Goal: Task Accomplishment & Management: Complete application form

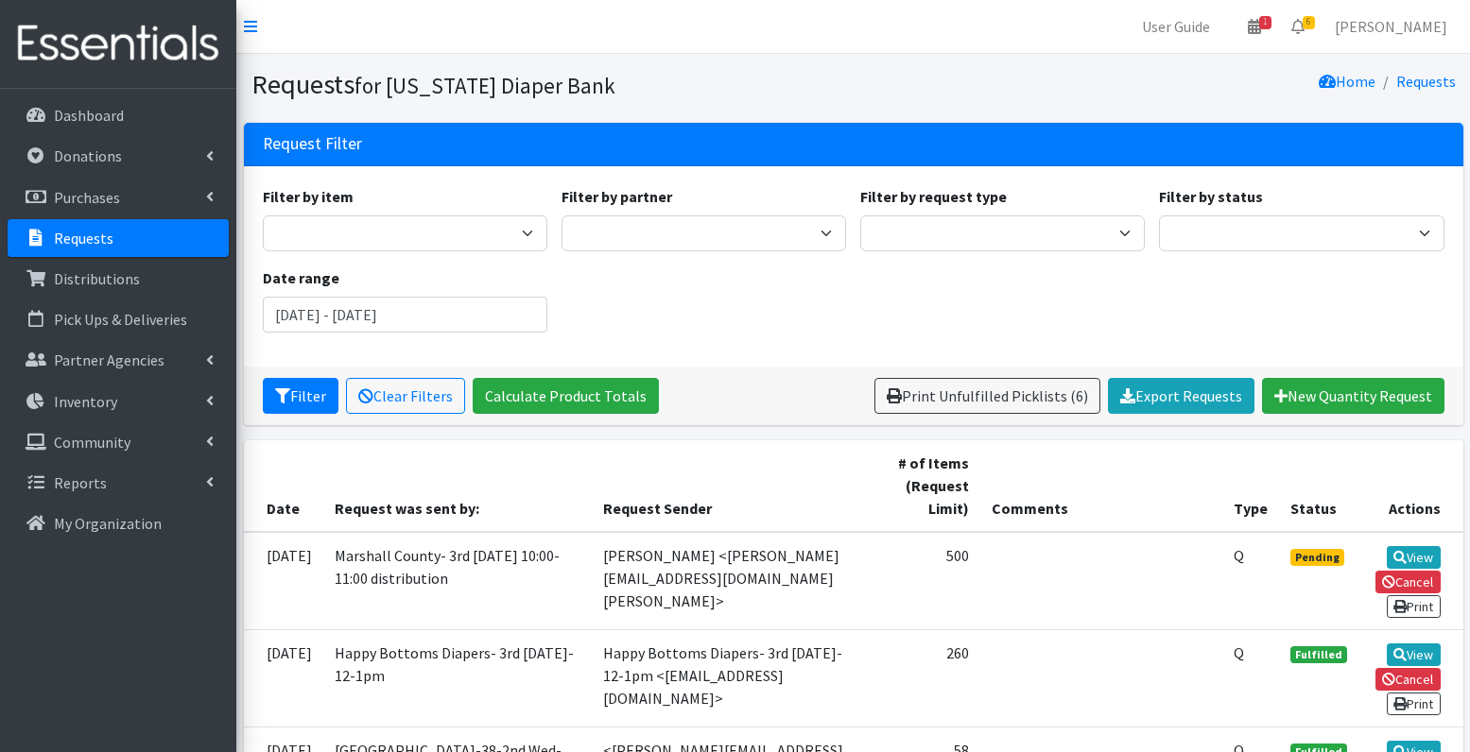
scroll to position [318, 0]
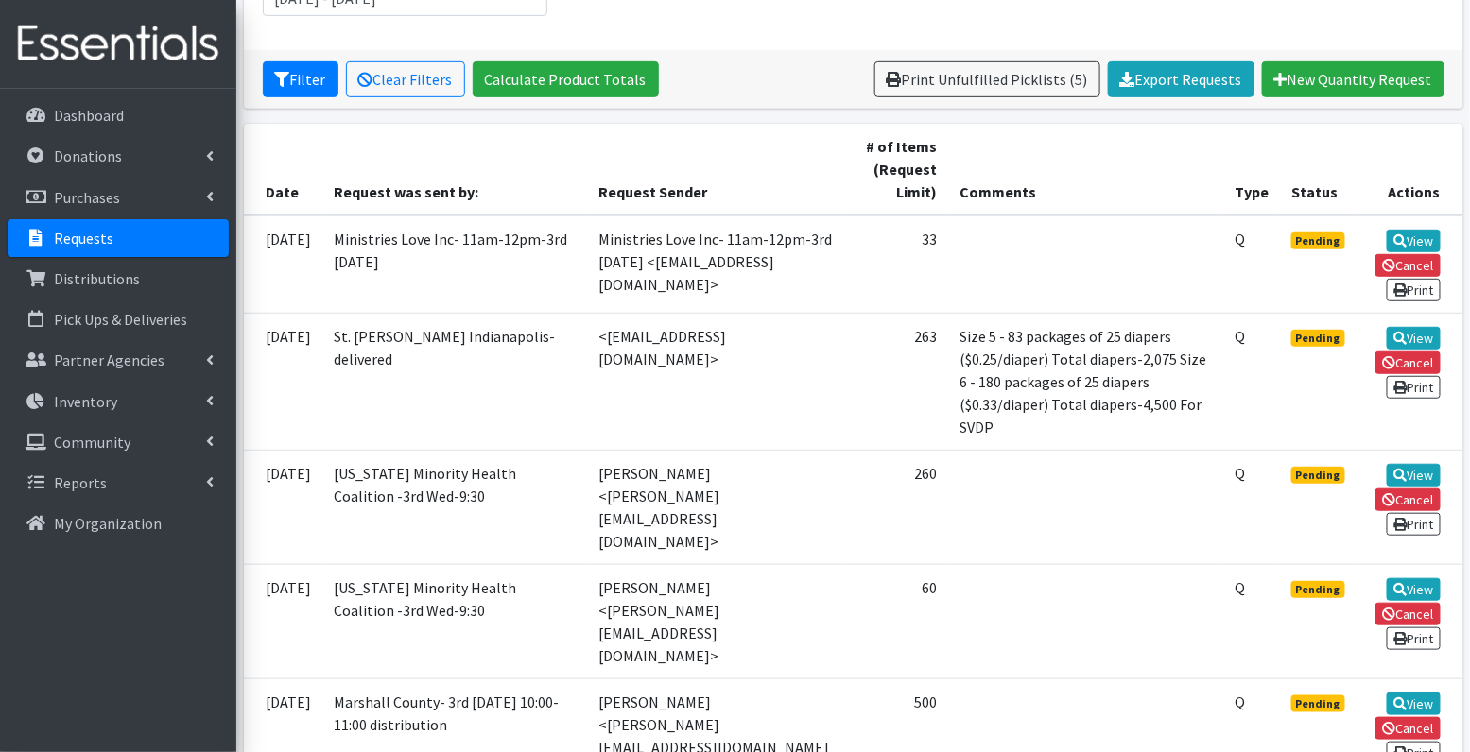
scroll to position [334, 0]
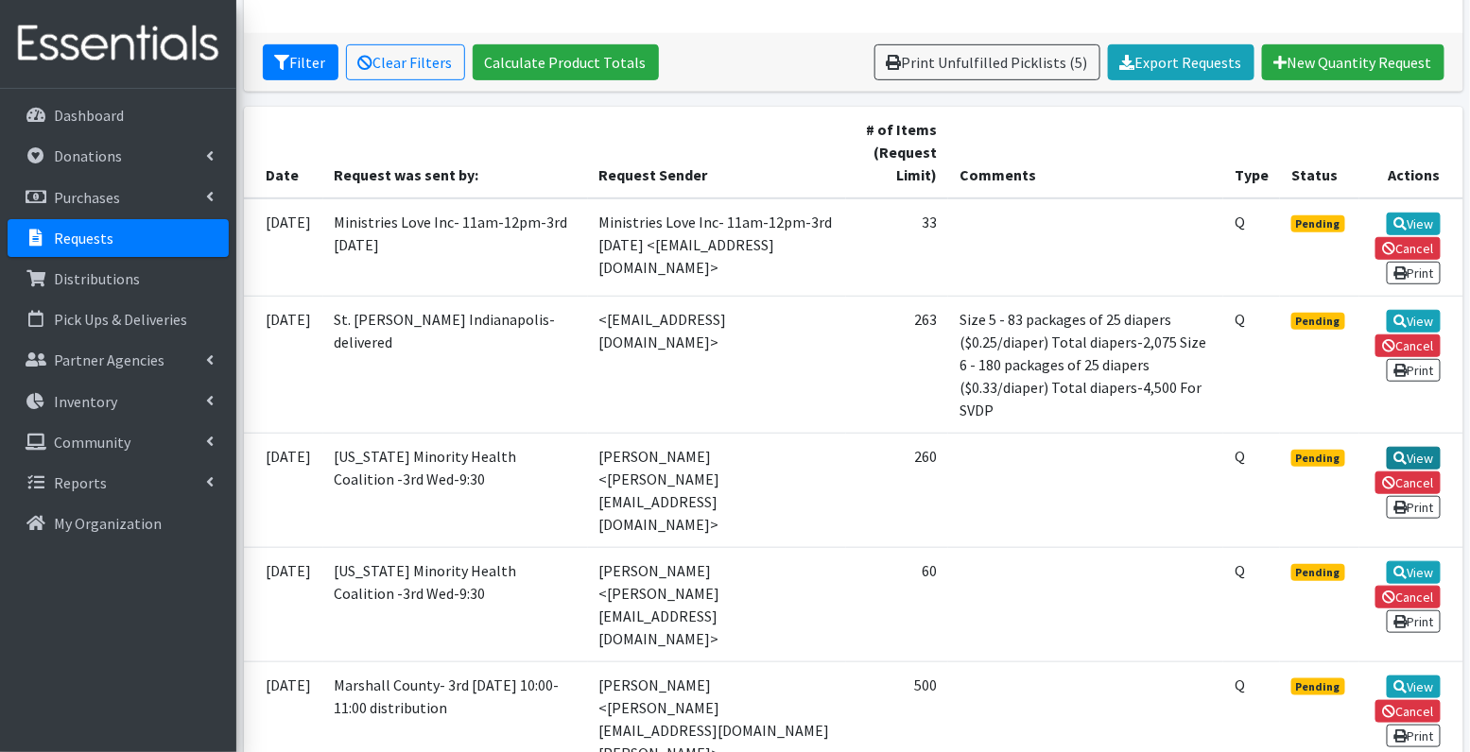
click at [1421, 450] on link "View" at bounding box center [1413, 458] width 54 height 23
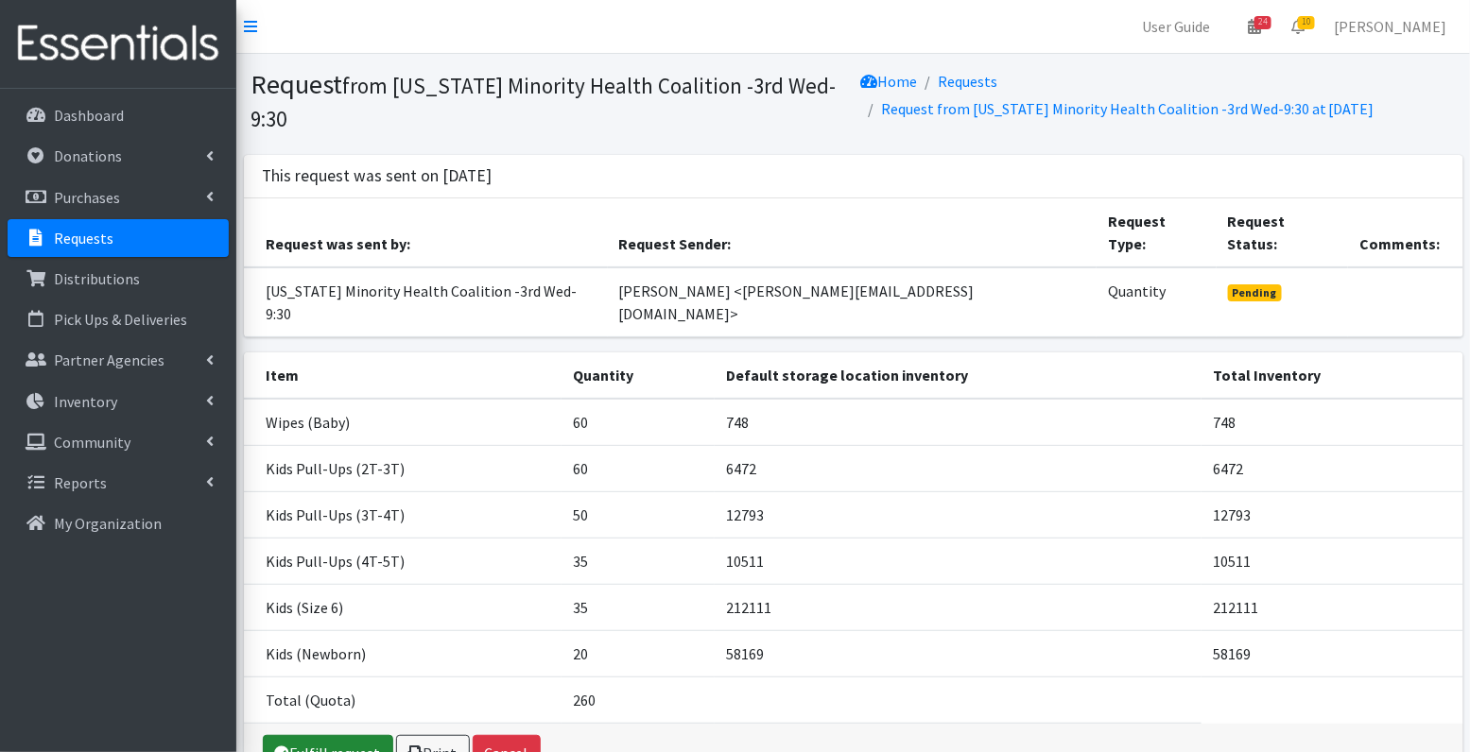
click at [325, 735] on link "Fulfill request" at bounding box center [328, 753] width 130 height 36
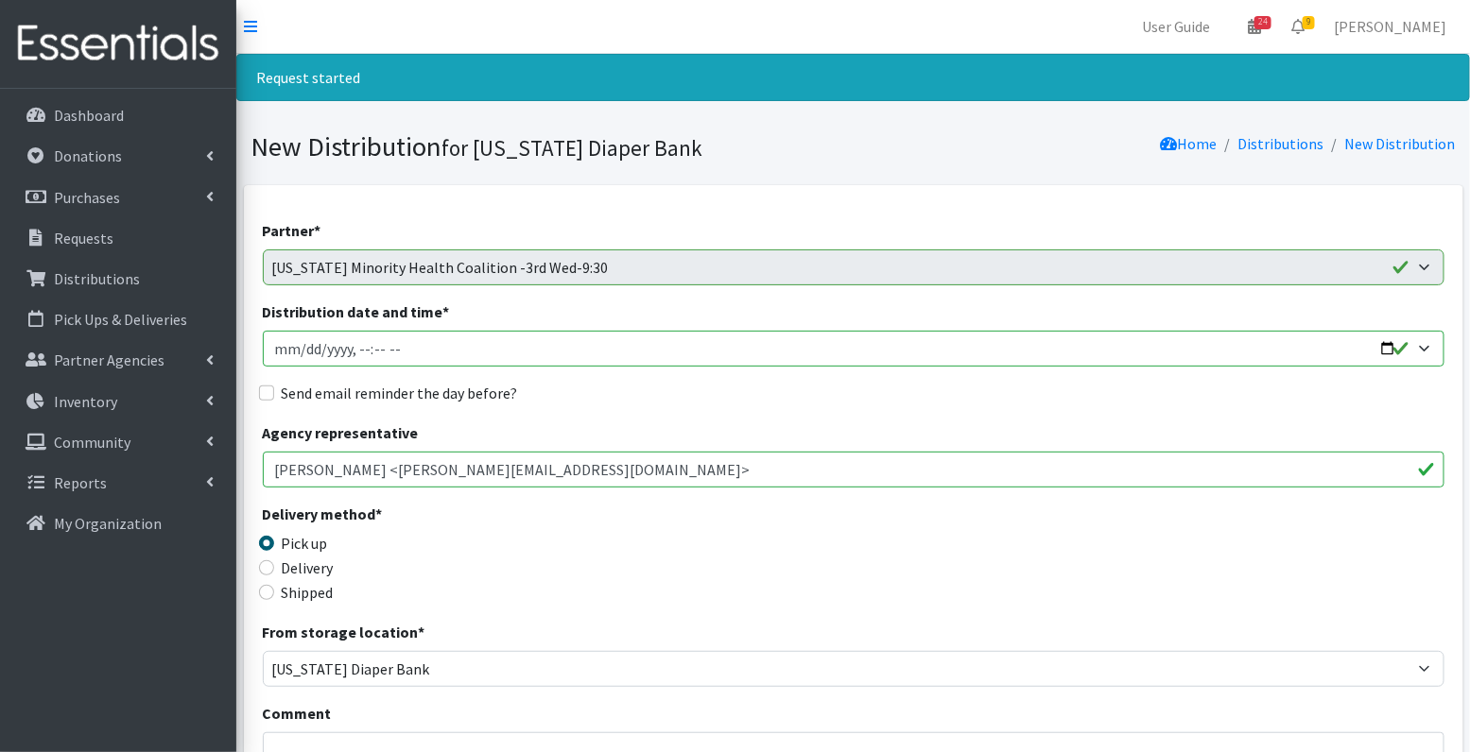
click at [301, 351] on input "Distribution date and time *" at bounding box center [853, 349] width 1181 height 36
click at [359, 345] on input "Distribution date and time *" at bounding box center [853, 349] width 1181 height 36
type input "2025-10-15T09:30"
click at [265, 399] on input "Send email reminder the day before?" at bounding box center [266, 393] width 15 height 15
checkbox input "true"
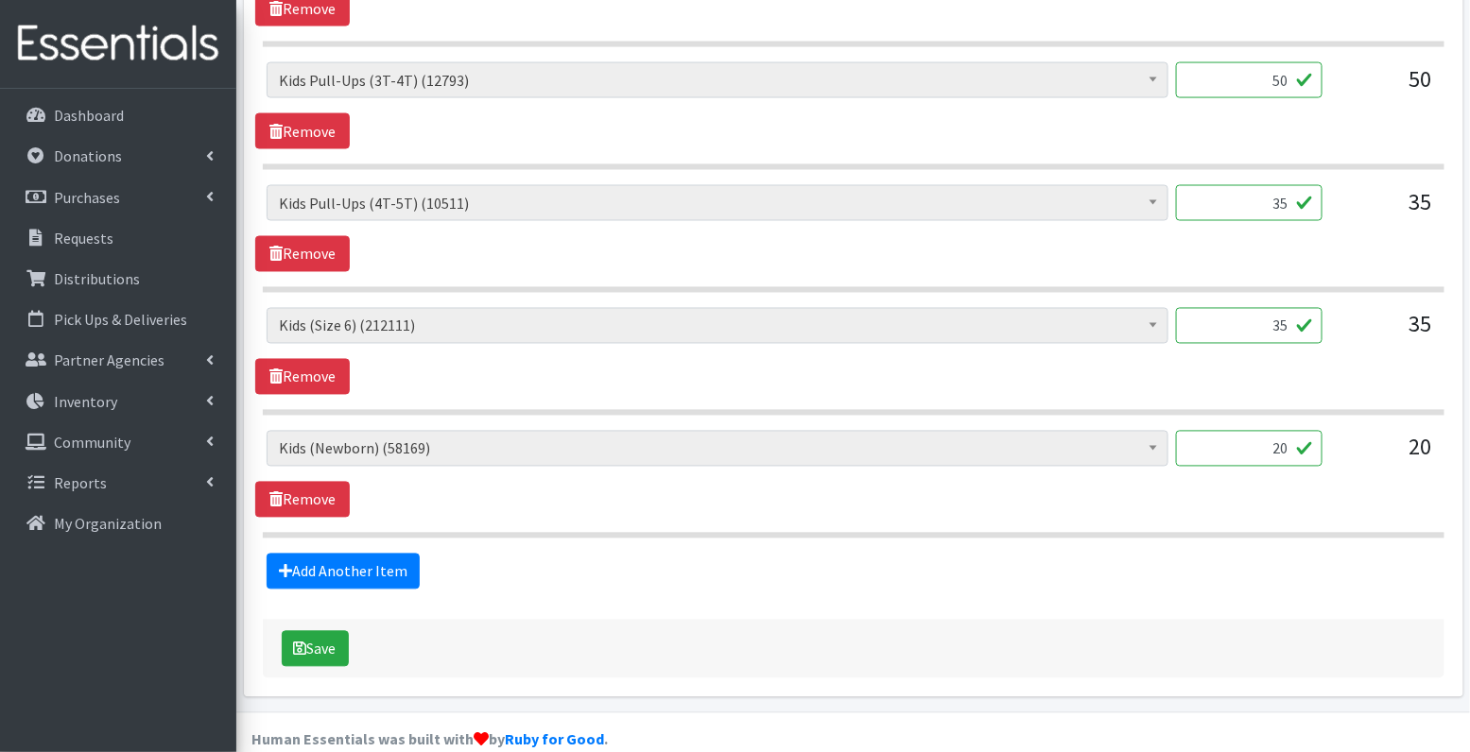
scroll to position [1117, 0]
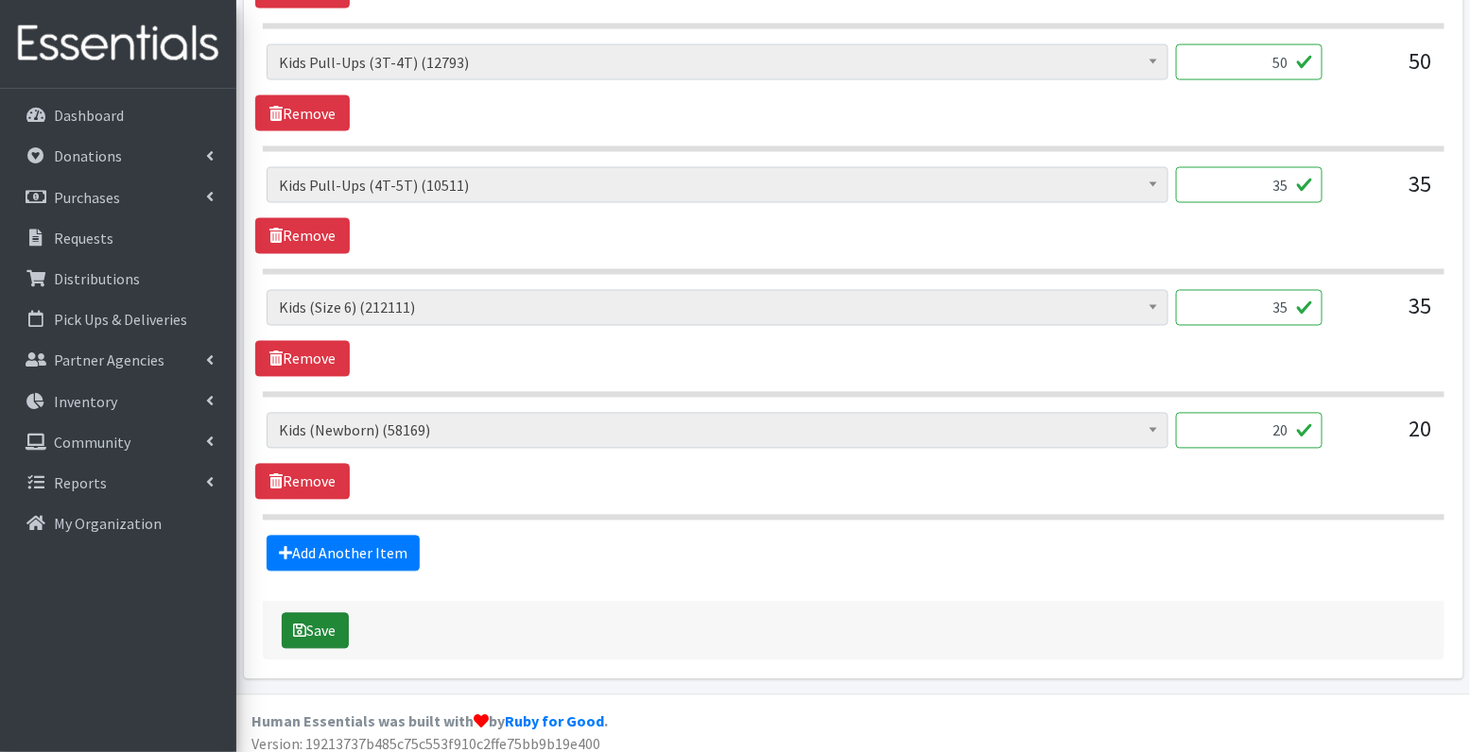
click at [319, 623] on button "Save" at bounding box center [315, 631] width 67 height 36
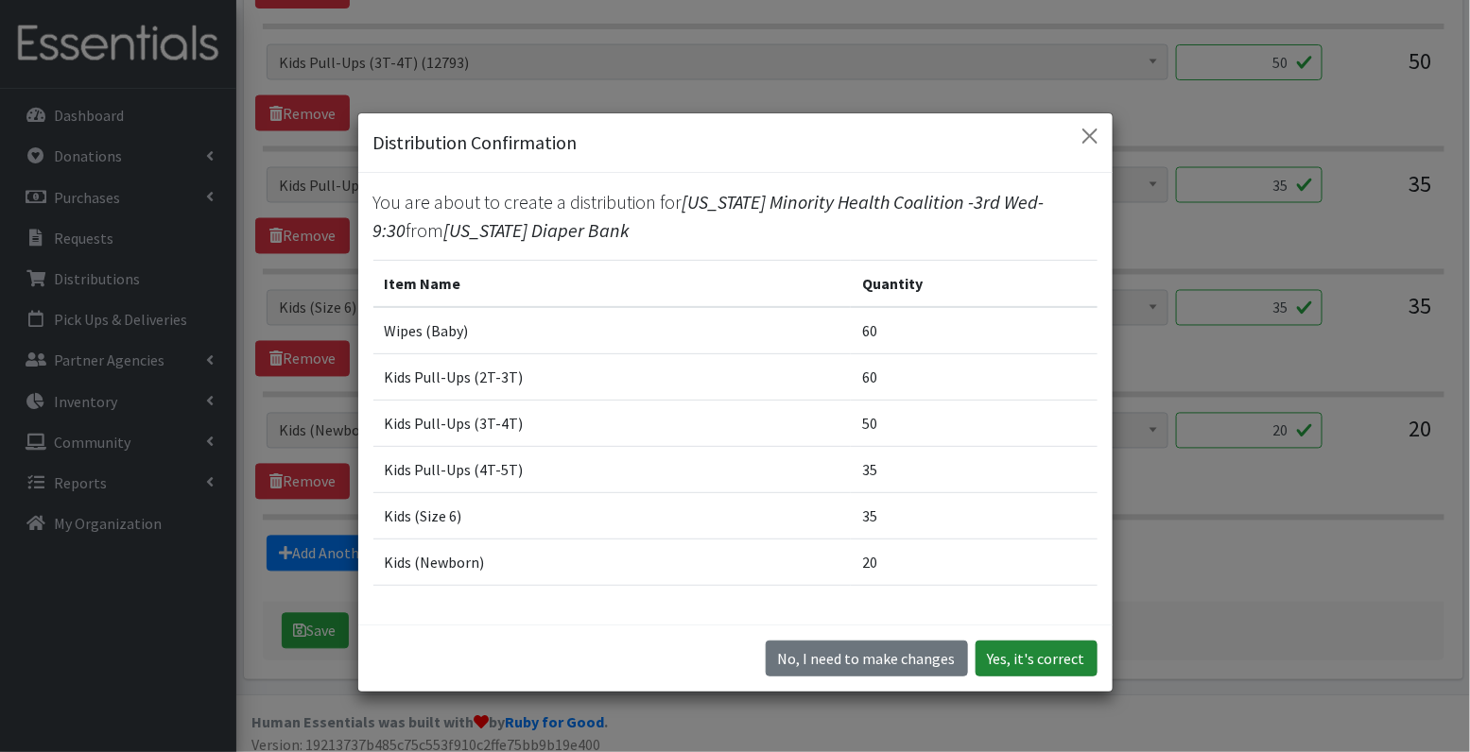
click at [1001, 662] on button "Yes, it's correct" at bounding box center [1036, 659] width 122 height 36
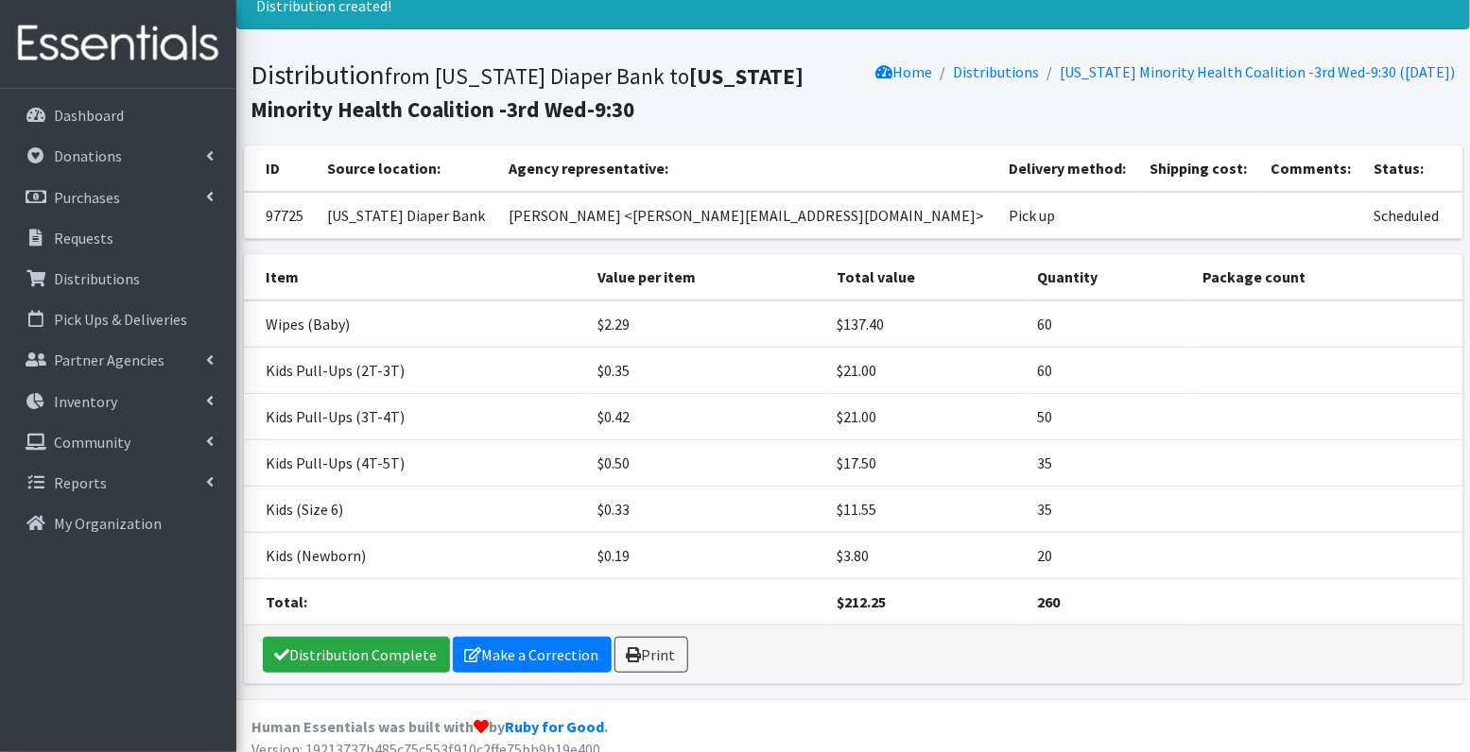
scroll to position [76, 0]
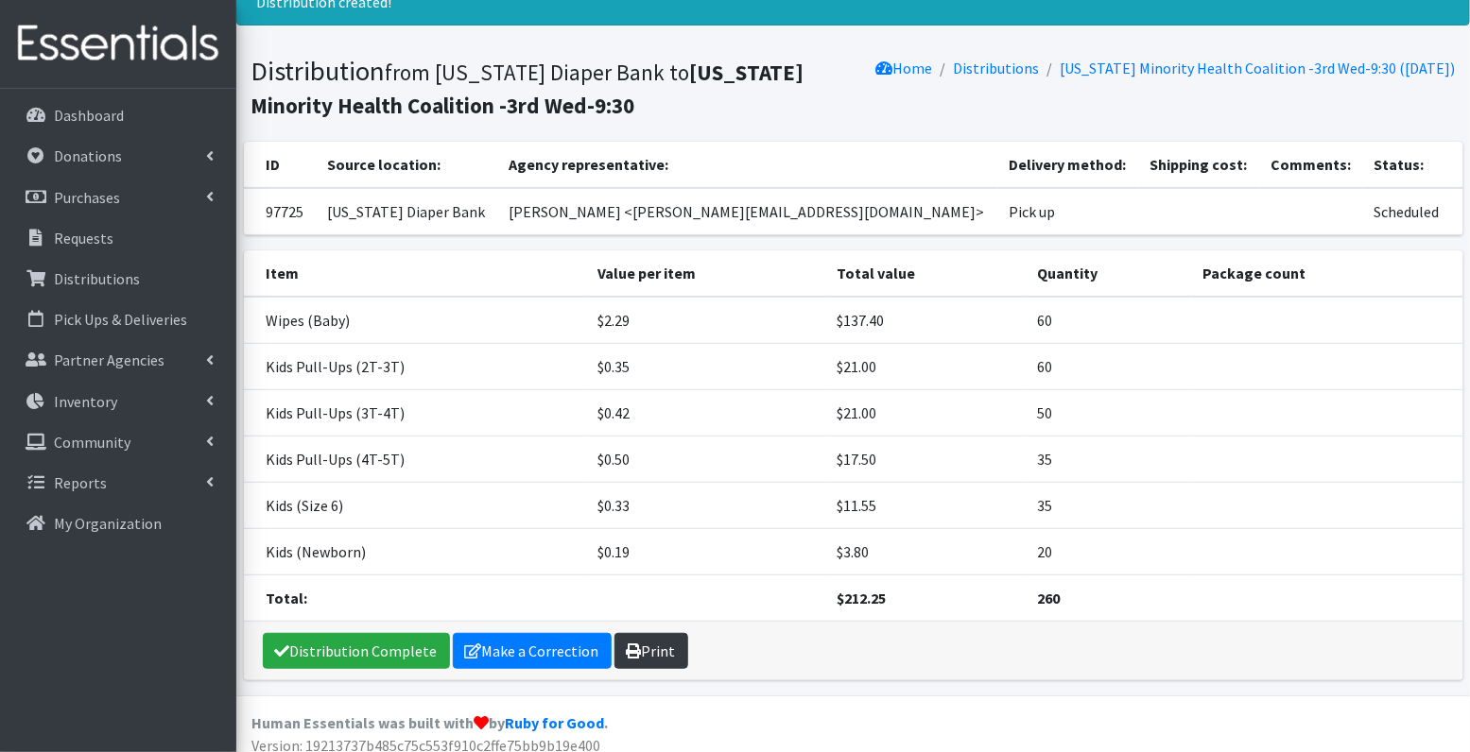
click at [634, 652] on link "Print" at bounding box center [651, 651] width 74 height 36
click at [98, 239] on p "Requests" at bounding box center [84, 238] width 60 height 19
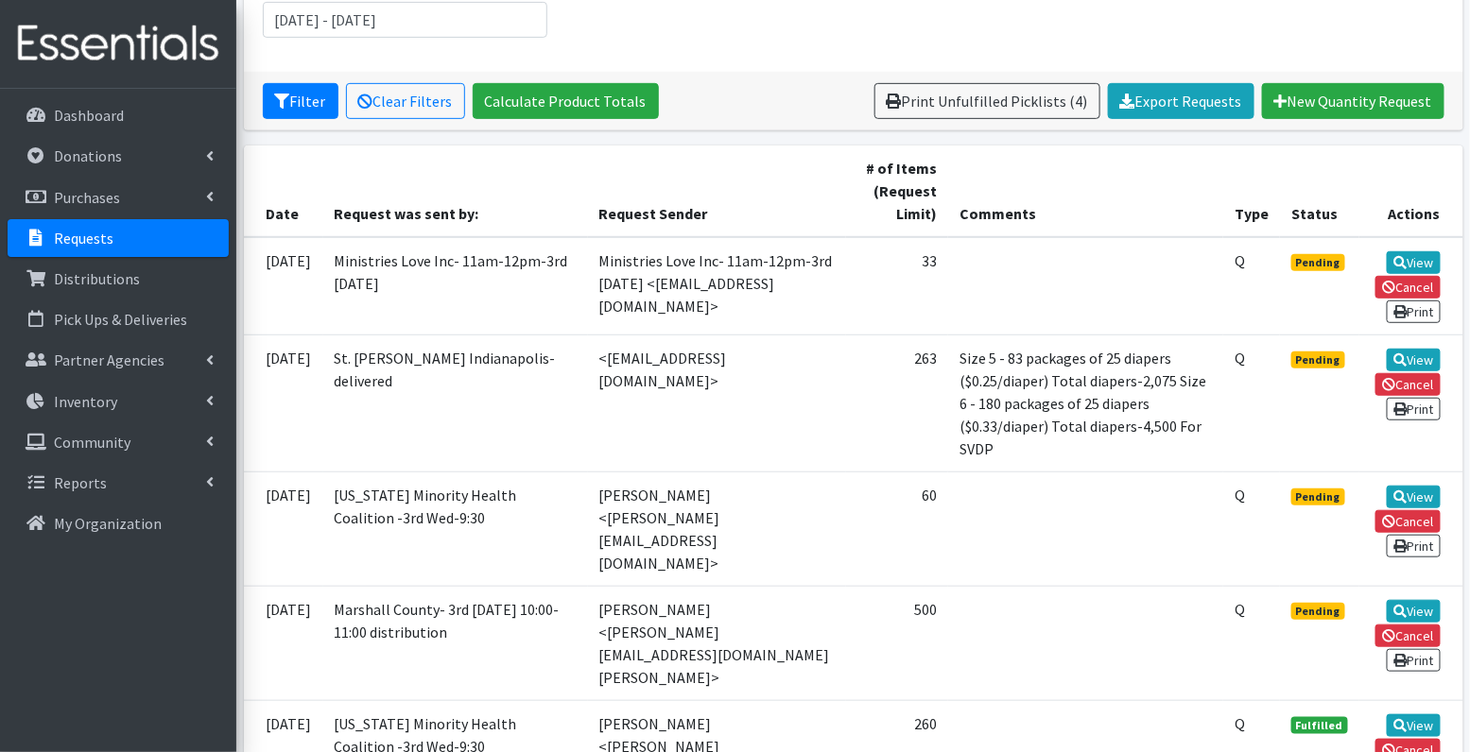
scroll to position [296, 0]
click at [1426, 489] on link "View" at bounding box center [1413, 496] width 54 height 23
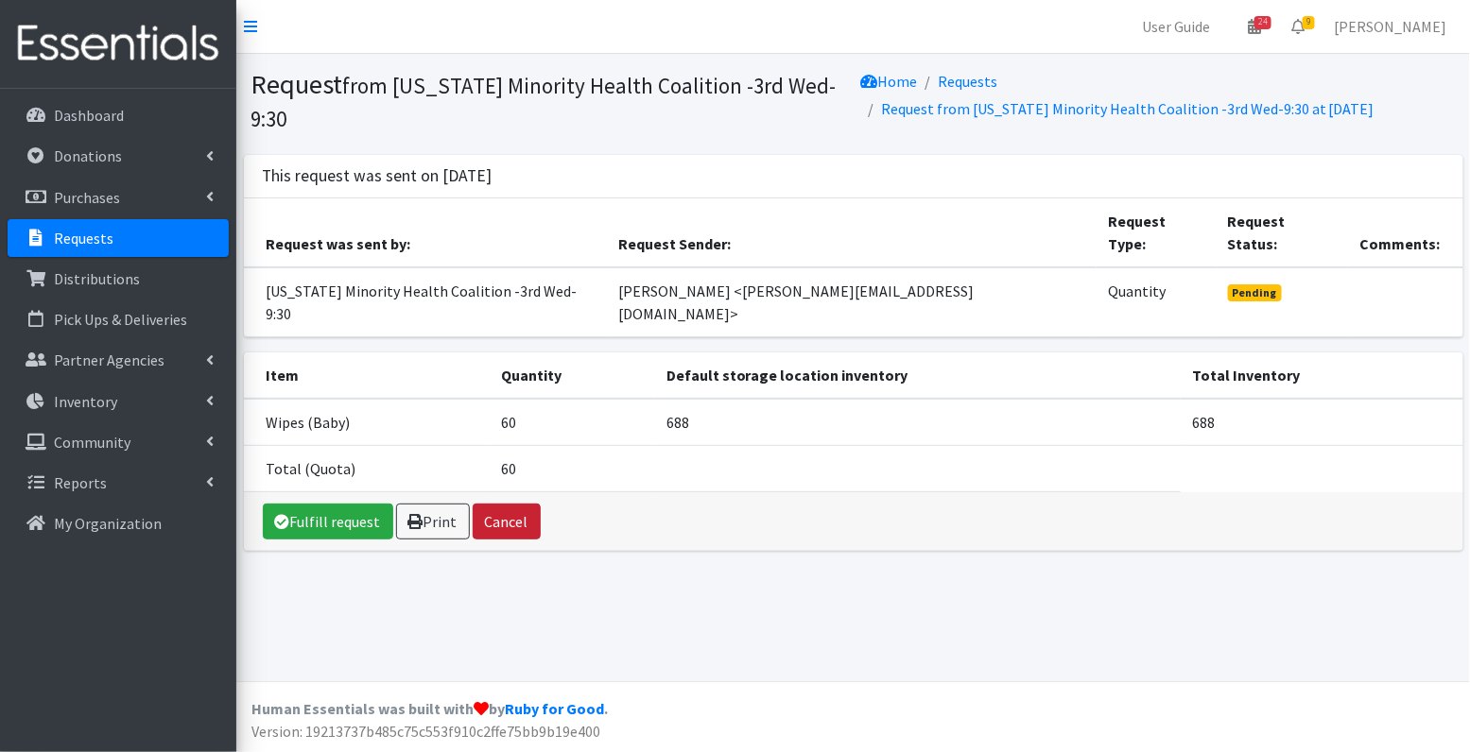
click at [503, 504] on button "Cancel" at bounding box center [507, 522] width 68 height 36
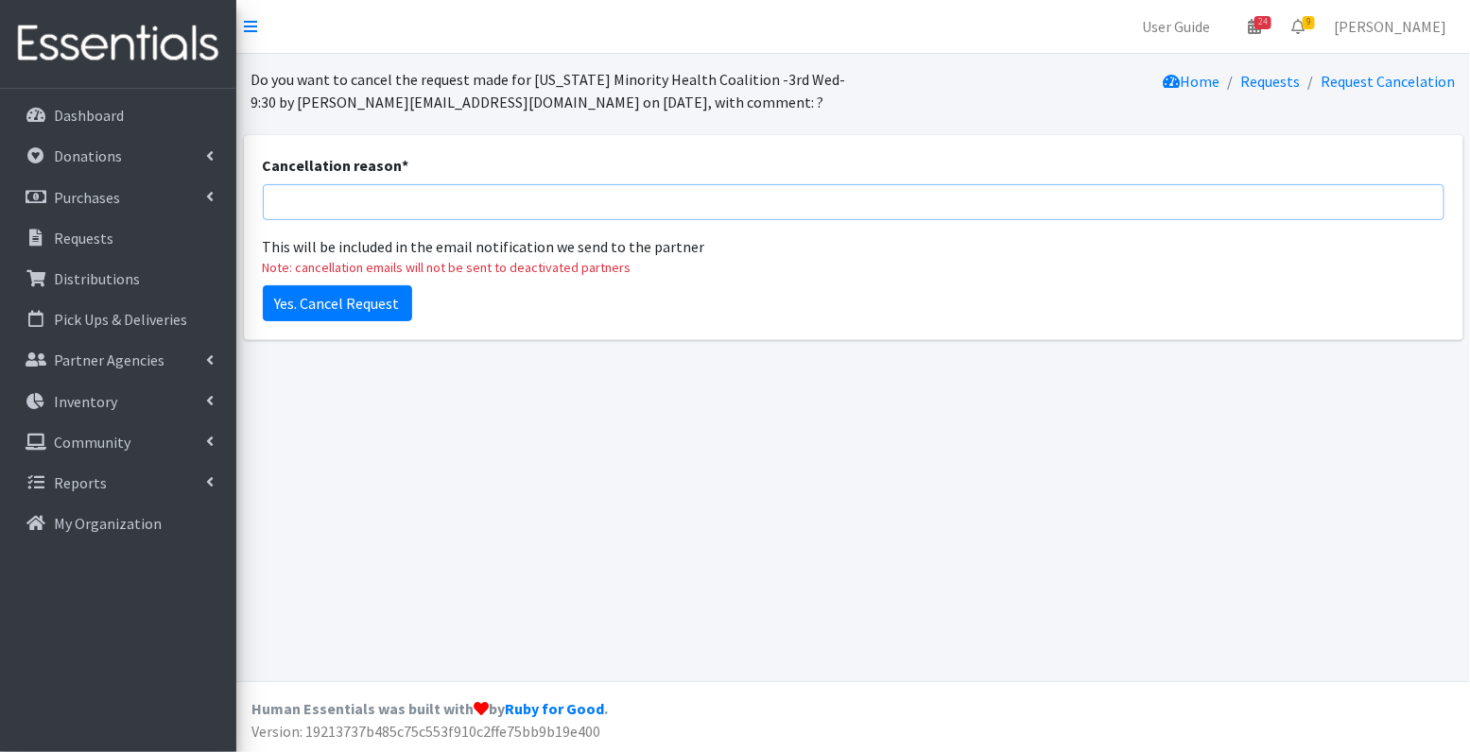
click at [337, 215] on input "Cancellation reason *" at bounding box center [853, 202] width 1181 height 36
type input "updated request submitted"
click at [313, 306] on input "Yes. Cancel Request" at bounding box center [337, 303] width 149 height 36
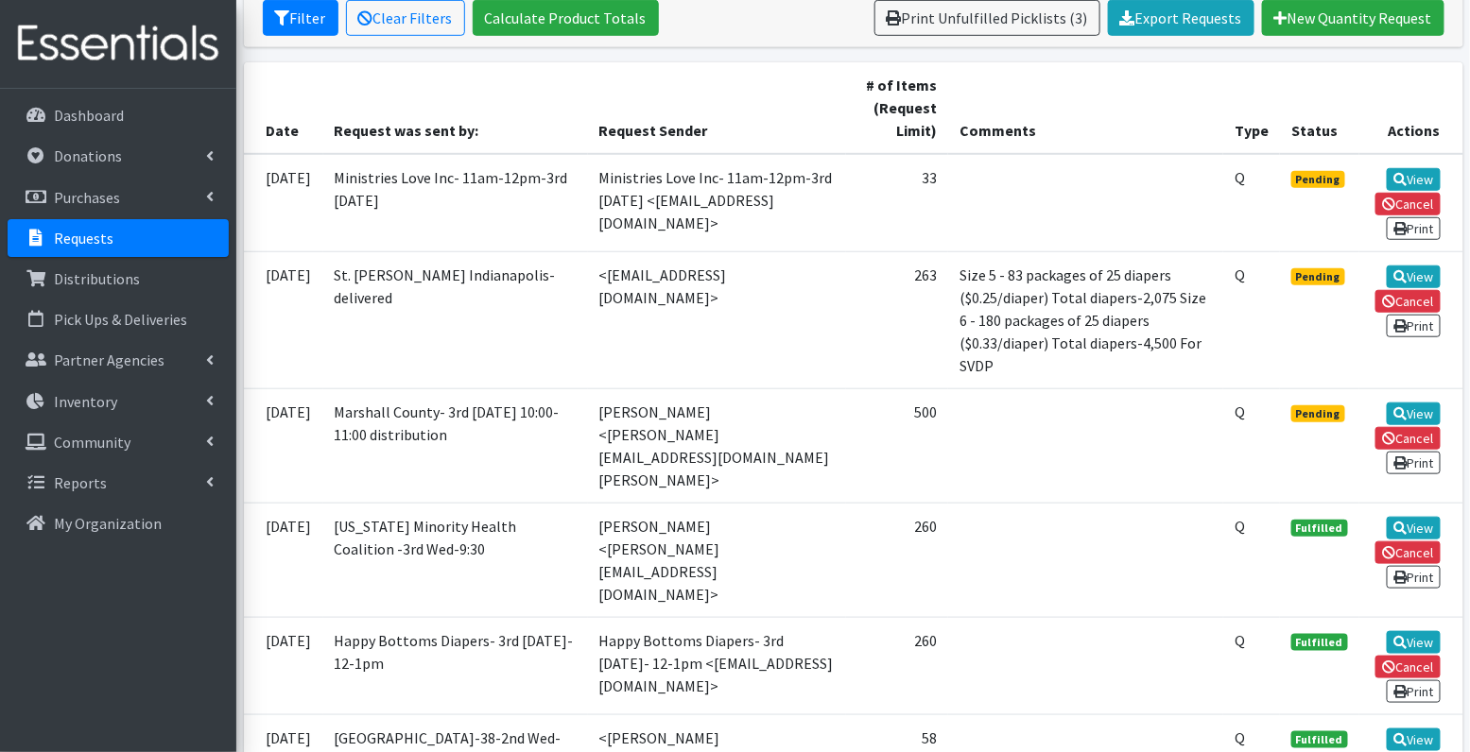
scroll to position [444, 0]
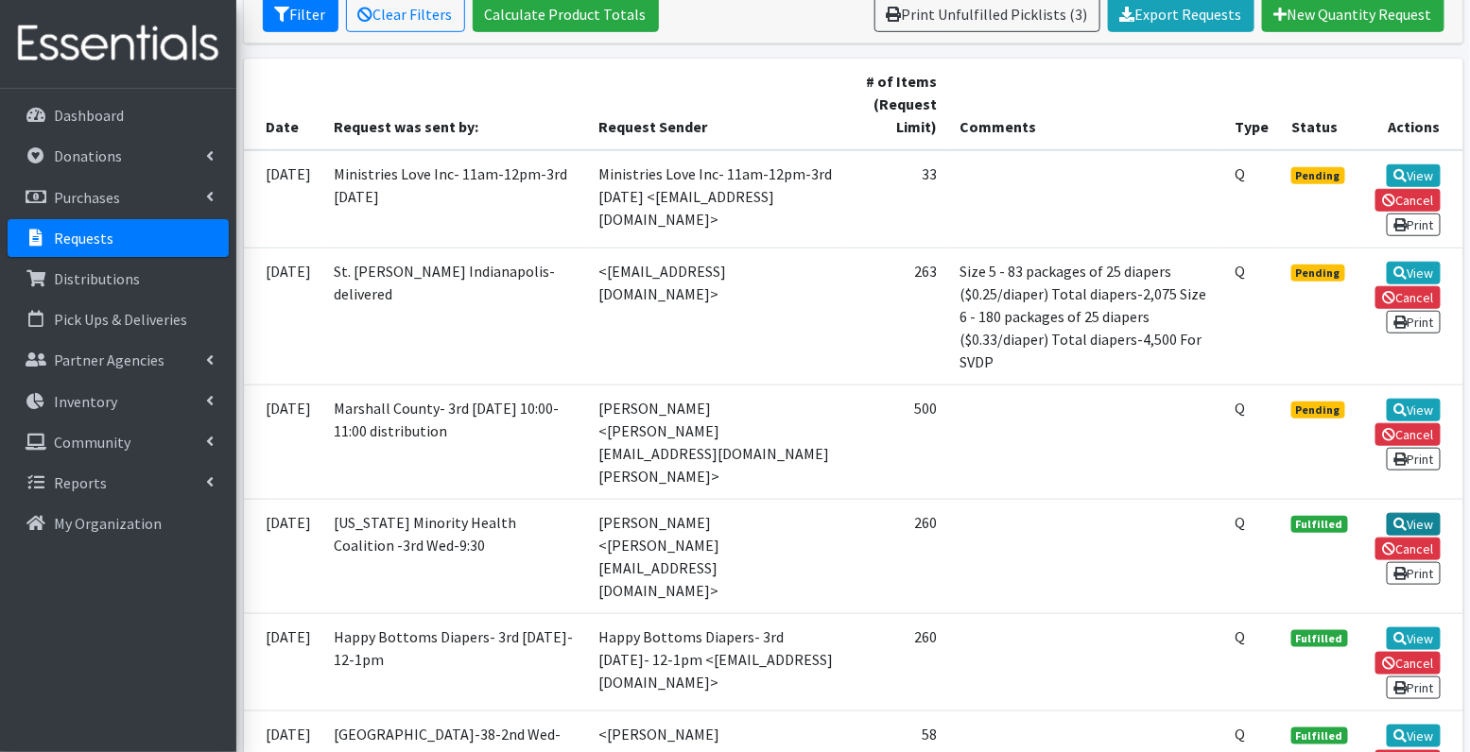
click at [1419, 513] on link "View" at bounding box center [1413, 524] width 54 height 23
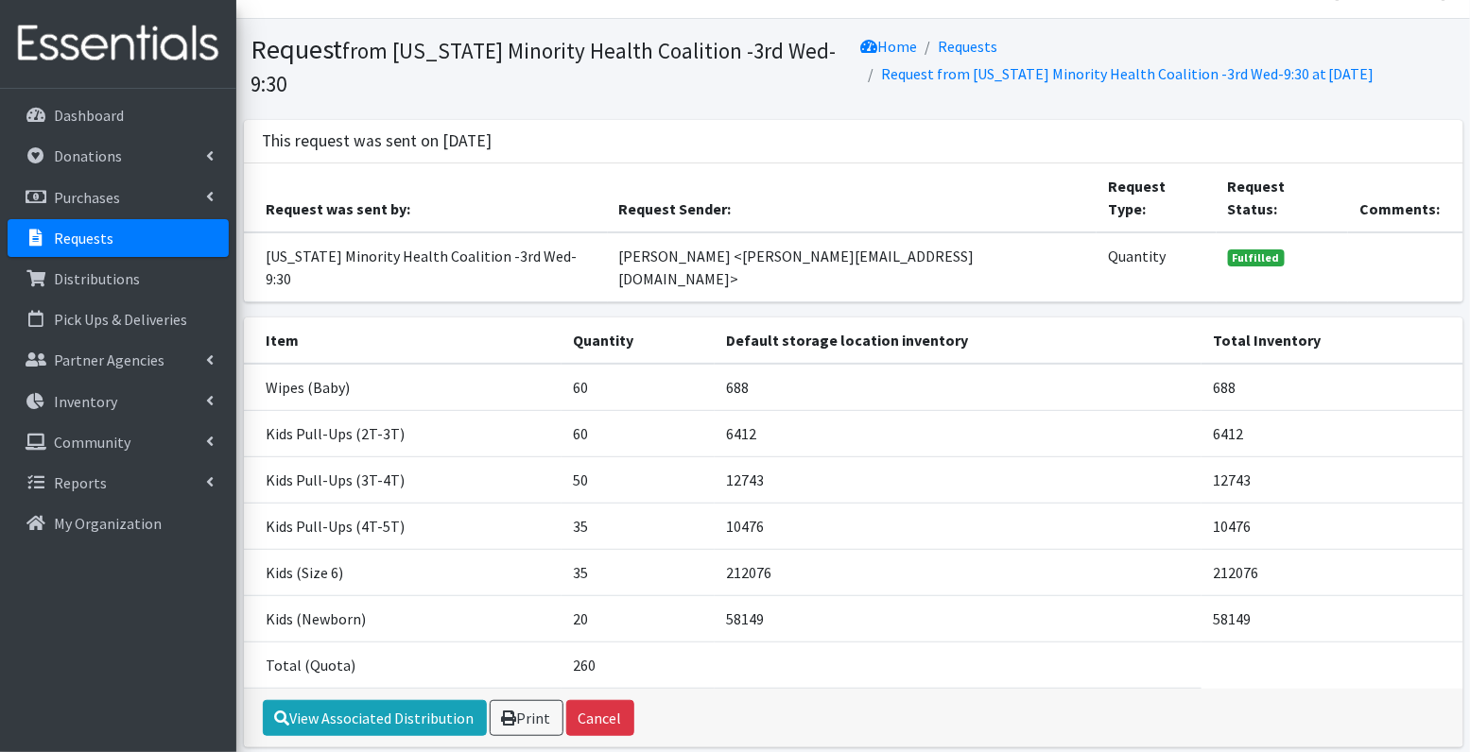
scroll to position [41, 0]
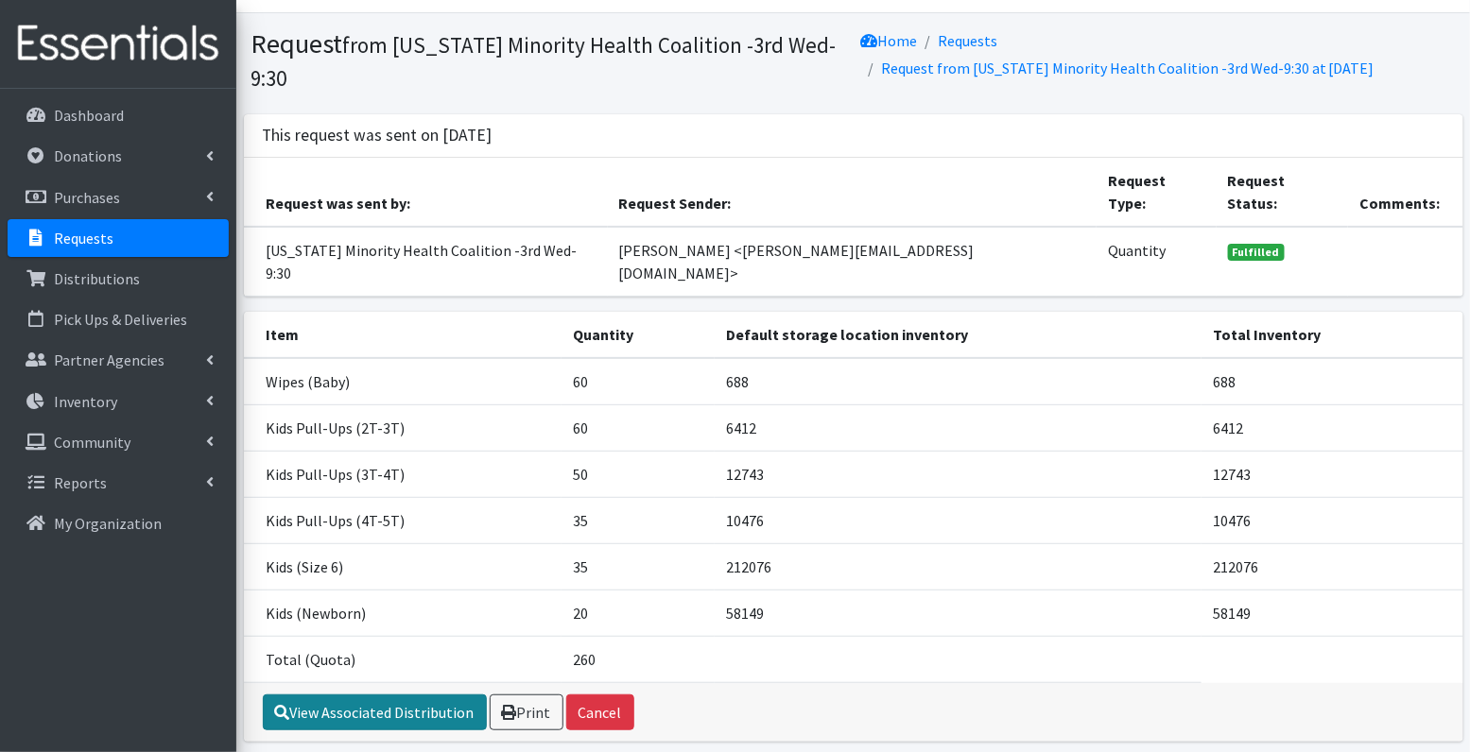
click at [423, 695] on link "View Associated Distribution" at bounding box center [375, 713] width 224 height 36
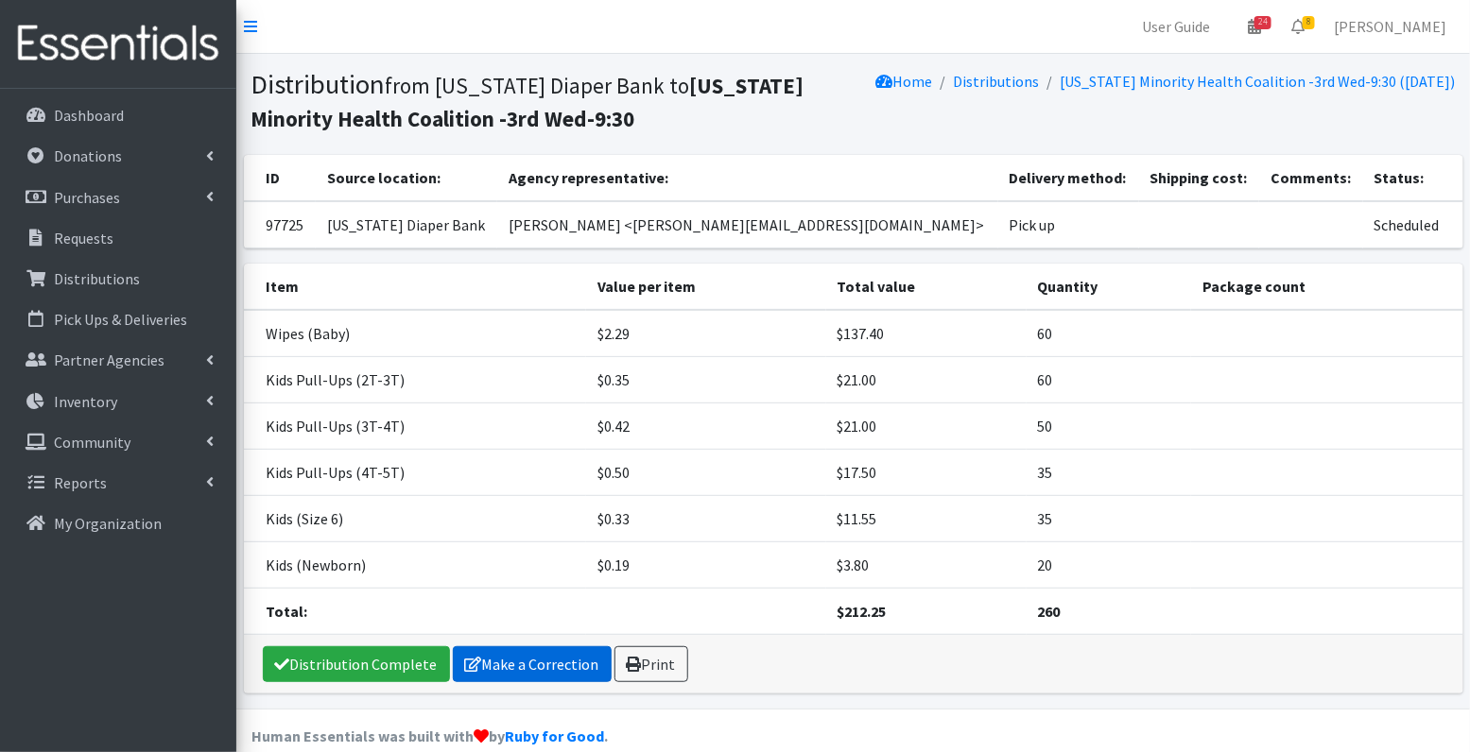
click at [565, 660] on link "Make a Correction" at bounding box center [532, 664] width 159 height 36
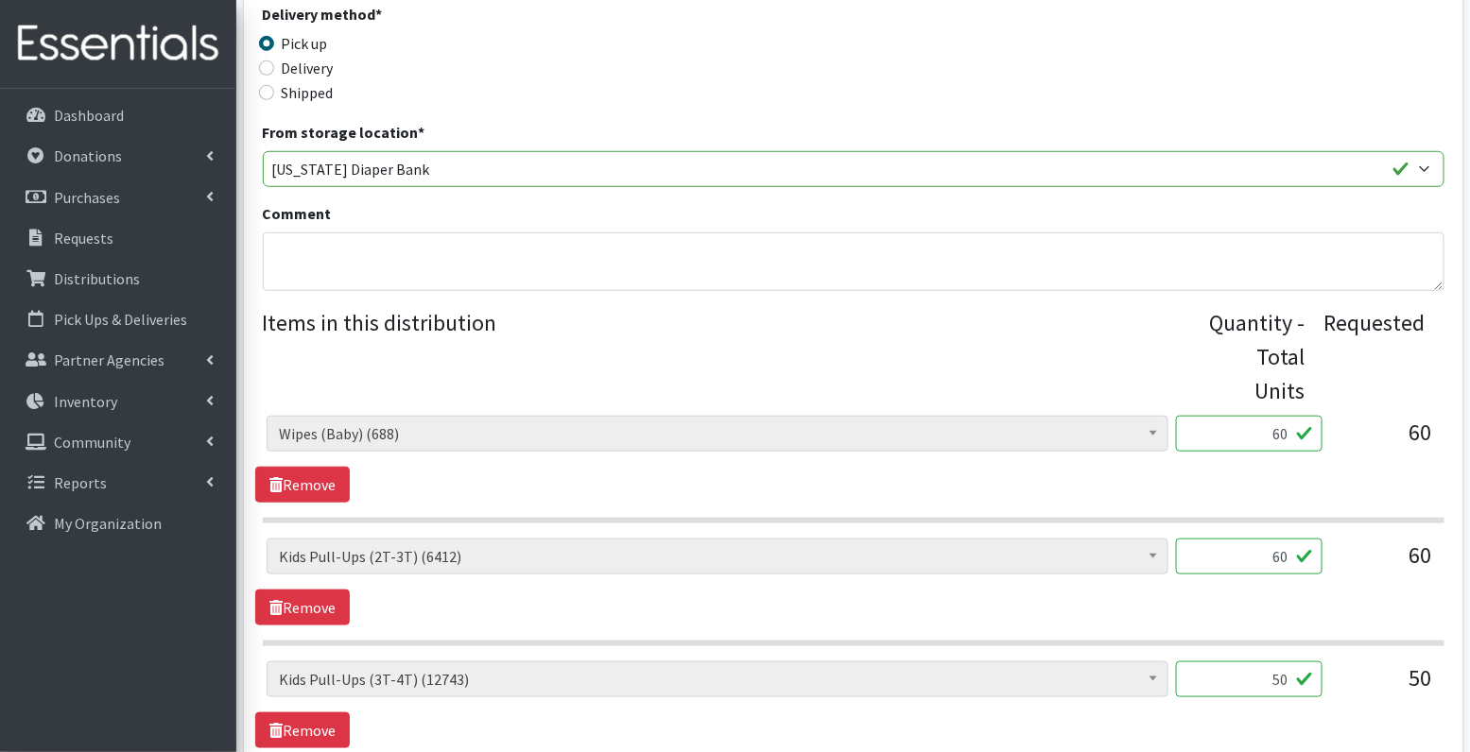
scroll to position [439, 0]
click at [1257, 426] on input "60" at bounding box center [1249, 433] width 146 height 36
type input "72"
click at [780, 242] on textarea "Comment" at bounding box center [853, 261] width 1181 height 59
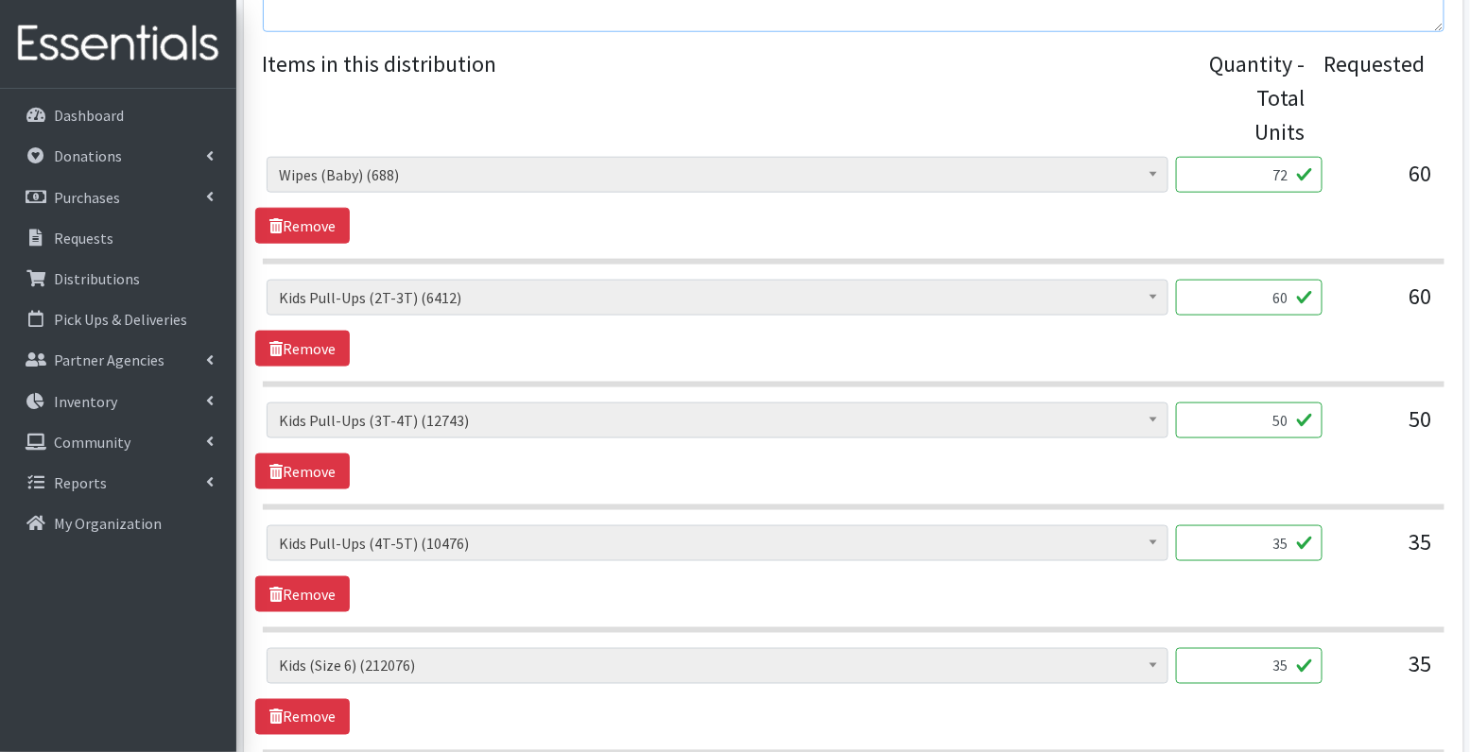
scroll to position [1056, 0]
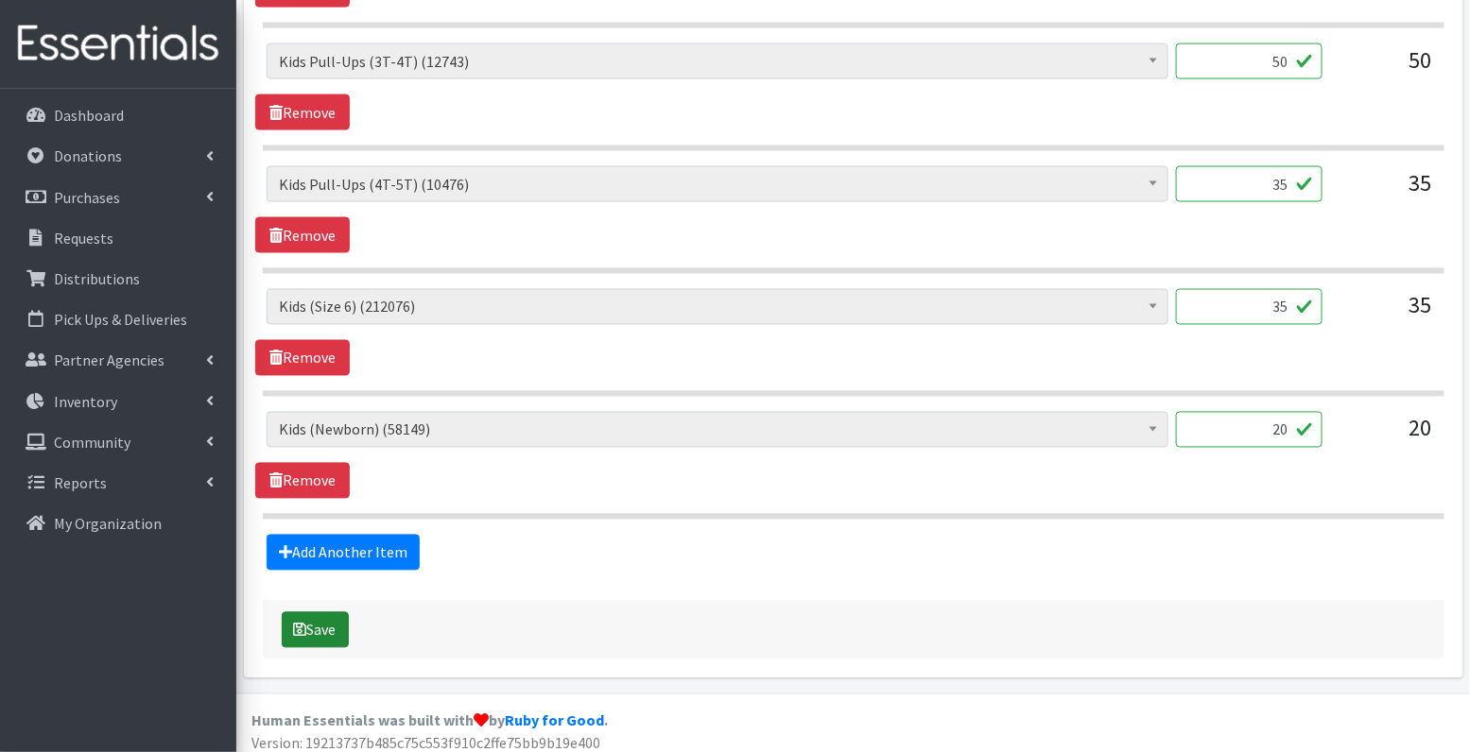
type textarea "12 wipes added from September distribution"
click at [318, 614] on button "Save" at bounding box center [315, 630] width 67 height 36
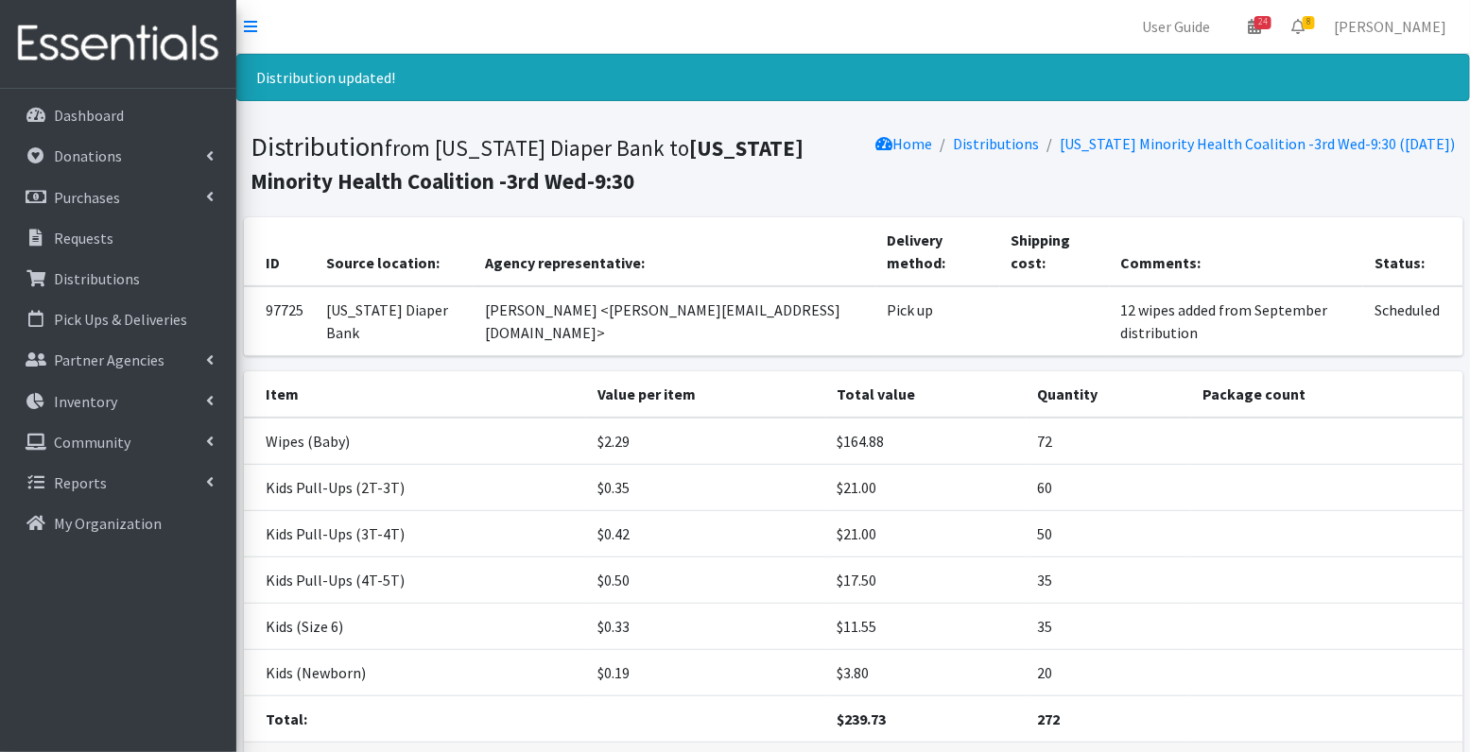
click at [84, 235] on p "Requests" at bounding box center [84, 238] width 60 height 19
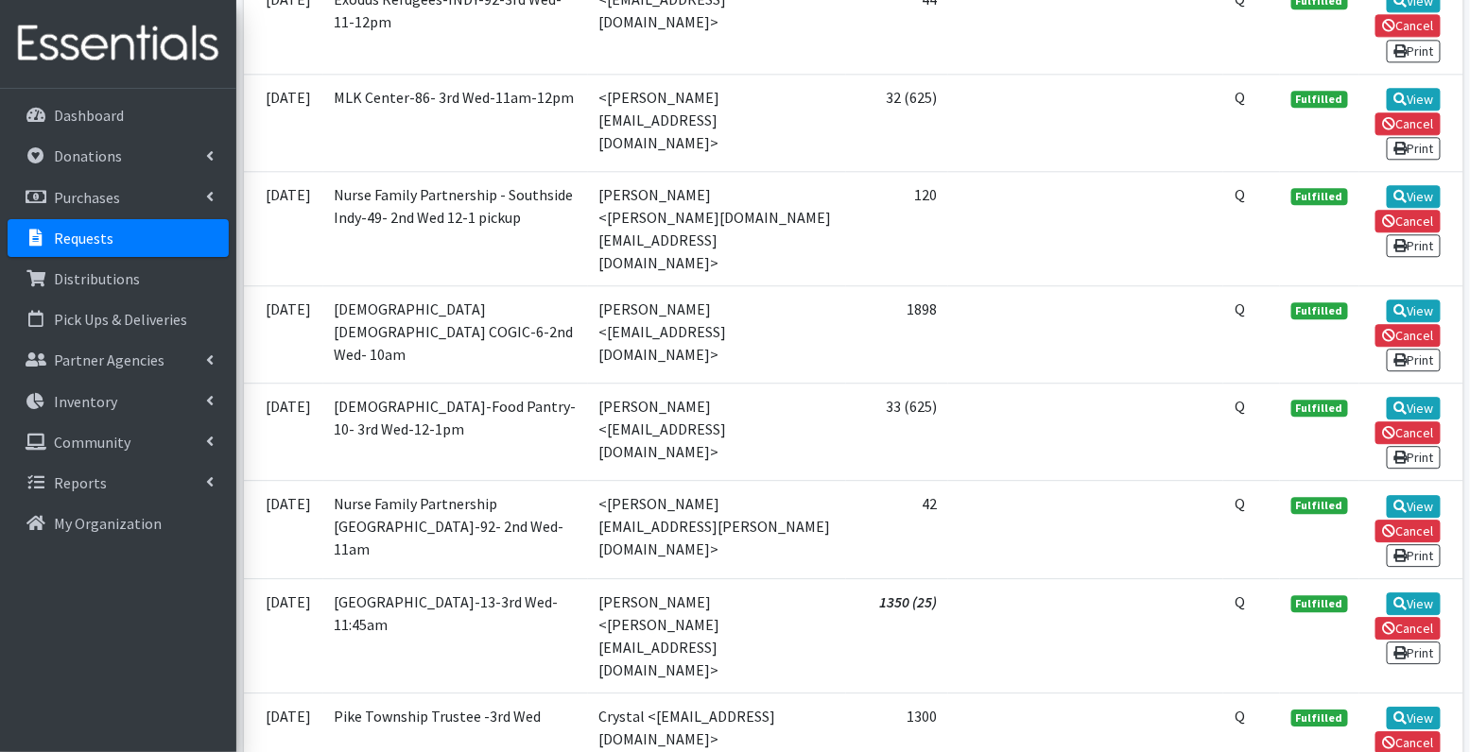
scroll to position [4326, 0]
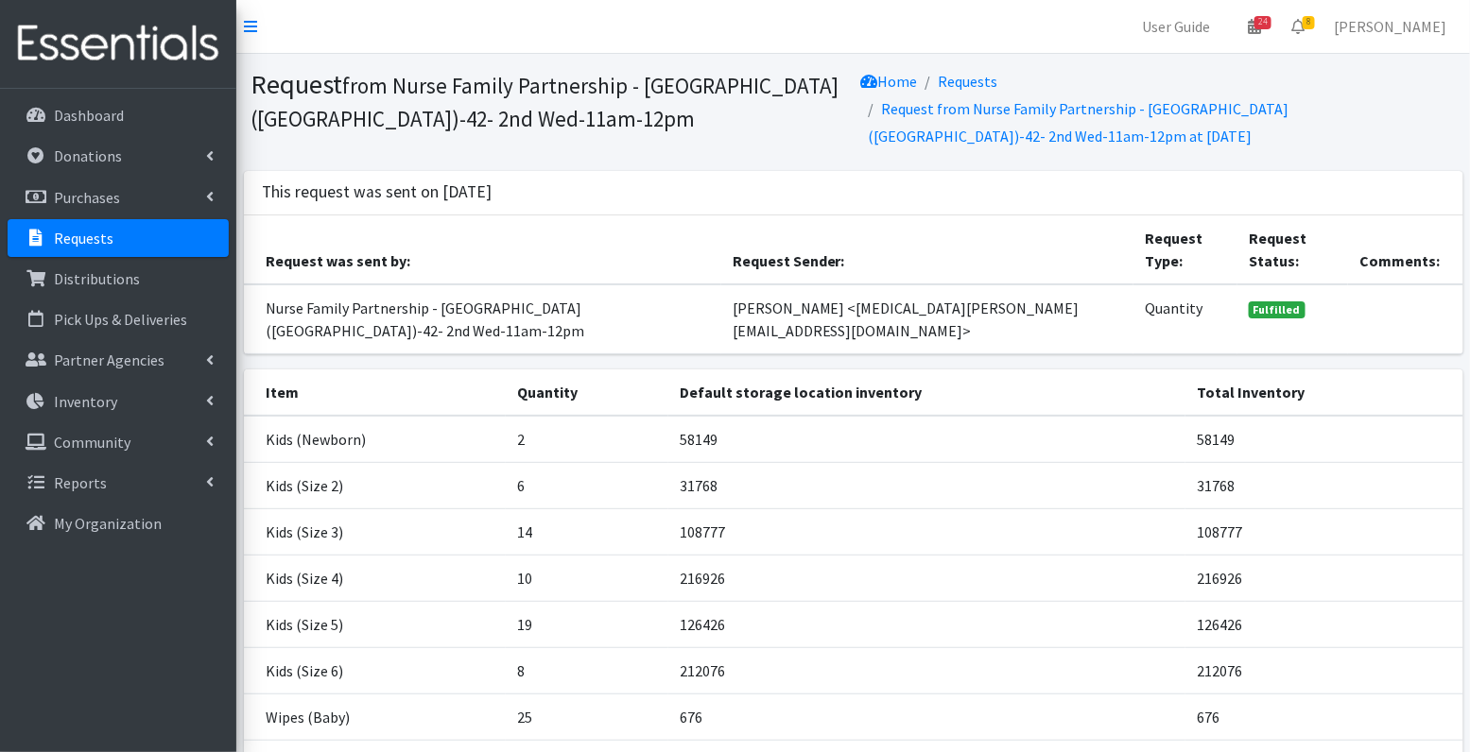
scroll to position [127, 0]
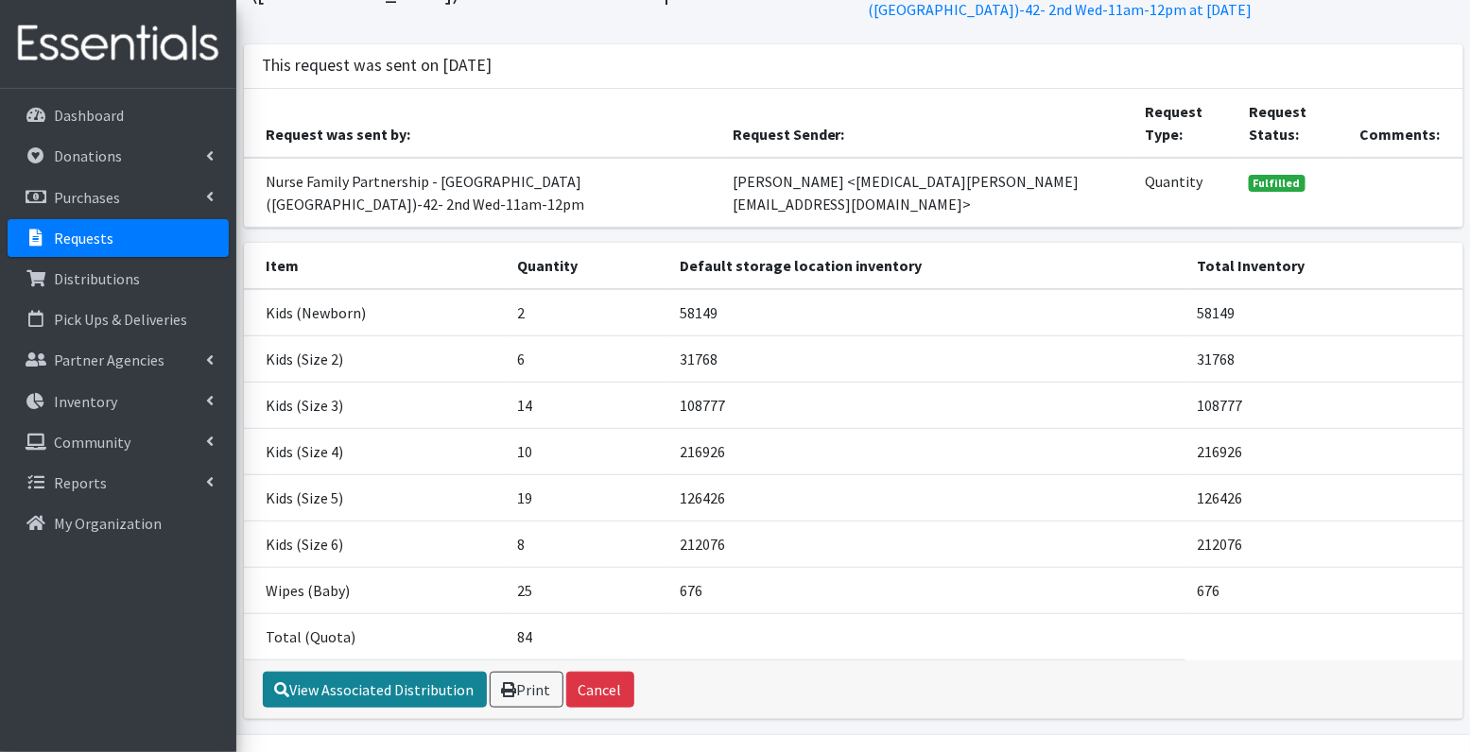
click at [404, 672] on link "View Associated Distribution" at bounding box center [375, 690] width 224 height 36
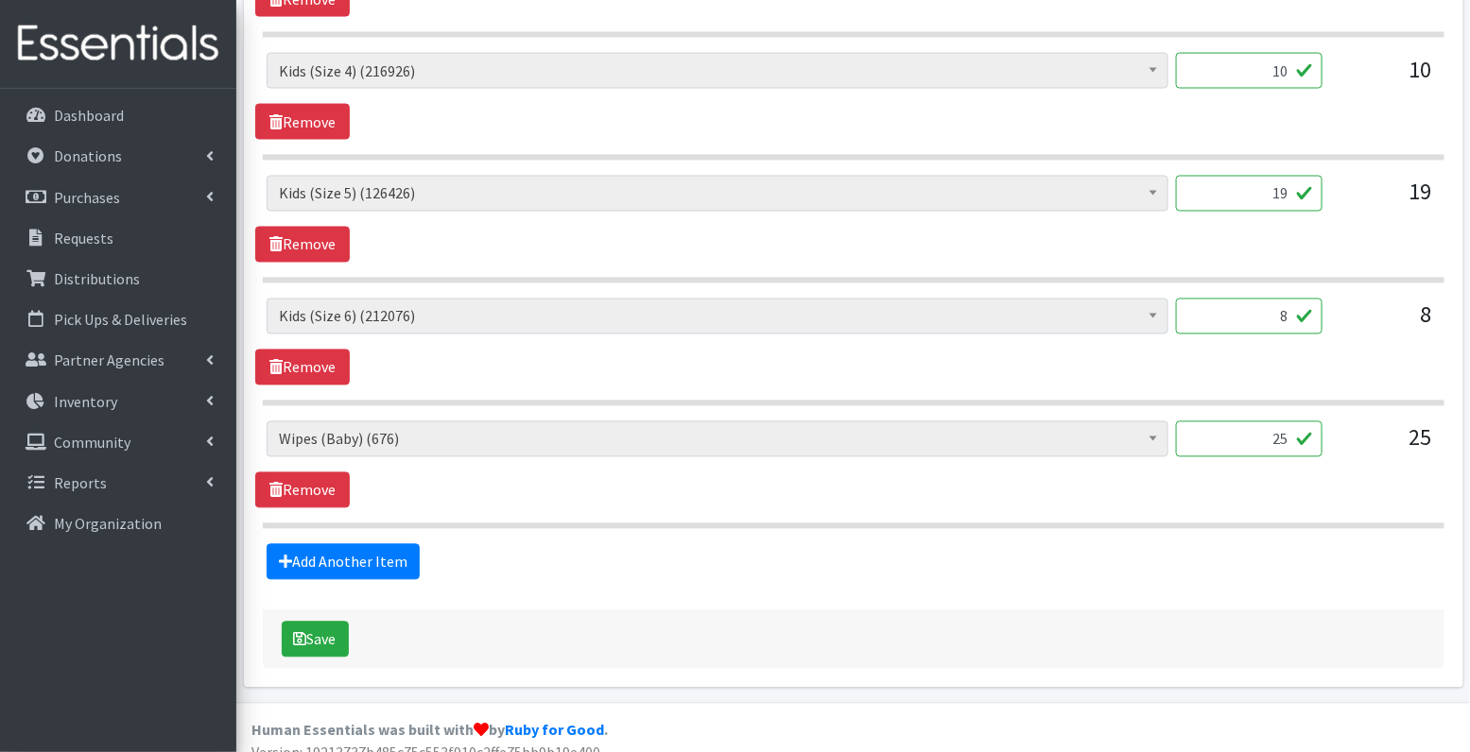
scroll to position [1178, 0]
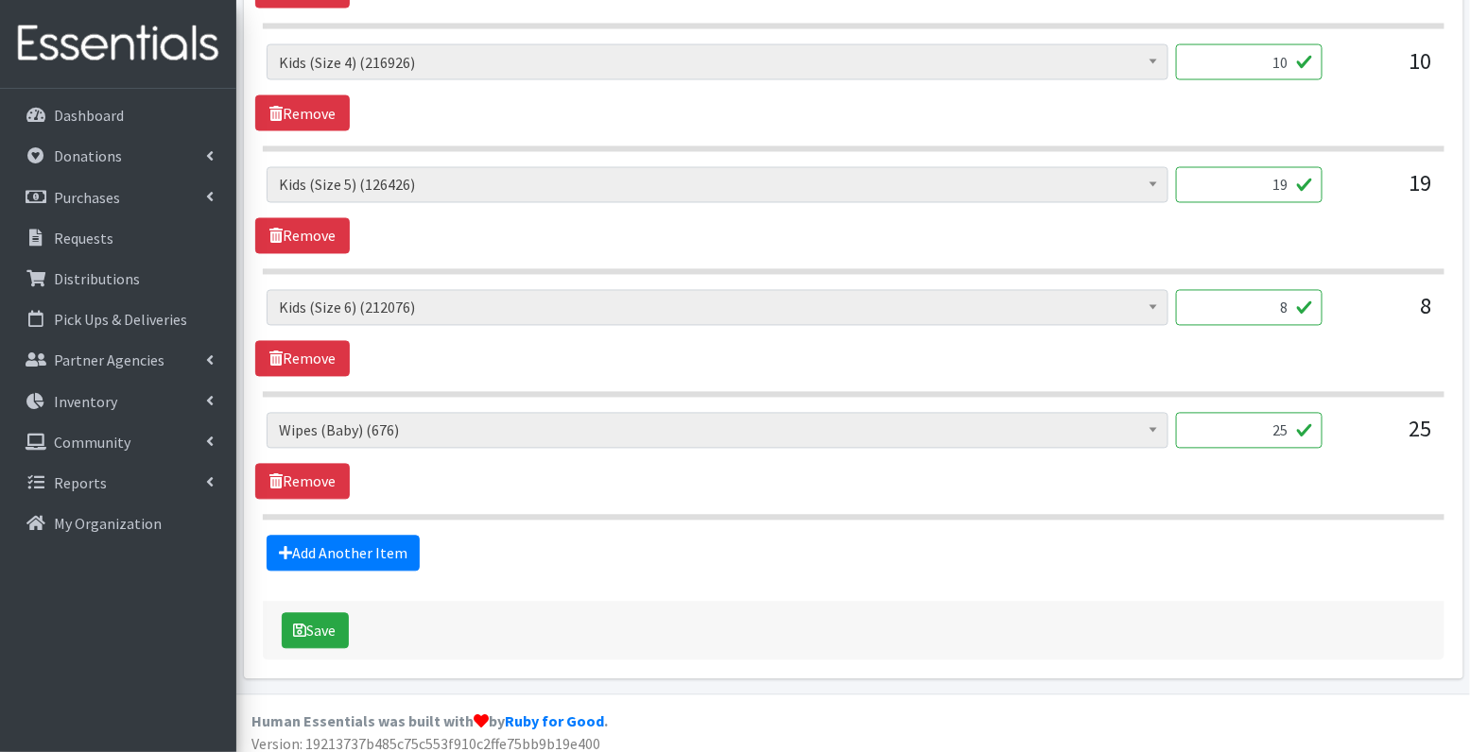
click at [1268, 421] on input "25" at bounding box center [1249, 431] width 146 height 36
type input "43"
click at [319, 615] on button "Save" at bounding box center [315, 631] width 67 height 36
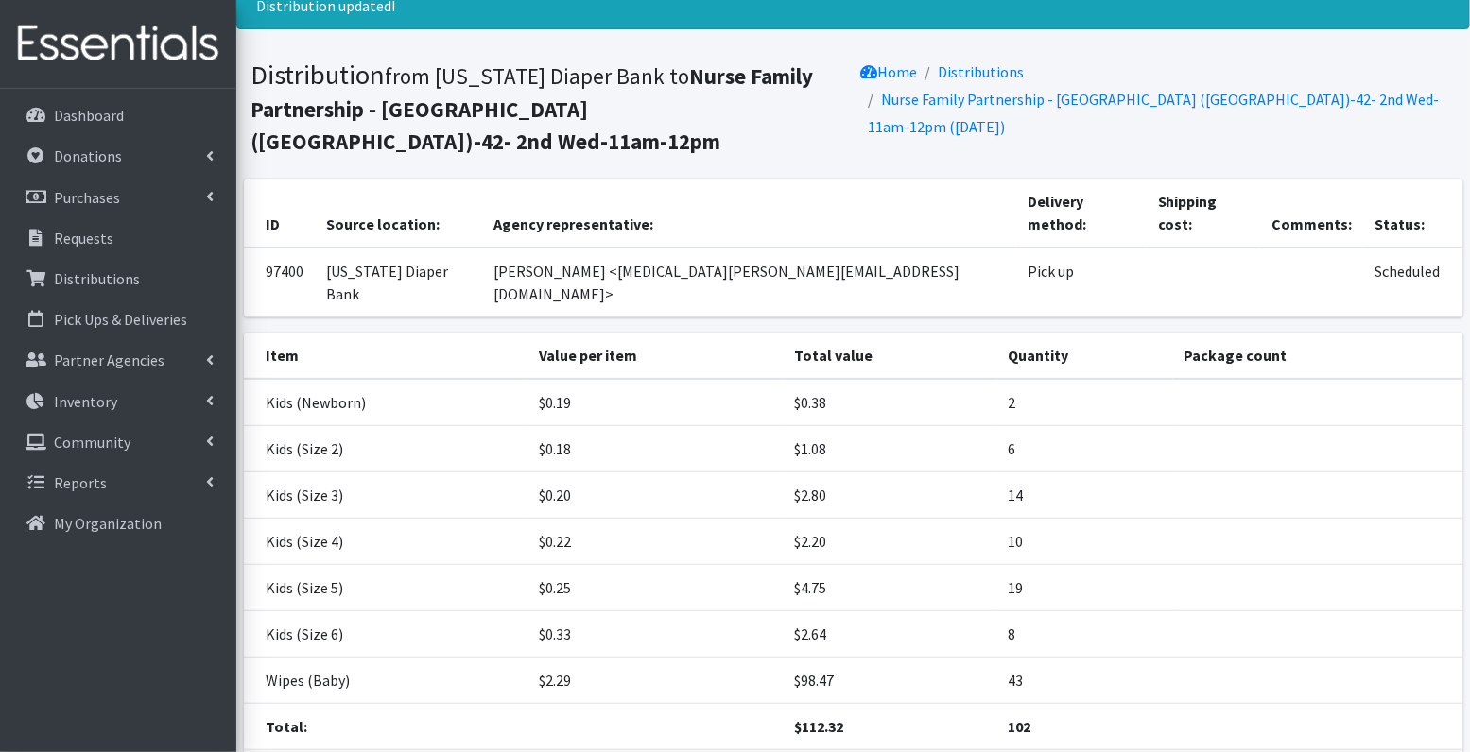
scroll to position [129, 0]
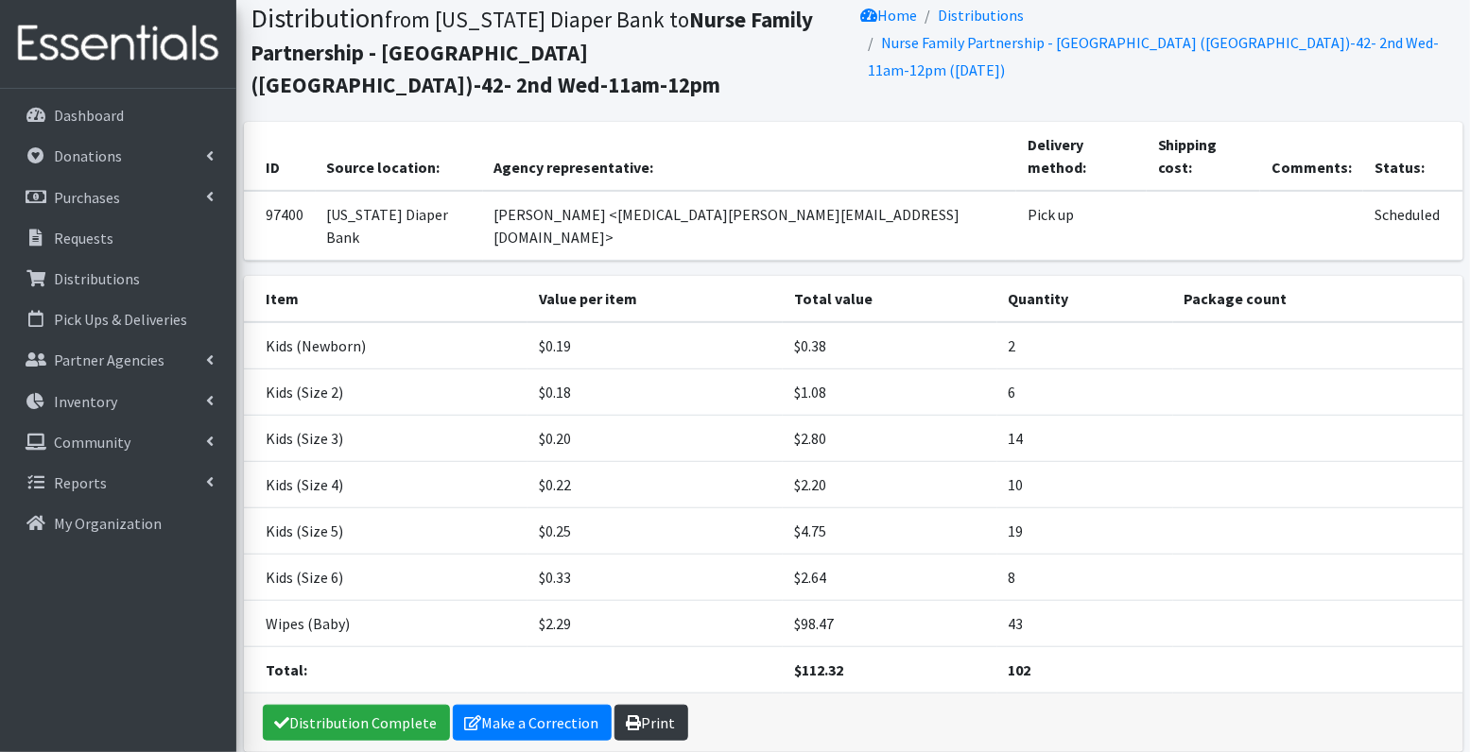
click at [669, 705] on link "Print" at bounding box center [651, 723] width 74 height 36
click at [74, 234] on p "Requests" at bounding box center [84, 238] width 60 height 19
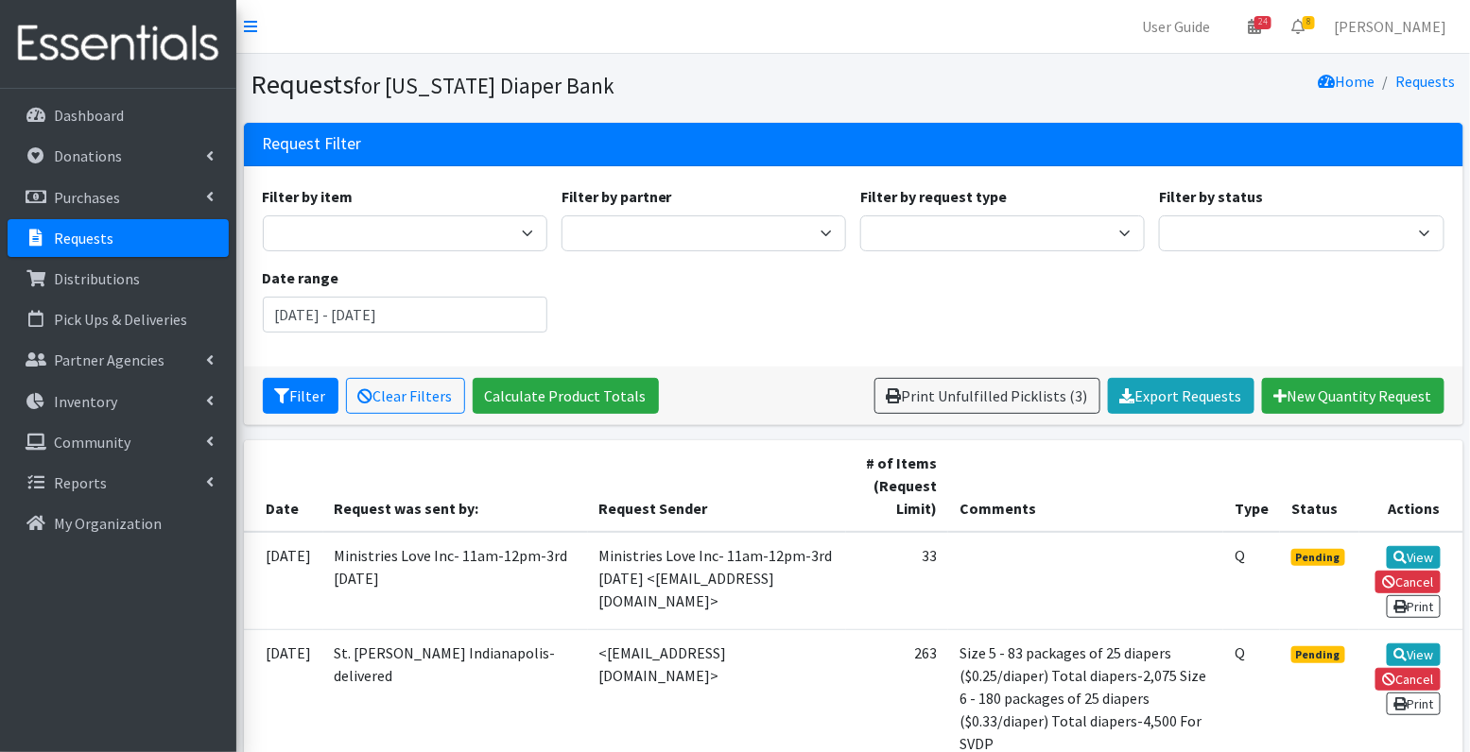
scroll to position [6, 0]
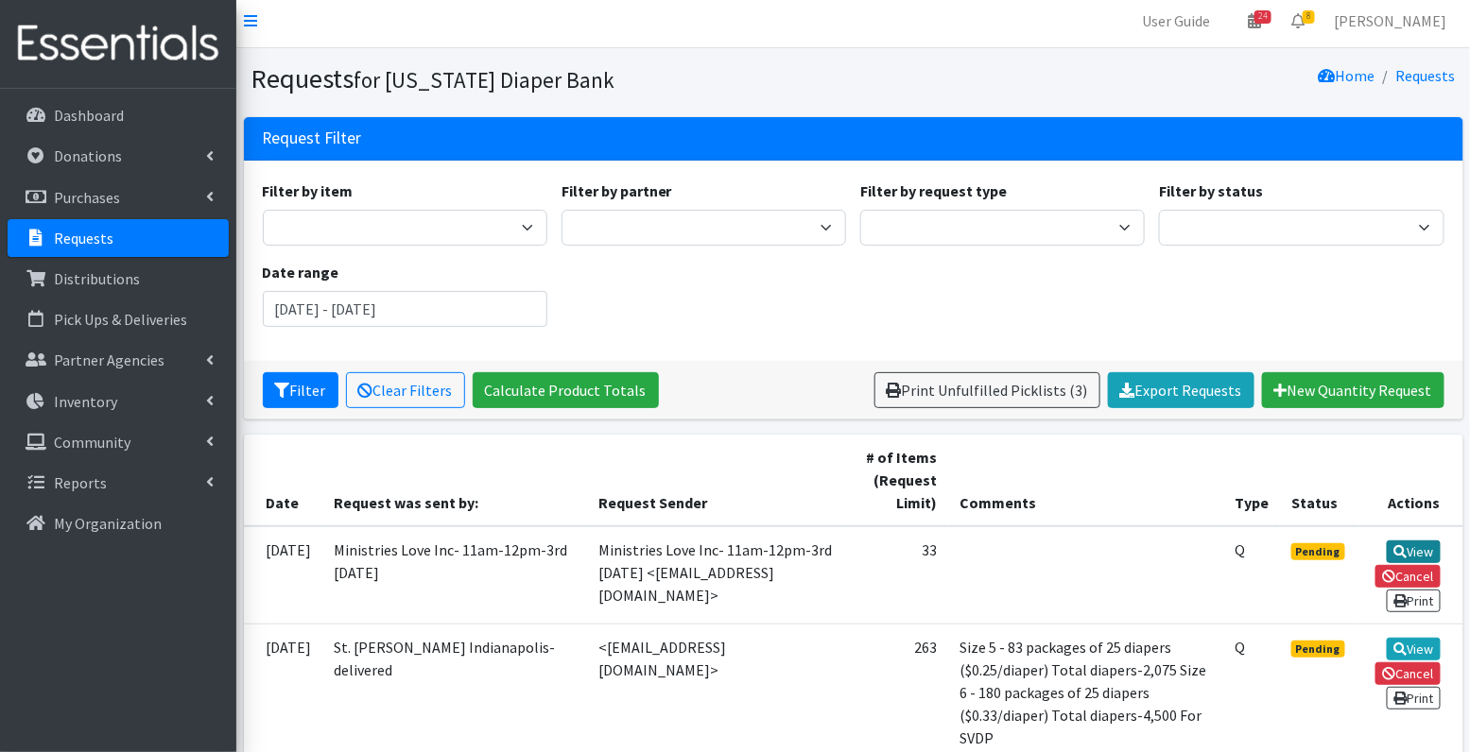
click at [1410, 547] on link "View" at bounding box center [1413, 552] width 54 height 23
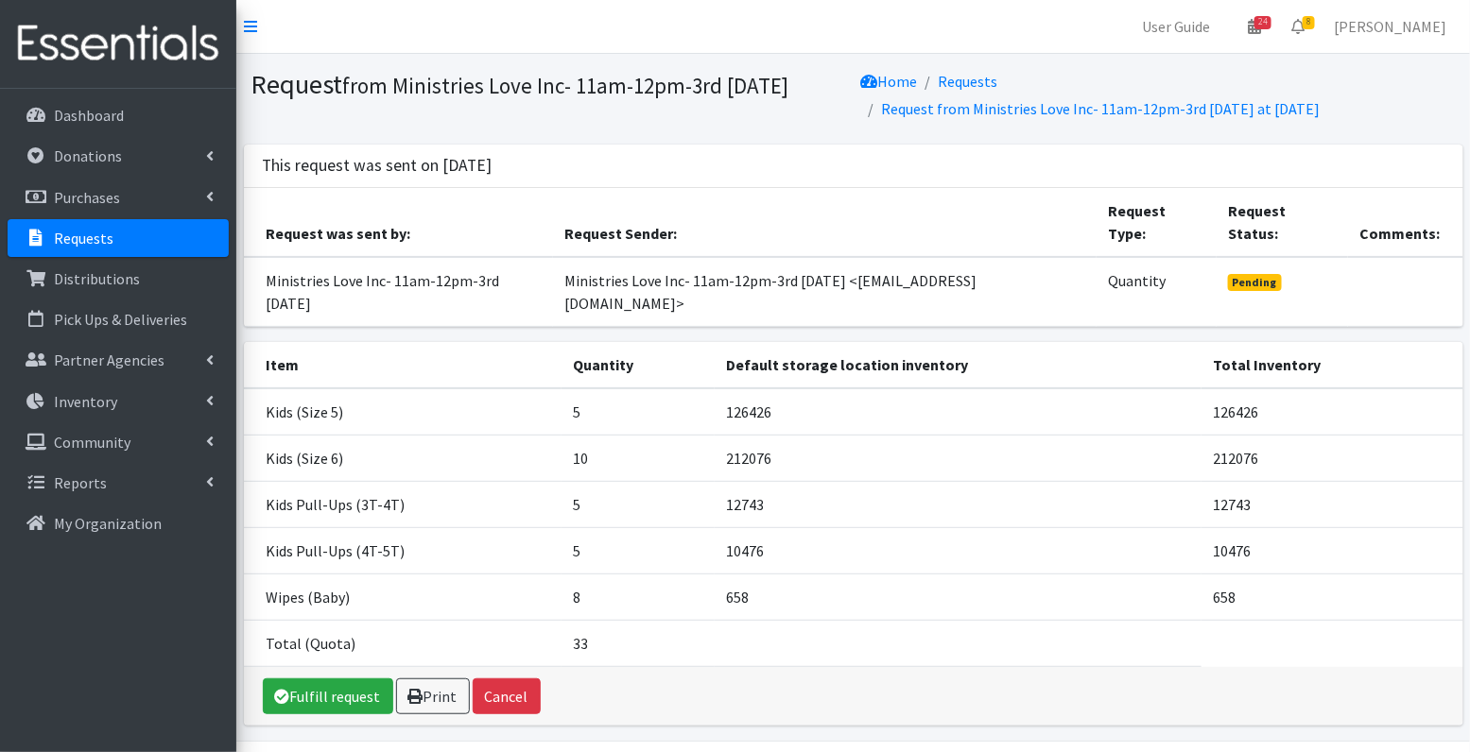
scroll to position [5, 0]
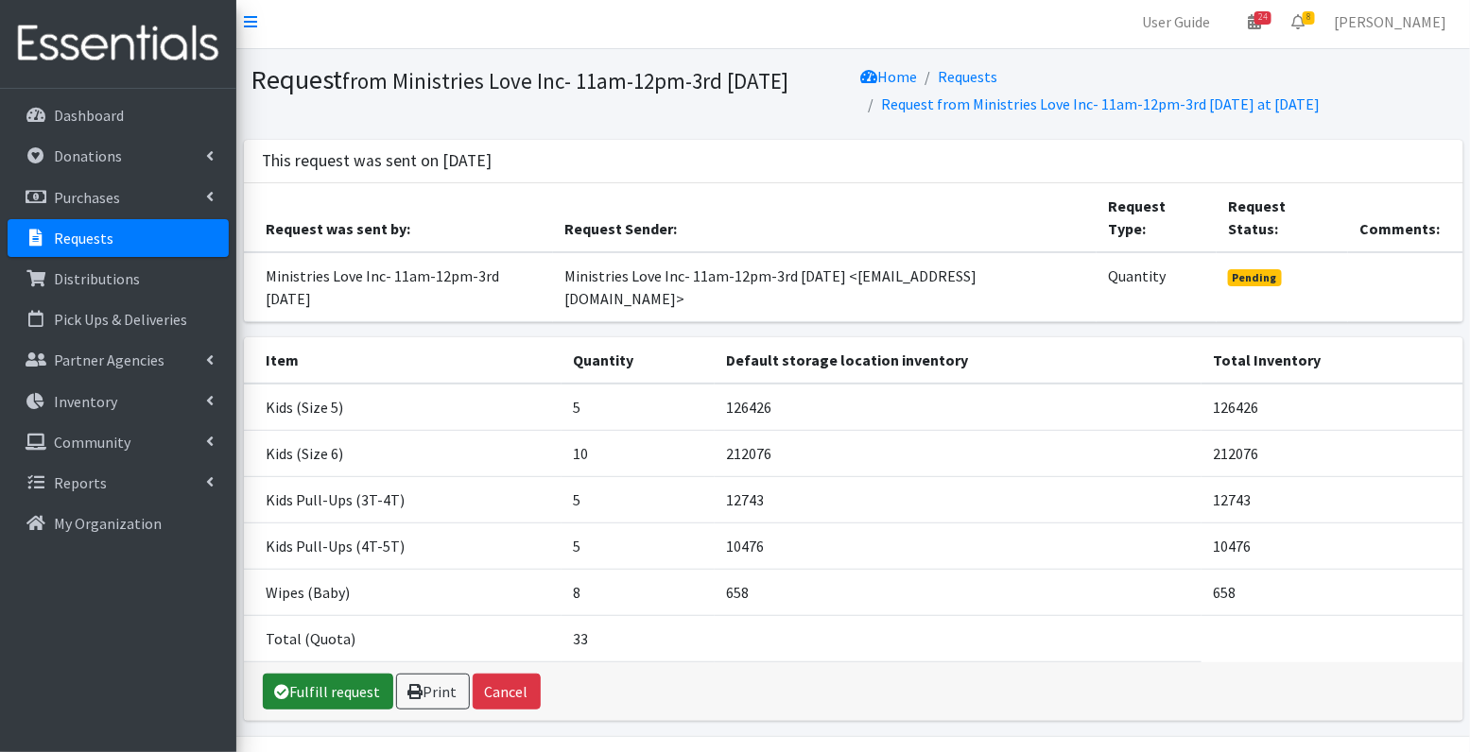
click at [341, 674] on link "Fulfill request" at bounding box center [328, 692] width 130 height 36
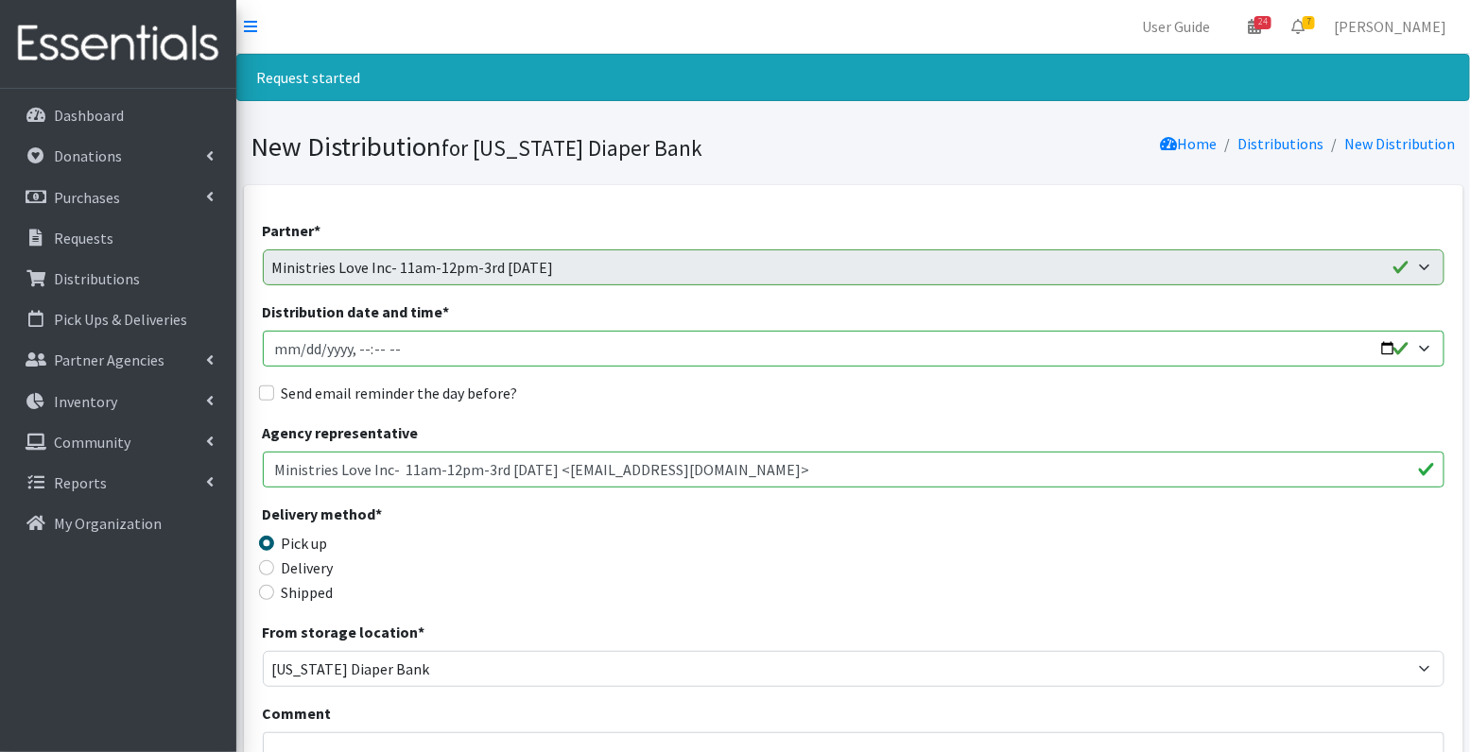
click at [301, 351] on input "Distribution date and time *" at bounding box center [853, 349] width 1181 height 36
click at [378, 348] on input "Distribution date and time *" at bounding box center [853, 349] width 1181 height 36
type input "2025-10-15T11:00"
click at [263, 392] on input "Send email reminder the day before?" at bounding box center [266, 393] width 15 height 15
checkbox input "true"
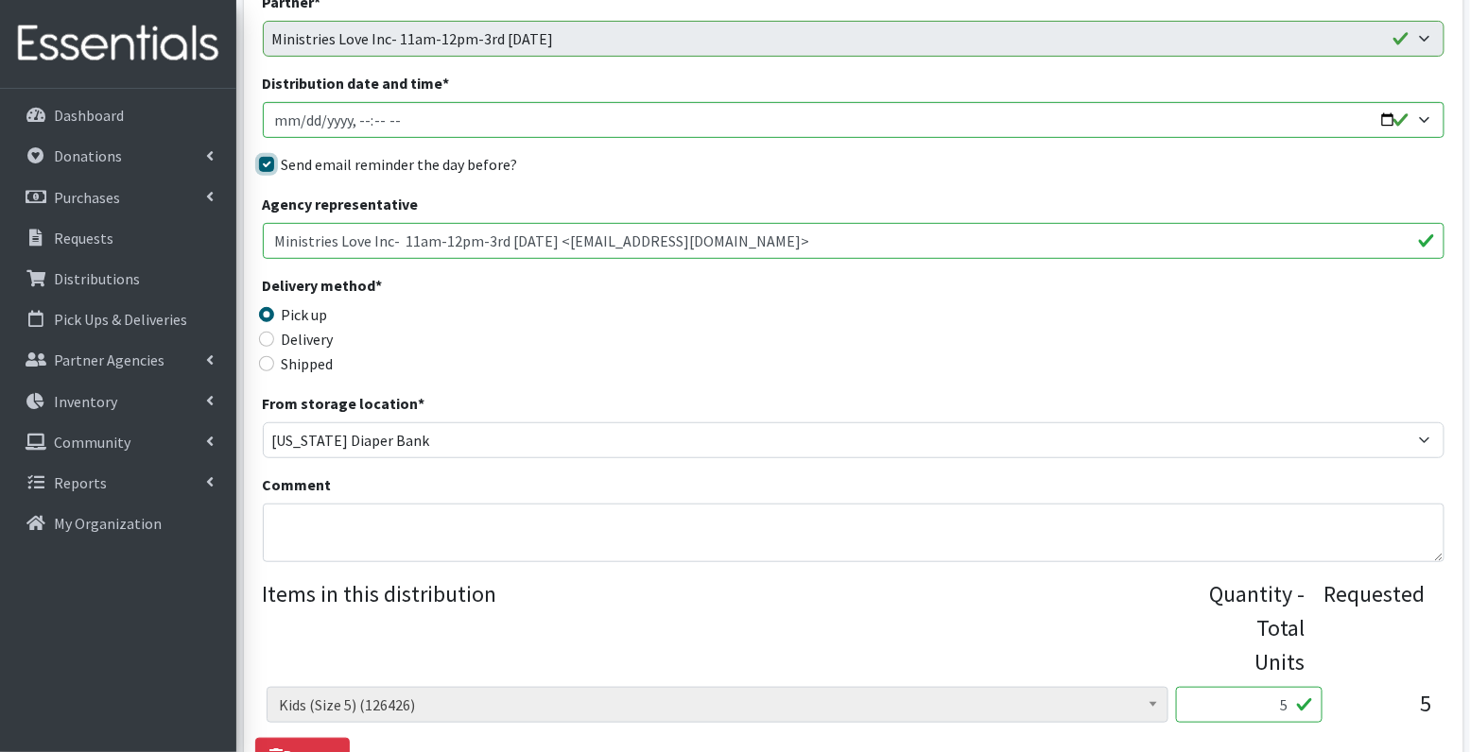
scroll to position [230, 0]
click at [559, 541] on textarea "Comment" at bounding box center [853, 532] width 1181 height 59
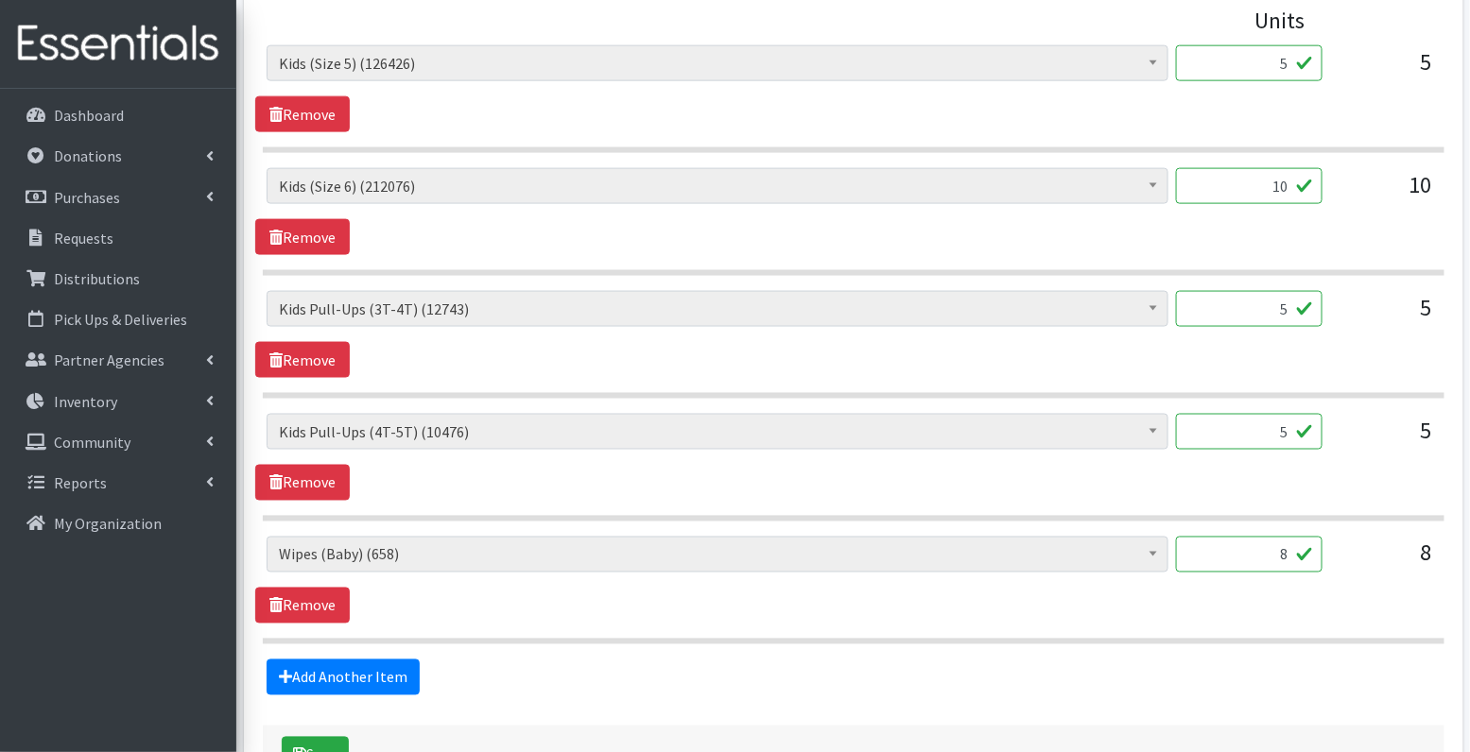
scroll to position [996, 0]
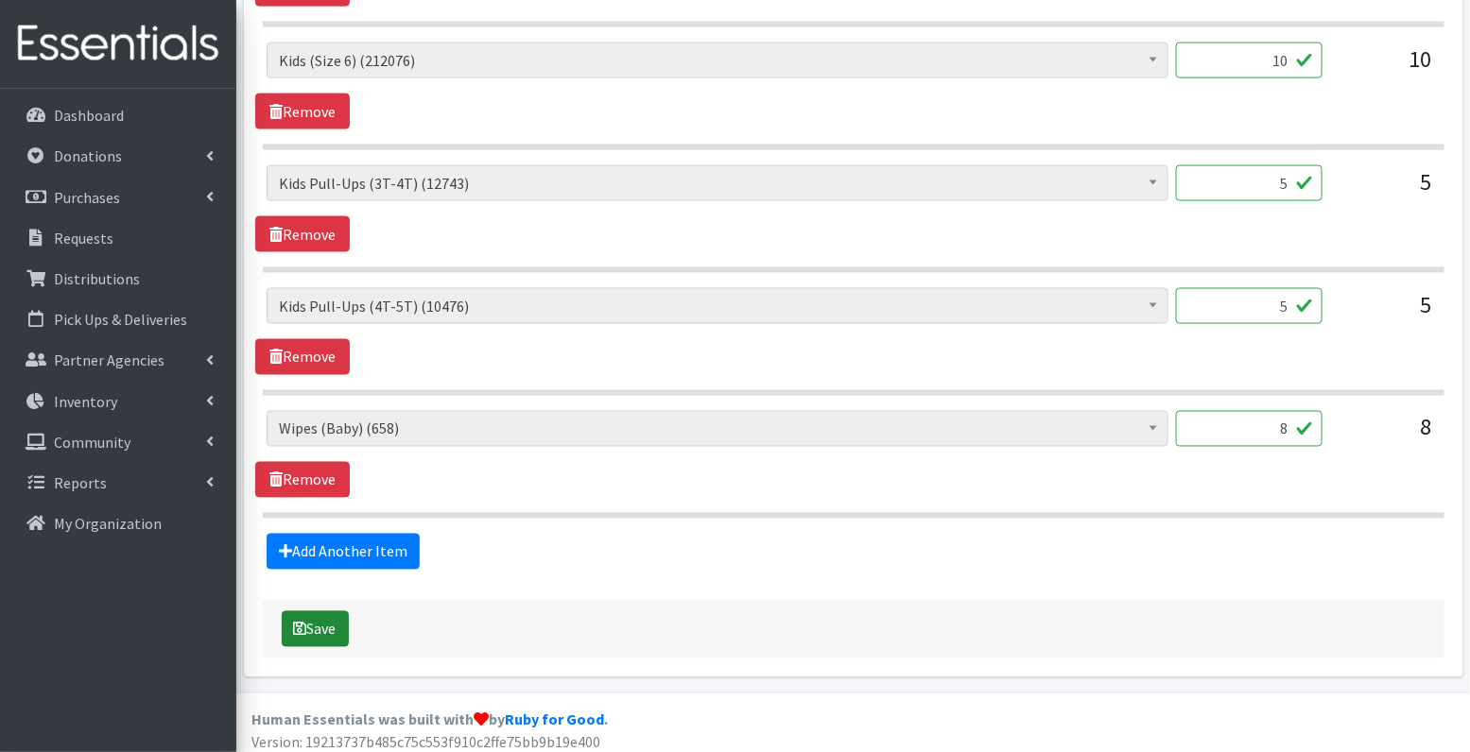
type textarea "October request"
click at [310, 625] on button "Save" at bounding box center [315, 629] width 67 height 36
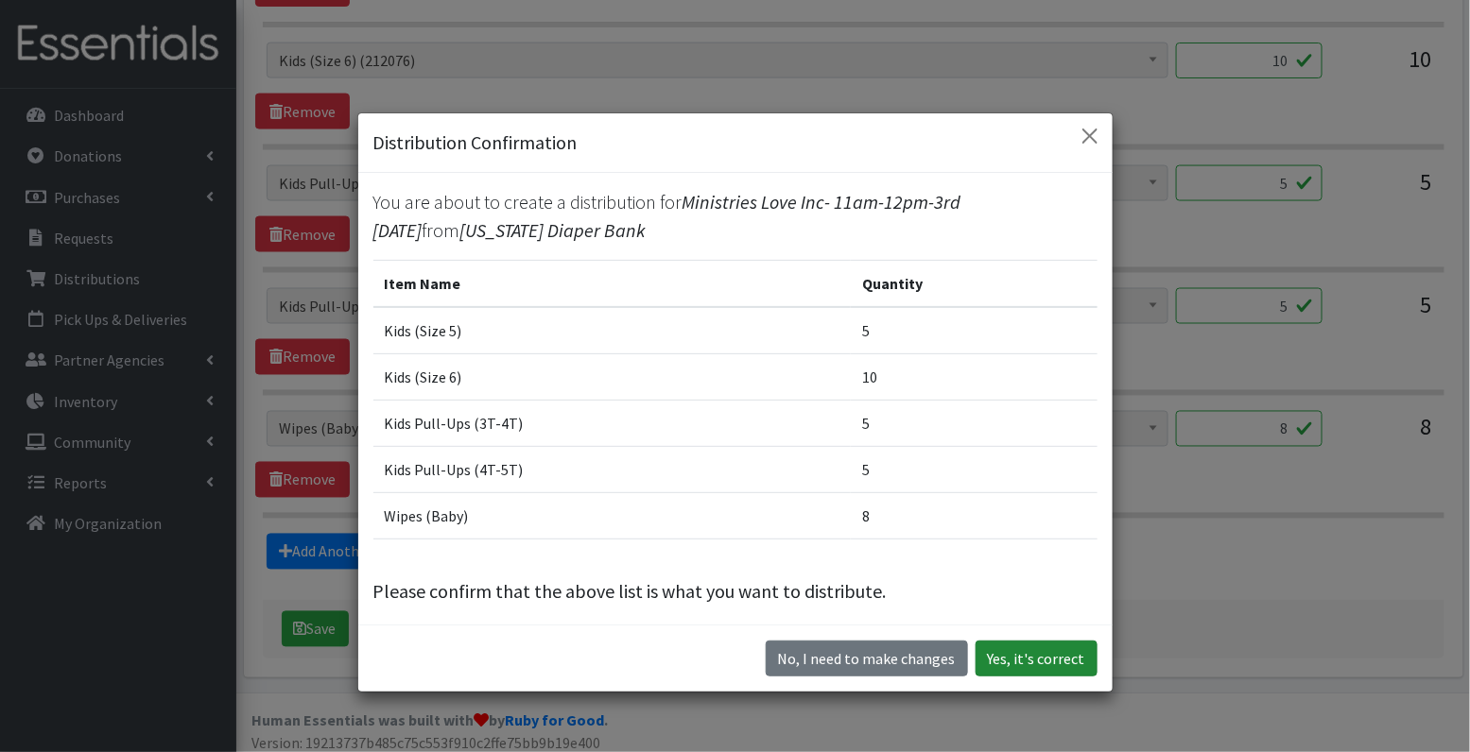
click at [1013, 657] on button "Yes, it's correct" at bounding box center [1036, 659] width 122 height 36
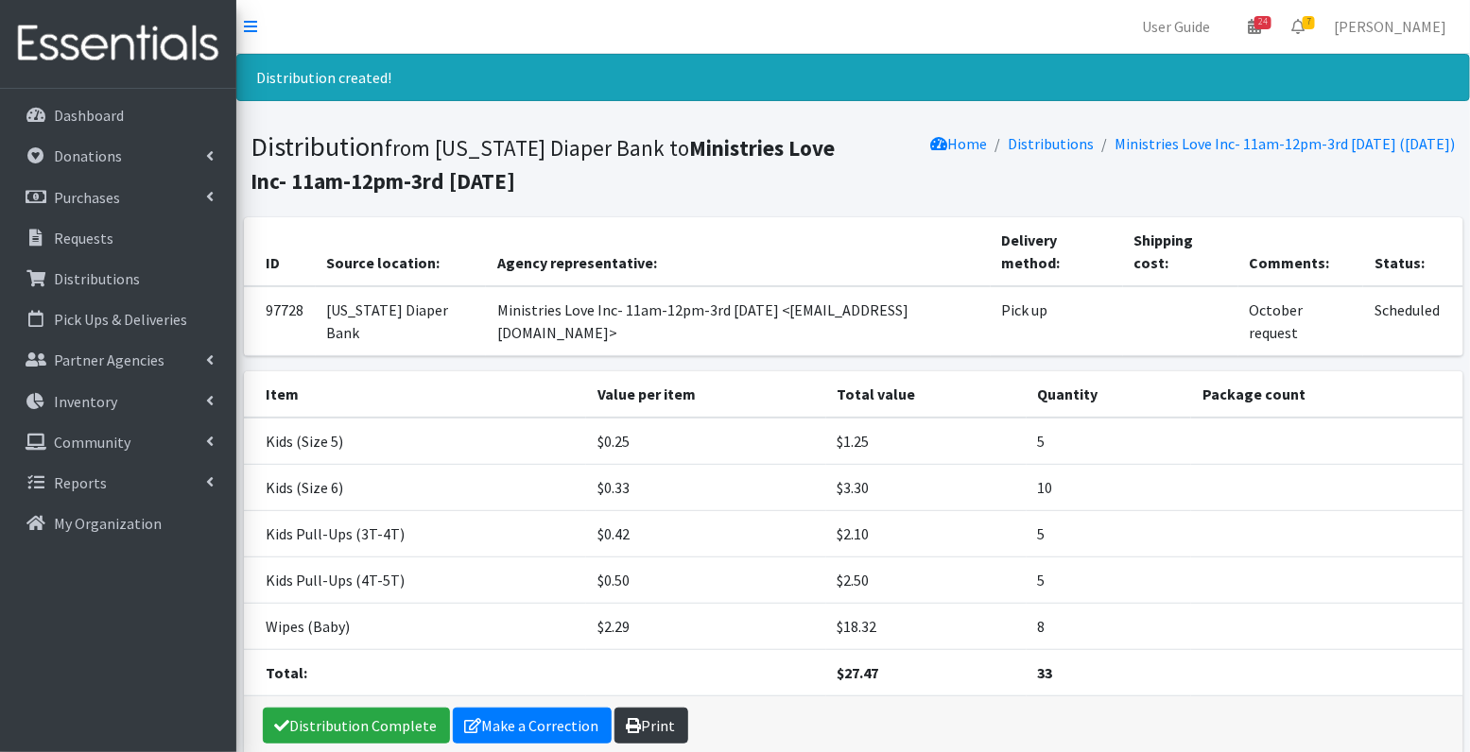
click at [657, 708] on link "Print" at bounding box center [651, 726] width 74 height 36
click at [100, 241] on p "Requests" at bounding box center [84, 238] width 60 height 19
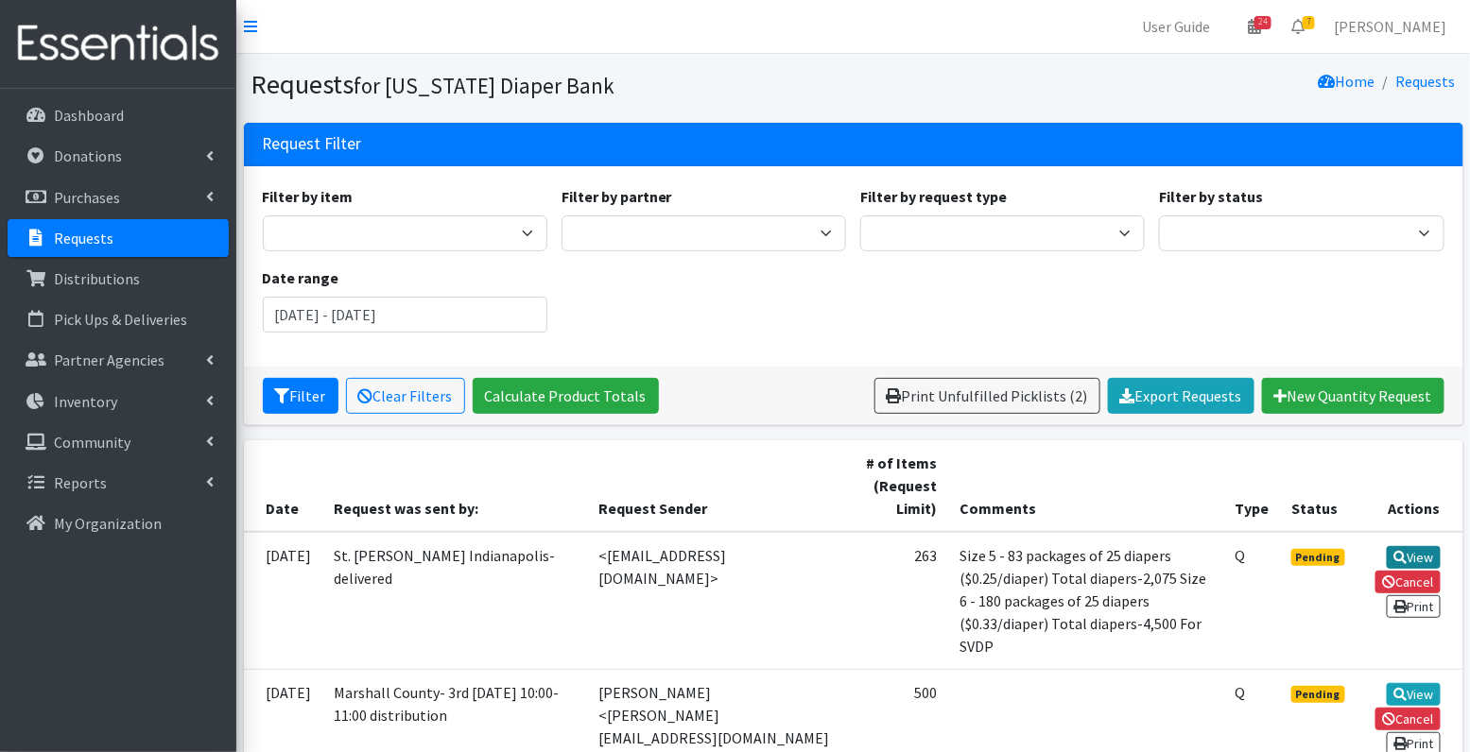
click at [1408, 553] on link "View" at bounding box center [1413, 557] width 54 height 23
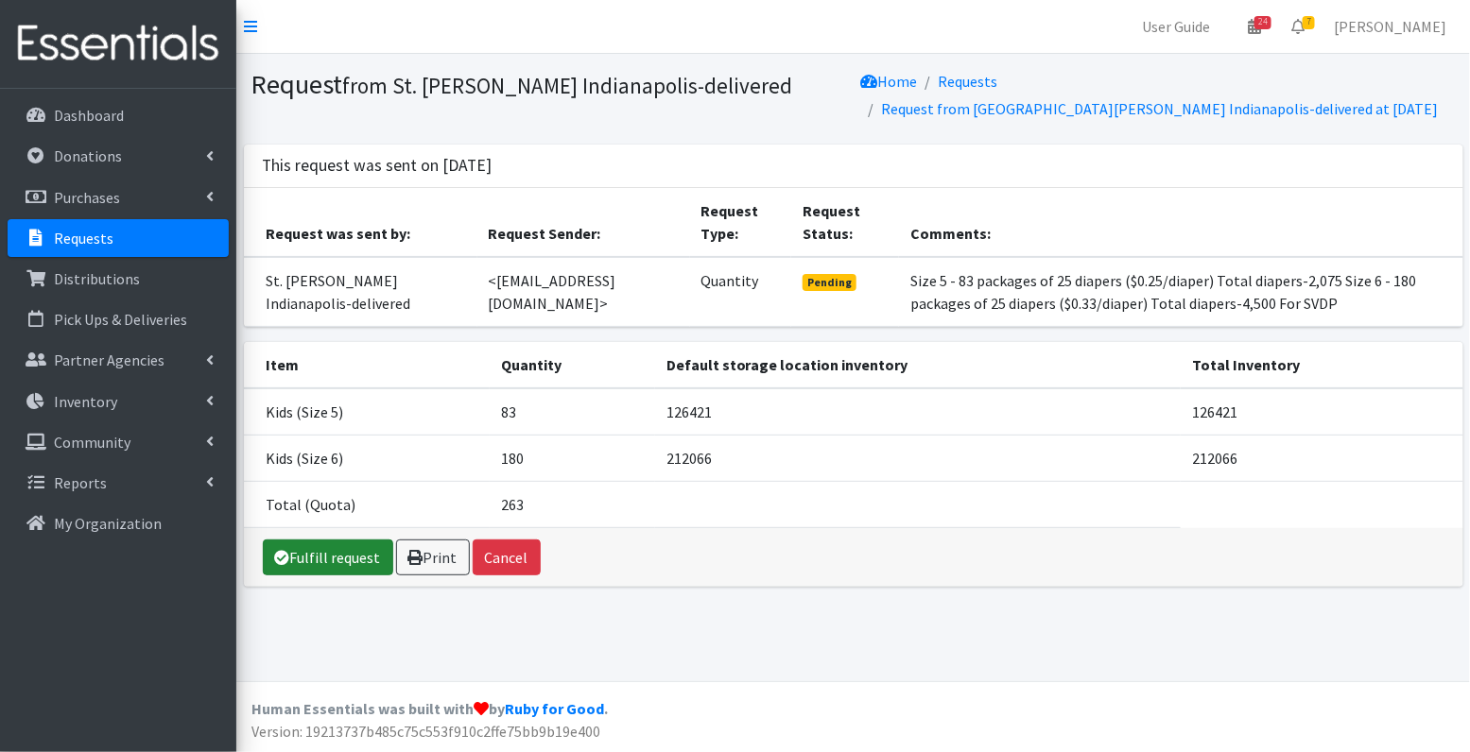
click at [354, 548] on link "Fulfill request" at bounding box center [328, 558] width 130 height 36
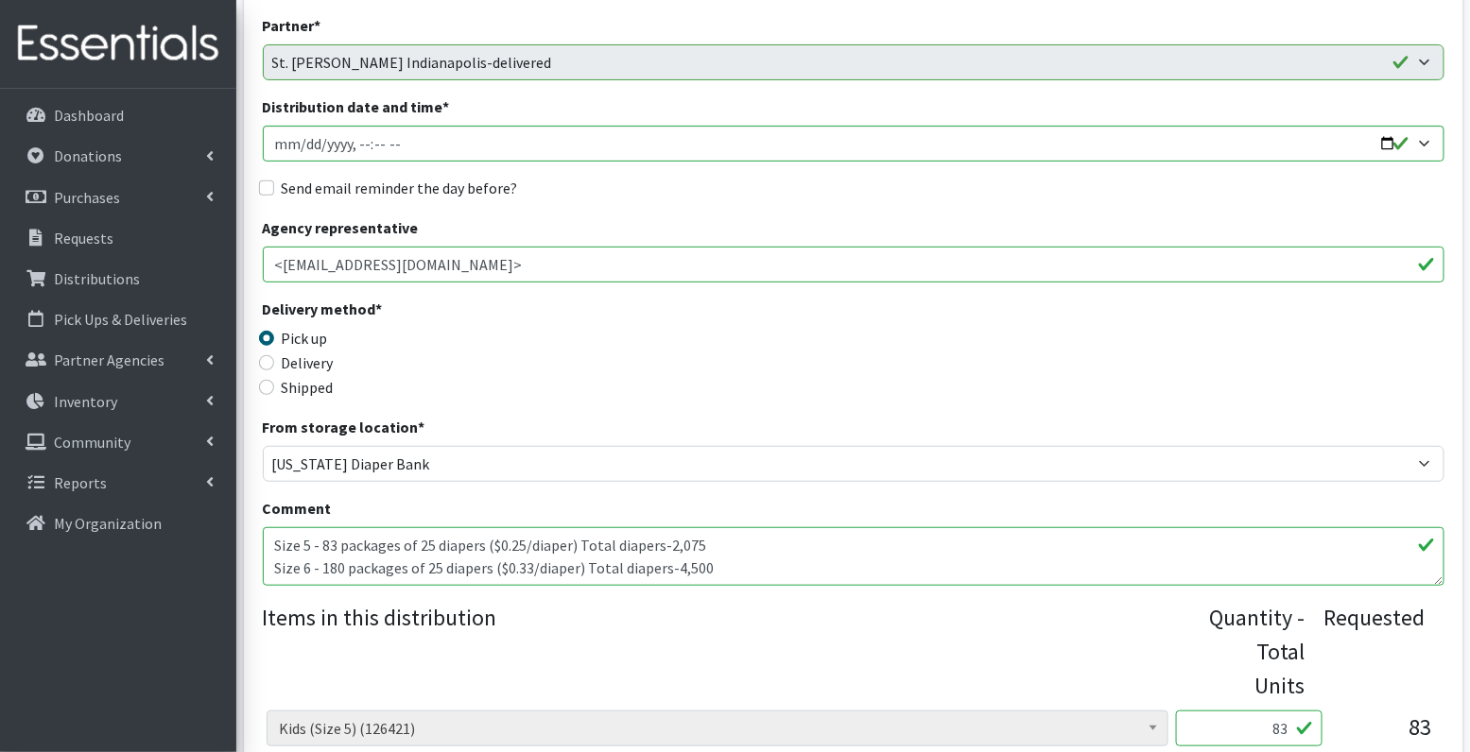
scroll to position [631, 0]
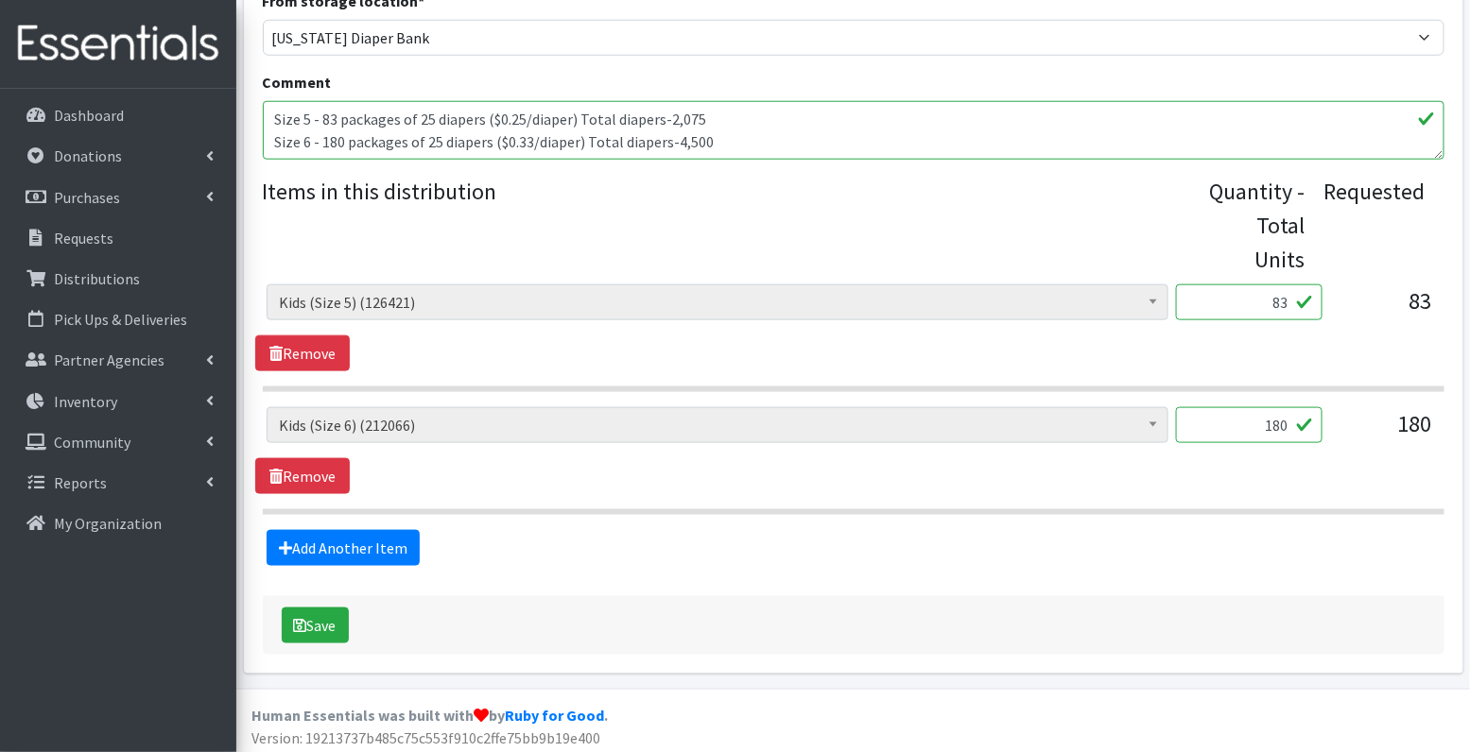
click at [1276, 302] on input "83" at bounding box center [1249, 302] width 146 height 36
type input "156"
click at [1270, 432] on input "180" at bounding box center [1249, 425] width 146 height 36
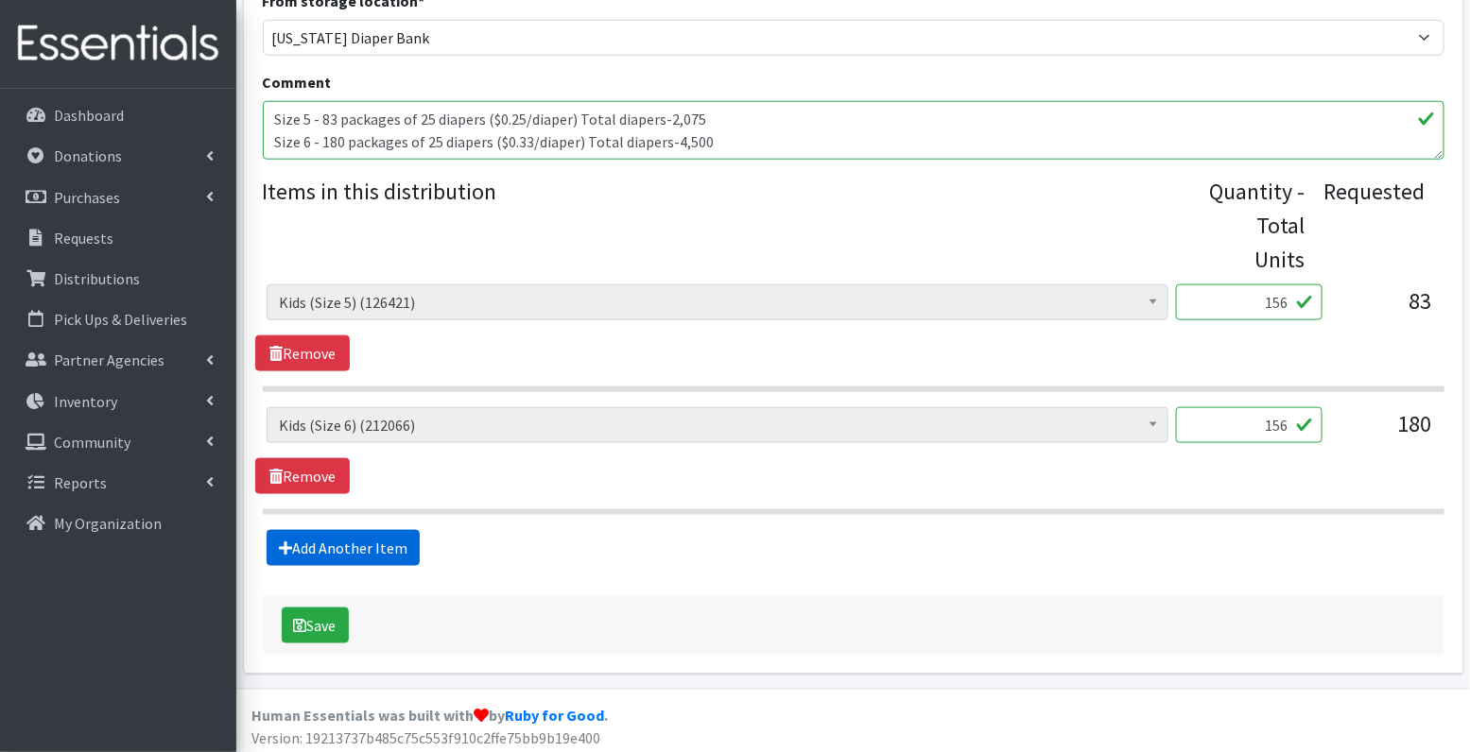
type input "156"
click at [393, 542] on link "Add Another Item" at bounding box center [343, 548] width 153 height 36
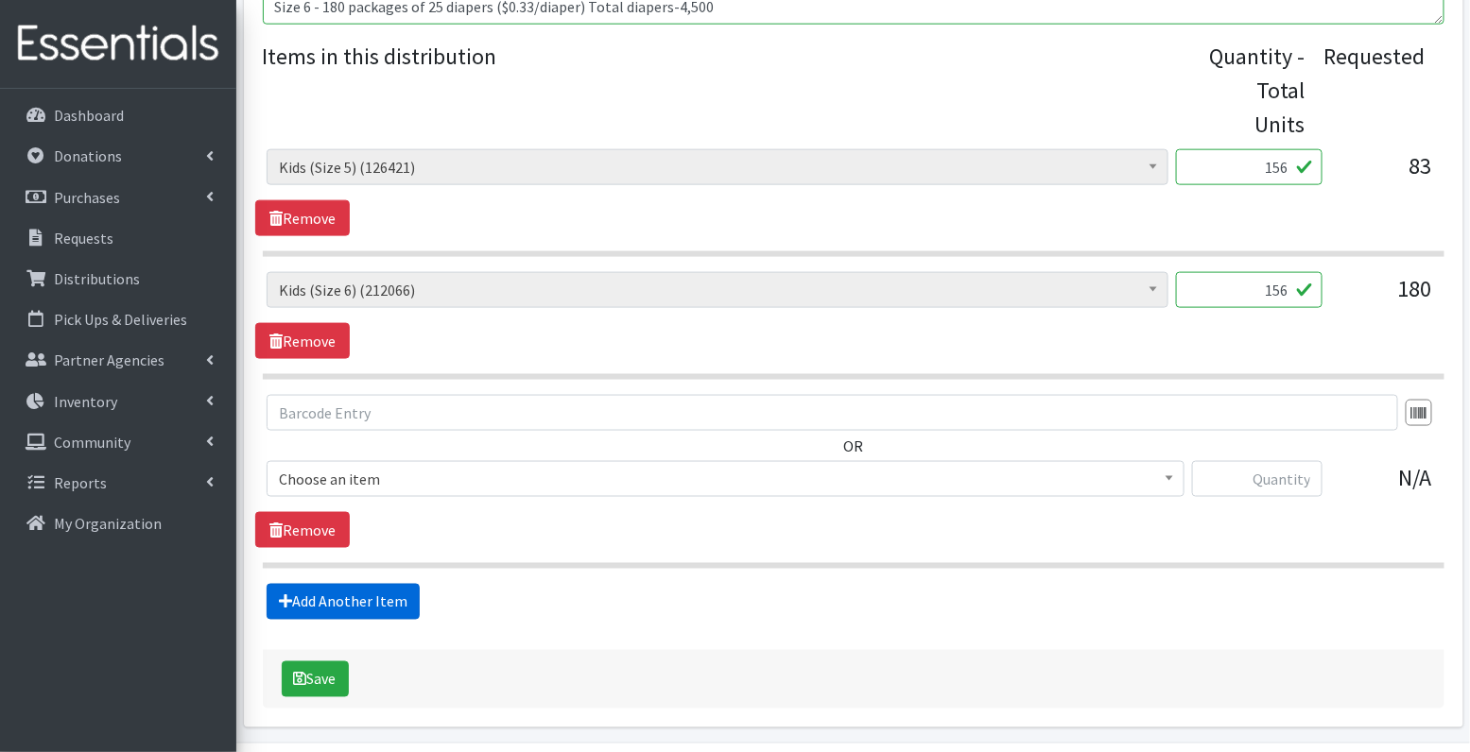
scroll to position [819, 0]
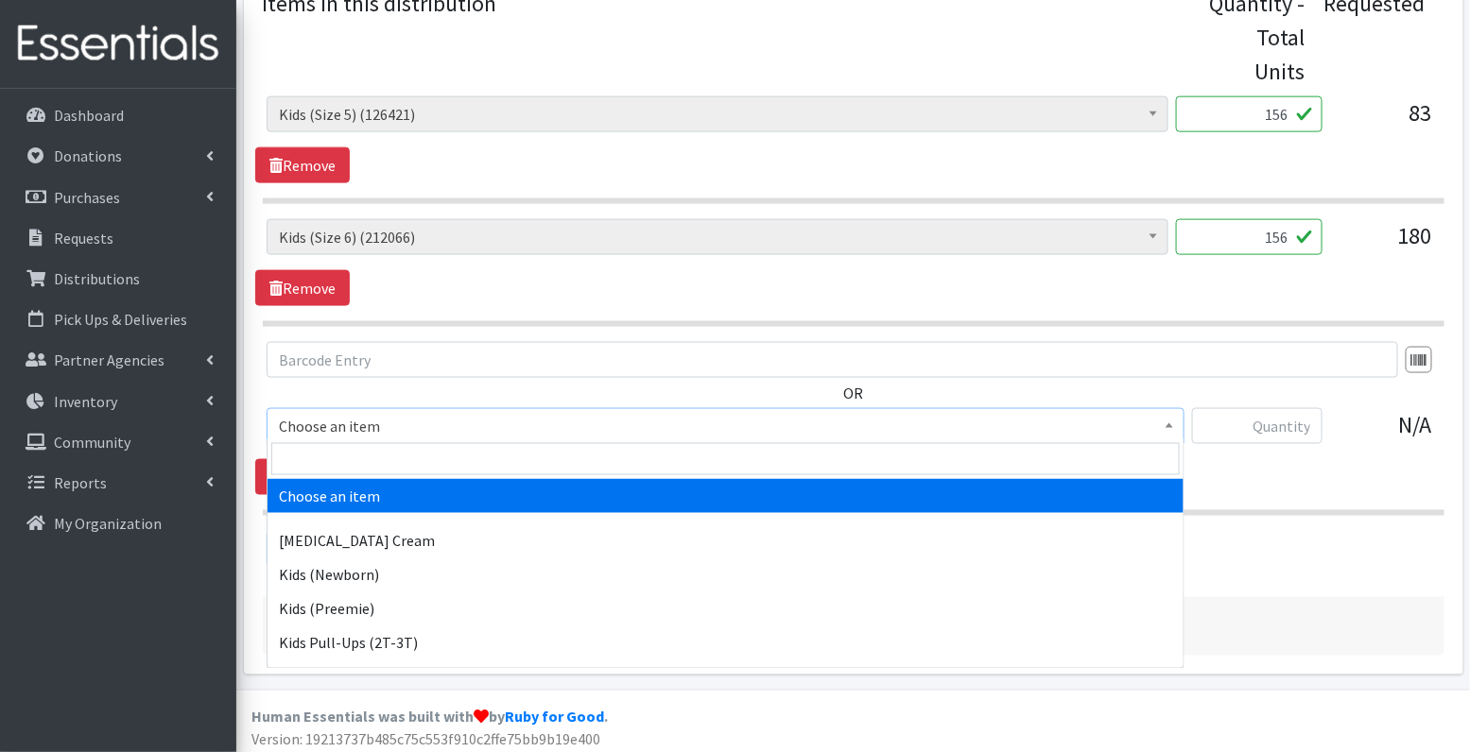
click at [425, 413] on span "Choose an item" at bounding box center [725, 426] width 893 height 26
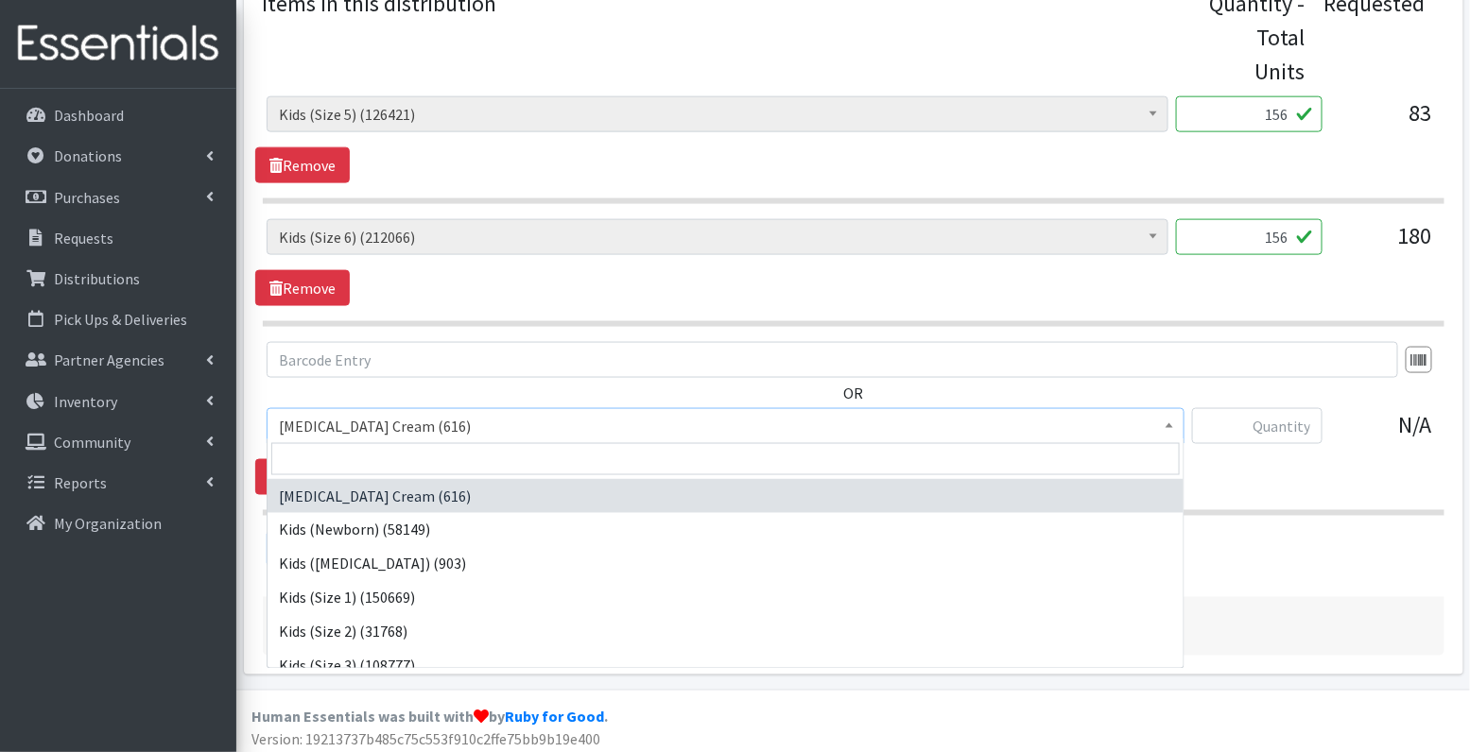
scroll to position [153, 0]
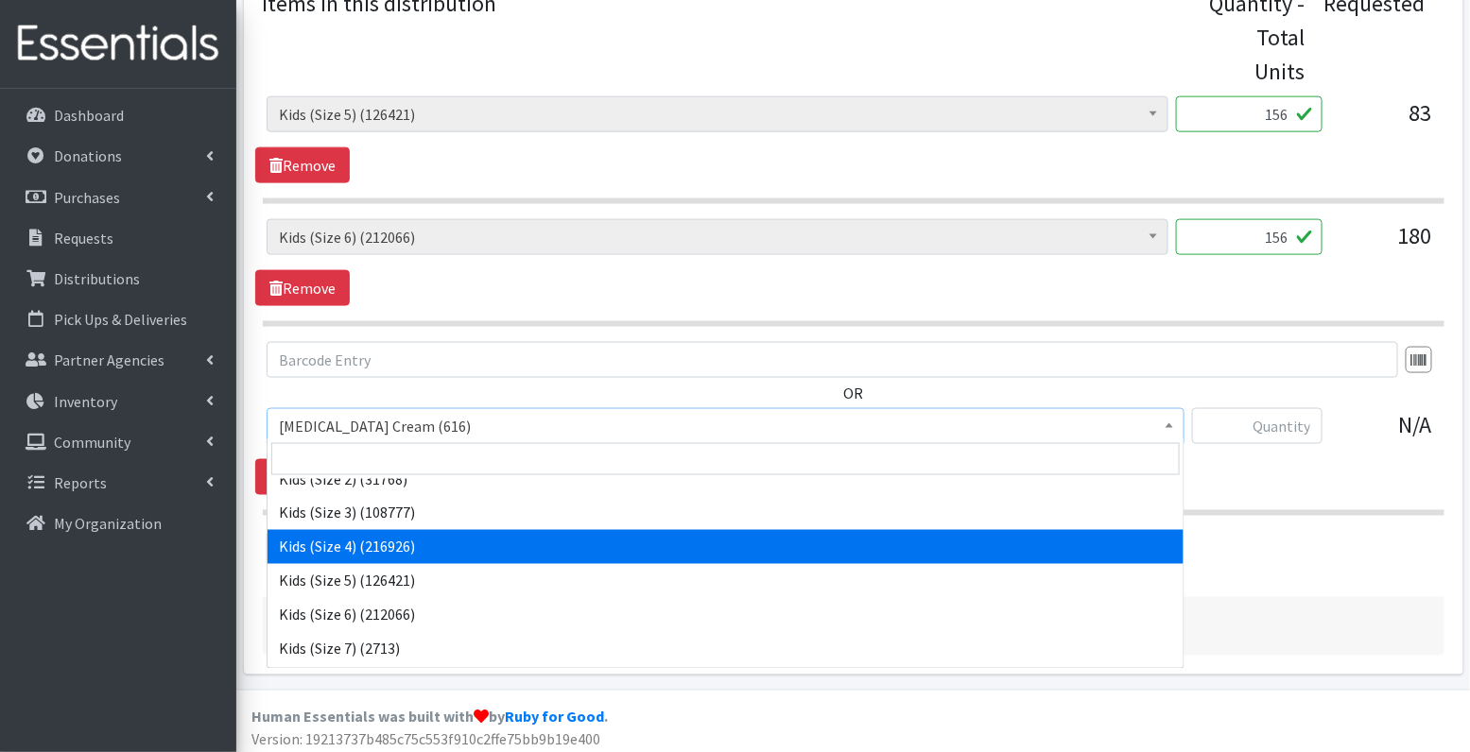
select select "3394"
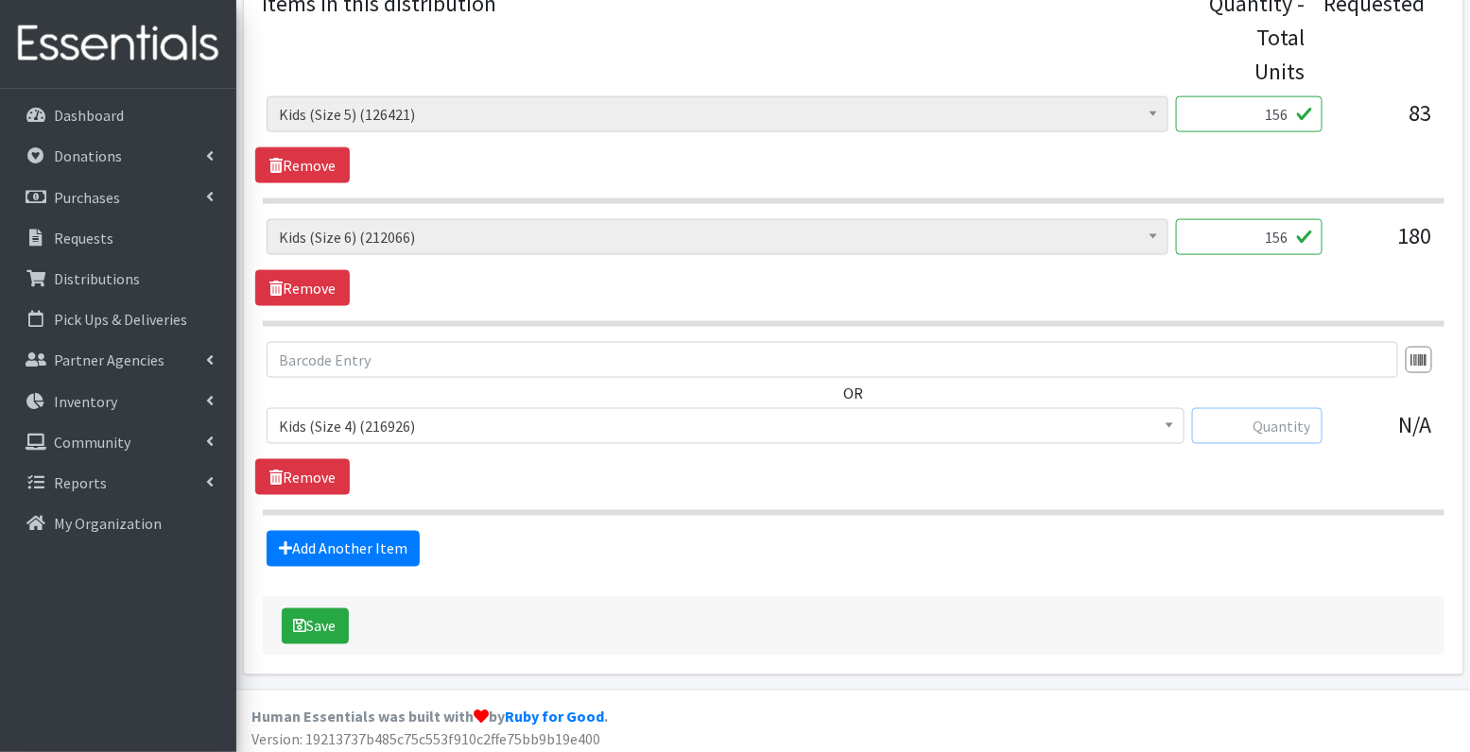
click at [1270, 433] on input "text" at bounding box center [1257, 426] width 130 height 36
type input "156"
click at [294, 623] on icon "submit" at bounding box center [300, 626] width 13 height 15
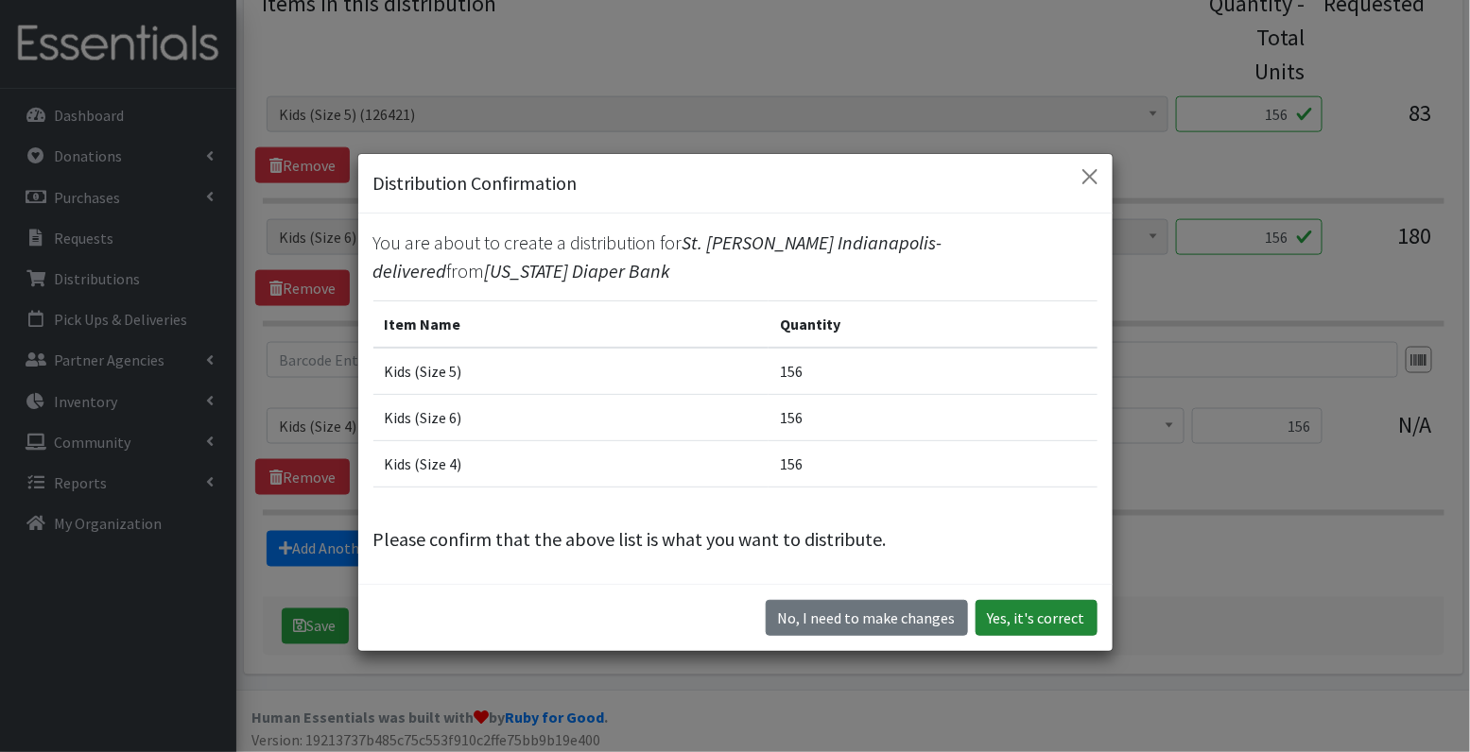
click at [1015, 617] on button "Yes, it's correct" at bounding box center [1036, 618] width 122 height 36
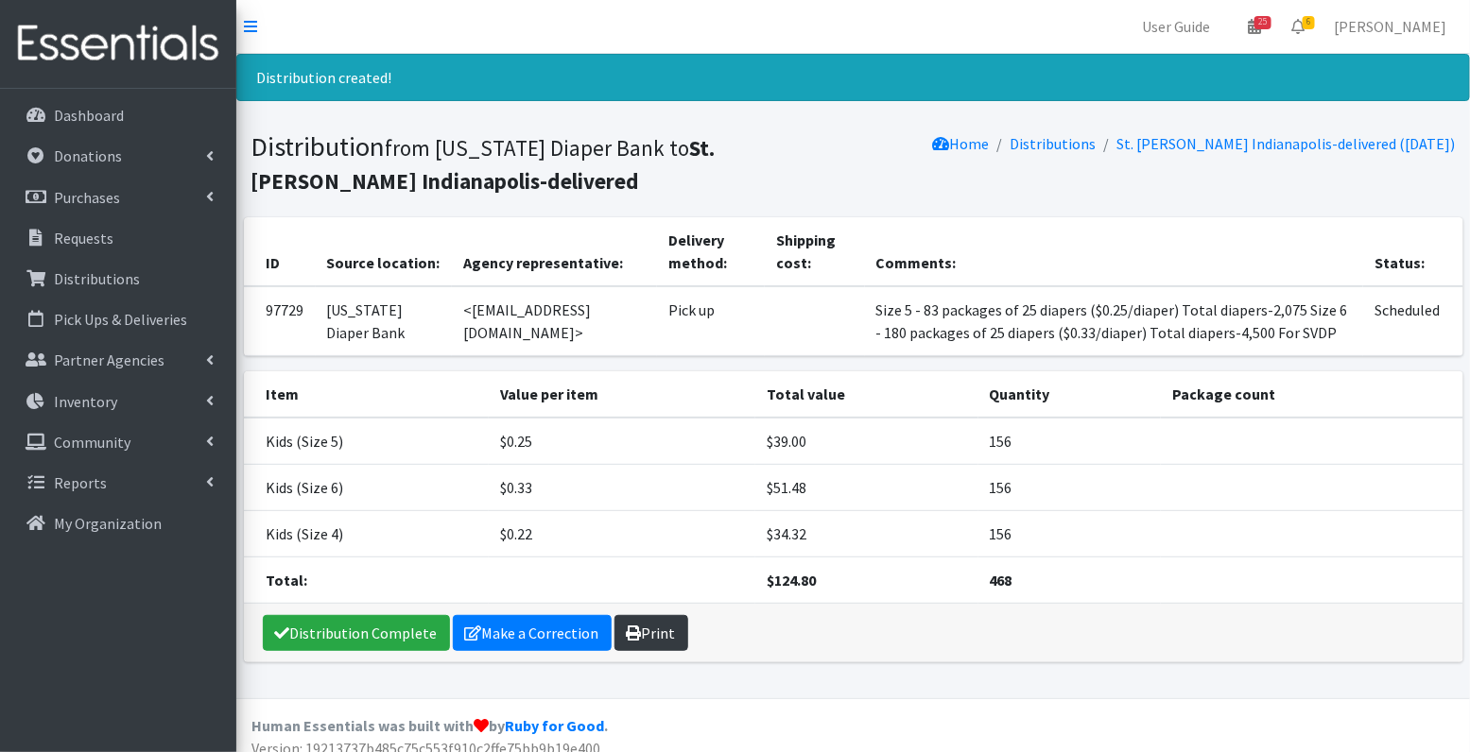
click at [645, 622] on link "Print" at bounding box center [651, 633] width 74 height 36
click at [81, 280] on p "Distributions" at bounding box center [97, 278] width 86 height 19
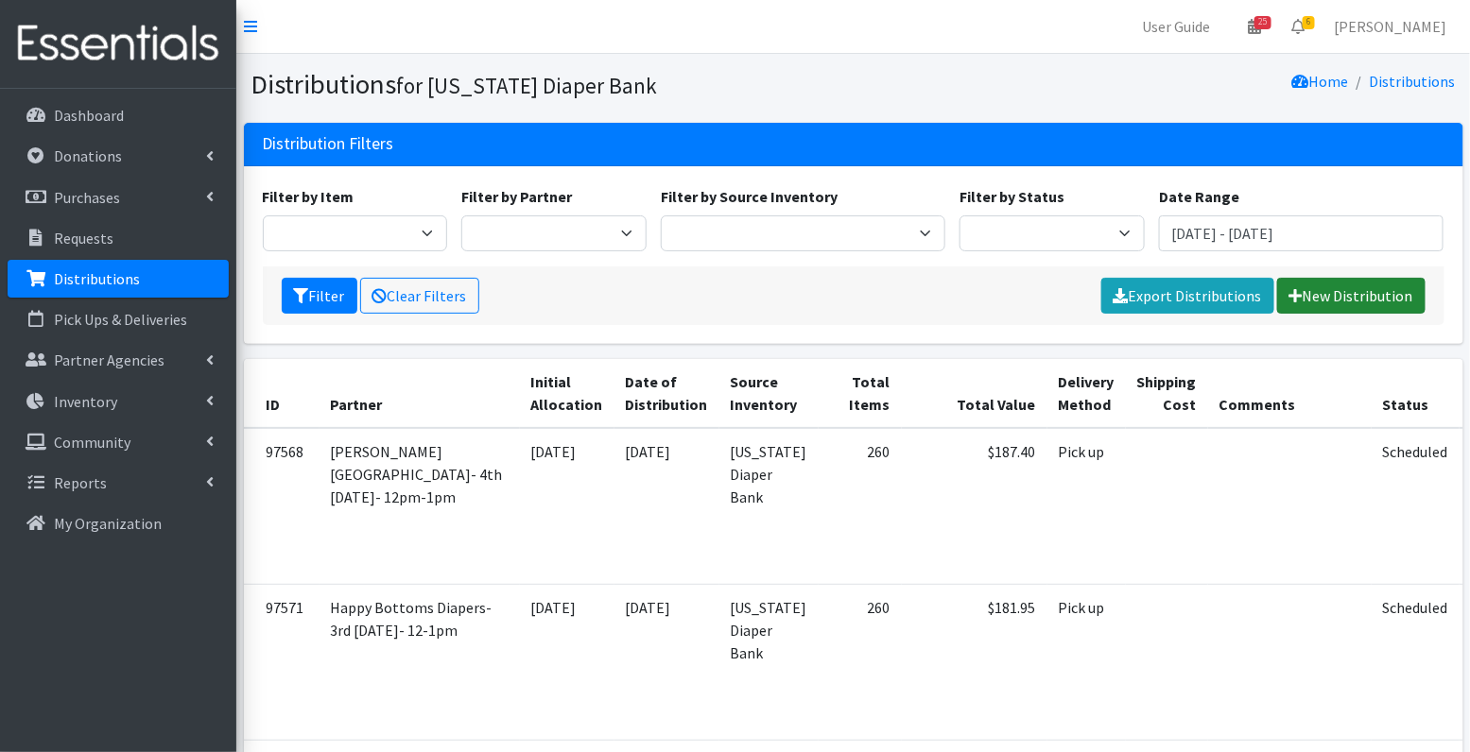
click at [1346, 300] on link "New Distribution" at bounding box center [1351, 296] width 148 height 36
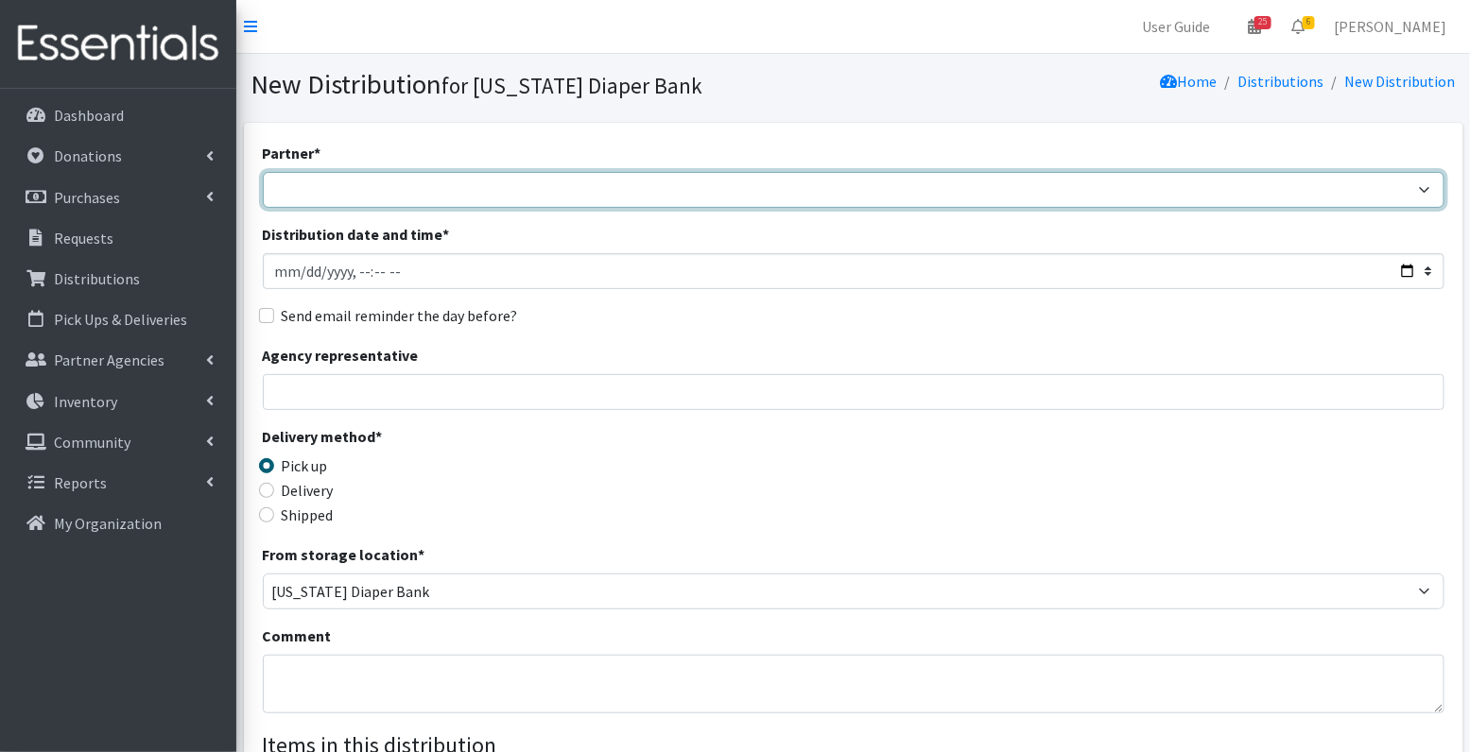
click at [370, 177] on select "ARC [PERSON_NAME] and [GEOGRAPHIC_DATA] [GEOGRAPHIC_DATA] Babies Basic Needs No…" at bounding box center [853, 190] width 1181 height 36
select select "1357"
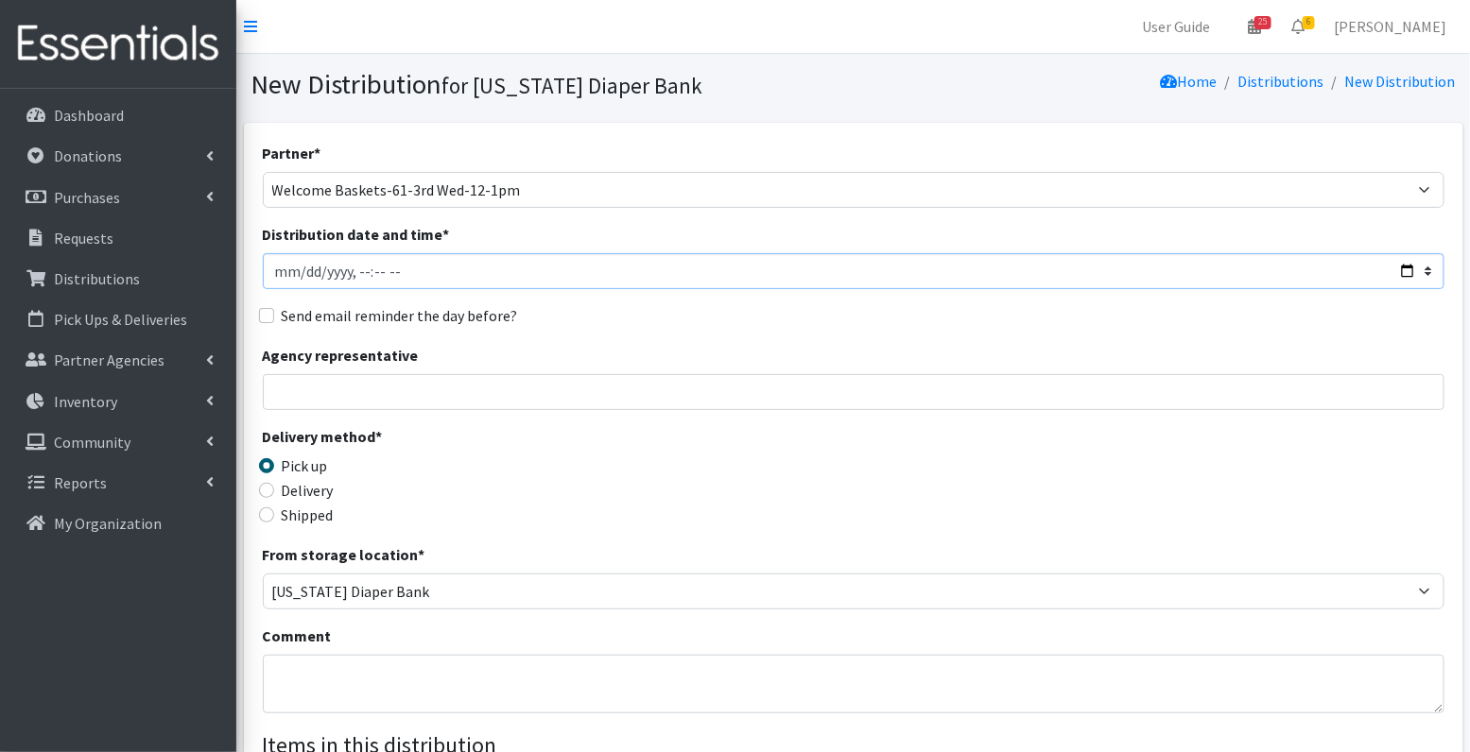
click at [301, 275] on input "Distribution date and time *" at bounding box center [853, 271] width 1181 height 36
click at [359, 271] on input "Distribution date and time *" at bounding box center [853, 271] width 1181 height 36
type input "[DATE]T12:00"
click at [264, 314] on input "Send email reminder the day before?" at bounding box center [266, 315] width 15 height 15
checkbox input "true"
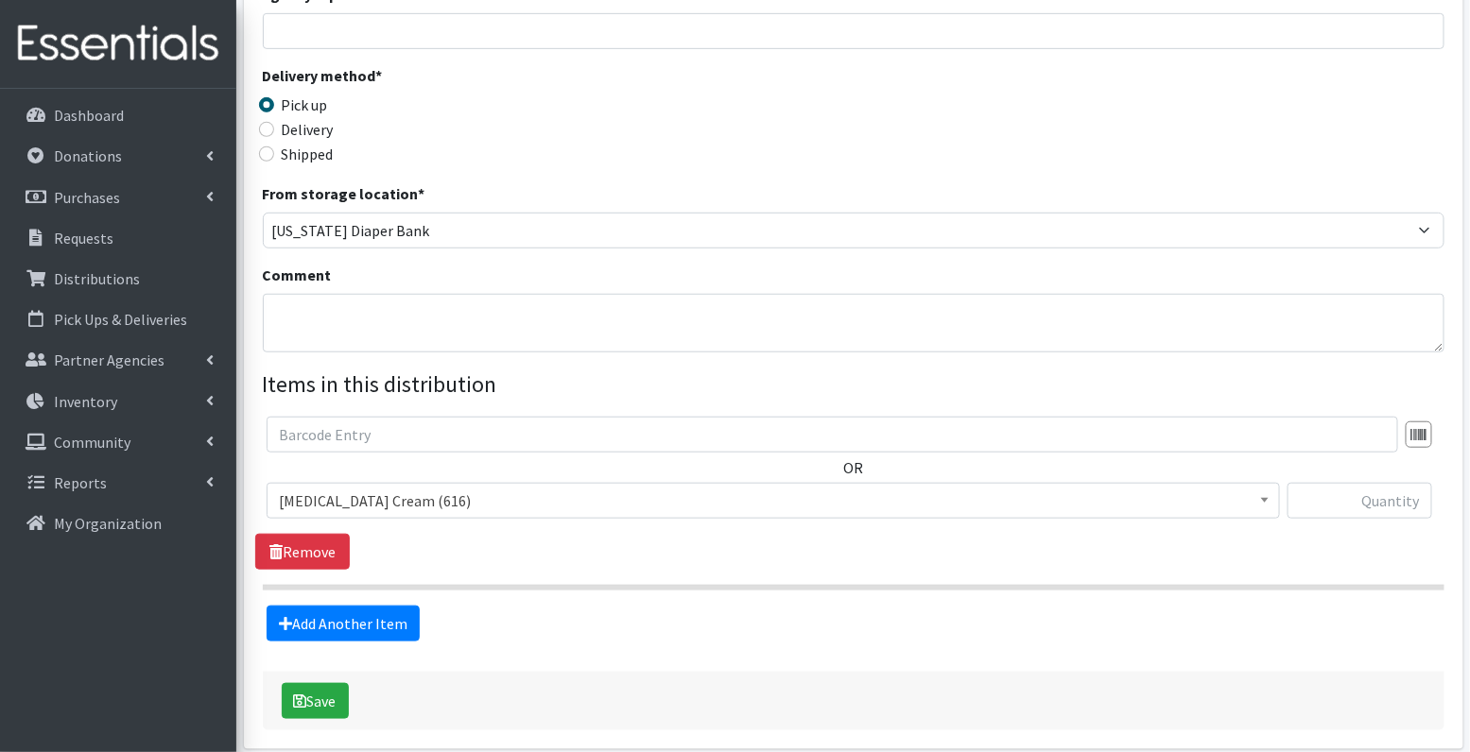
scroll to position [439, 0]
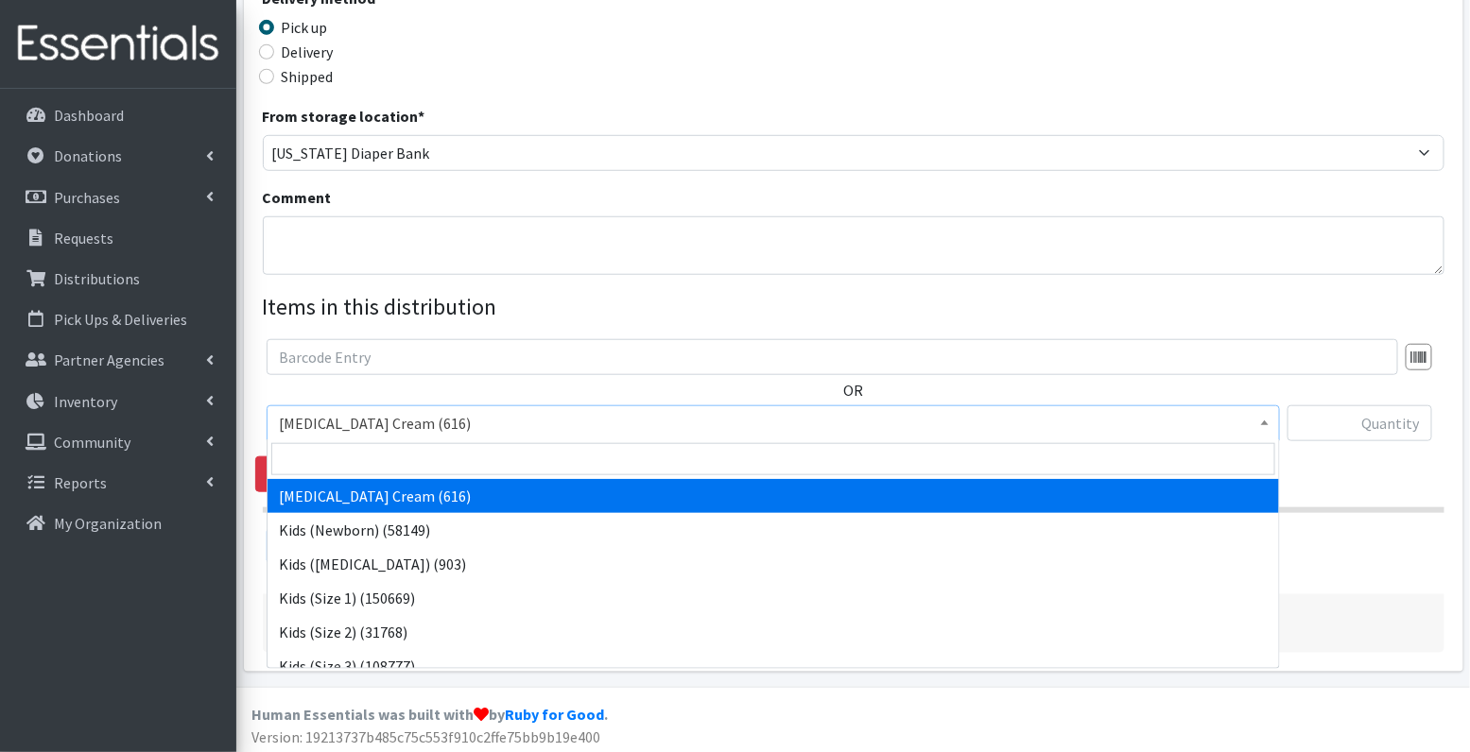
click at [423, 425] on span "[MEDICAL_DATA] Cream (616)" at bounding box center [773, 423] width 989 height 26
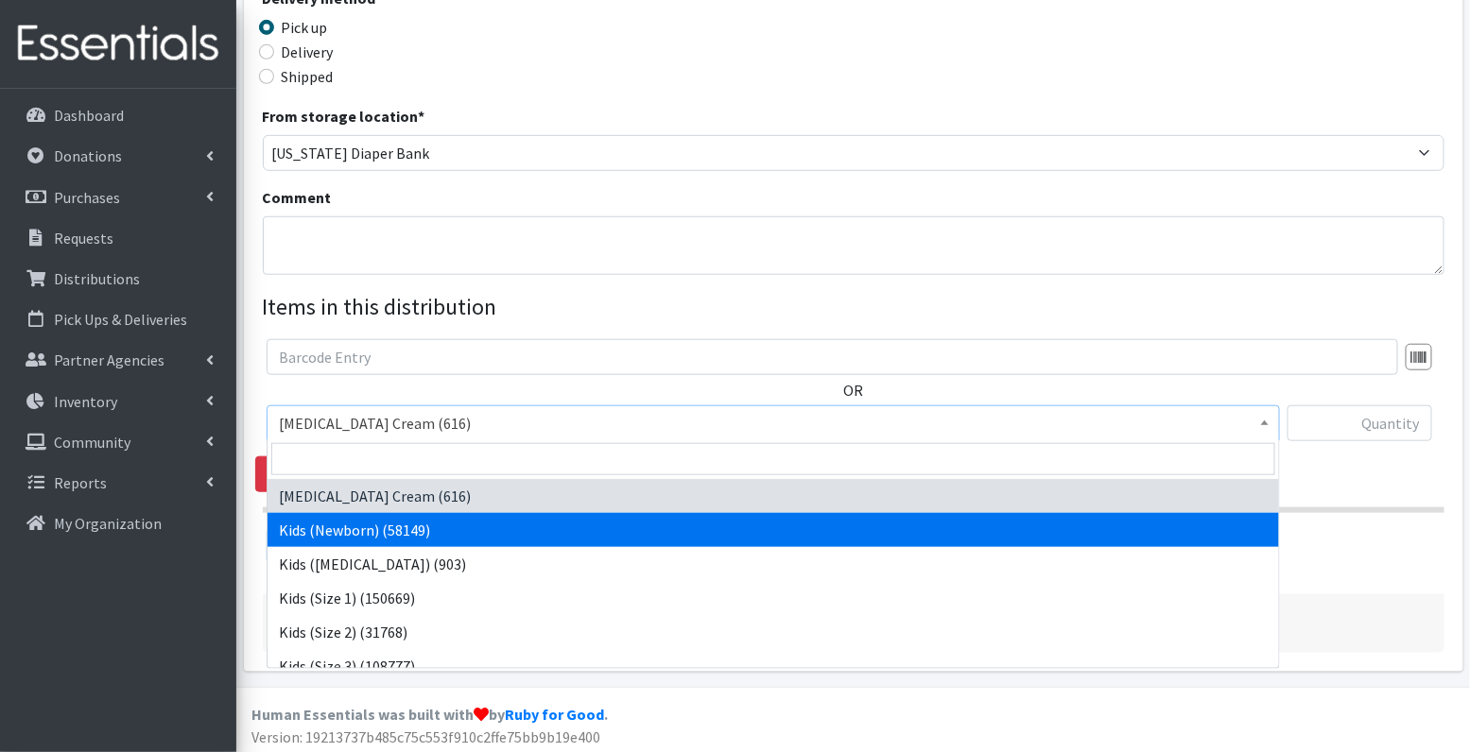
select select "3400"
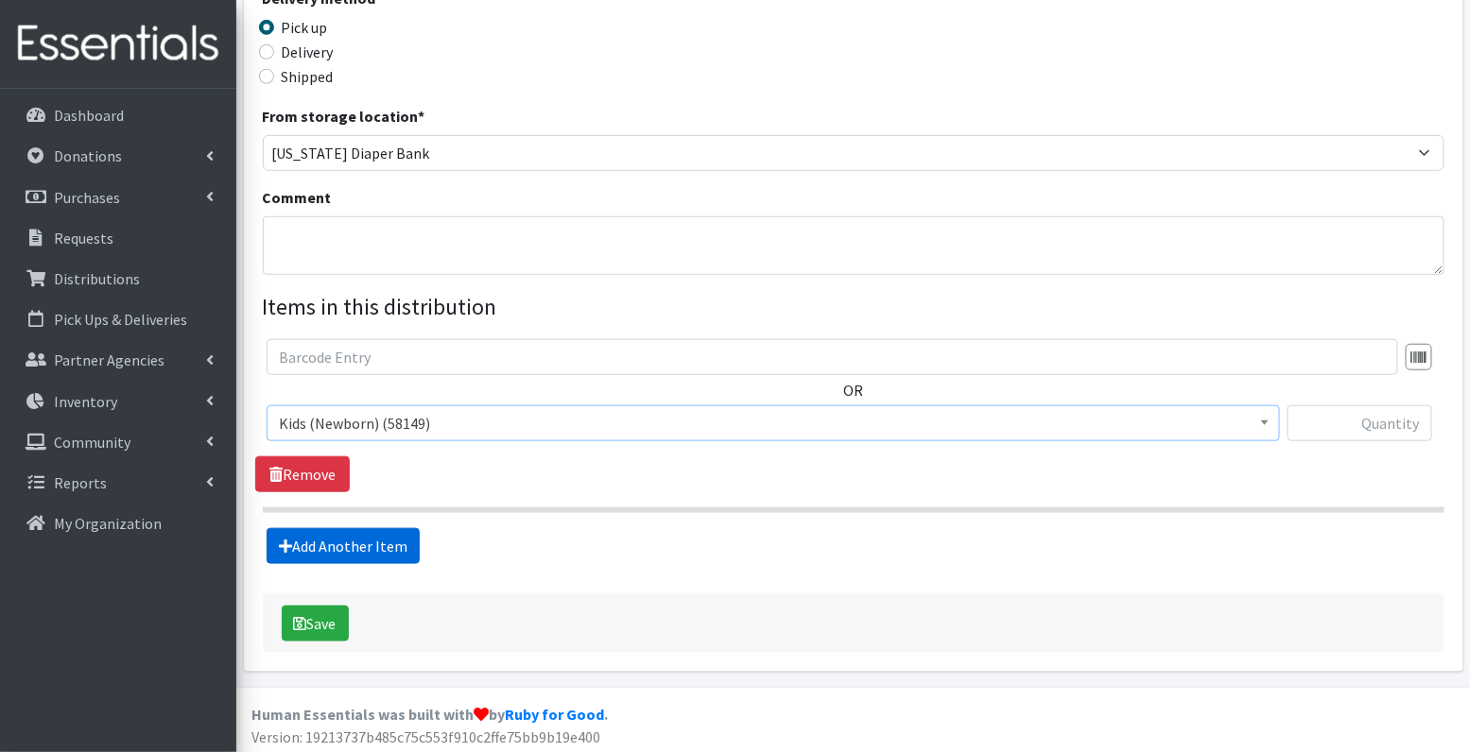
click at [379, 542] on link "Add Another Item" at bounding box center [343, 546] width 153 height 36
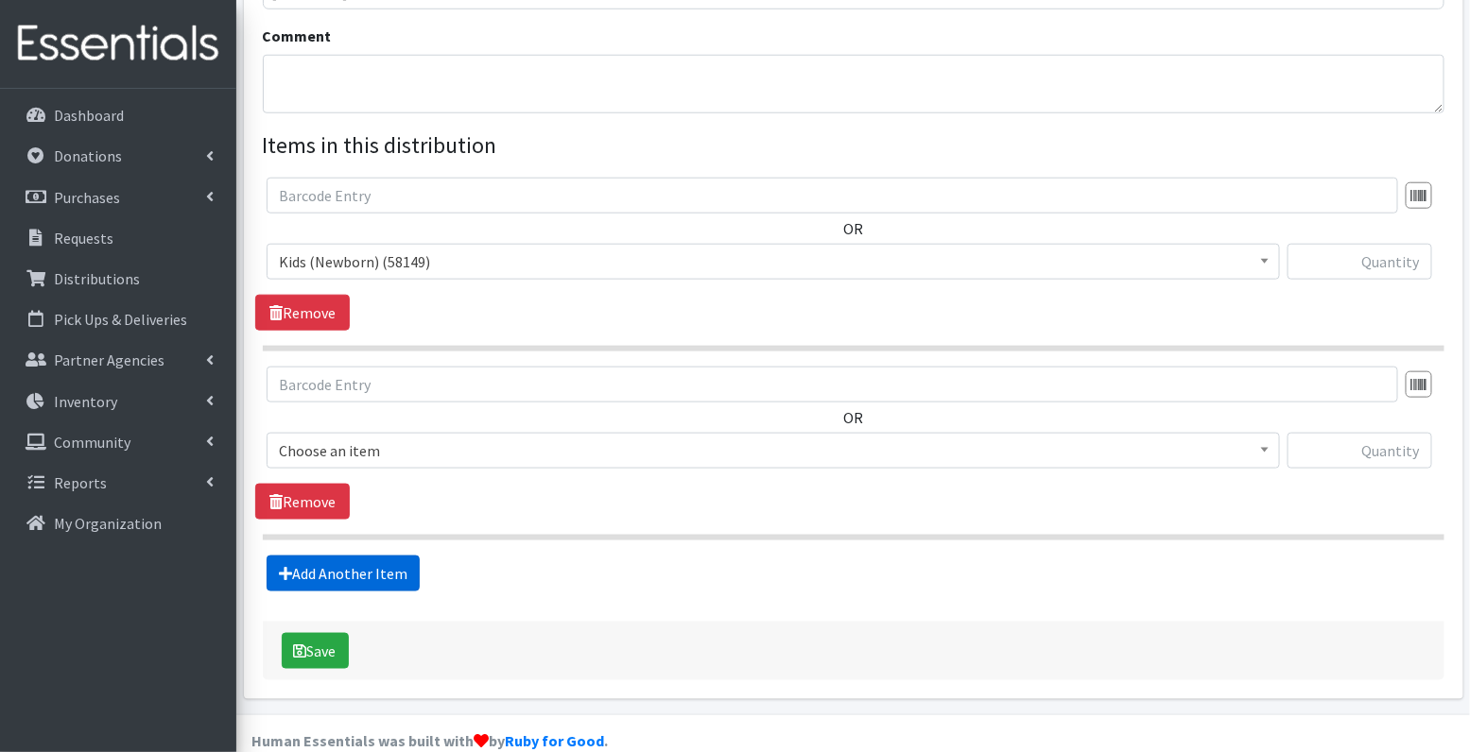
scroll to position [627, 0]
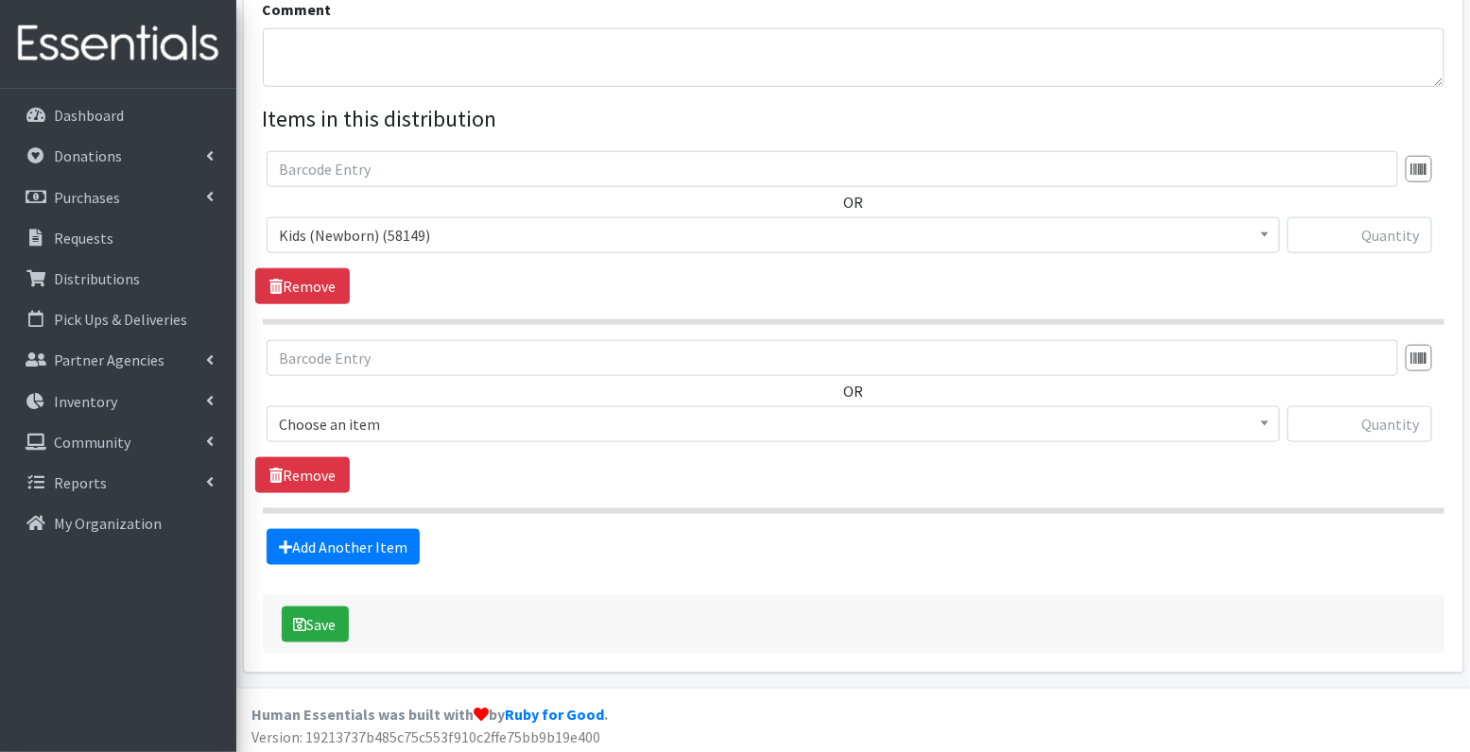
click at [395, 426] on span "Choose an item" at bounding box center [773, 424] width 989 height 26
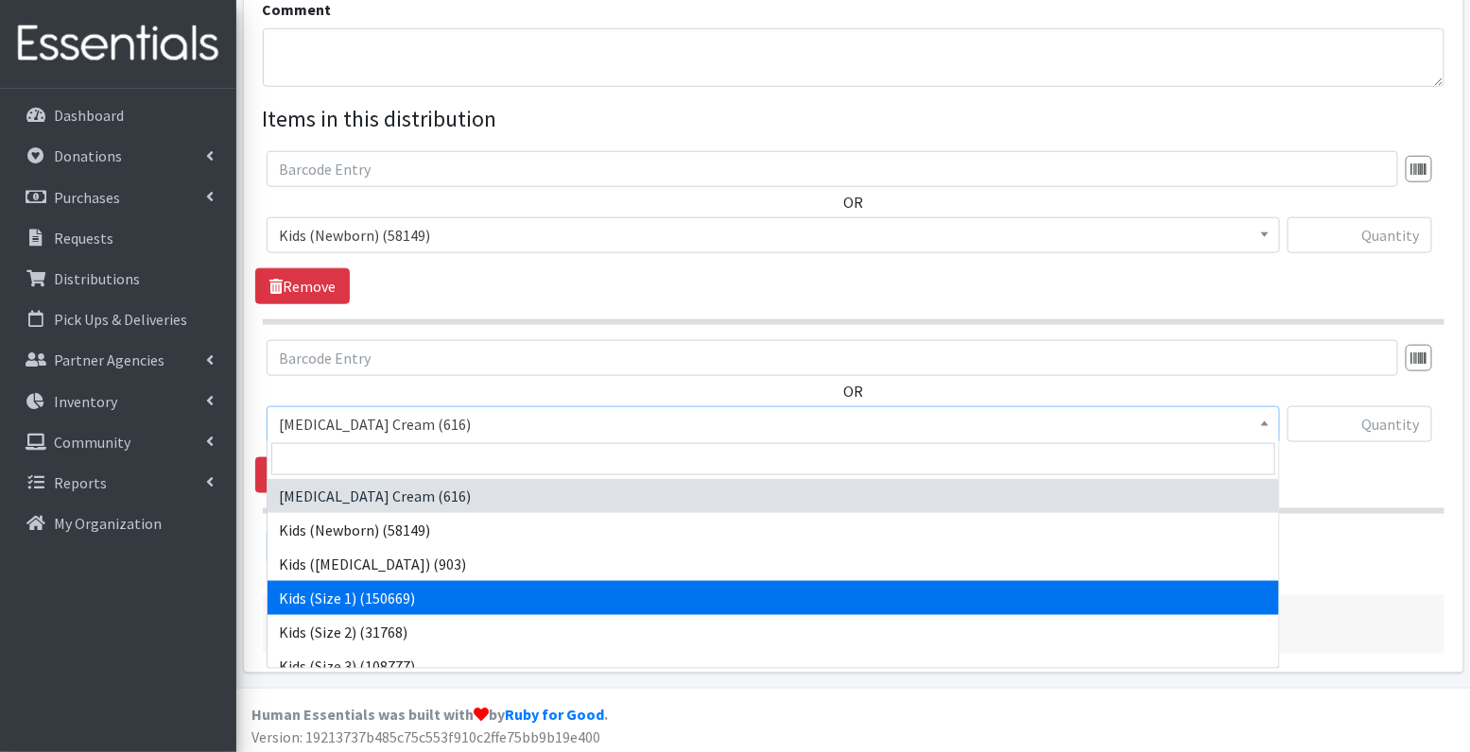
scroll to position [1, 0]
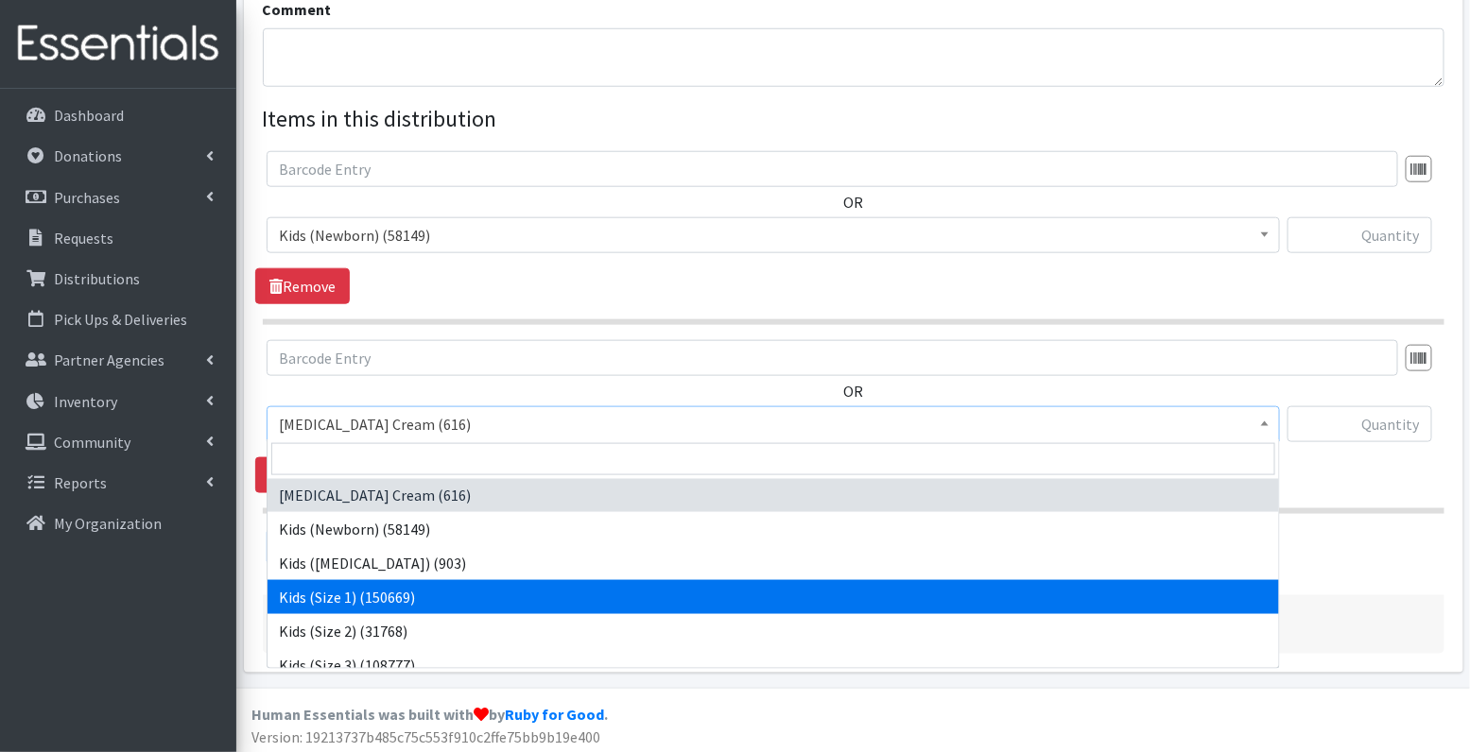
select select "3401"
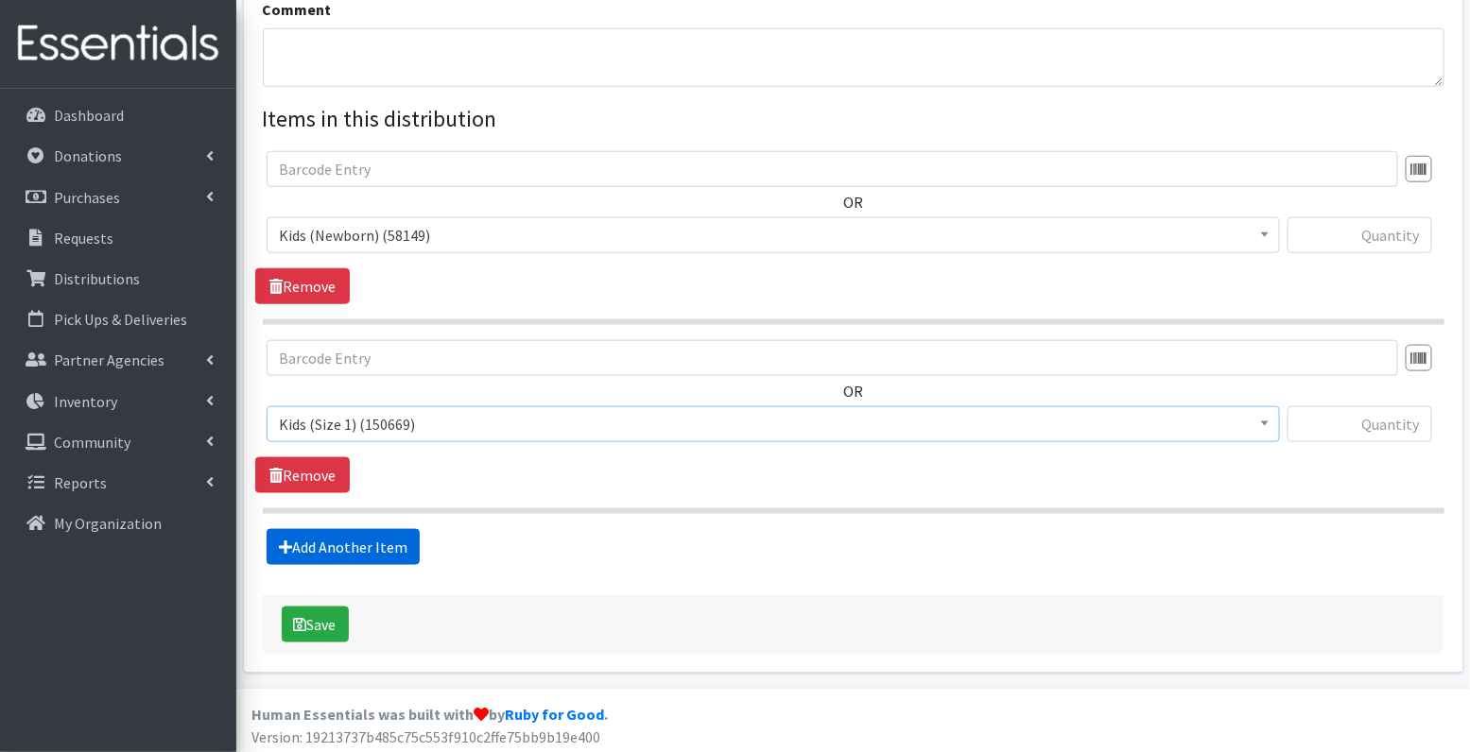
click at [392, 548] on link "Add Another Item" at bounding box center [343, 547] width 153 height 36
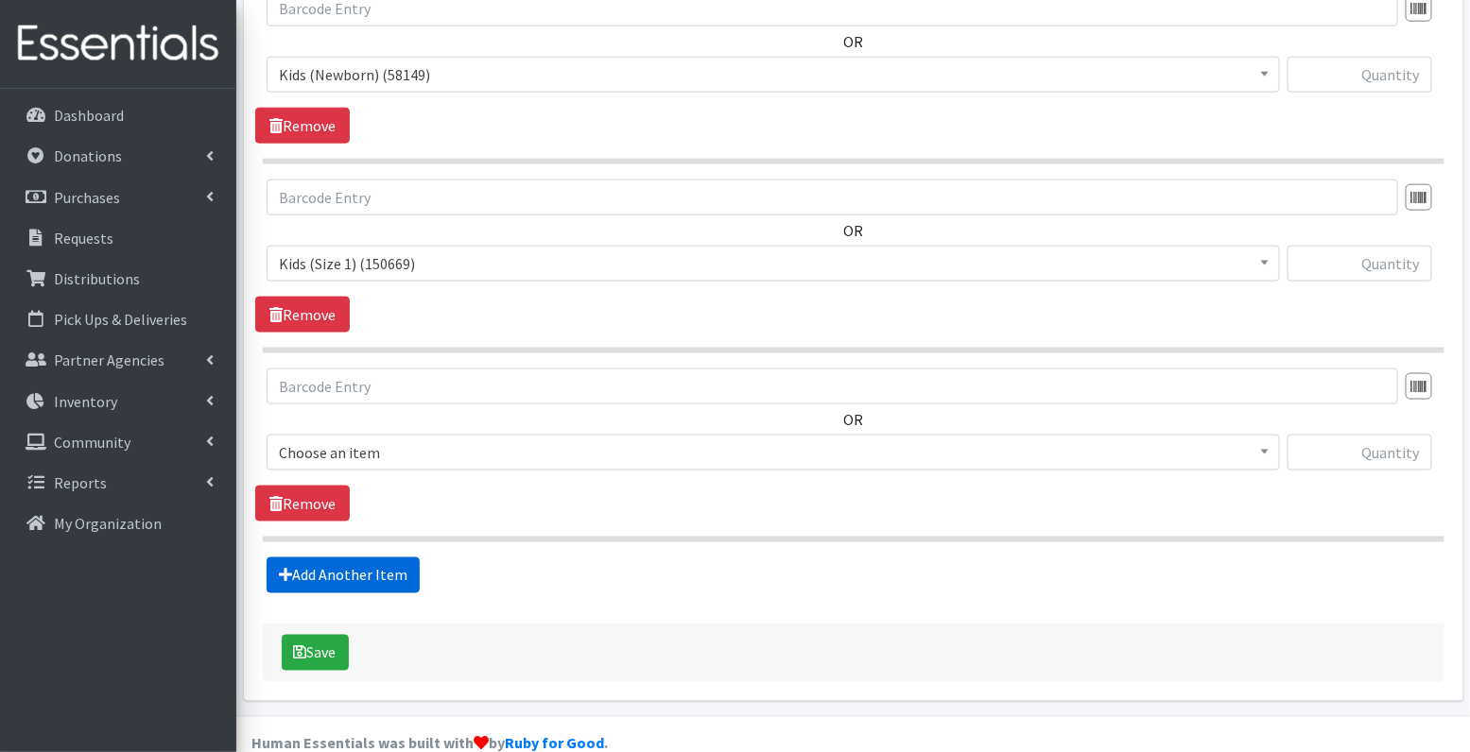
scroll to position [814, 0]
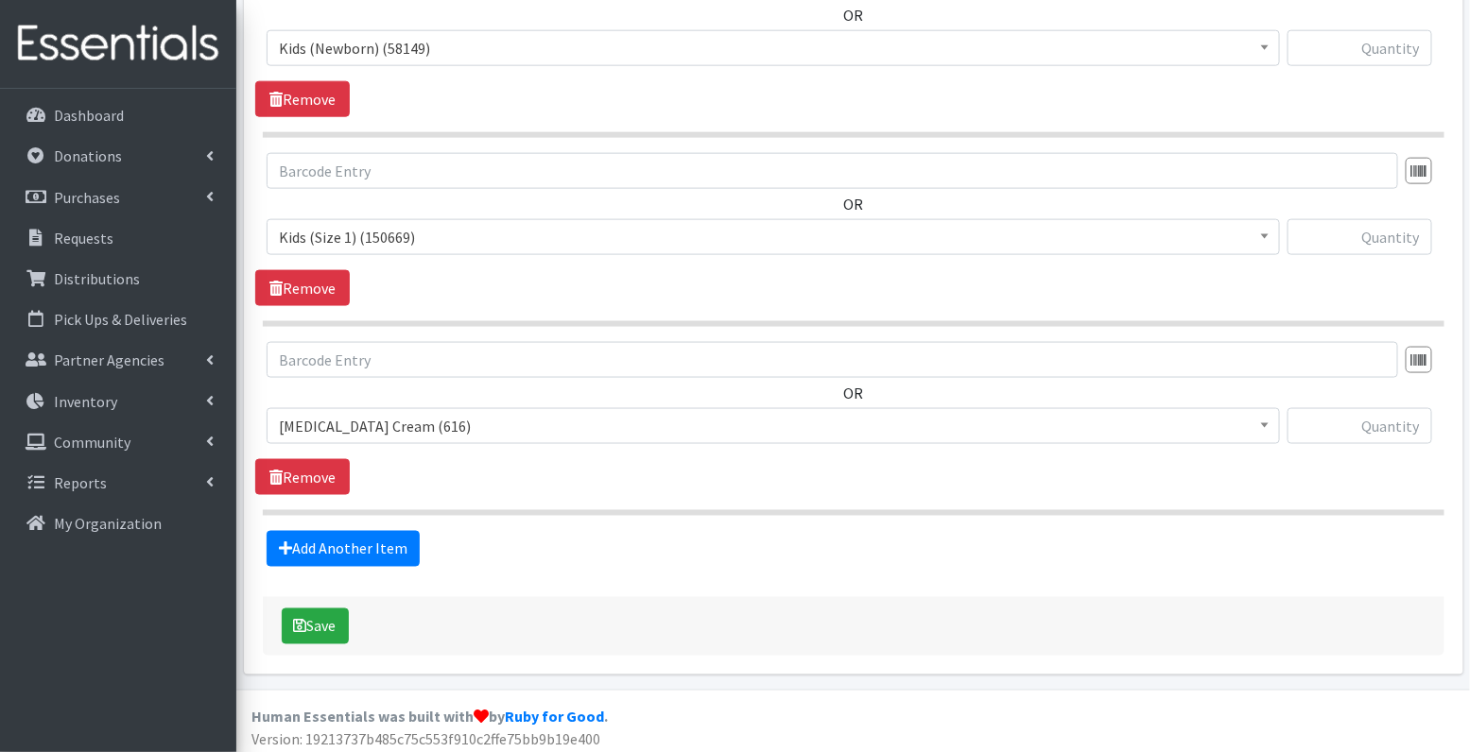
click at [392, 421] on span "[MEDICAL_DATA] Cream (616)" at bounding box center [773, 426] width 989 height 26
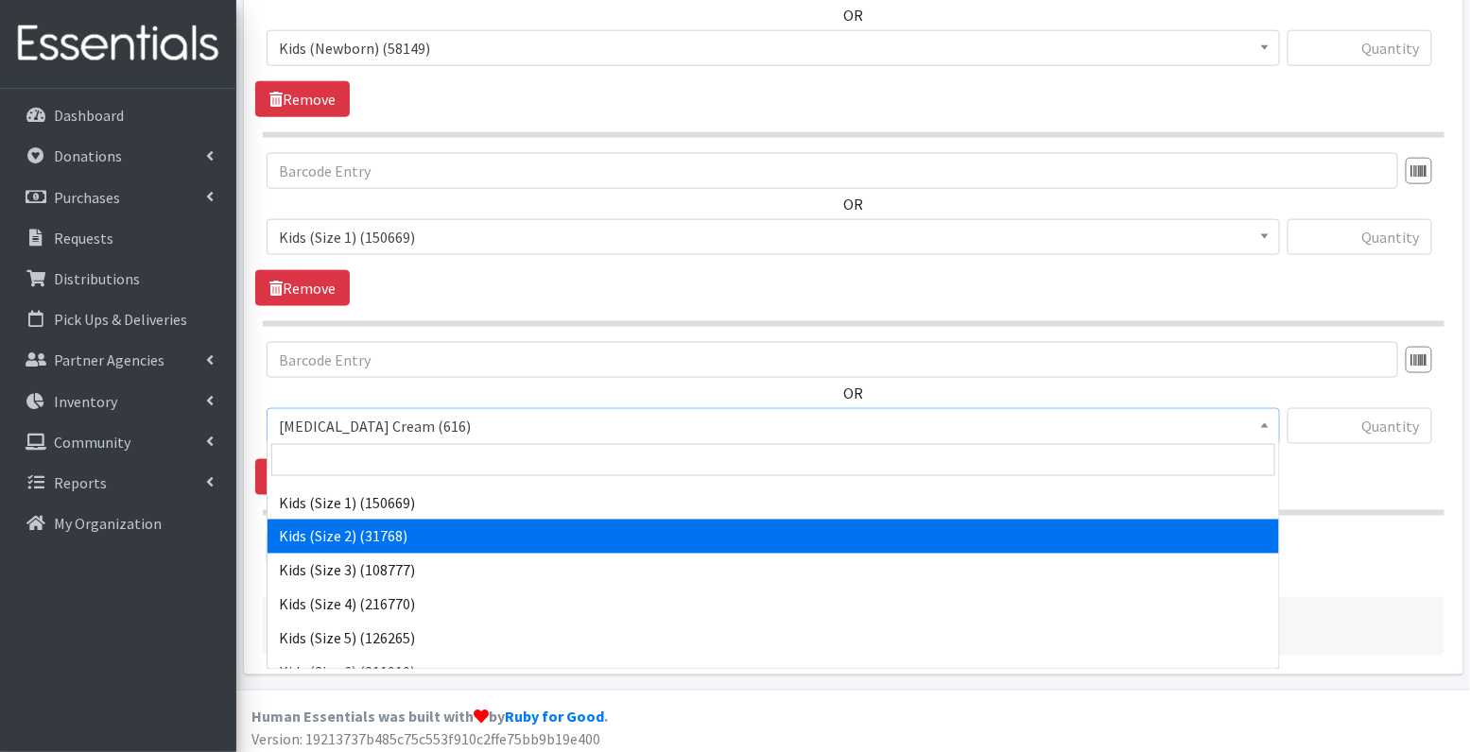
scroll to position [97, 0]
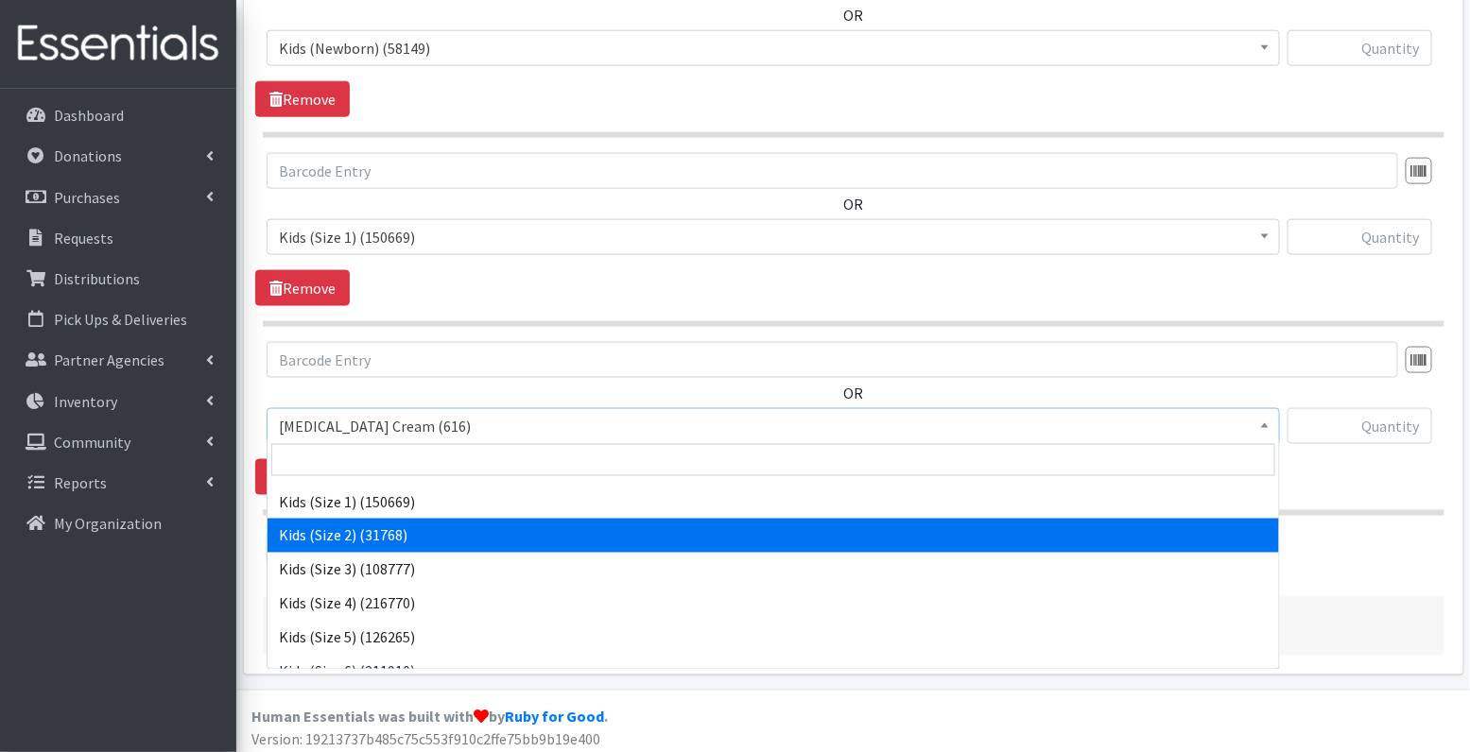
select select "3420"
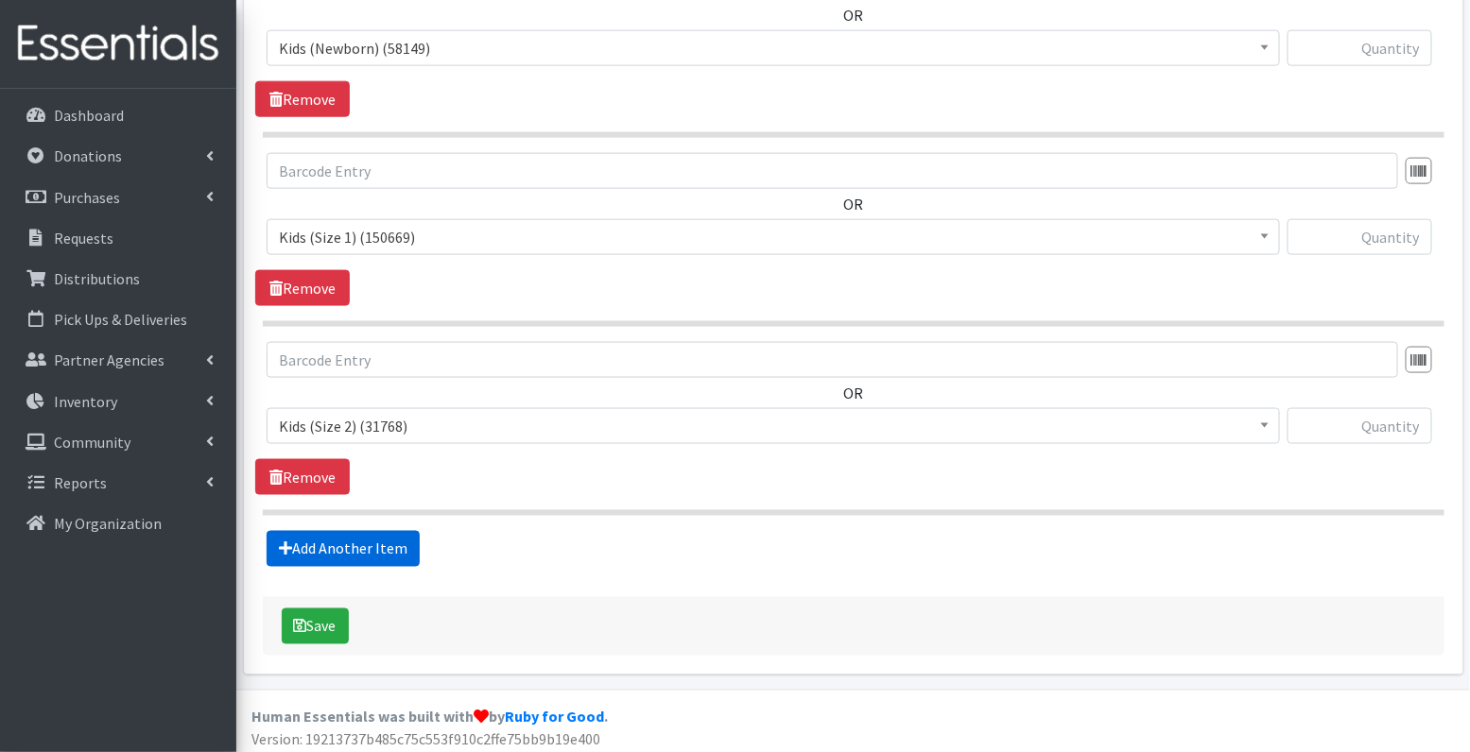
click at [363, 545] on link "Add Another Item" at bounding box center [343, 549] width 153 height 36
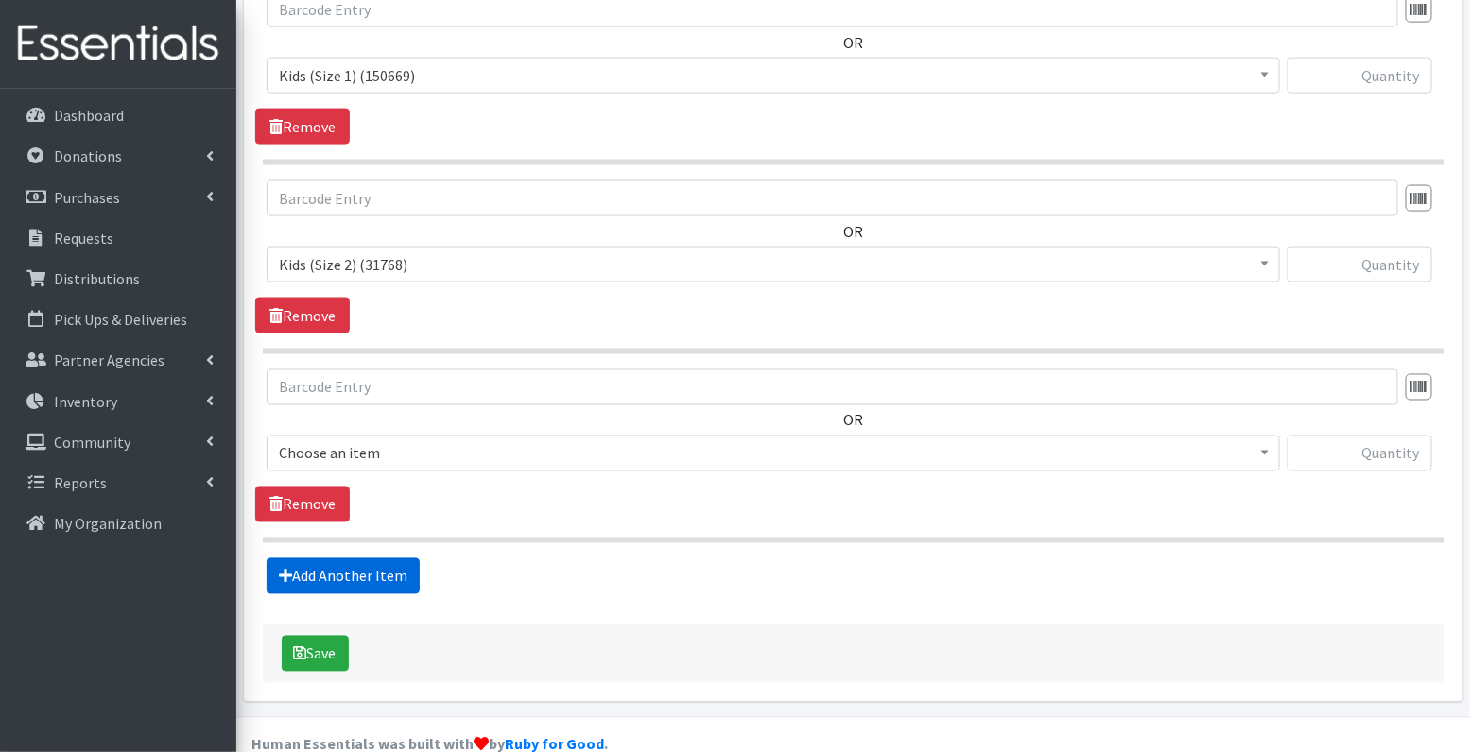
scroll to position [1002, 0]
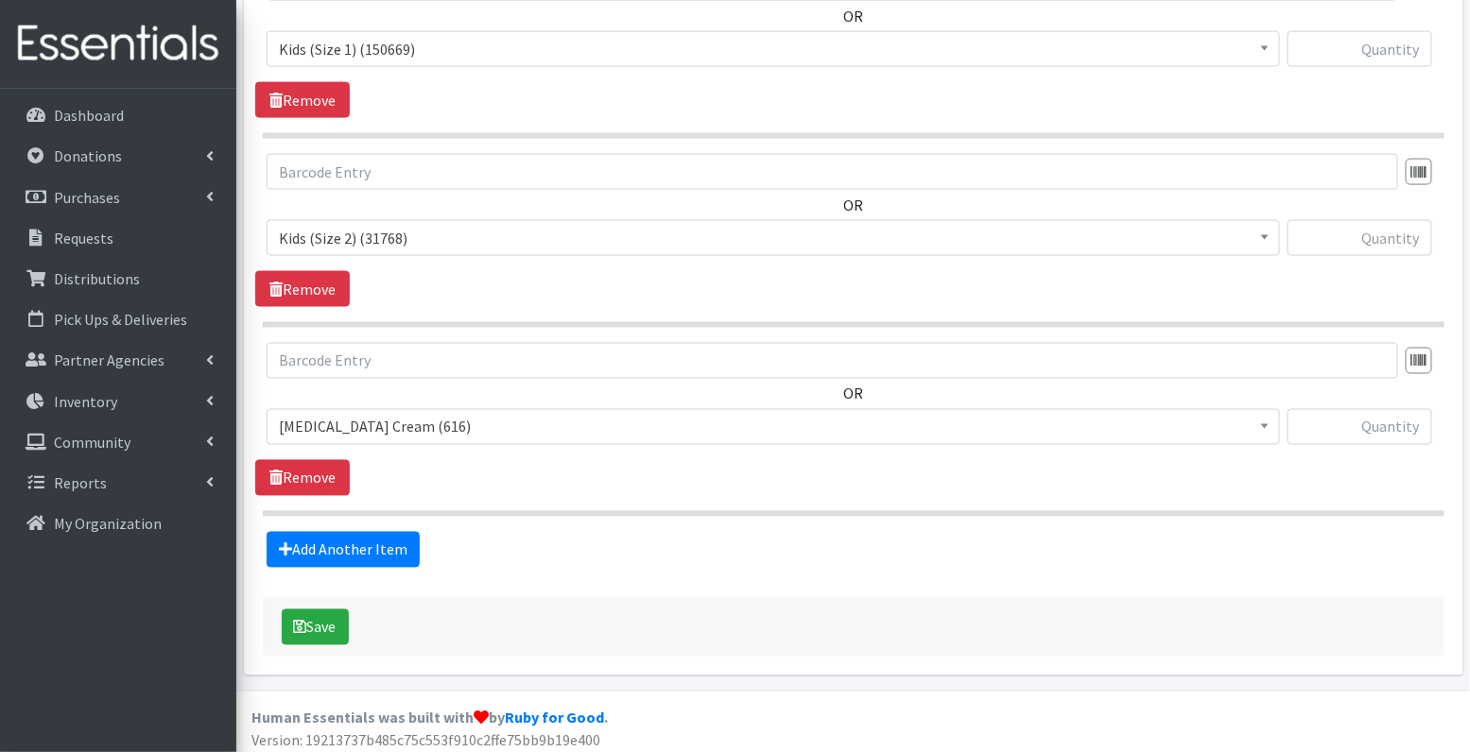
click at [439, 423] on span "[MEDICAL_DATA] Cream (616)" at bounding box center [773, 427] width 989 height 26
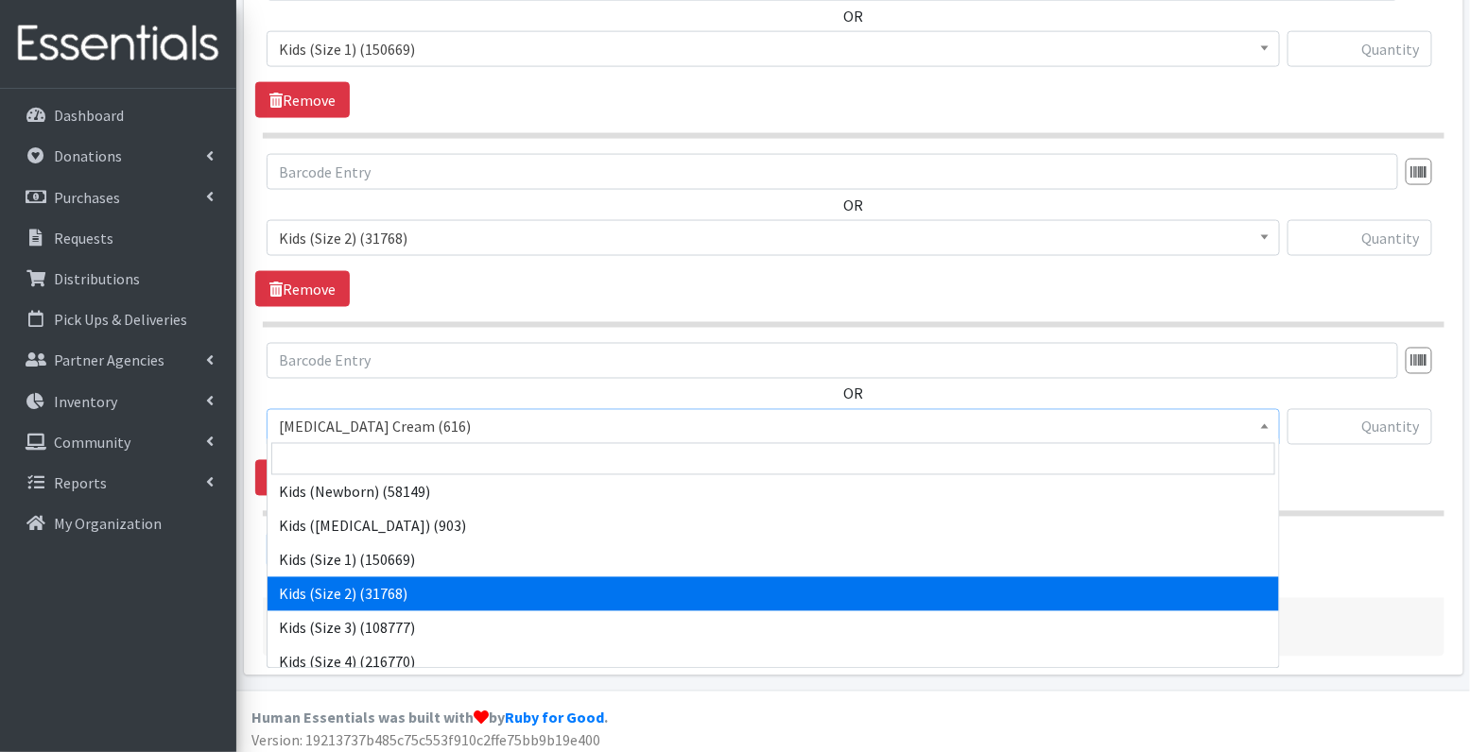
scroll to position [41, 0]
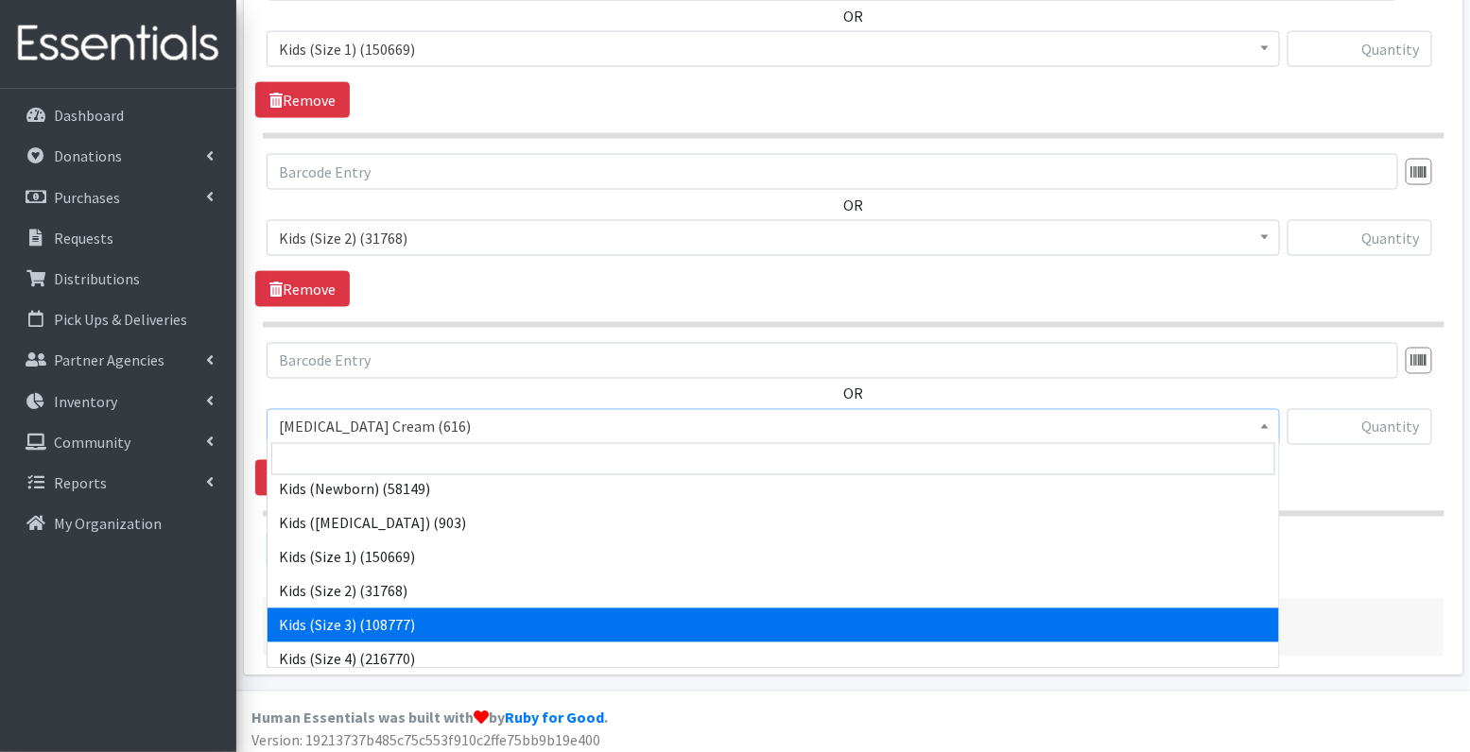
select select "3393"
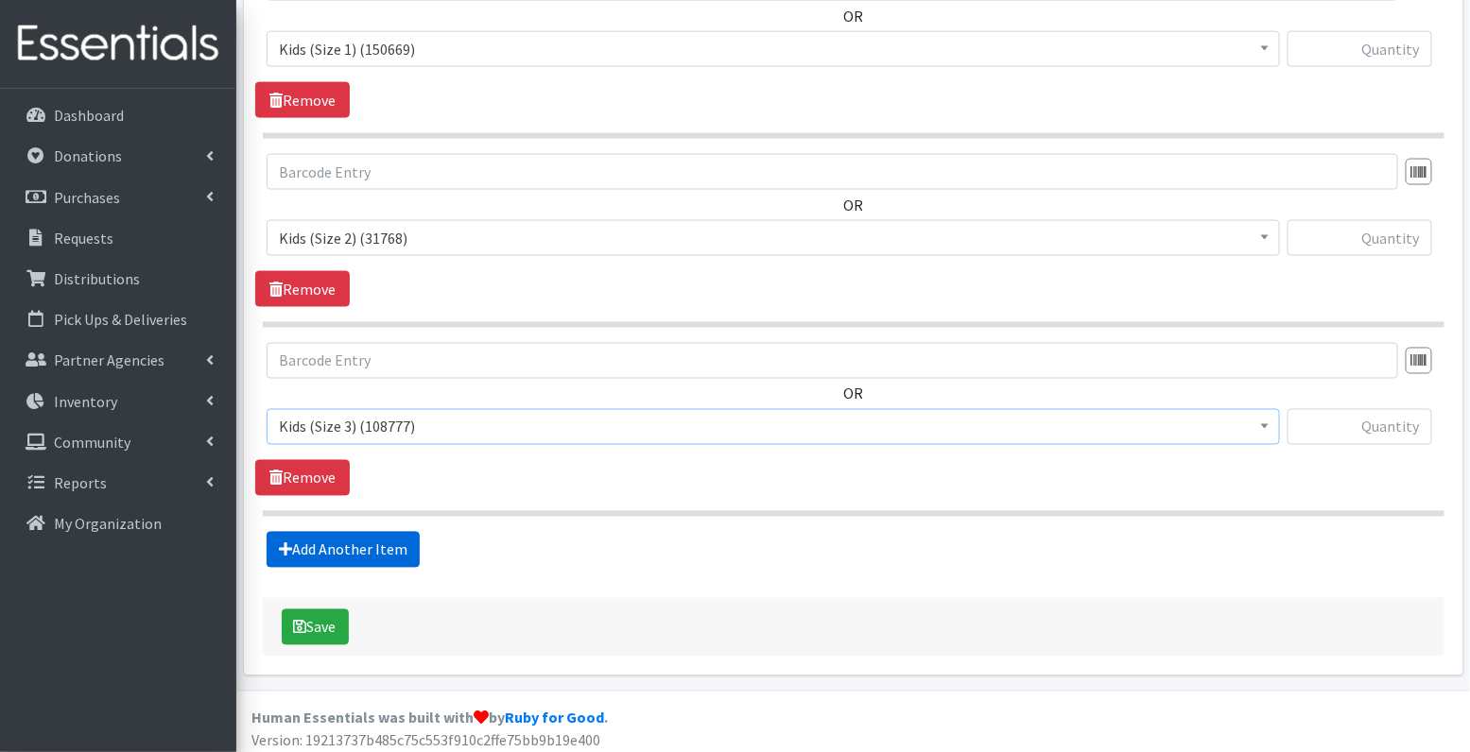
click at [372, 545] on link "Add Another Item" at bounding box center [343, 550] width 153 height 36
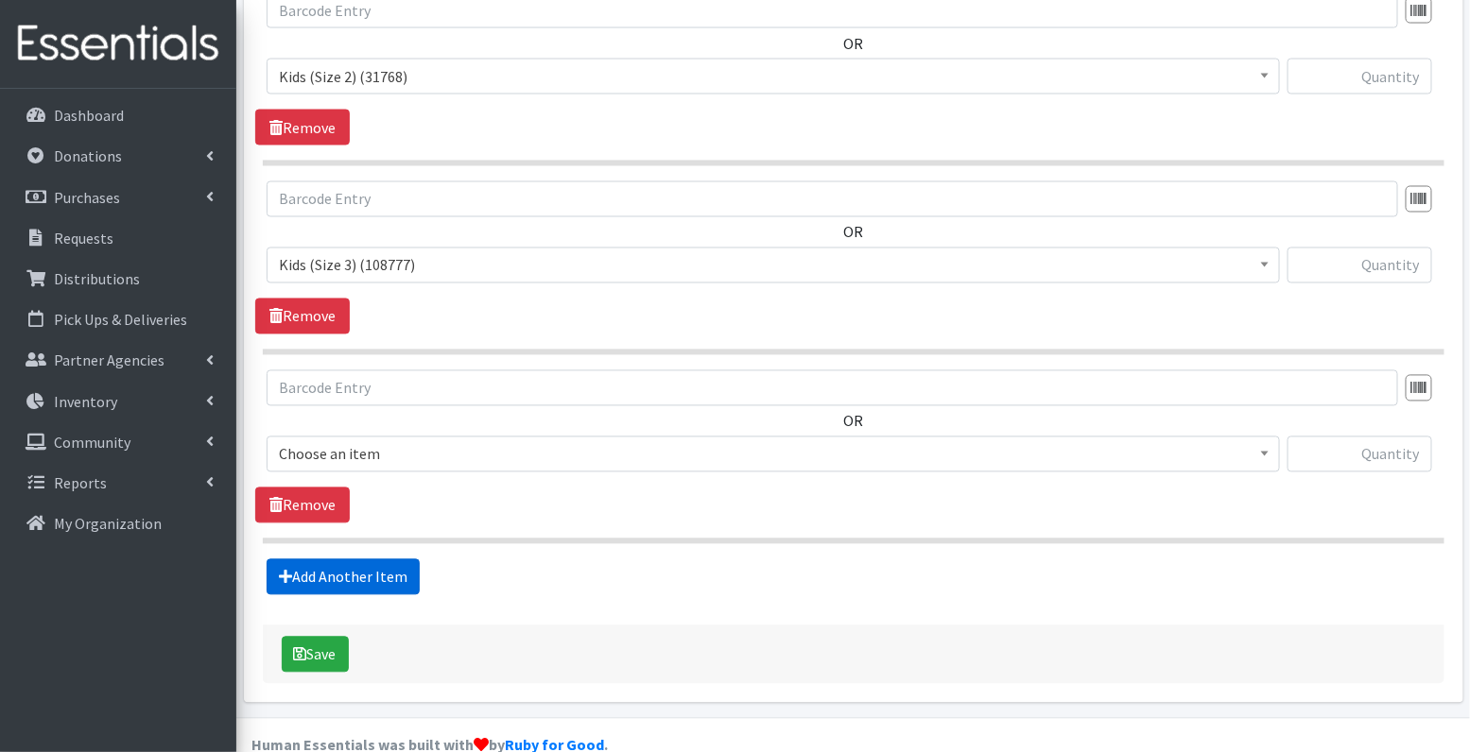
scroll to position [1189, 0]
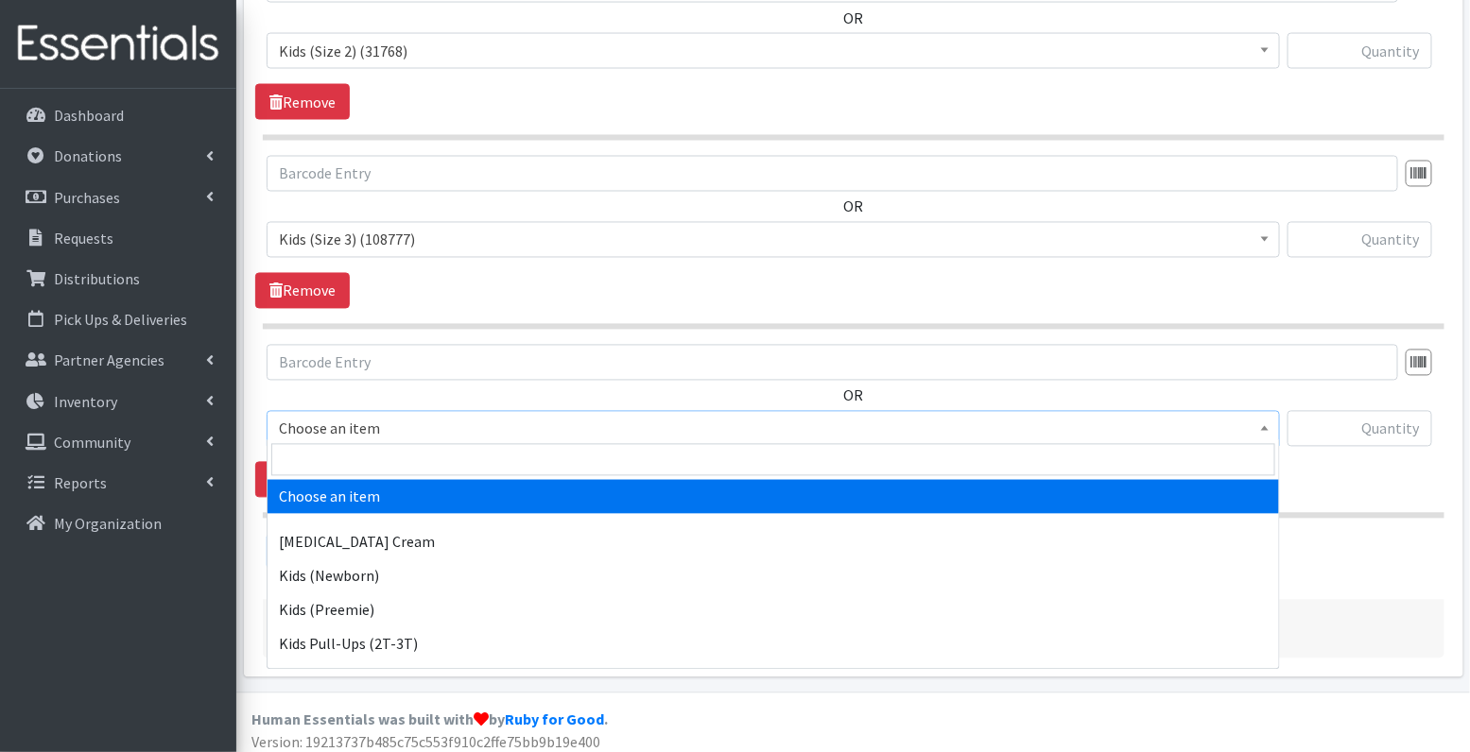
click at [387, 429] on span "Choose an item" at bounding box center [773, 429] width 989 height 26
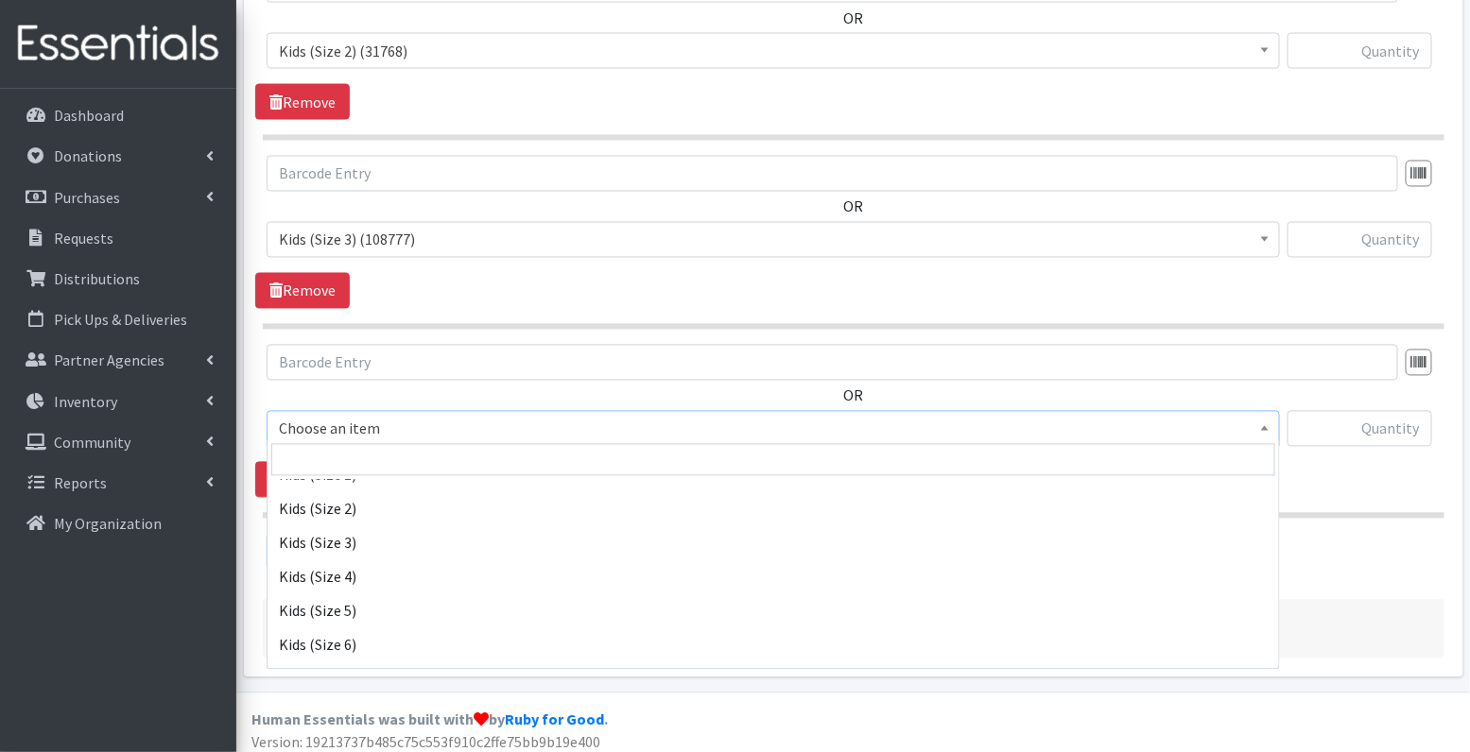
scroll to position [275, 0]
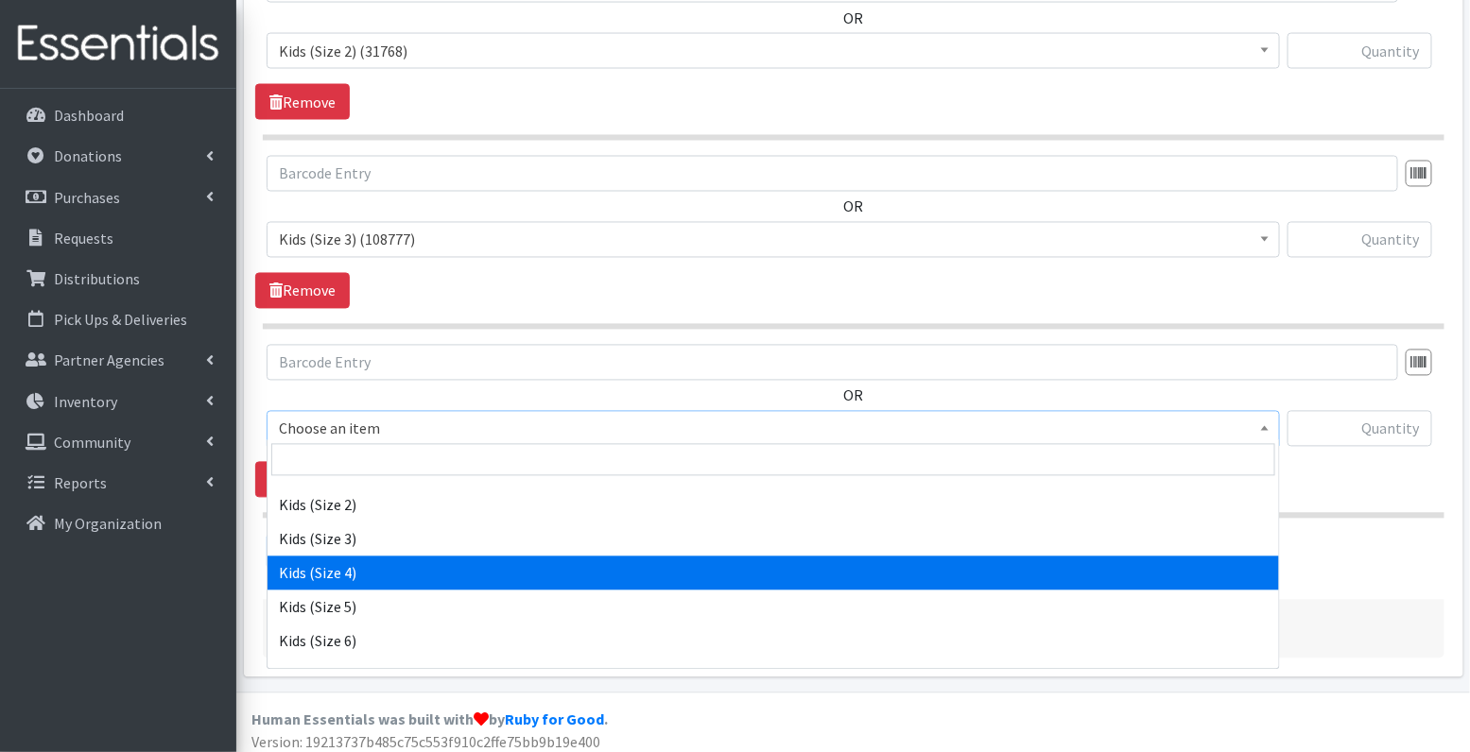
select select "3394"
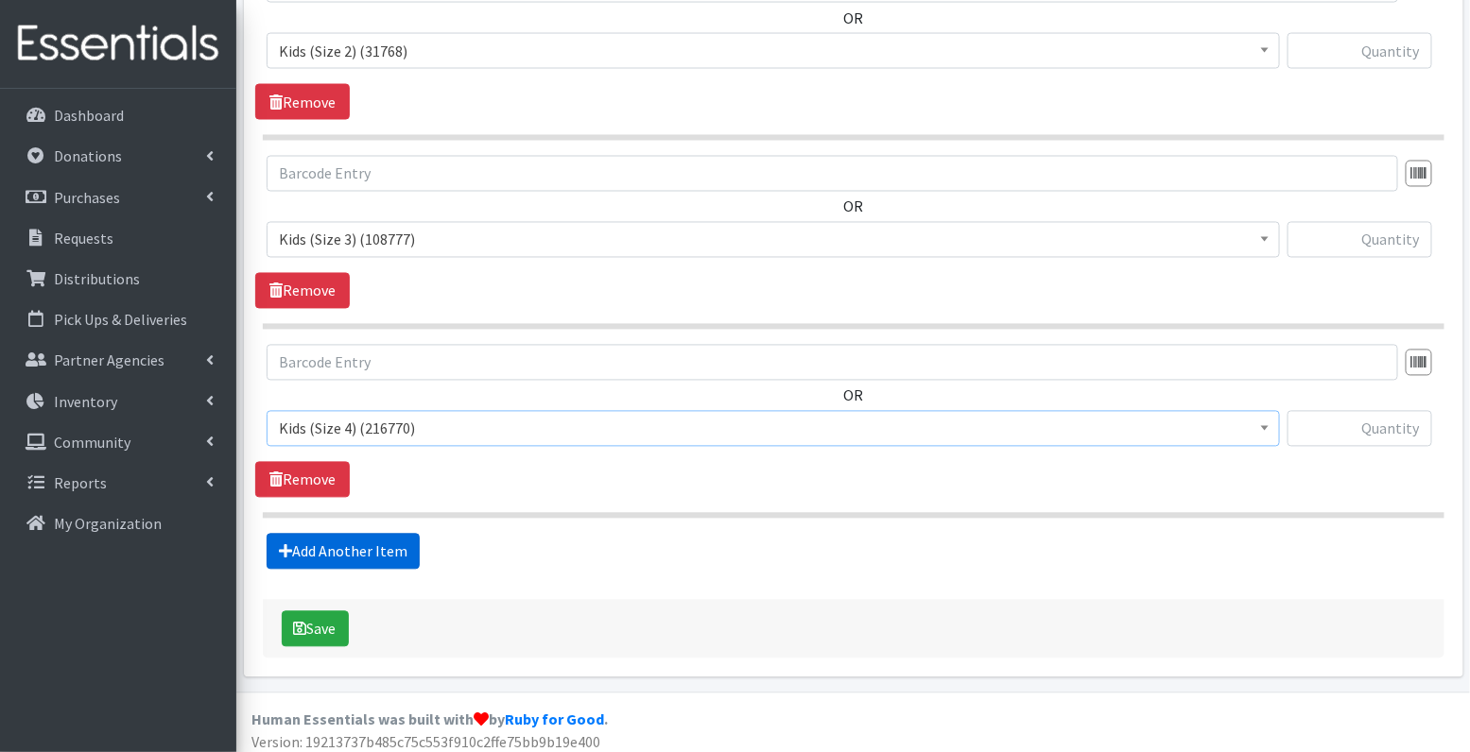
click at [360, 542] on link "Add Another Item" at bounding box center [343, 552] width 153 height 36
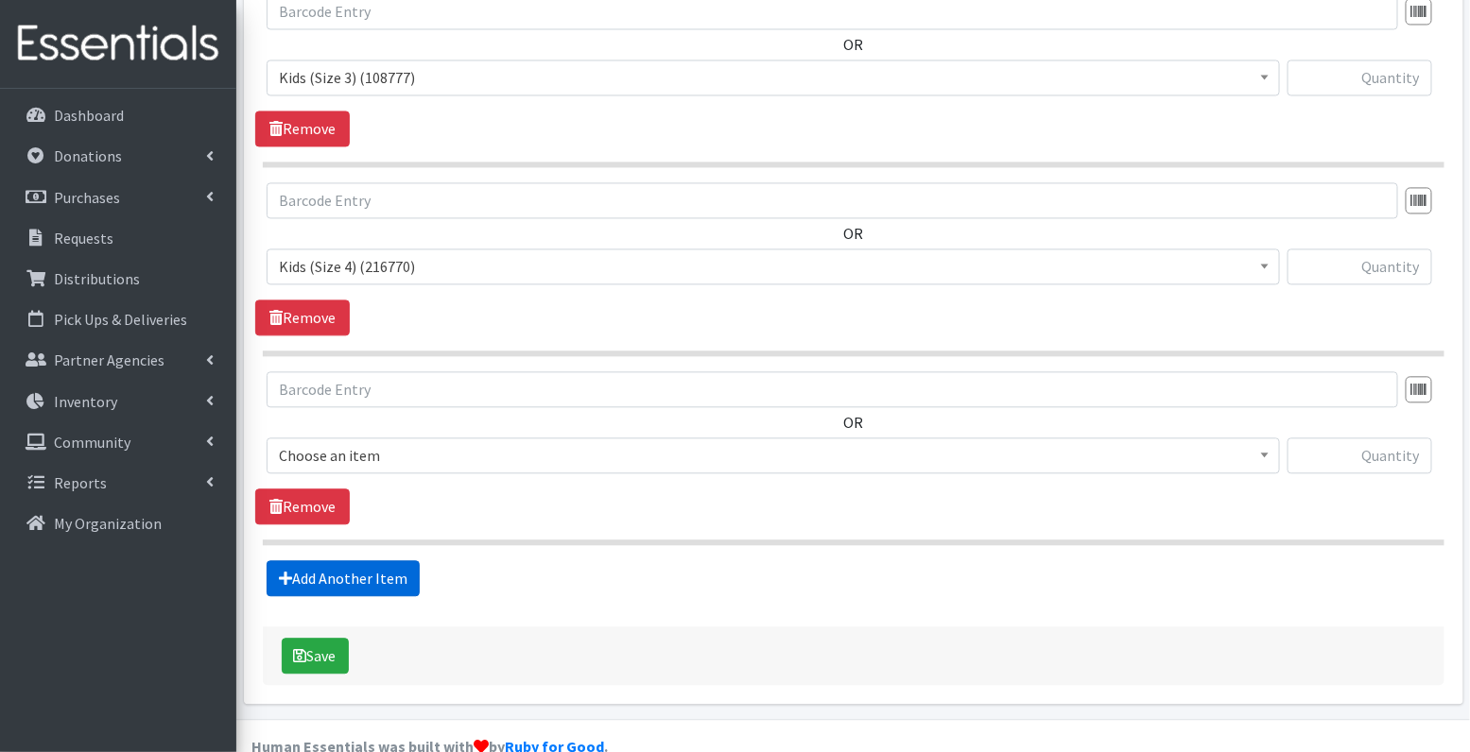
scroll to position [1377, 0]
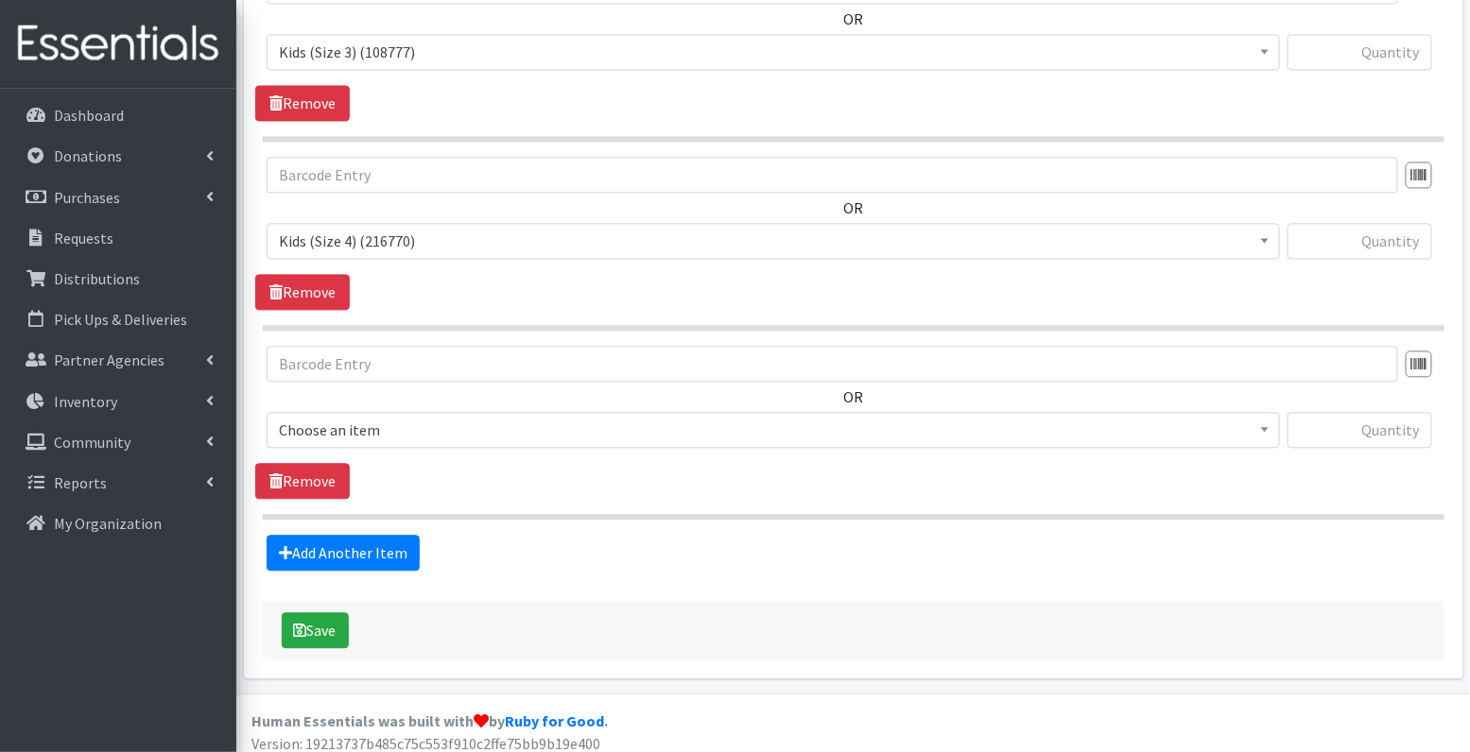
click at [380, 424] on span "Choose an item" at bounding box center [773, 430] width 989 height 26
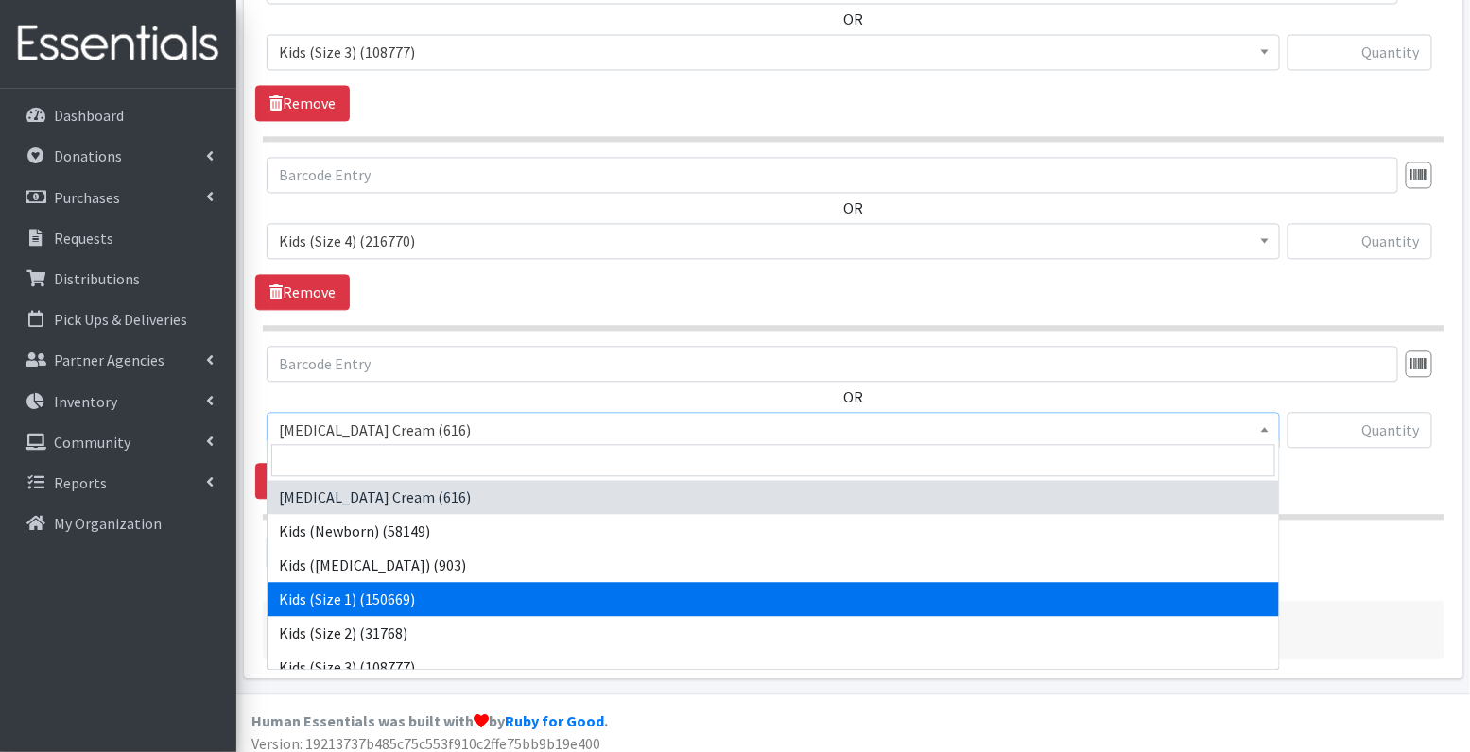
scroll to position [211, 0]
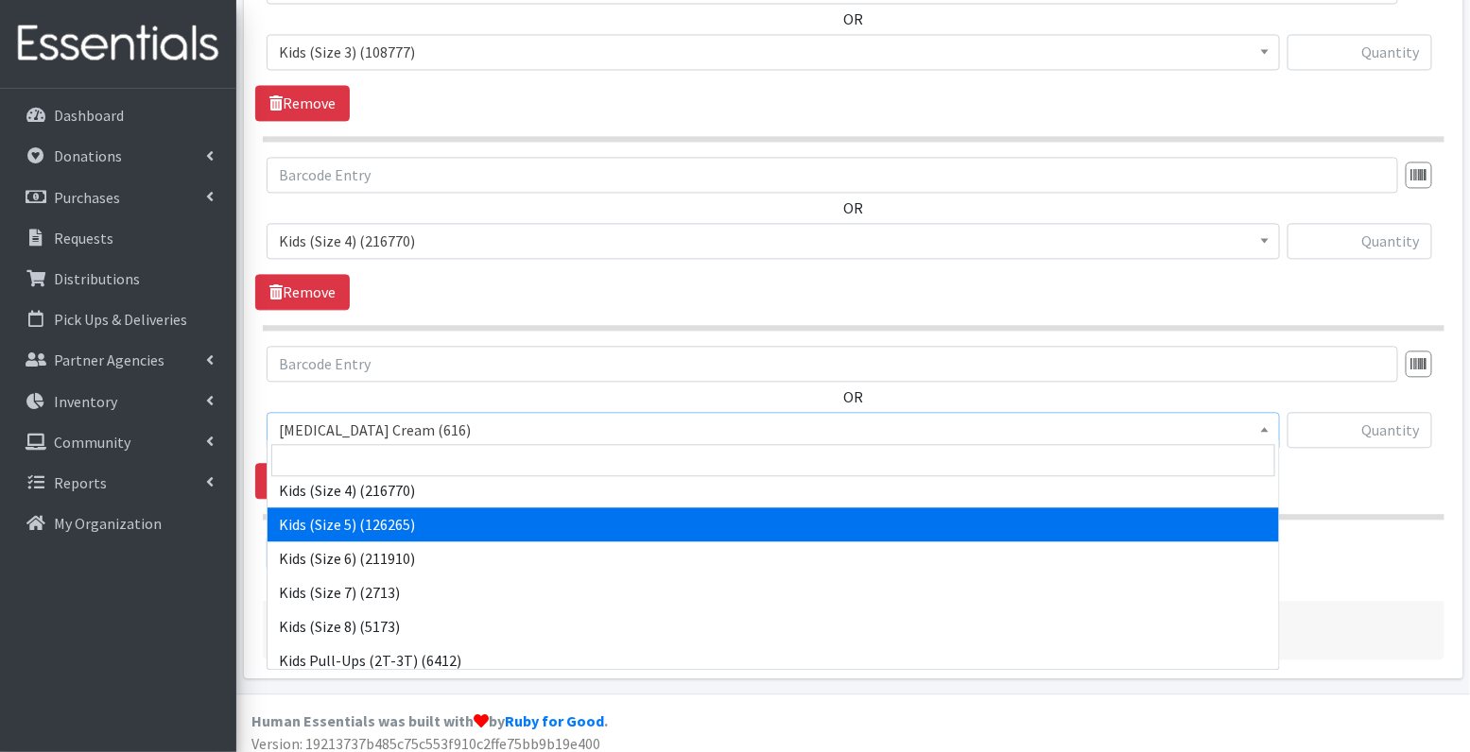
select select "3407"
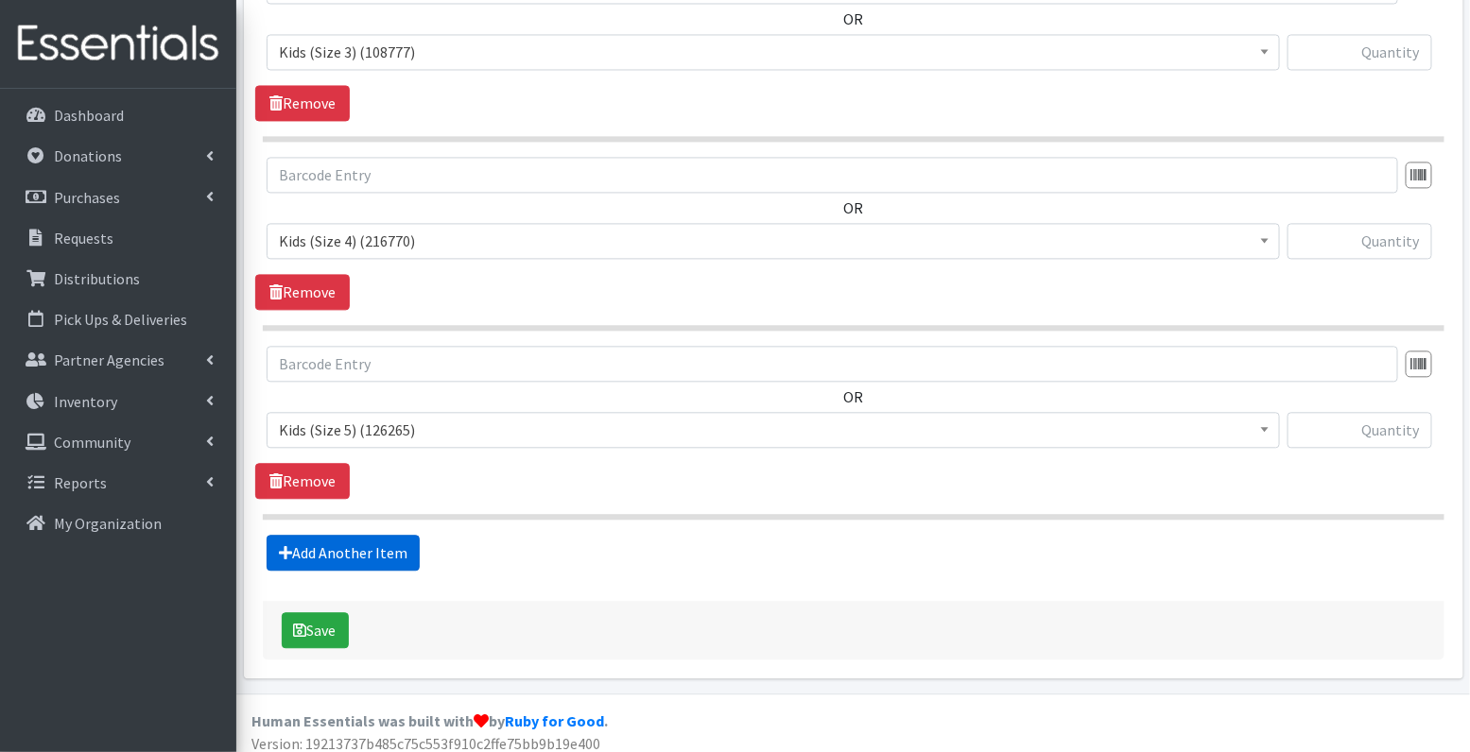
click at [387, 541] on link "Add Another Item" at bounding box center [343, 553] width 153 height 36
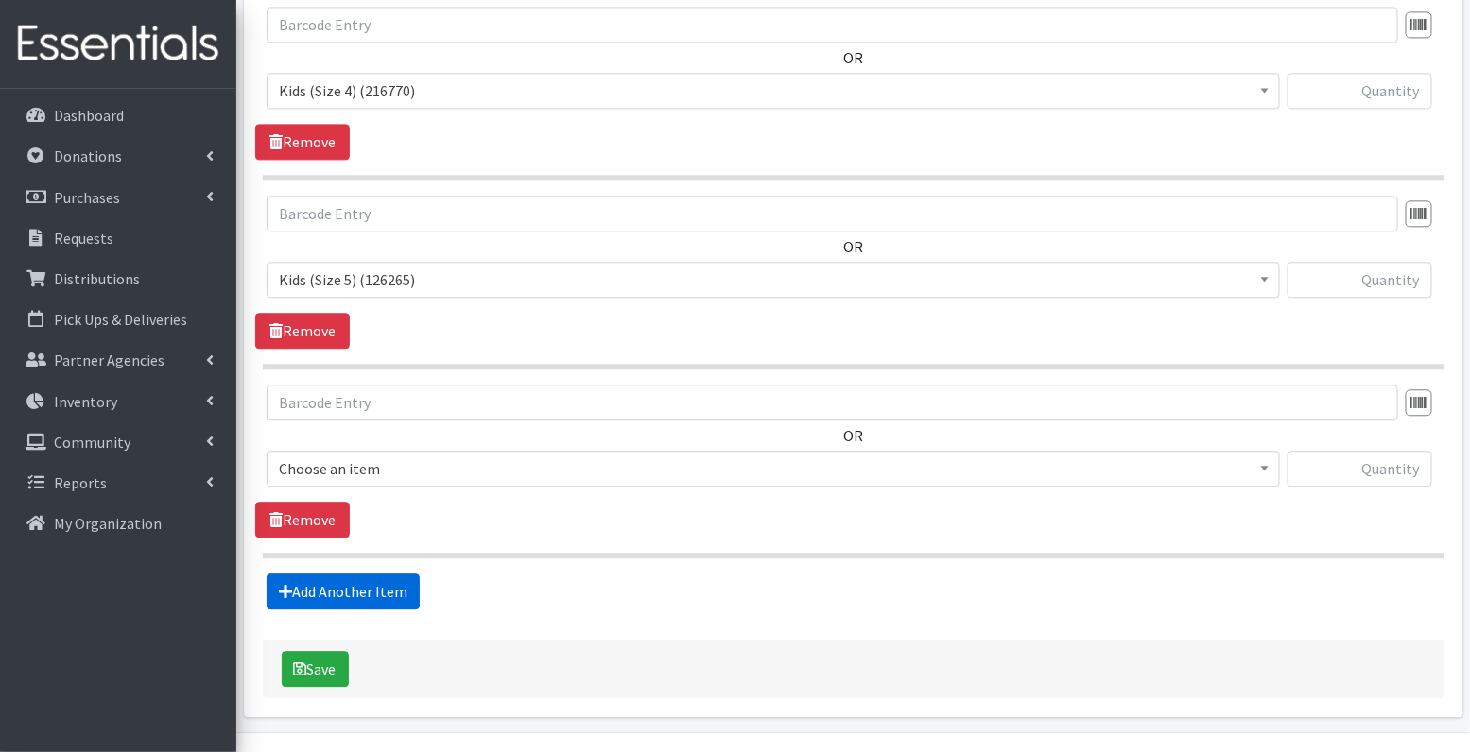
scroll to position [1565, 0]
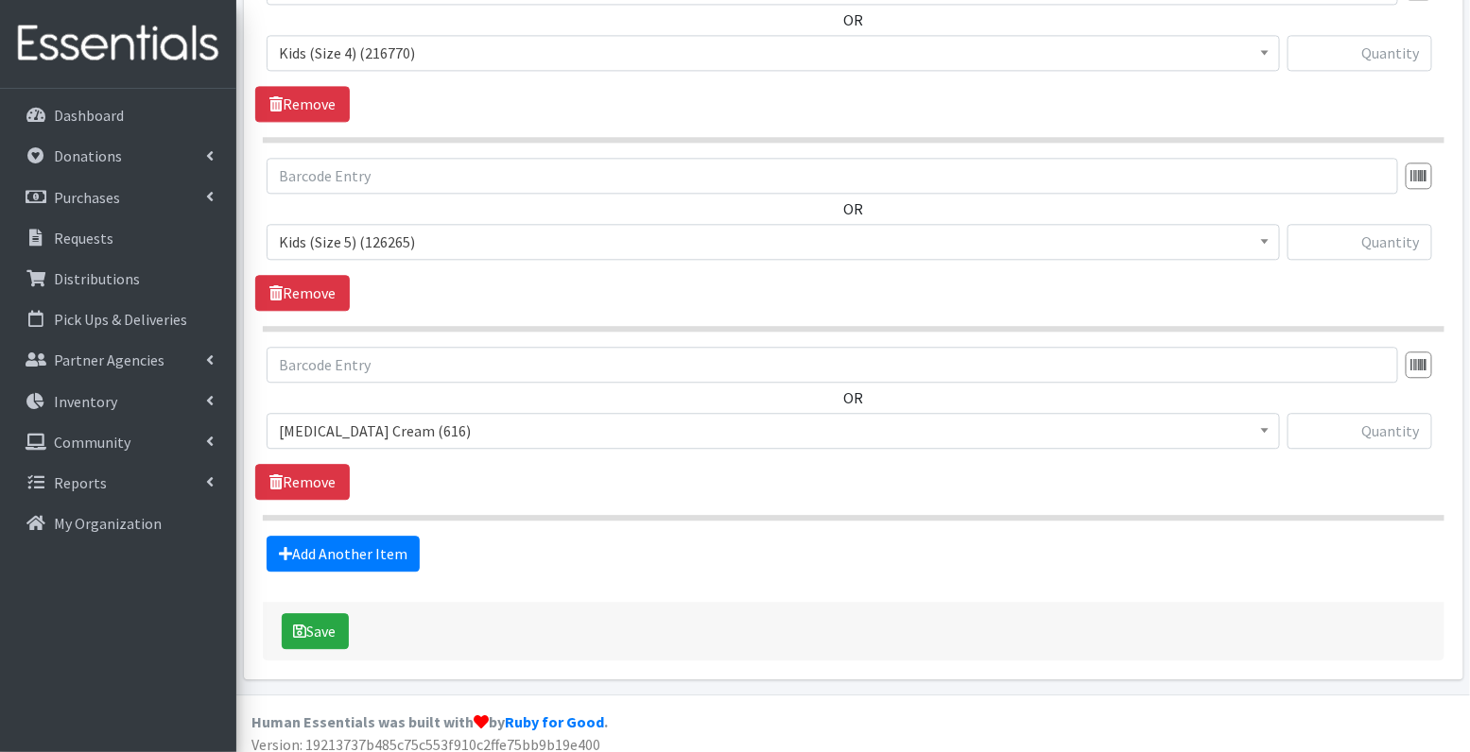
click at [394, 418] on span "[MEDICAL_DATA] Cream (616)" at bounding box center [773, 431] width 989 height 26
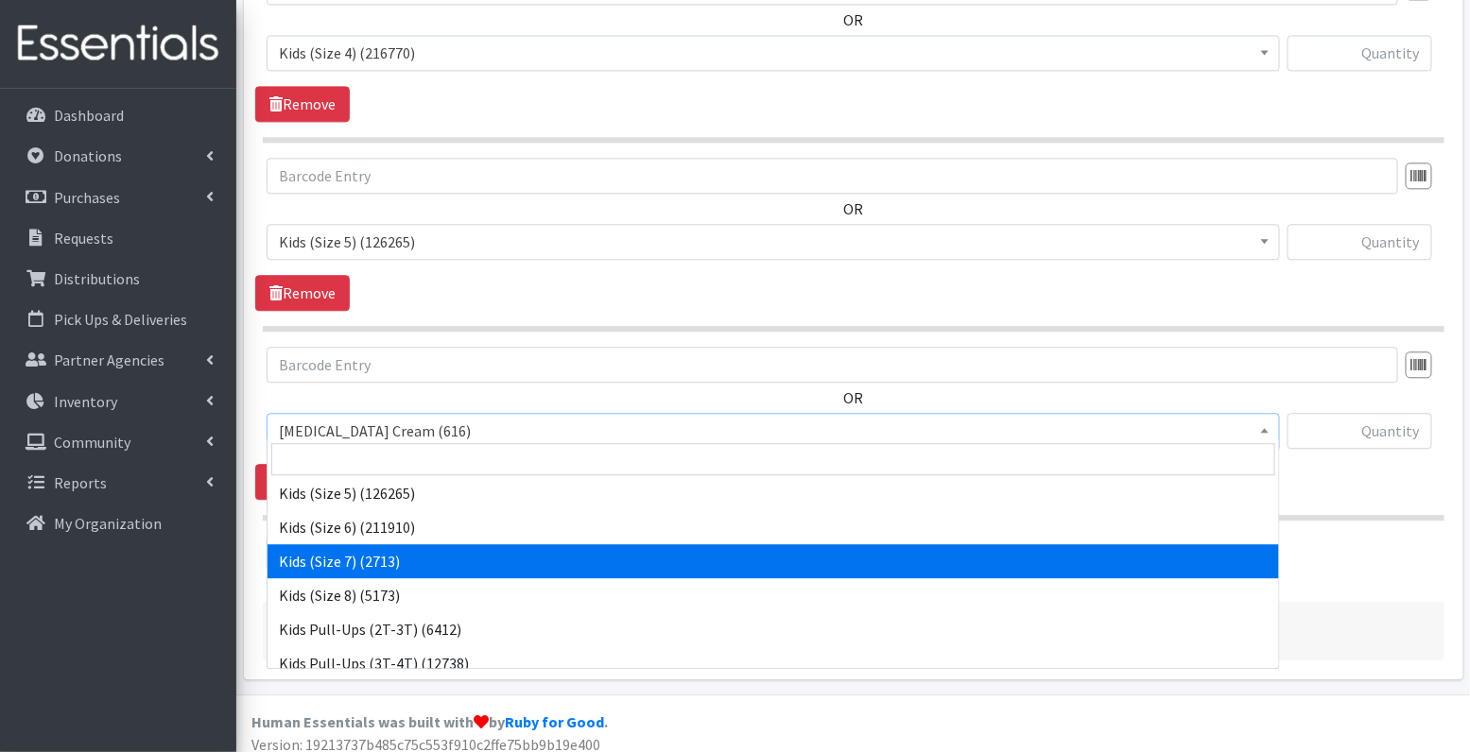
scroll to position [248, 0]
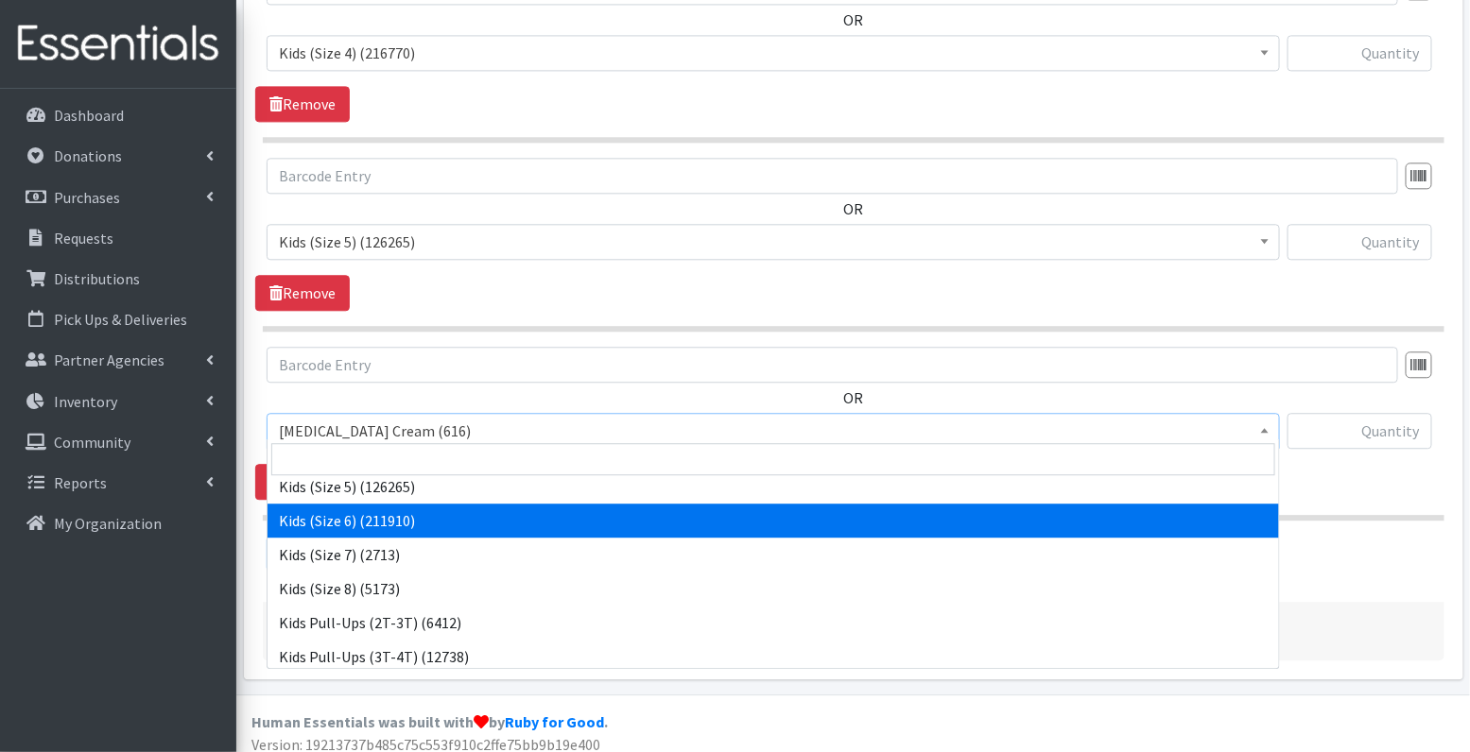
select select "3419"
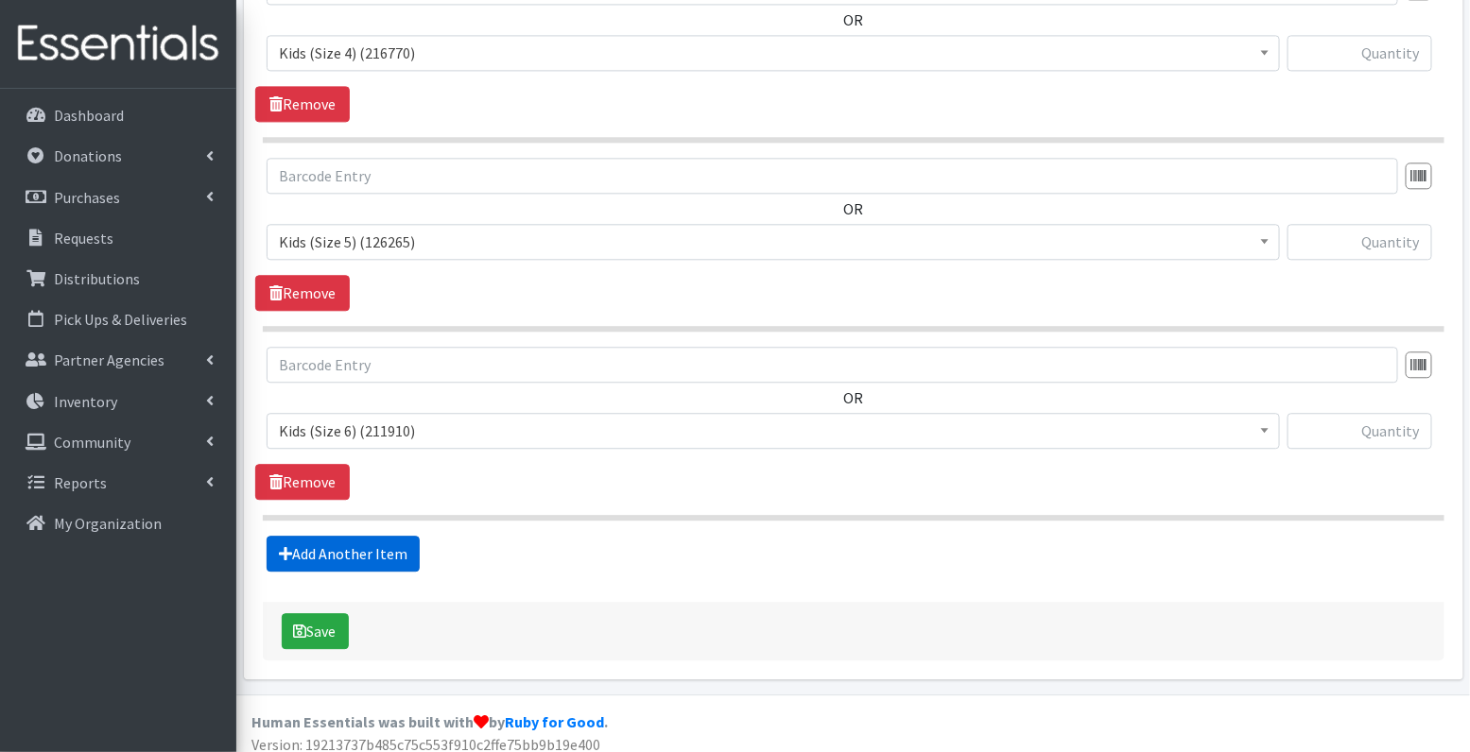
click at [364, 536] on link "Add Another Item" at bounding box center [343, 554] width 153 height 36
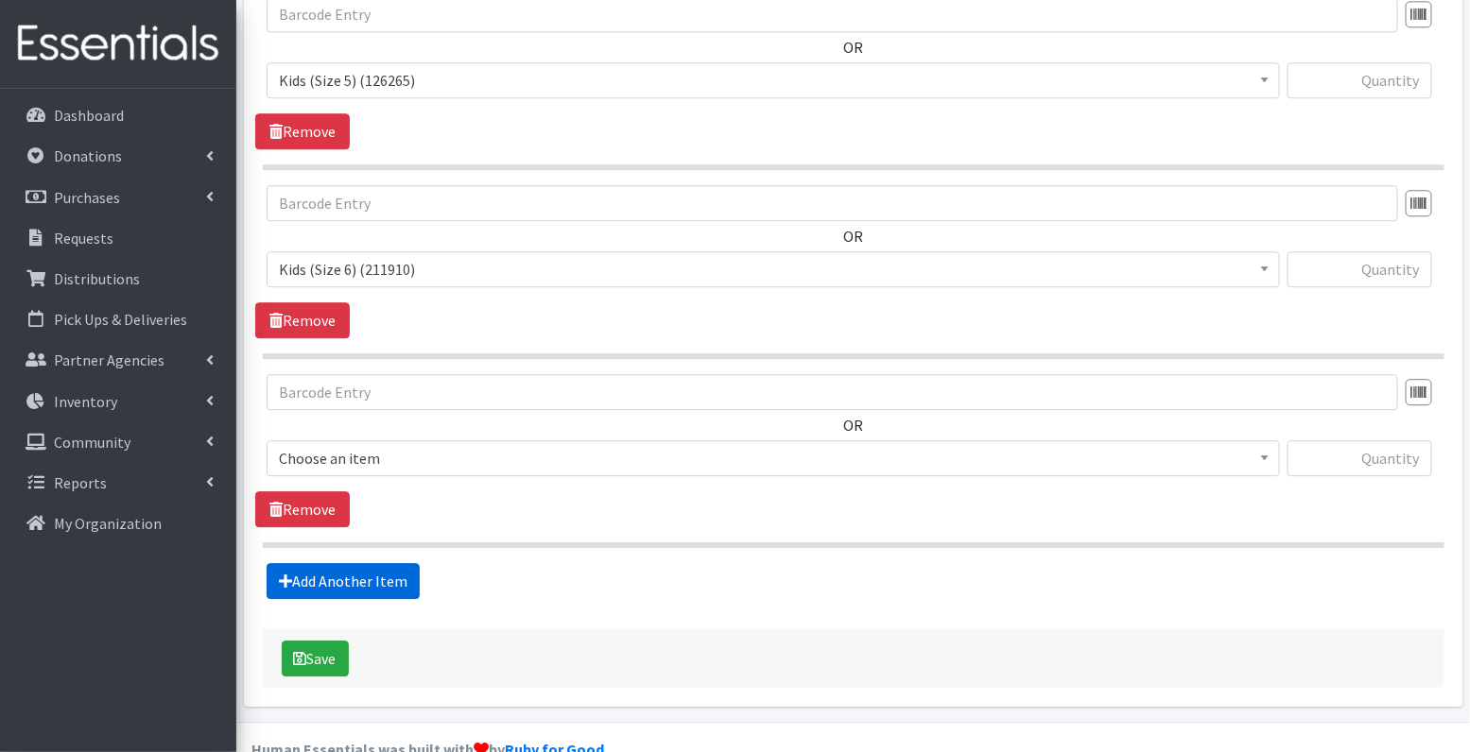
scroll to position [1753, 0]
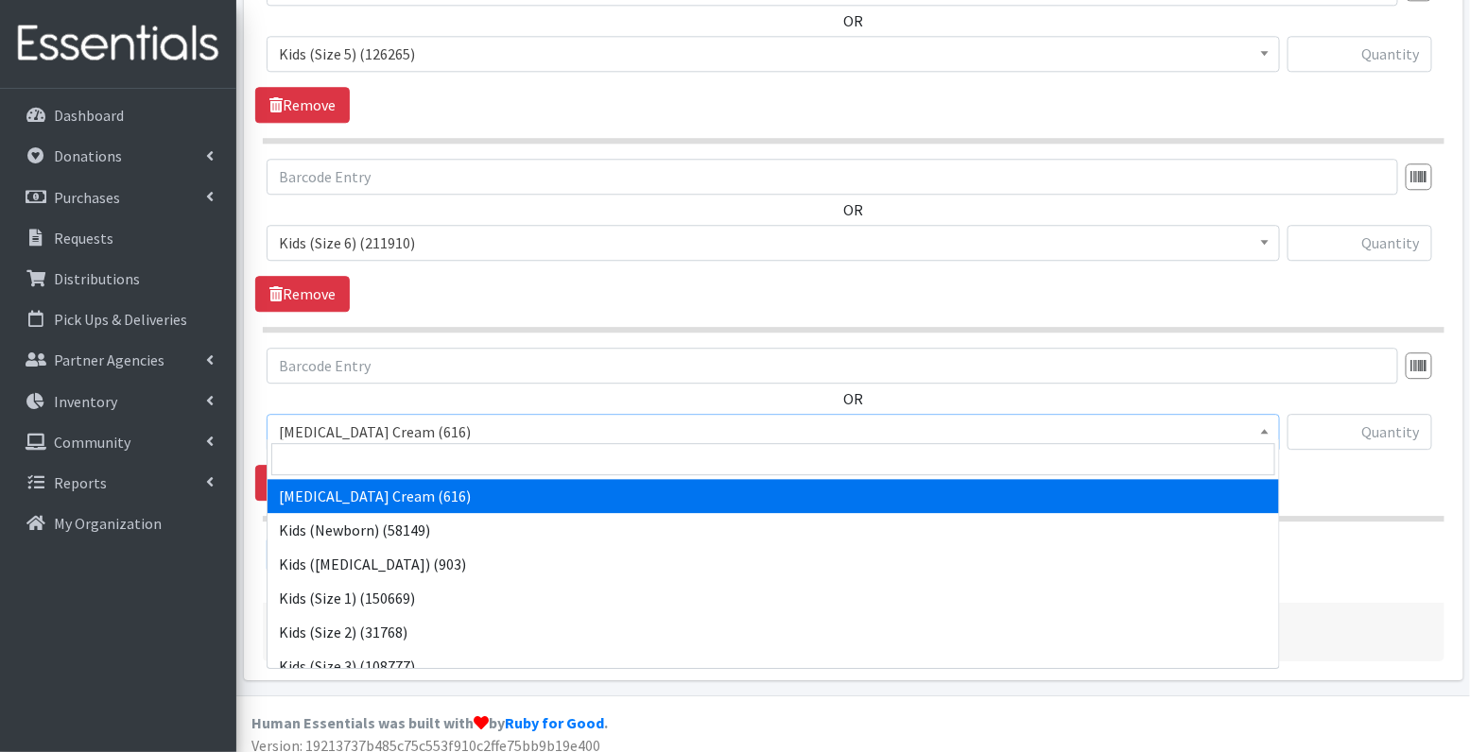
click at [473, 419] on span "[MEDICAL_DATA] Cream (616)" at bounding box center [773, 432] width 989 height 26
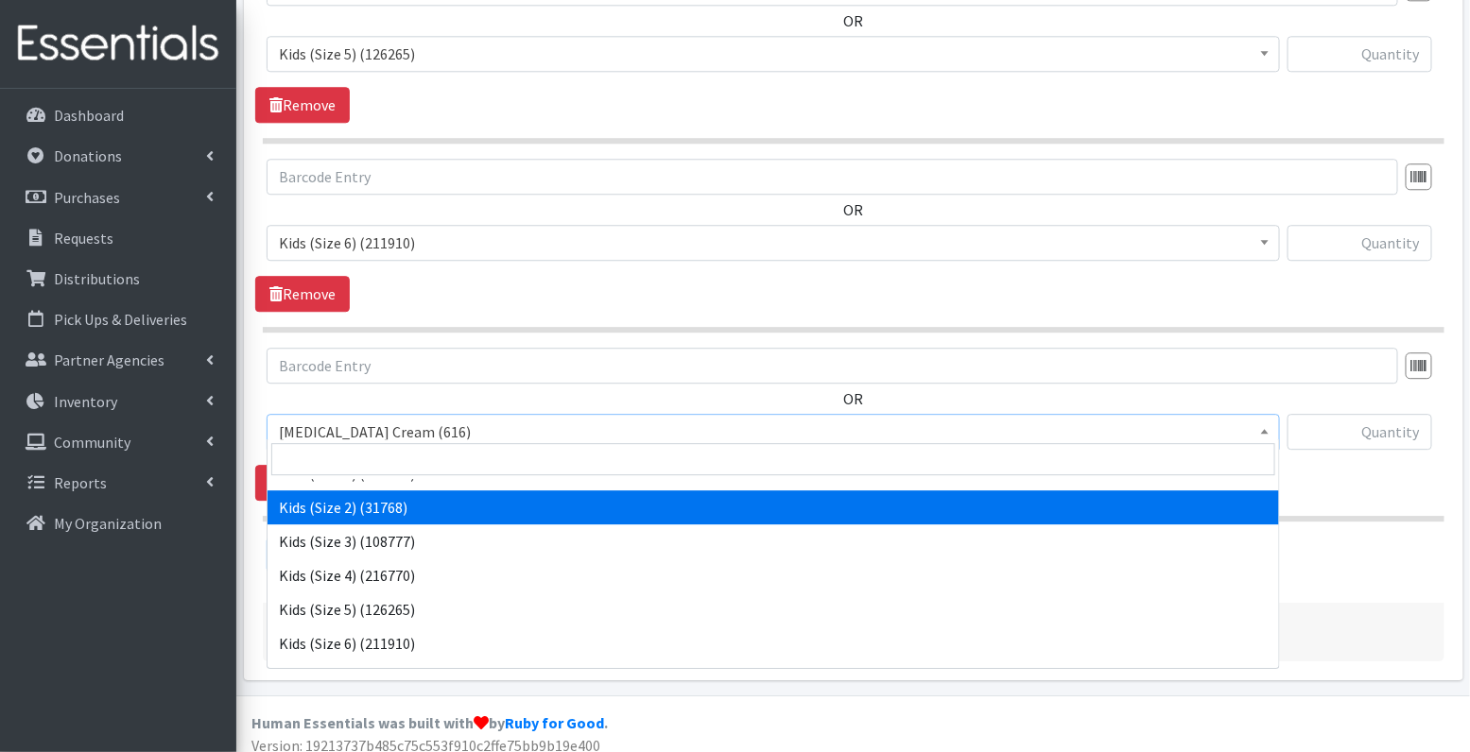
scroll to position [163, 0]
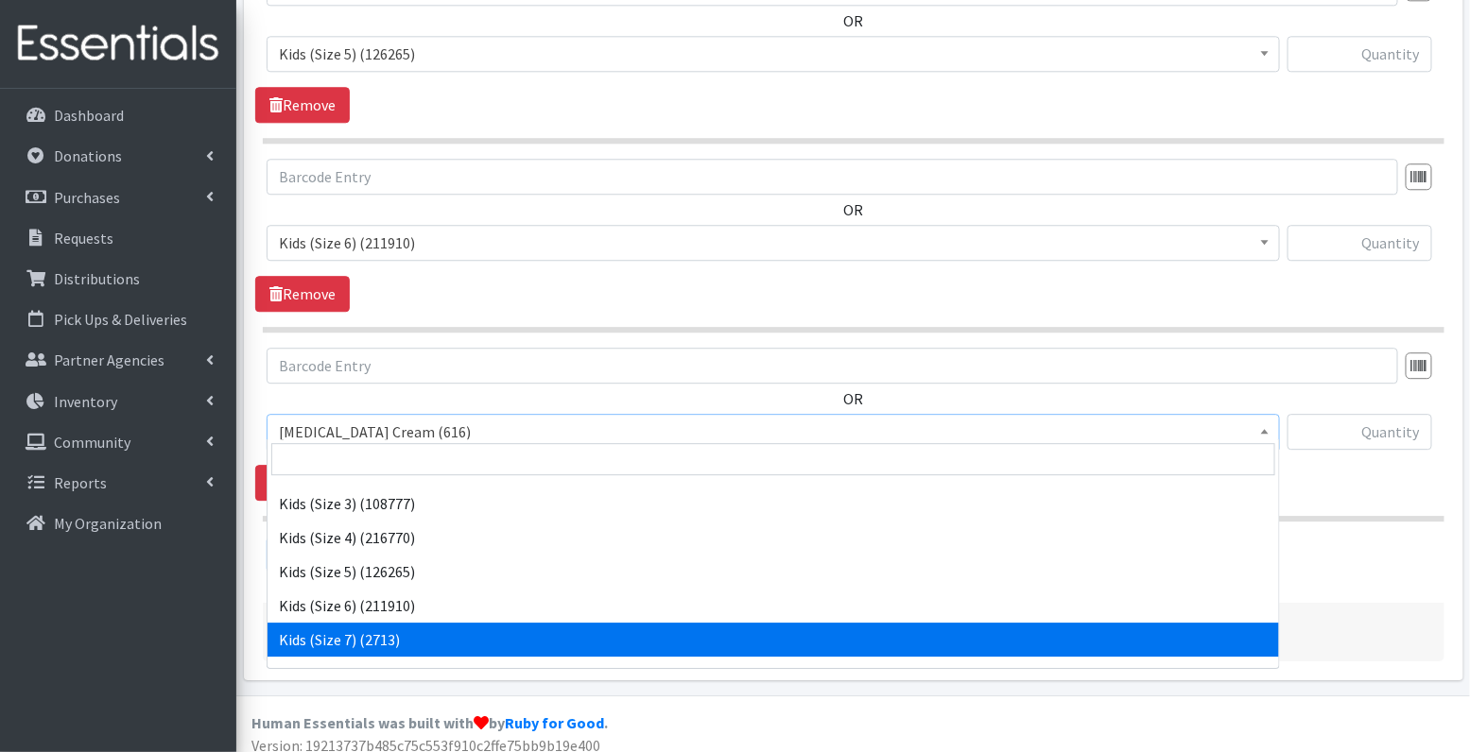
select select "7177"
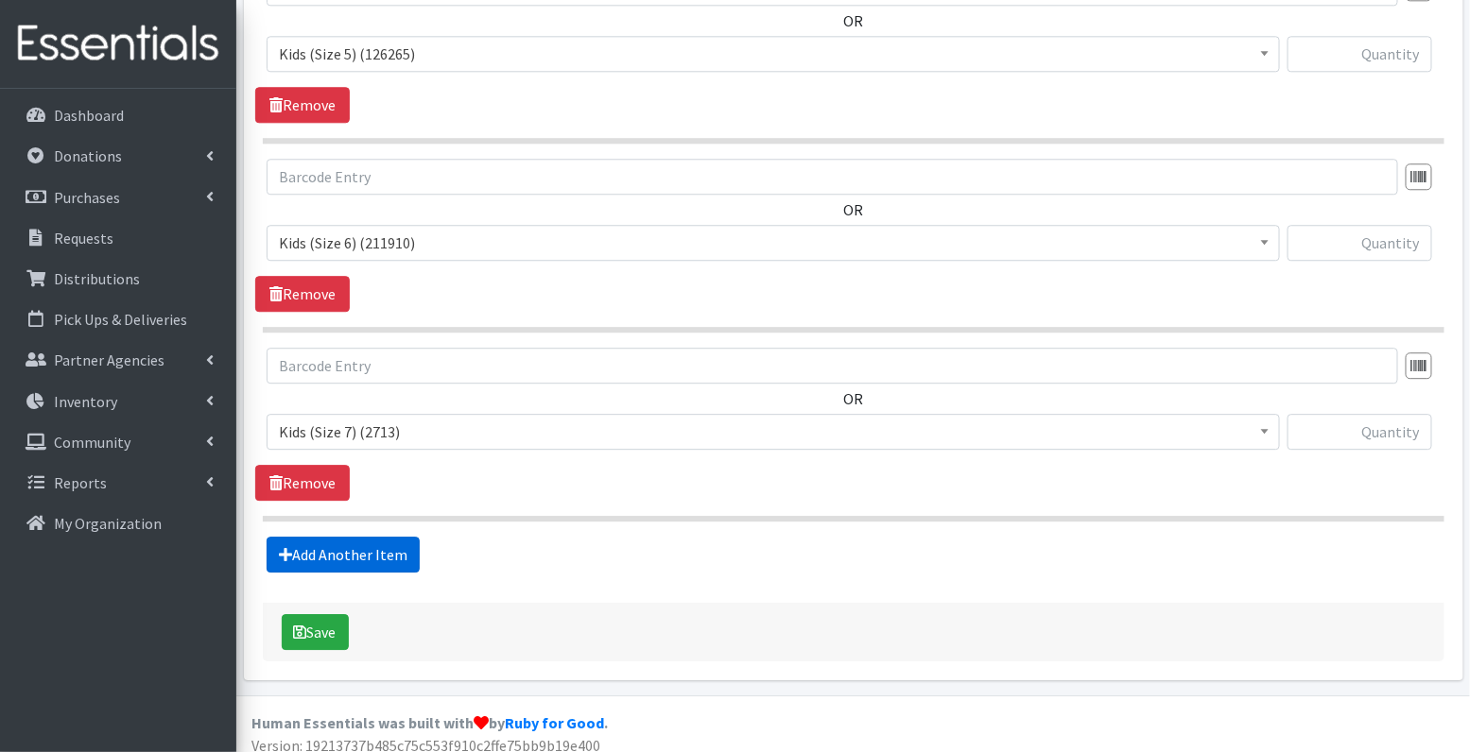
click at [344, 541] on link "Add Another Item" at bounding box center [343, 555] width 153 height 36
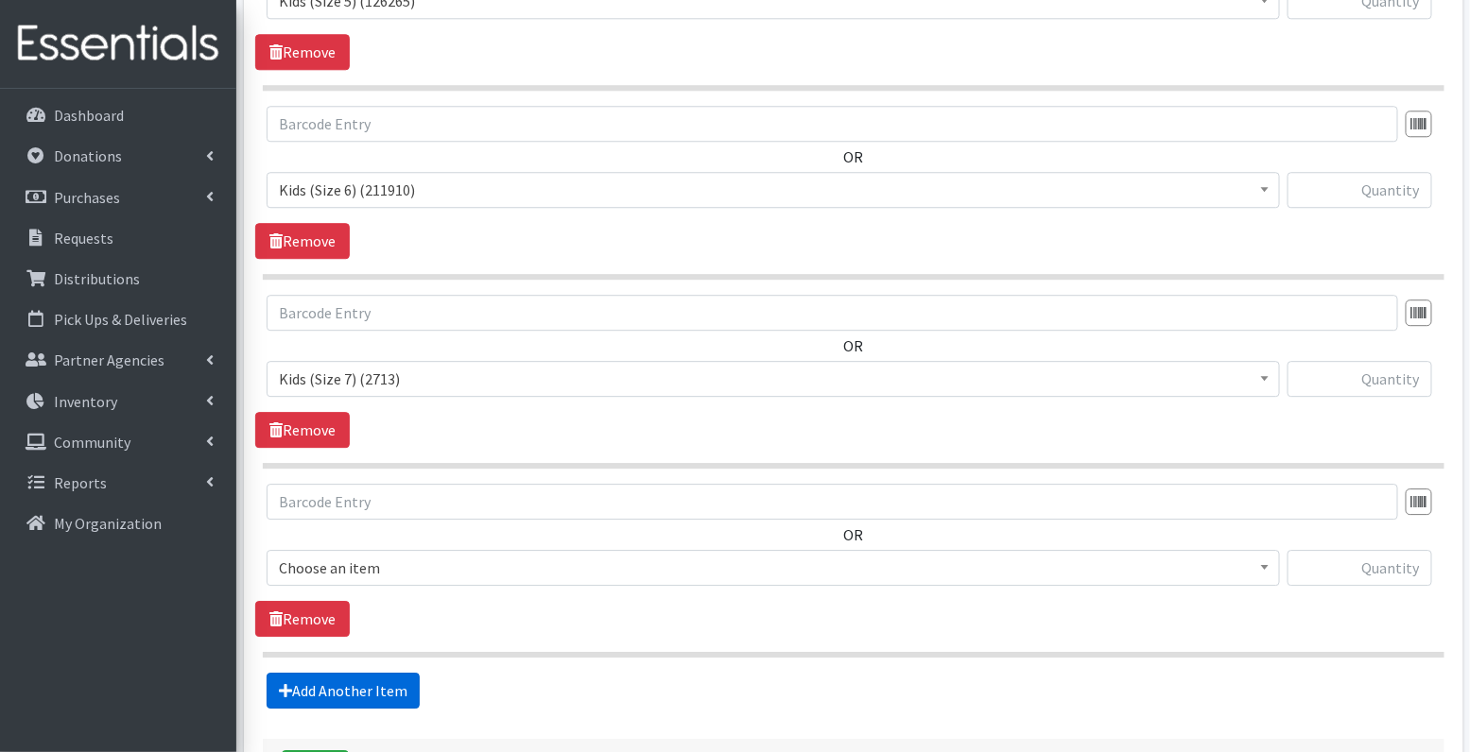
scroll to position [1940, 0]
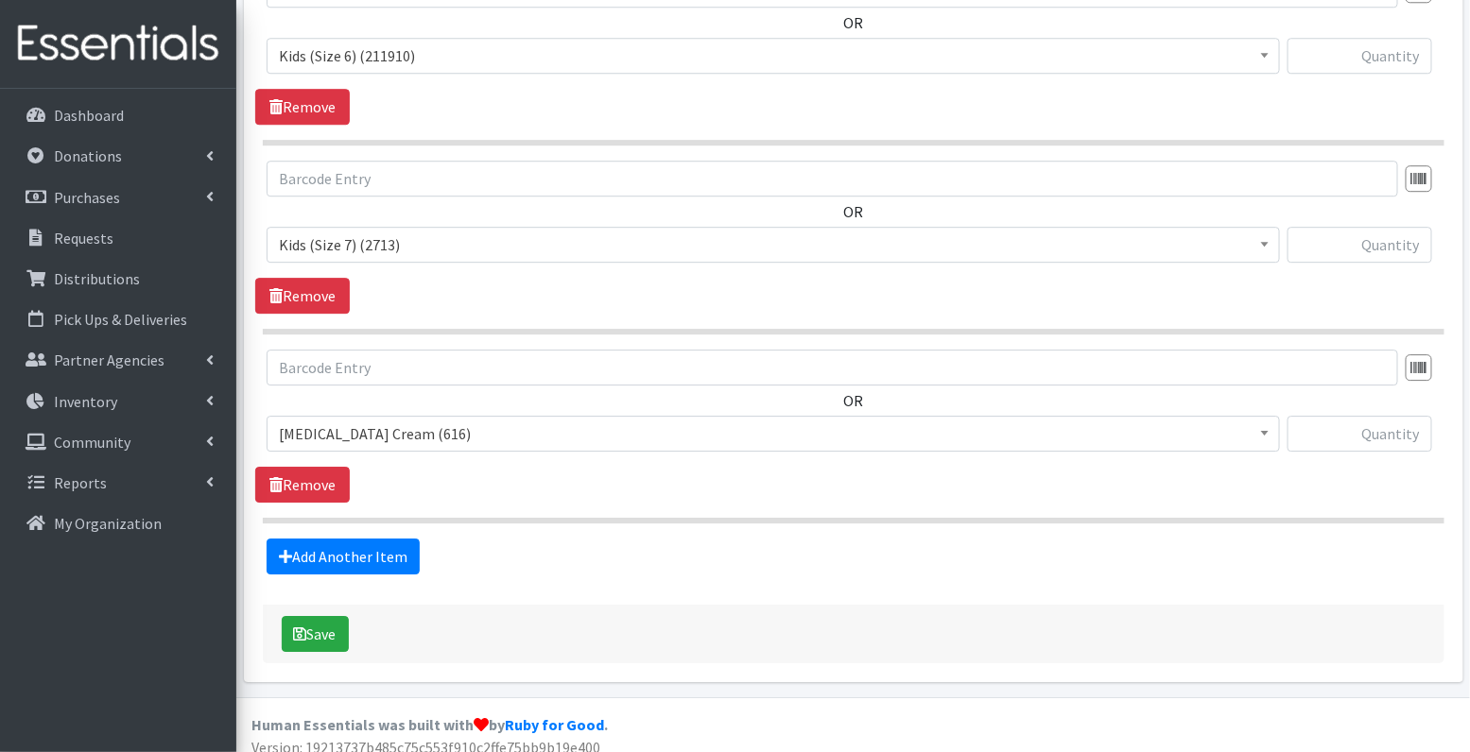
click at [412, 421] on span "[MEDICAL_DATA] Cream (616)" at bounding box center [773, 434] width 989 height 26
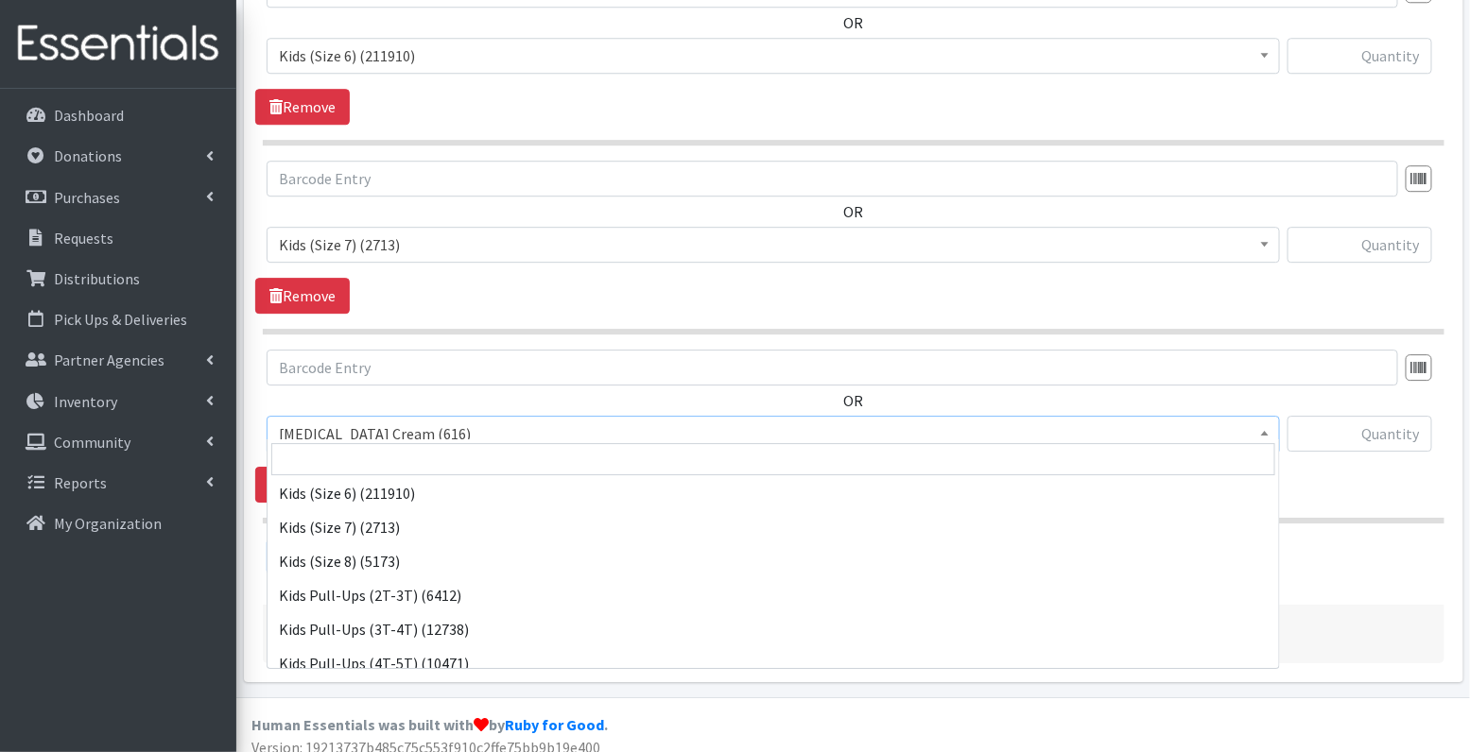
scroll to position [355, 0]
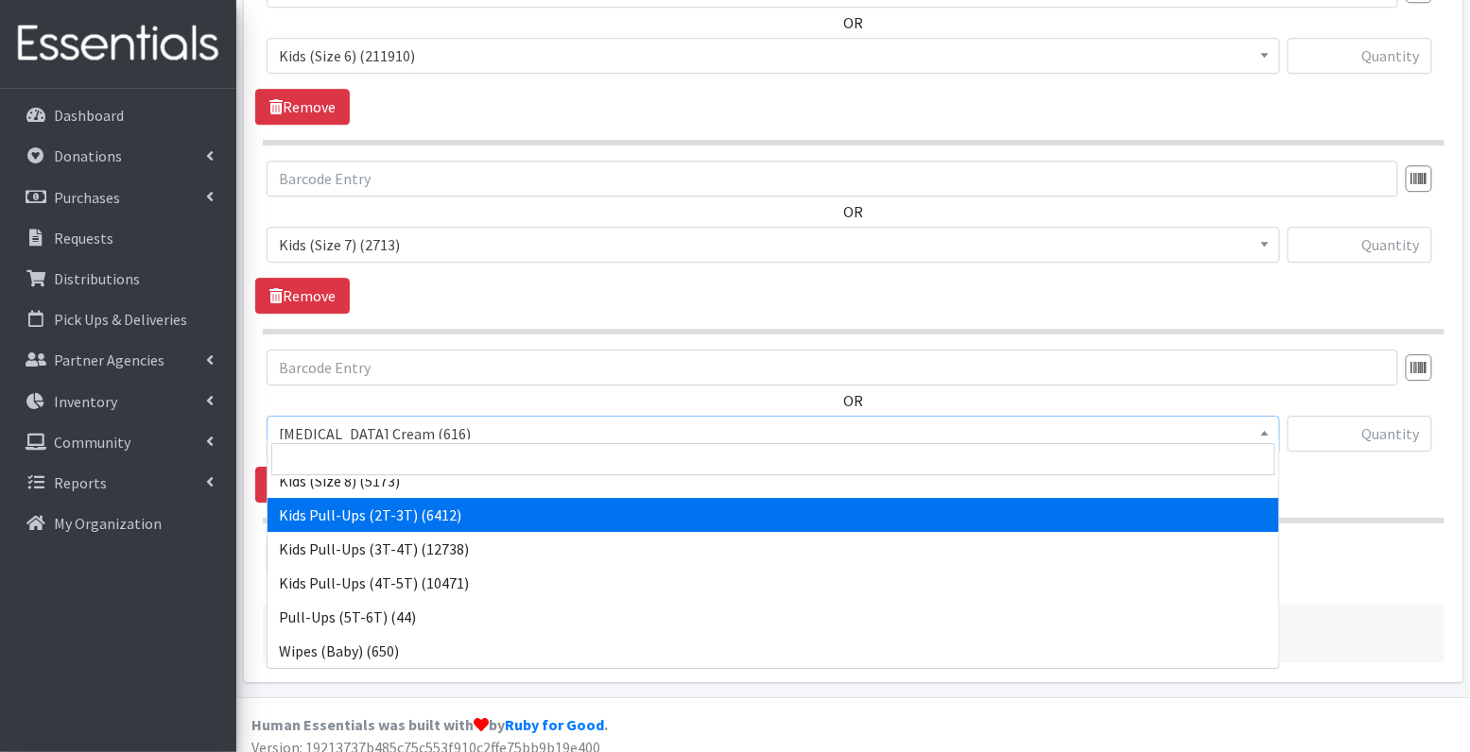
select select "3415"
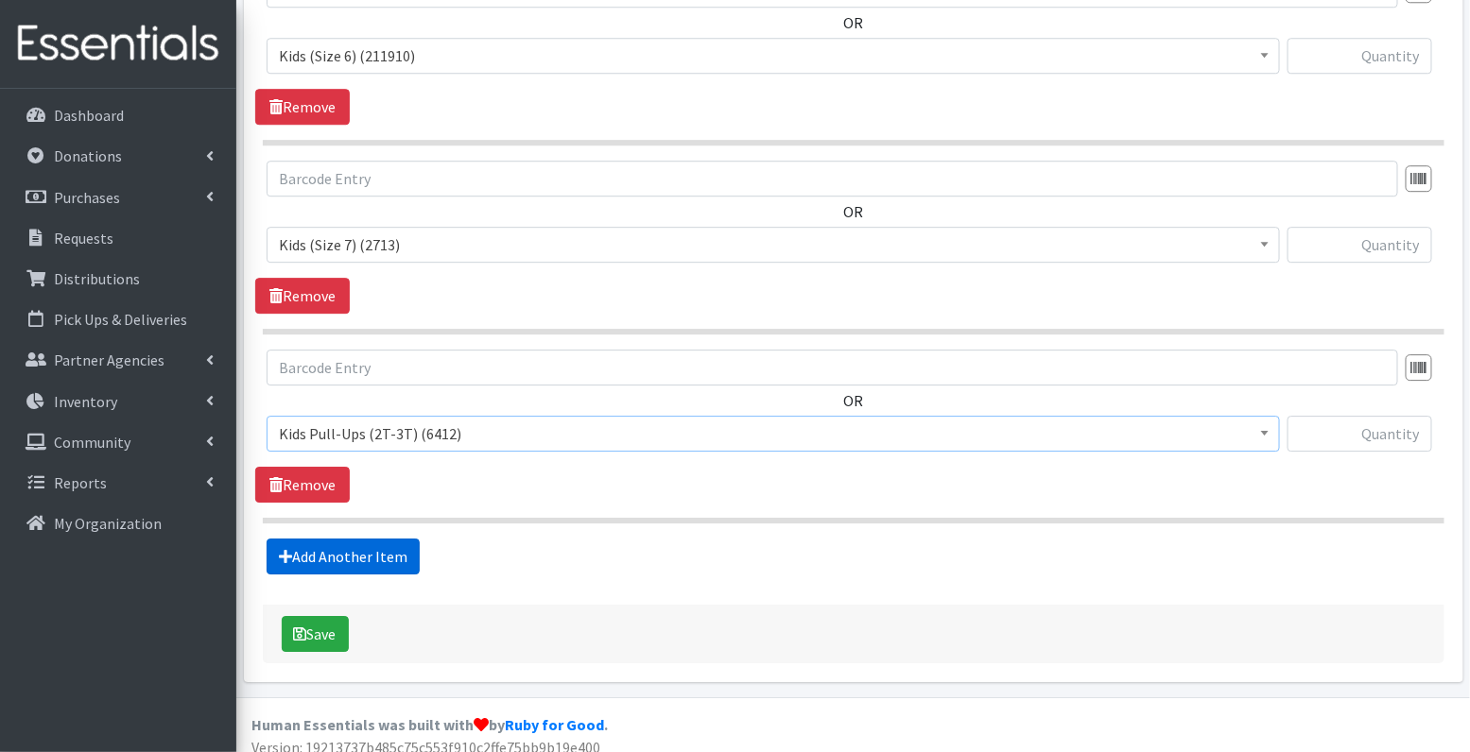
click at [360, 541] on link "Add Another Item" at bounding box center [343, 557] width 153 height 36
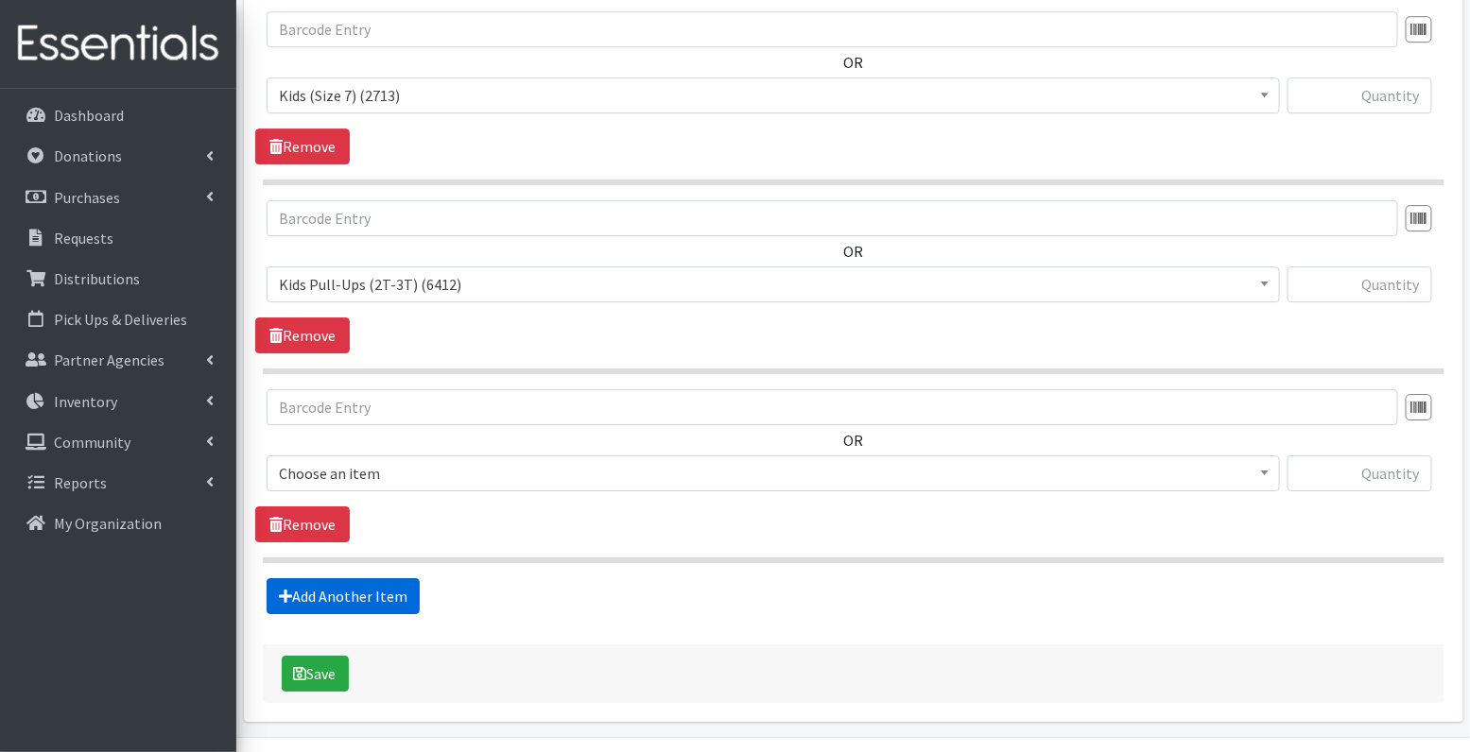
scroll to position [2128, 0]
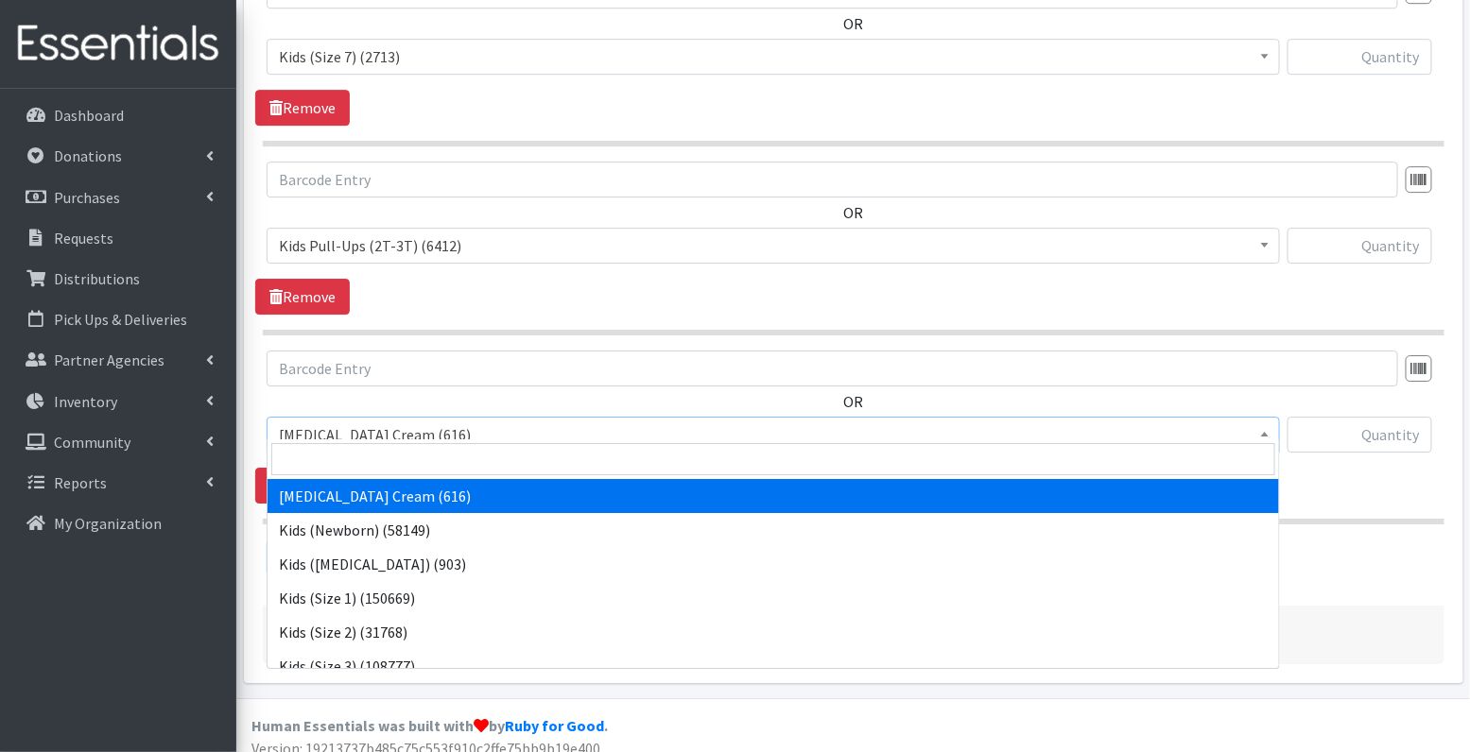
click at [415, 428] on span "[MEDICAL_DATA] Cream (616)" at bounding box center [773, 434] width 989 height 26
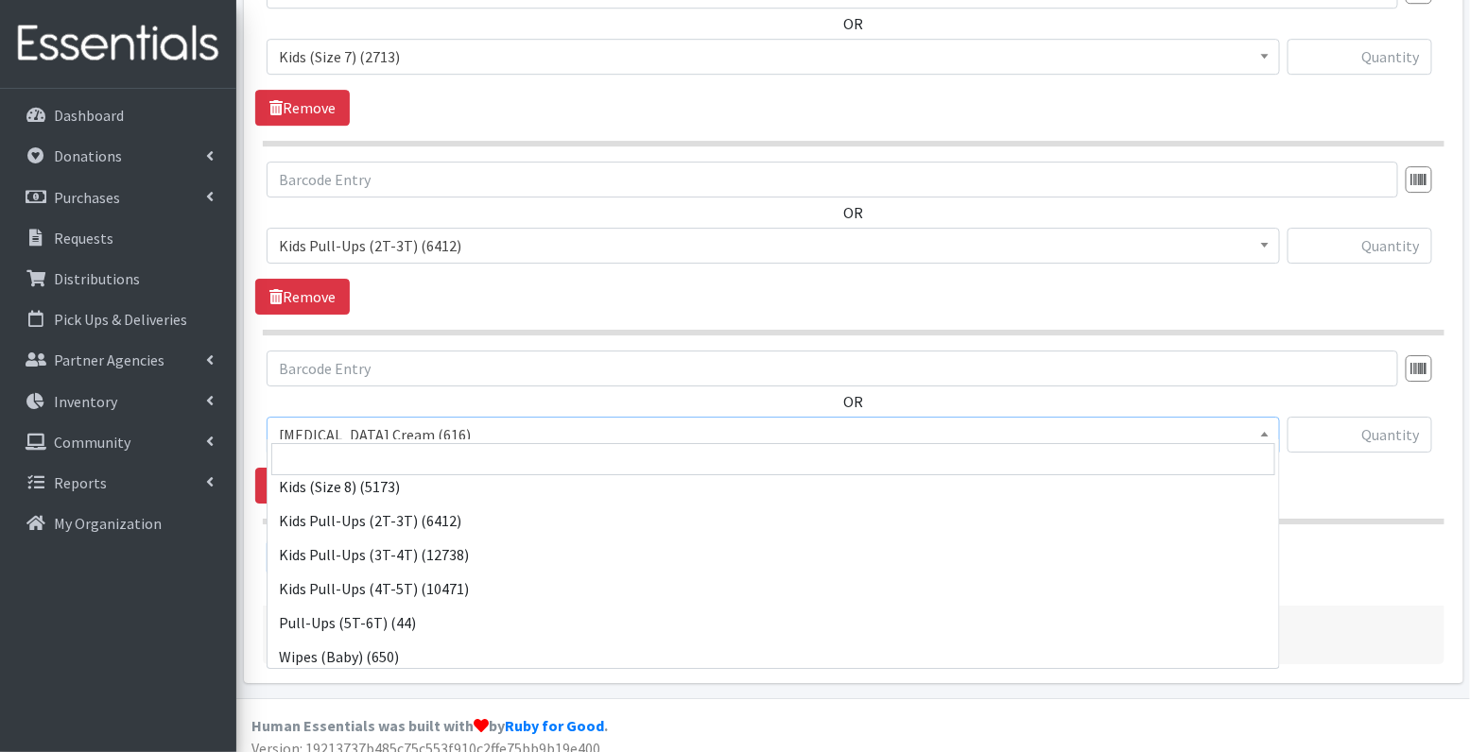
scroll to position [351, 0]
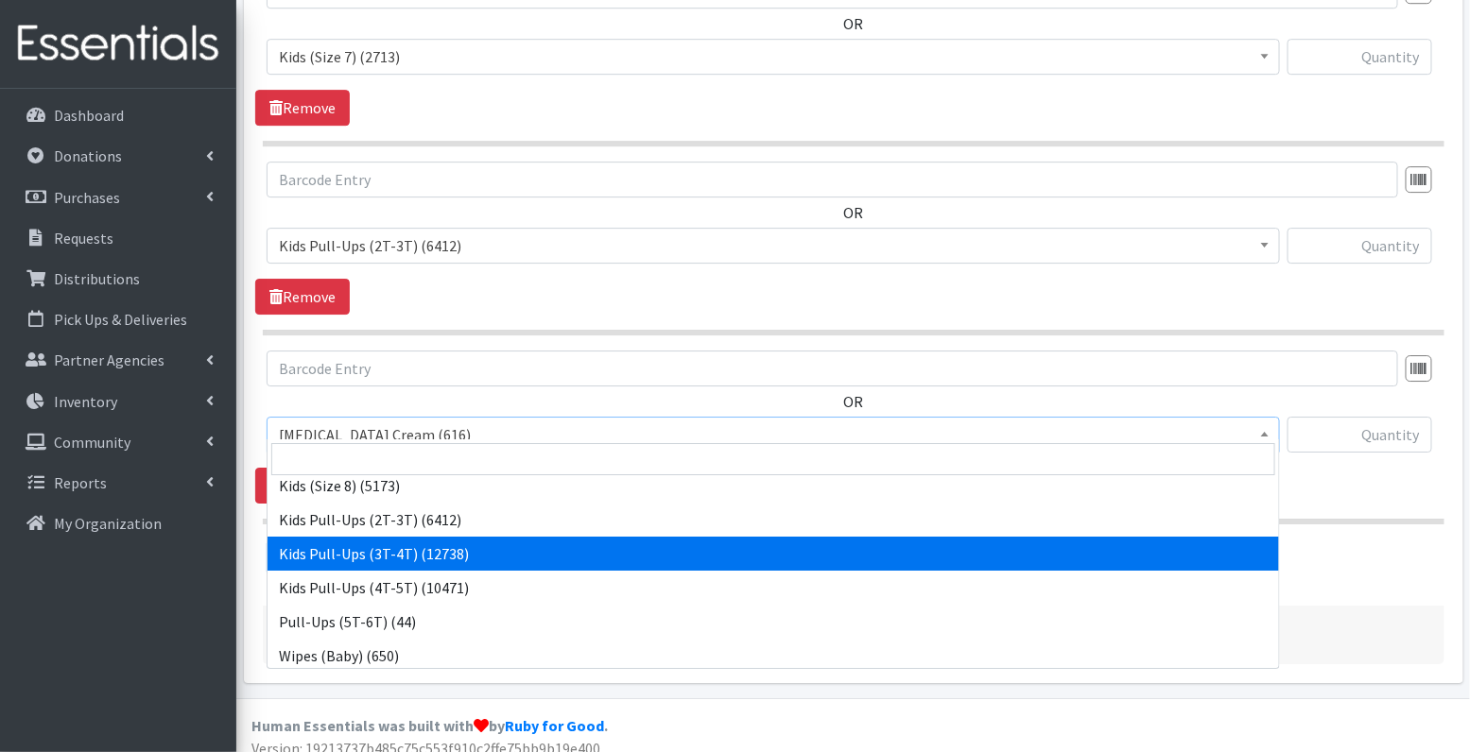
select select "3417"
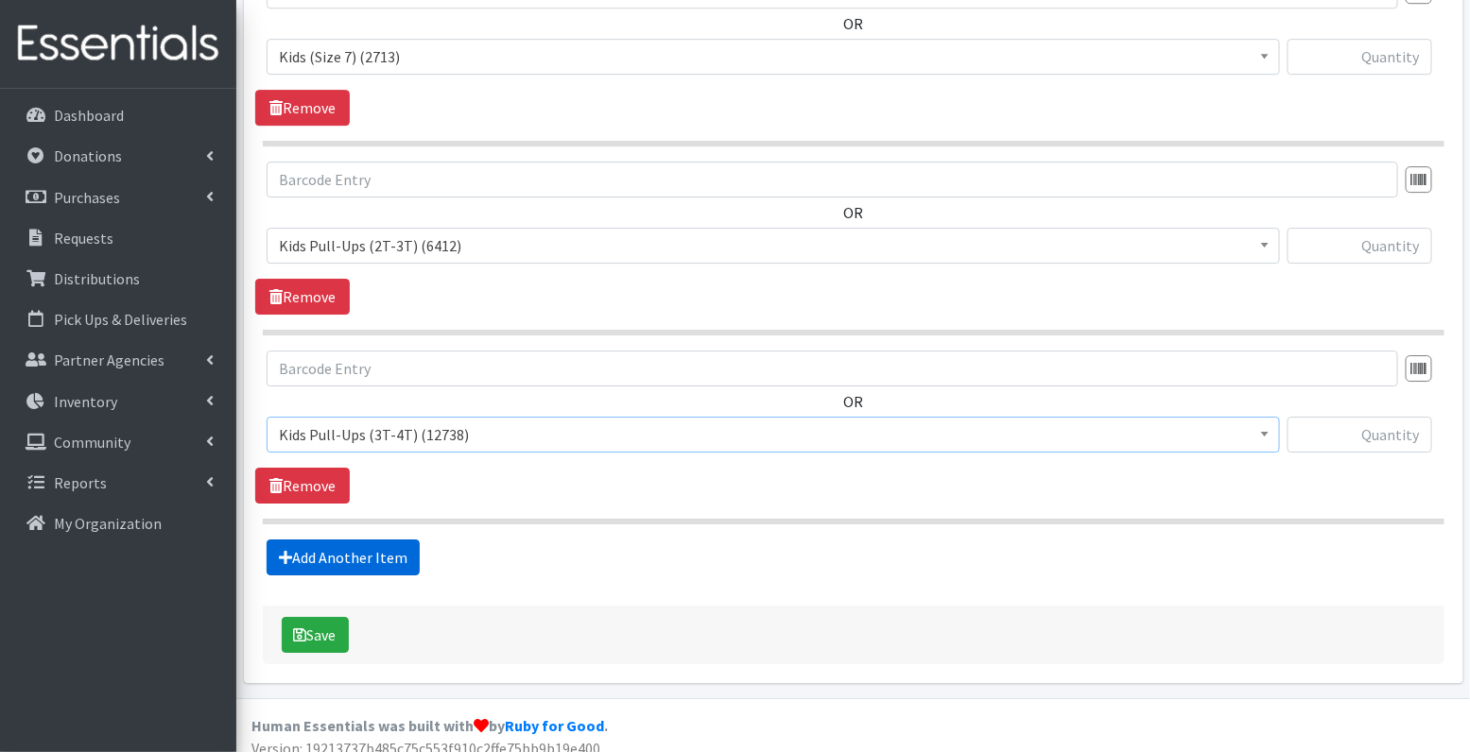
click at [367, 540] on link "Add Another Item" at bounding box center [343, 558] width 153 height 36
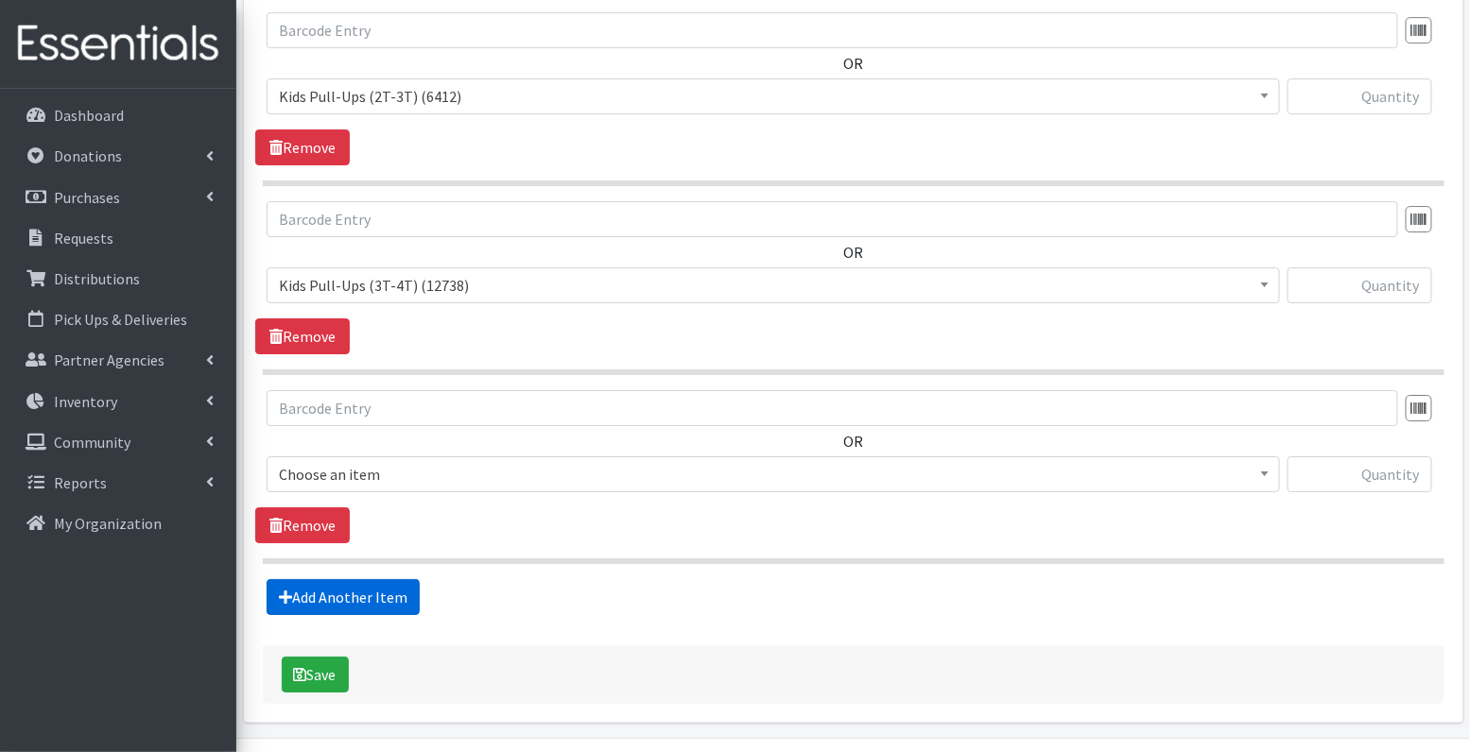
scroll to position [2315, 0]
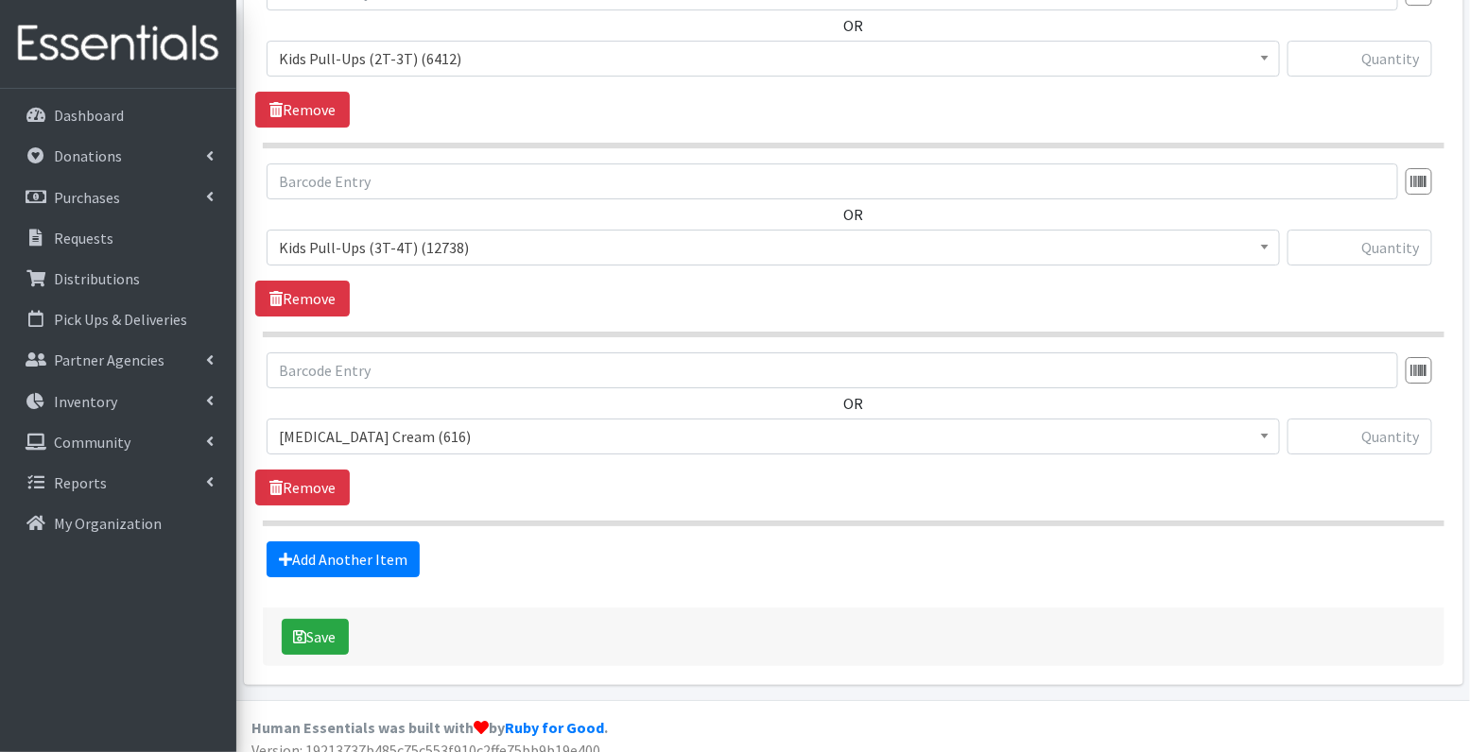
click at [387, 423] on span "[MEDICAL_DATA] Cream (616)" at bounding box center [773, 436] width 989 height 26
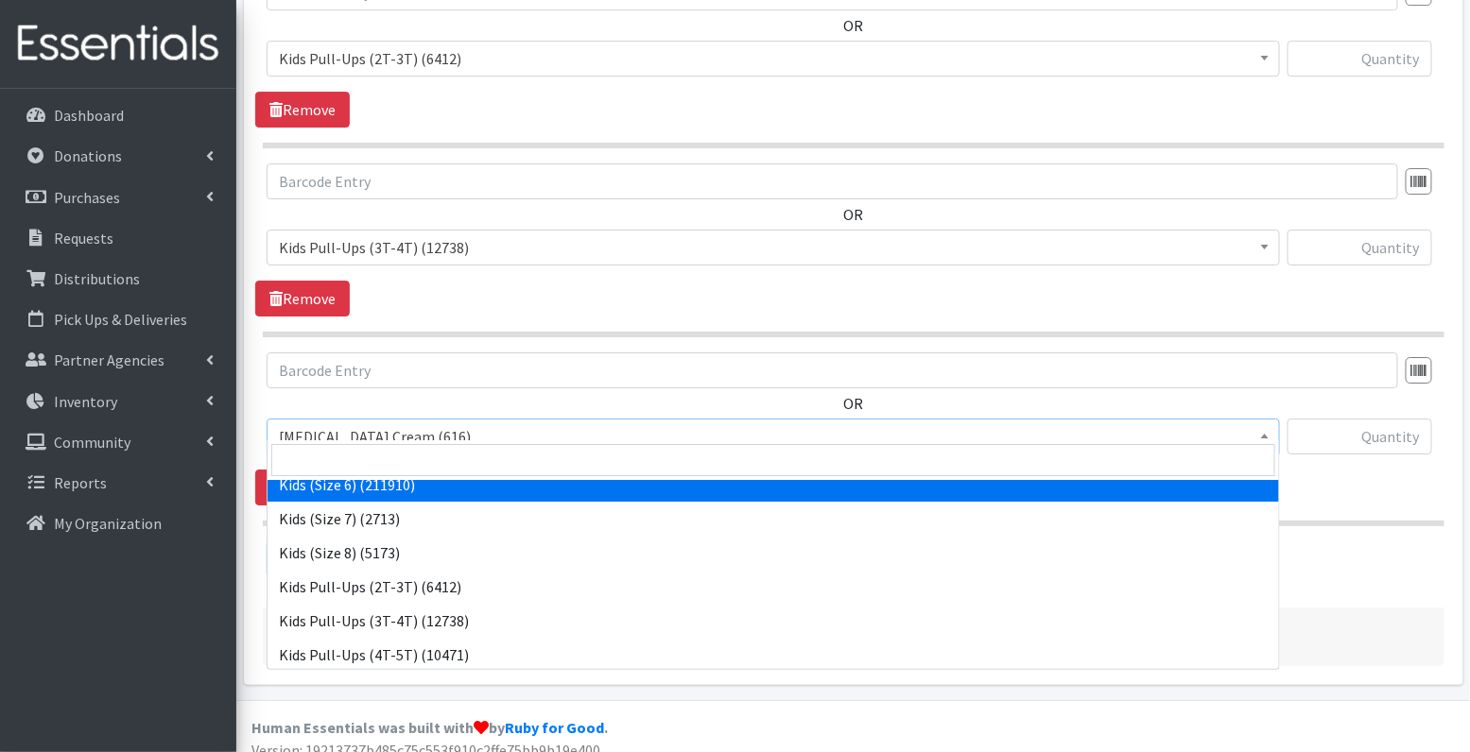
scroll to position [341, 0]
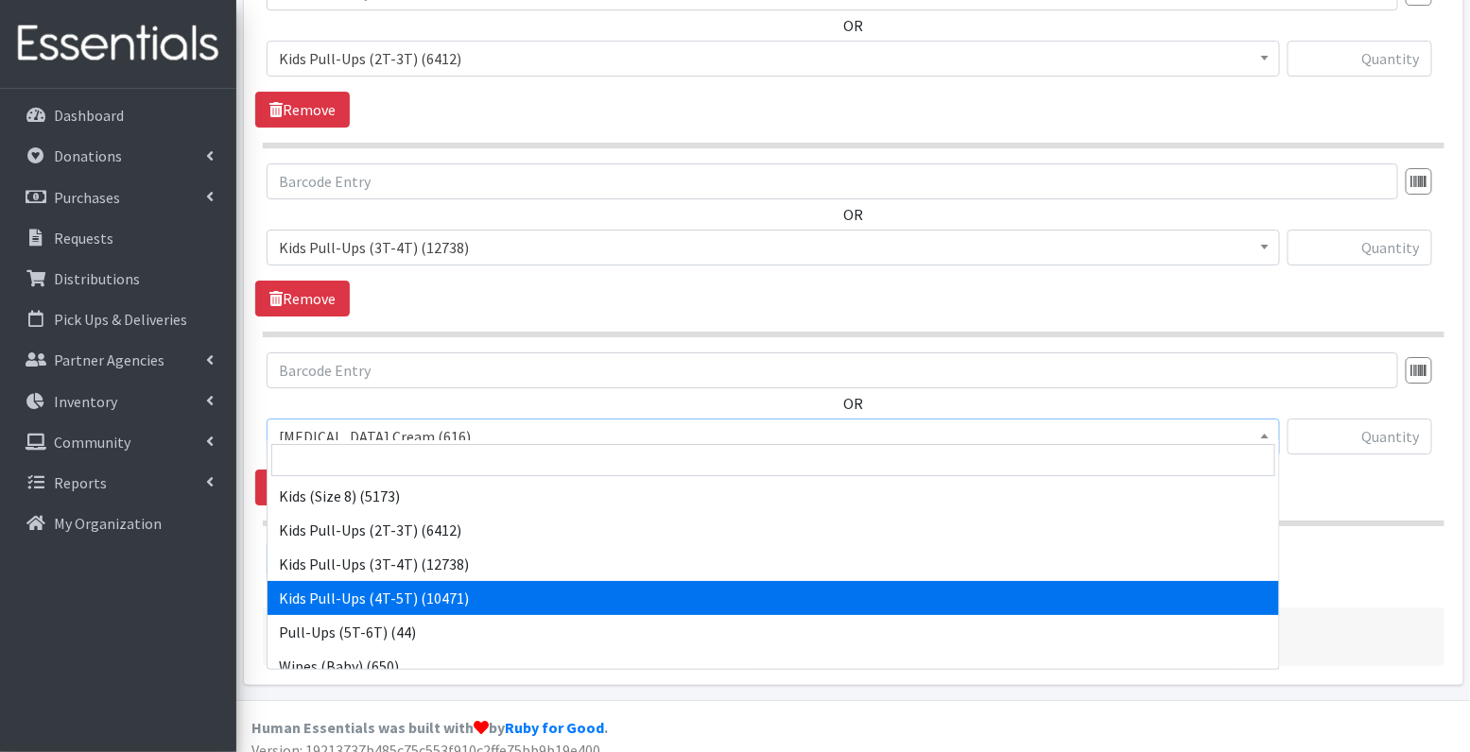
select select "3408"
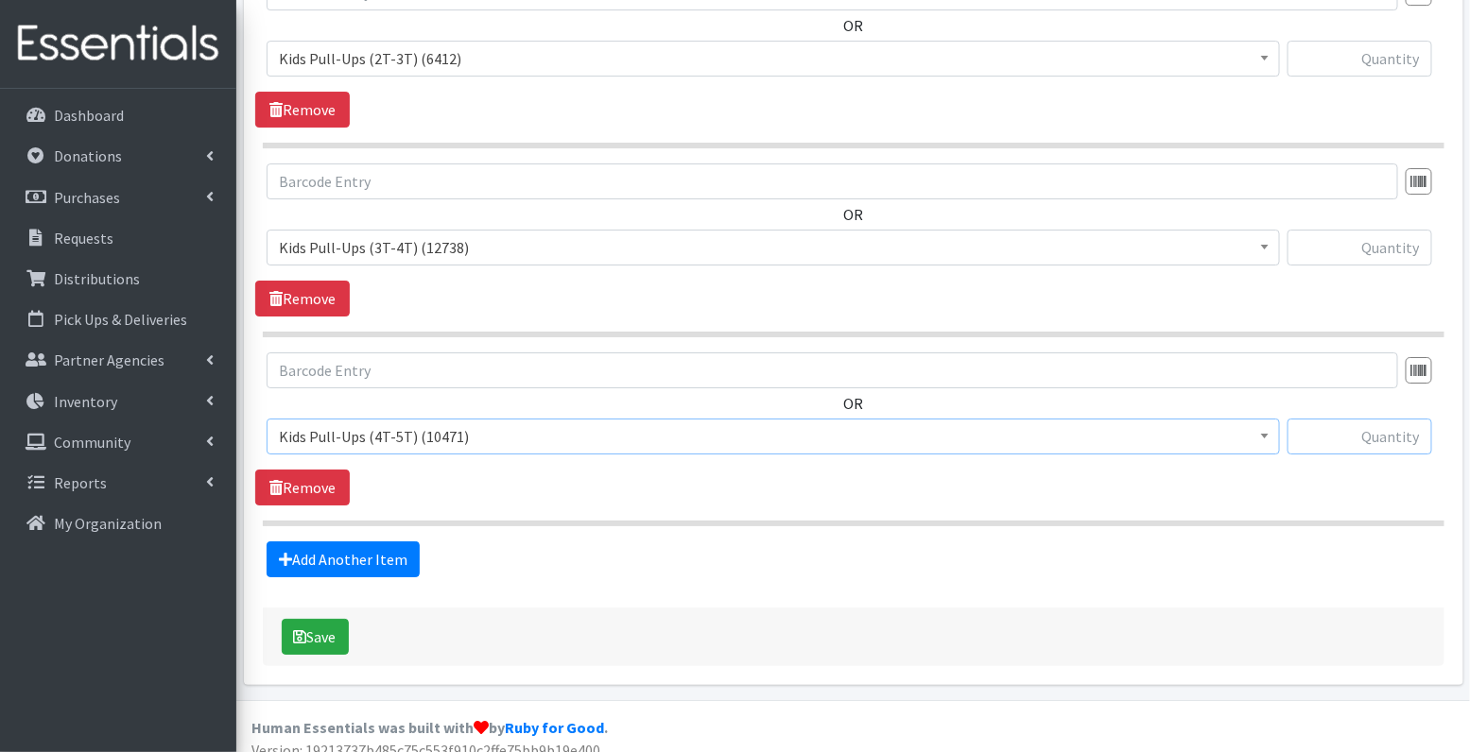
click at [1367, 420] on input "text" at bounding box center [1359, 437] width 145 height 36
type input "15"
click at [1384, 234] on input "text" at bounding box center [1359, 248] width 145 height 36
type input "15"
click at [1387, 42] on input "text" at bounding box center [1359, 59] width 145 height 36
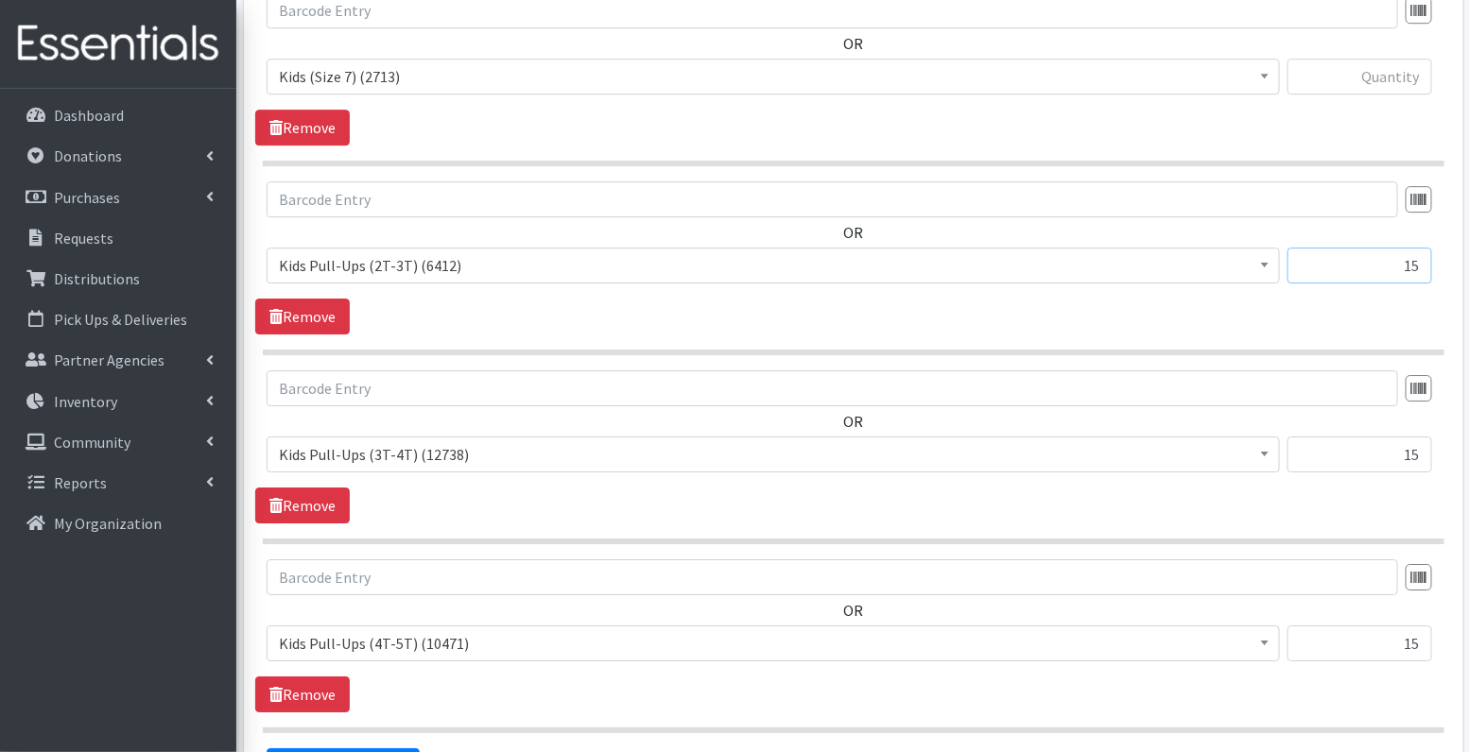
scroll to position [2106, 0]
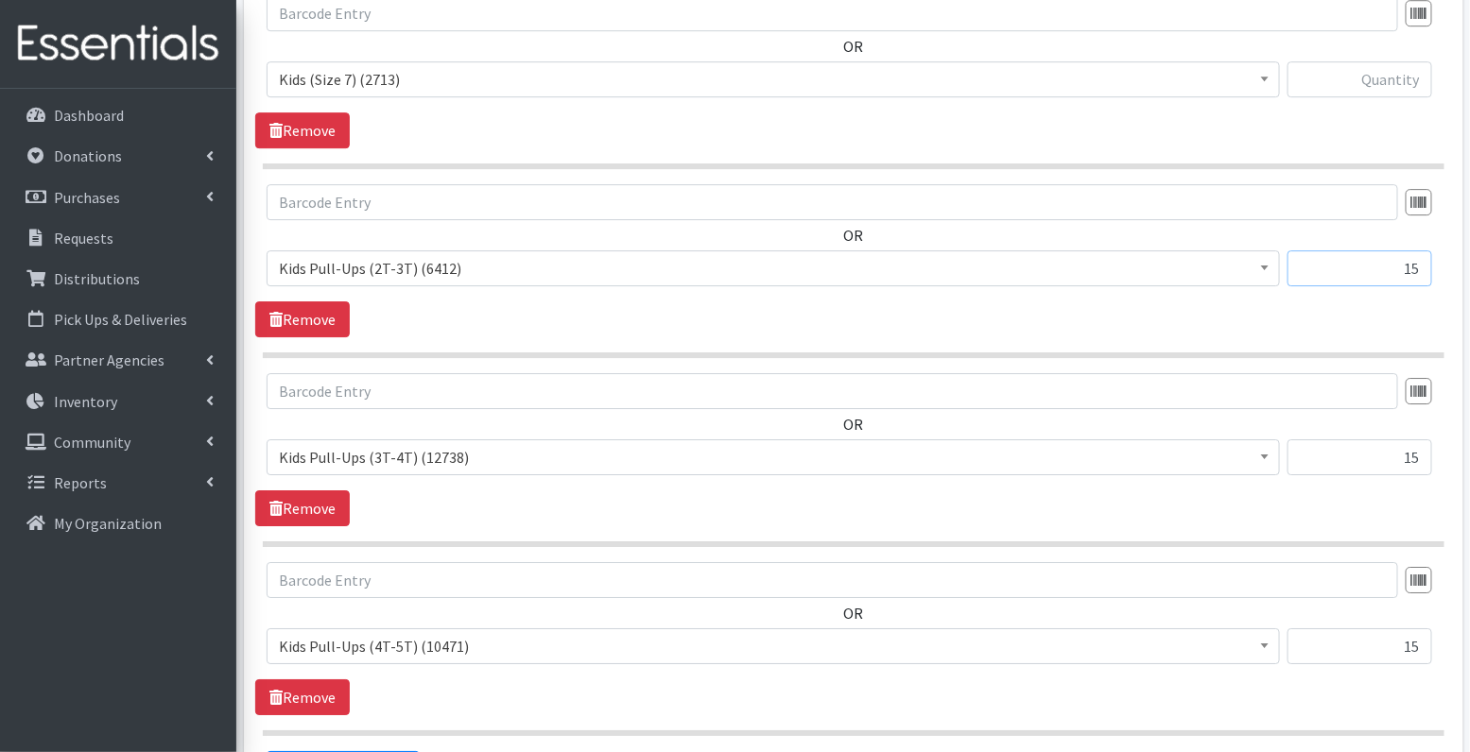
type input "15"
click at [1384, 75] on input "text" at bounding box center [1359, 79] width 145 height 36
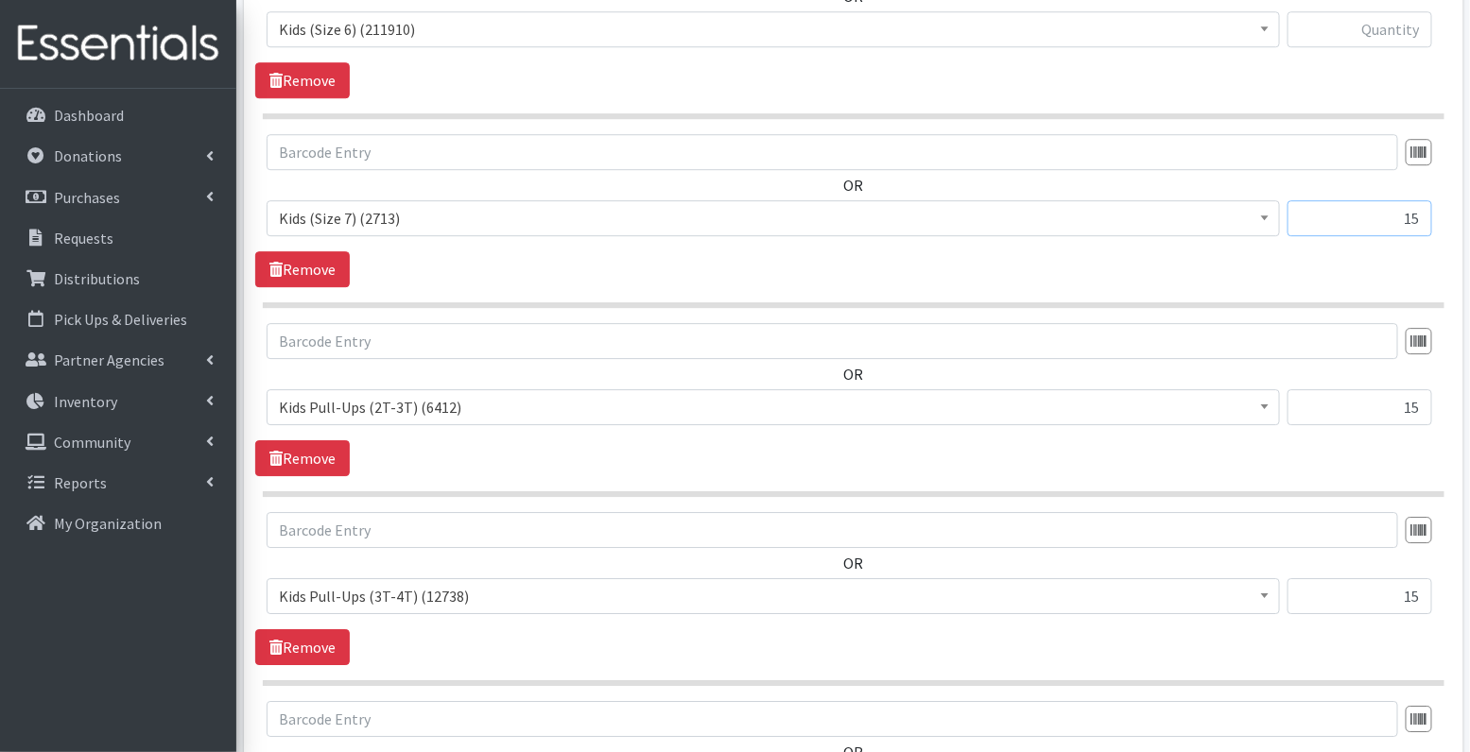
scroll to position [1958, 0]
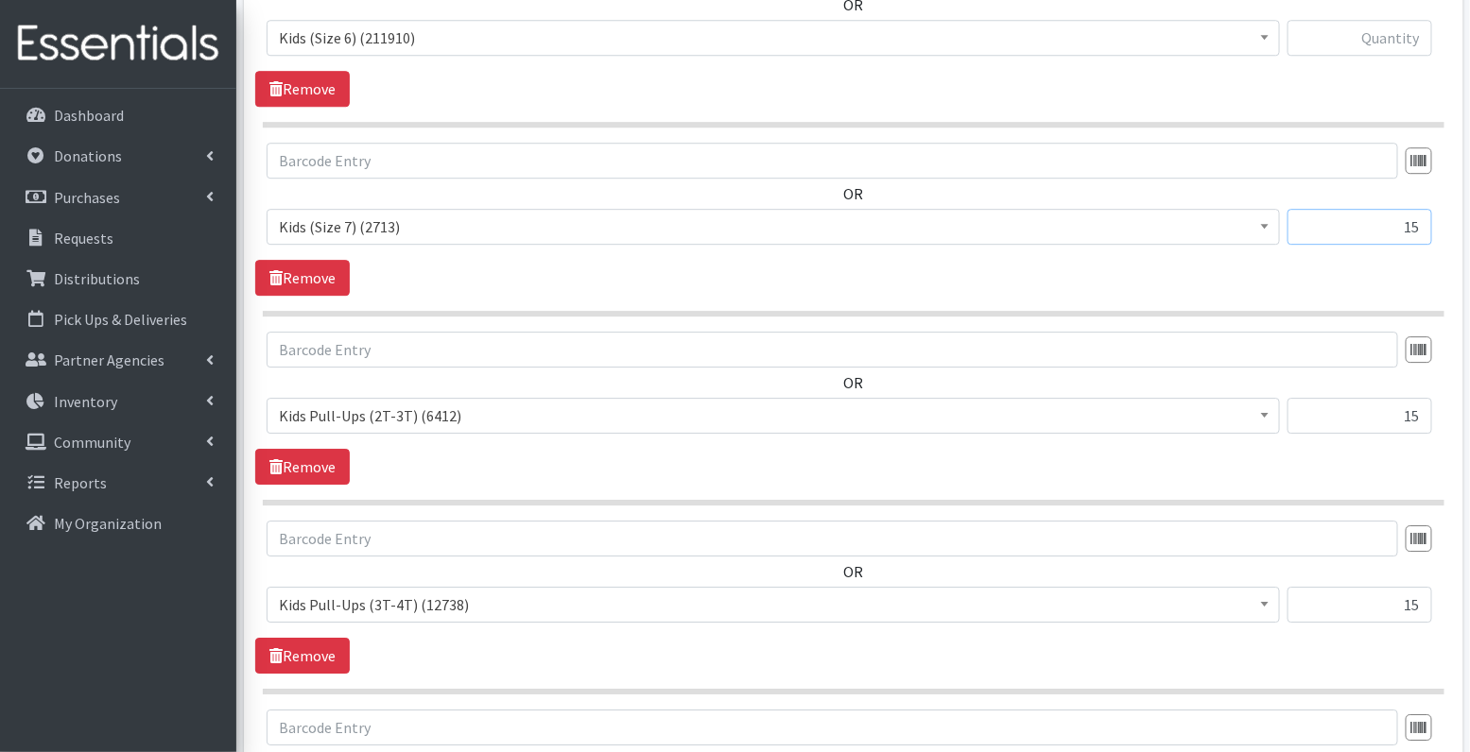
type input "15"
click at [1374, 32] on input "text" at bounding box center [1359, 38] width 145 height 36
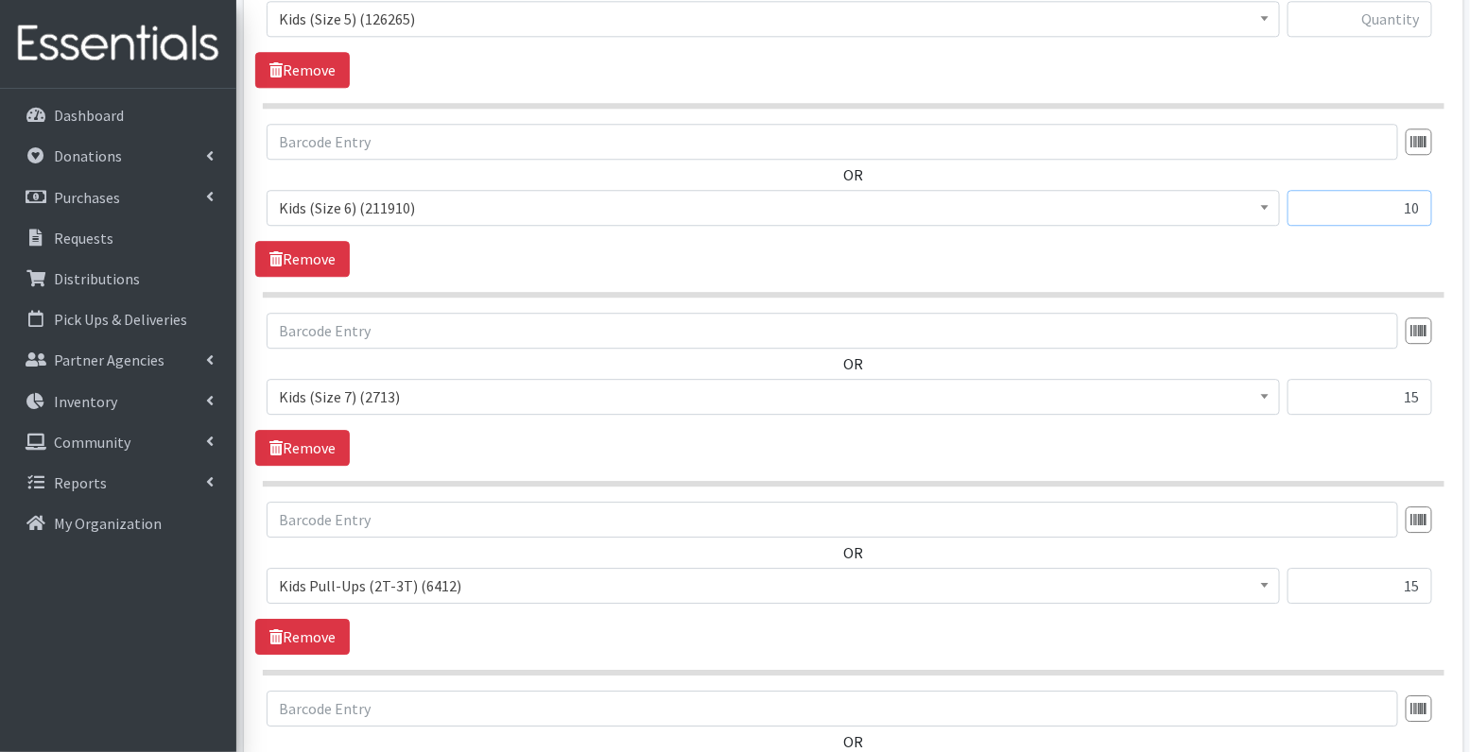
scroll to position [1778, 0]
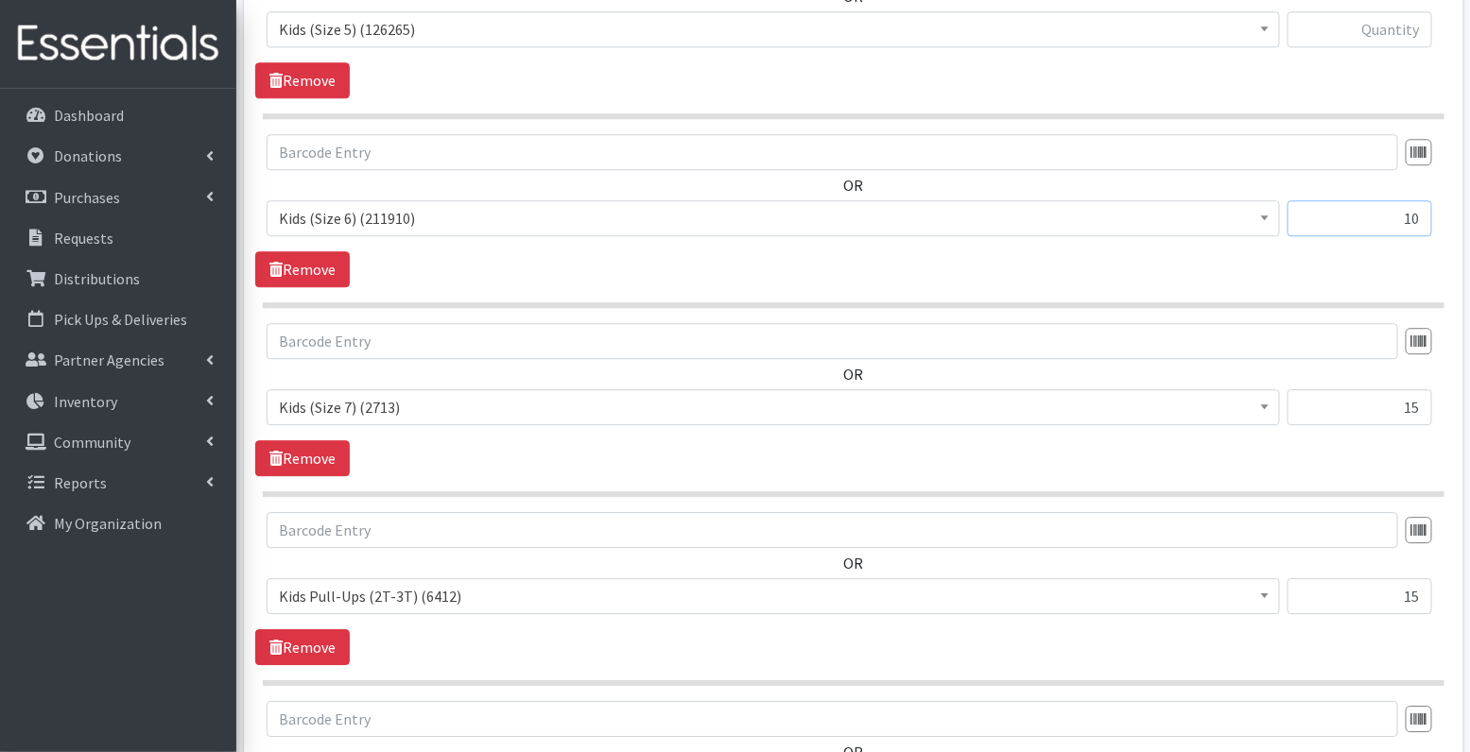
type input "10"
click at [1389, 32] on input "text" at bounding box center [1359, 29] width 145 height 36
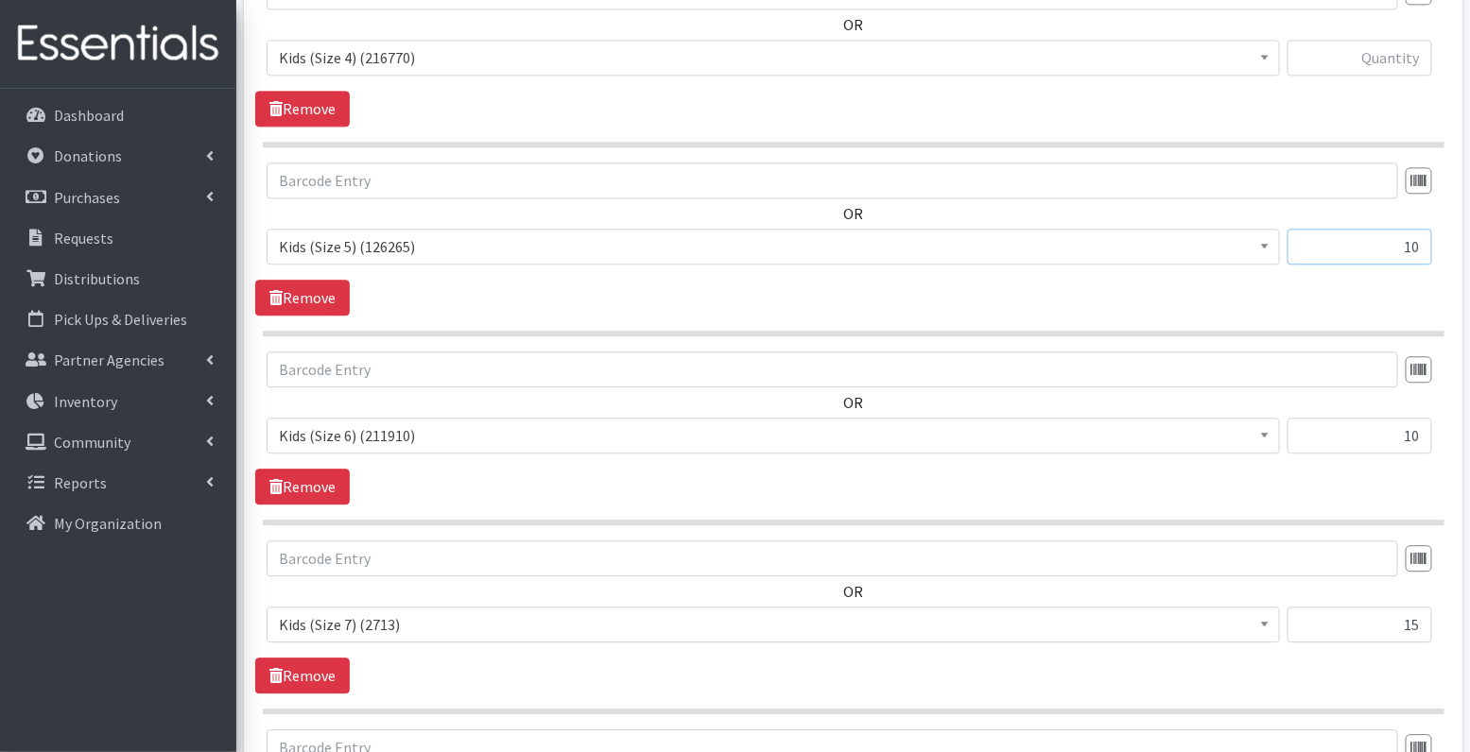
scroll to position [1557, 0]
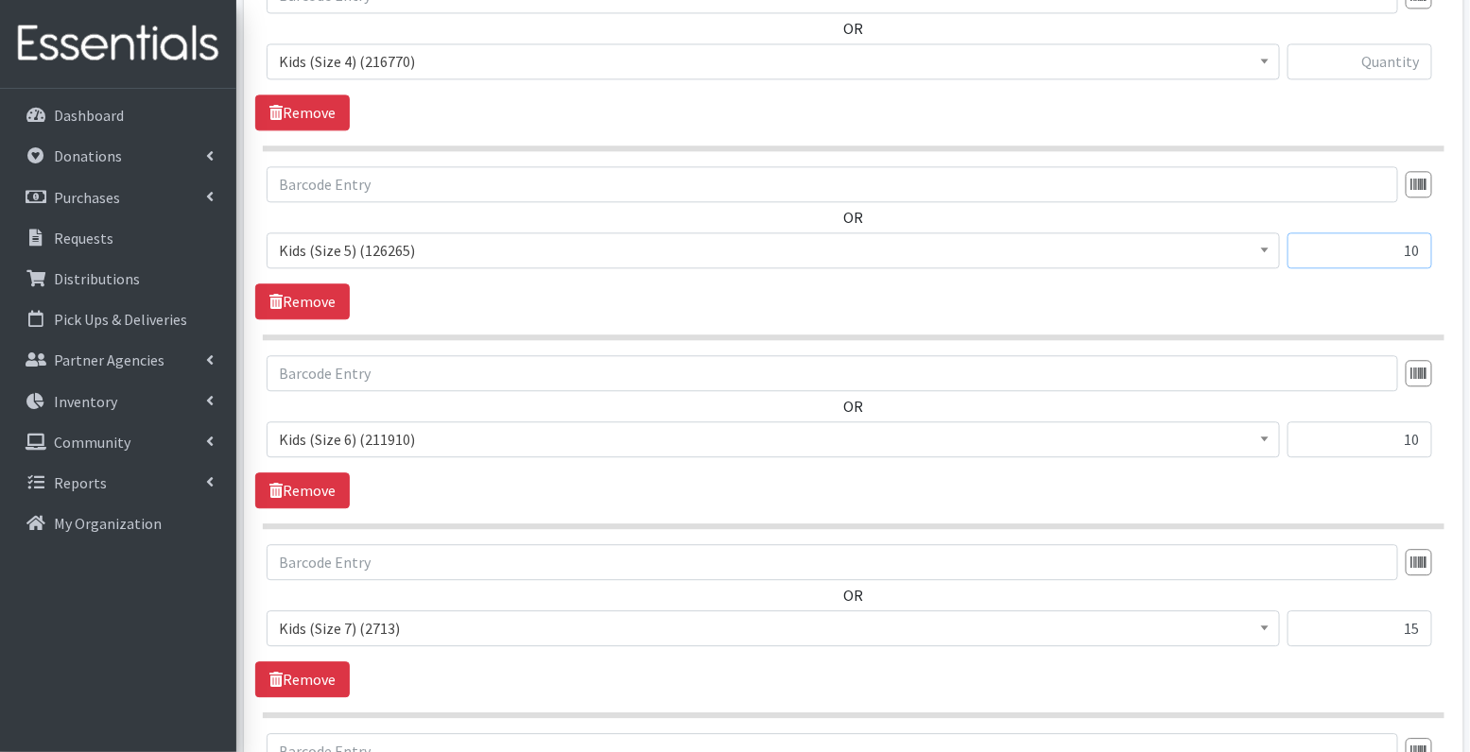
type input "10"
click at [1405, 62] on input "text" at bounding box center [1359, 61] width 145 height 36
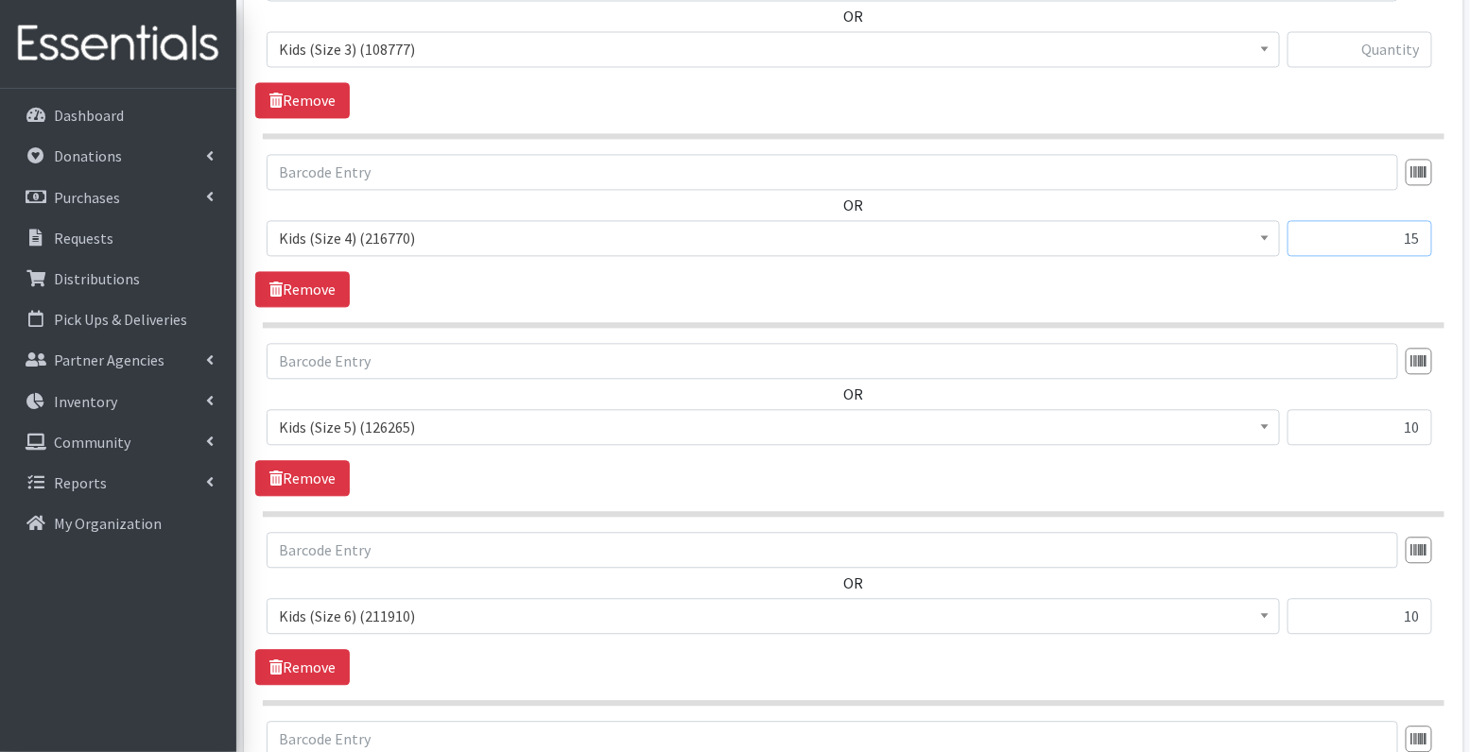
scroll to position [1360, 0]
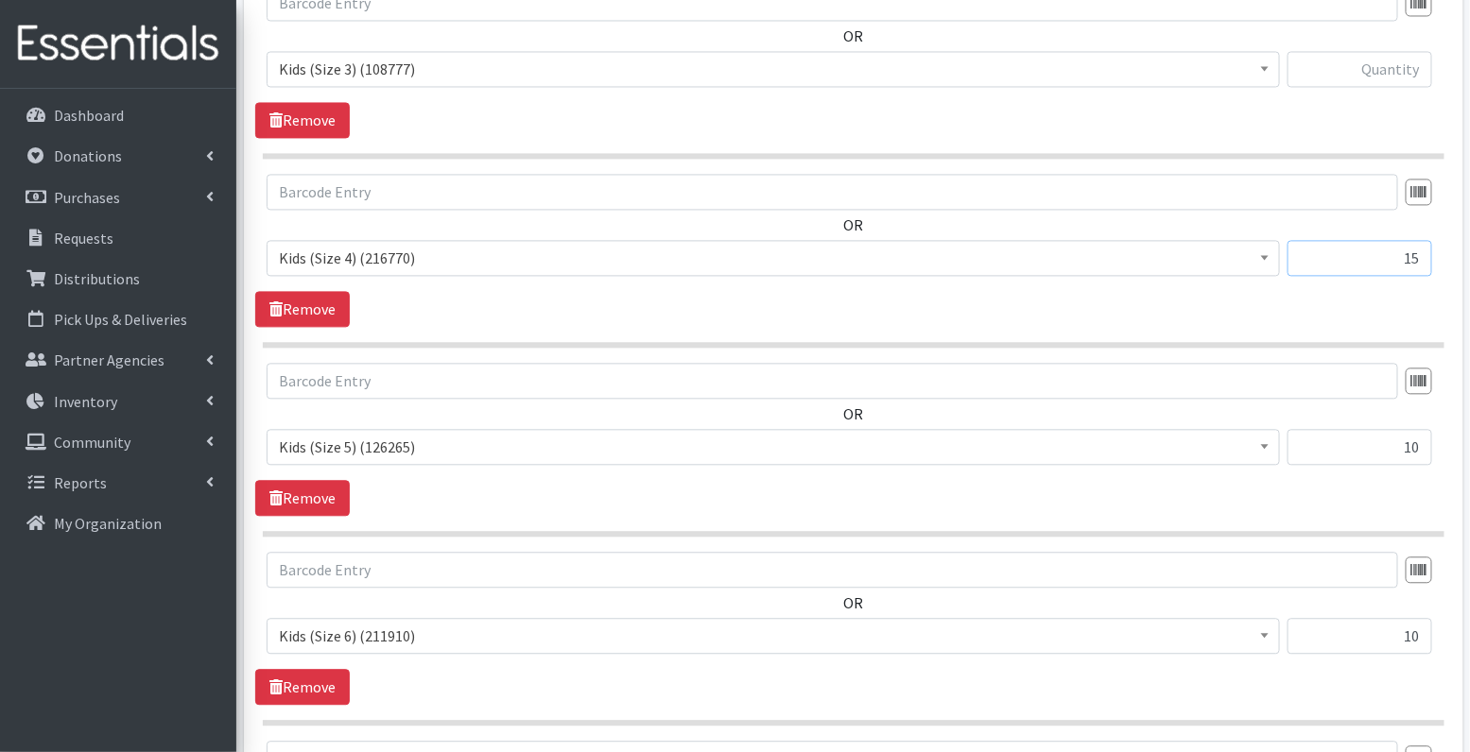
type input "15"
click at [1394, 65] on input "text" at bounding box center [1359, 69] width 145 height 36
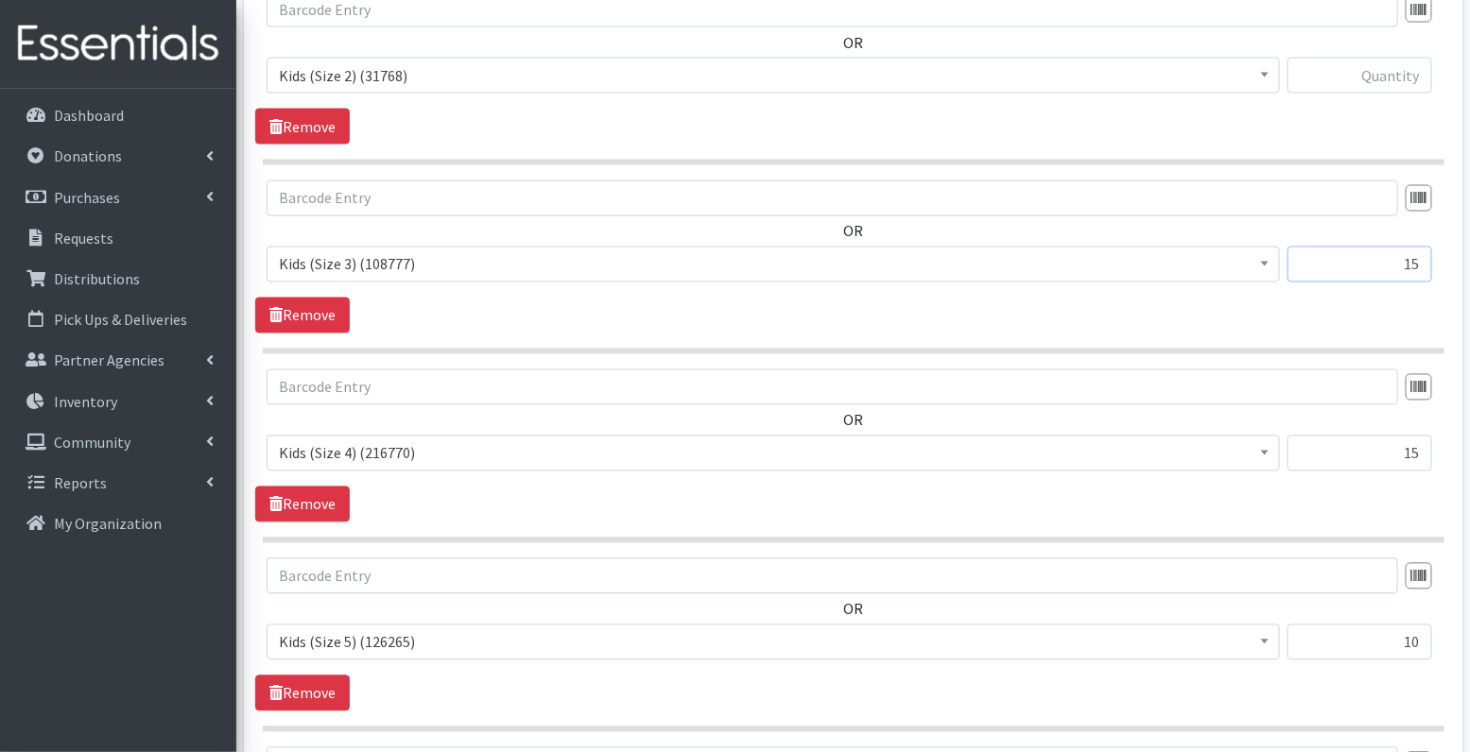
scroll to position [1144, 0]
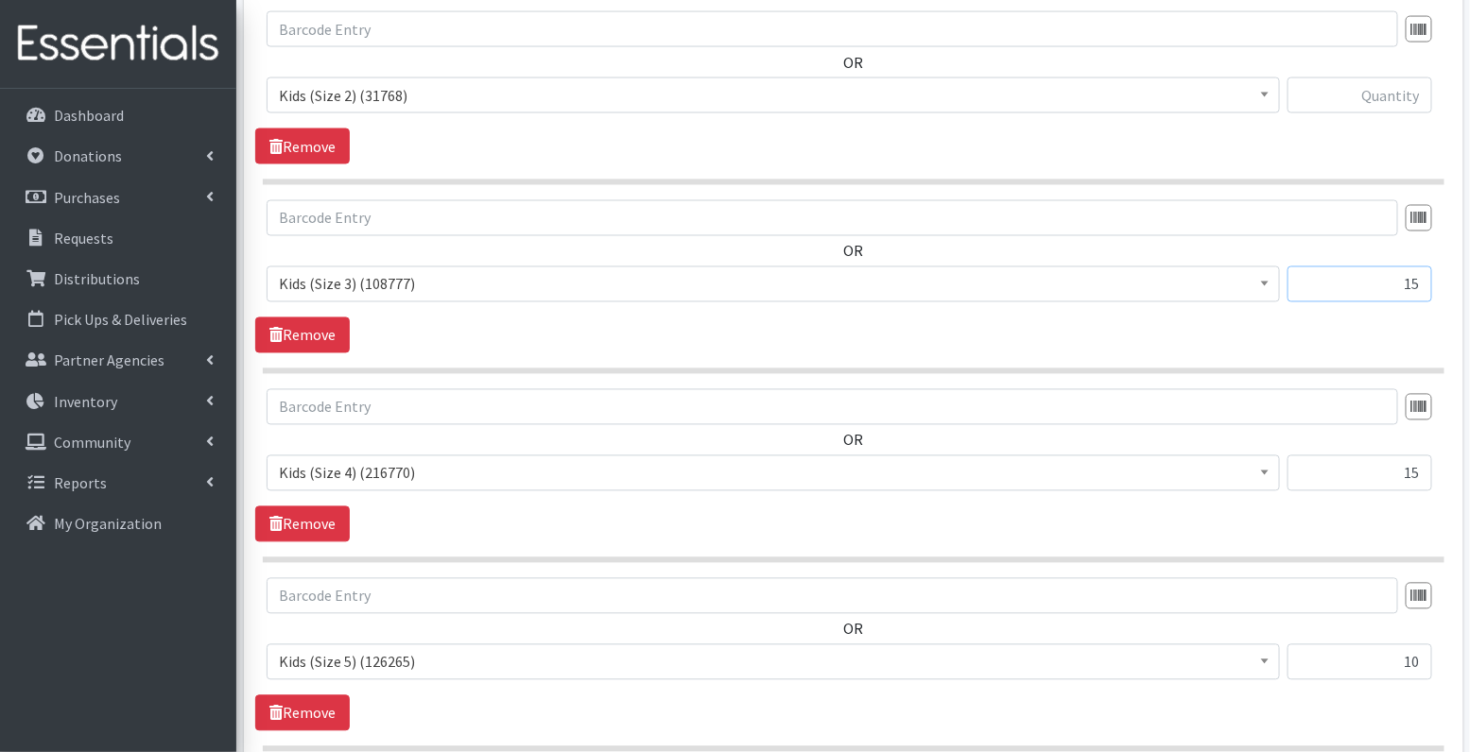
type input "15"
click at [1406, 98] on input "text" at bounding box center [1359, 95] width 145 height 36
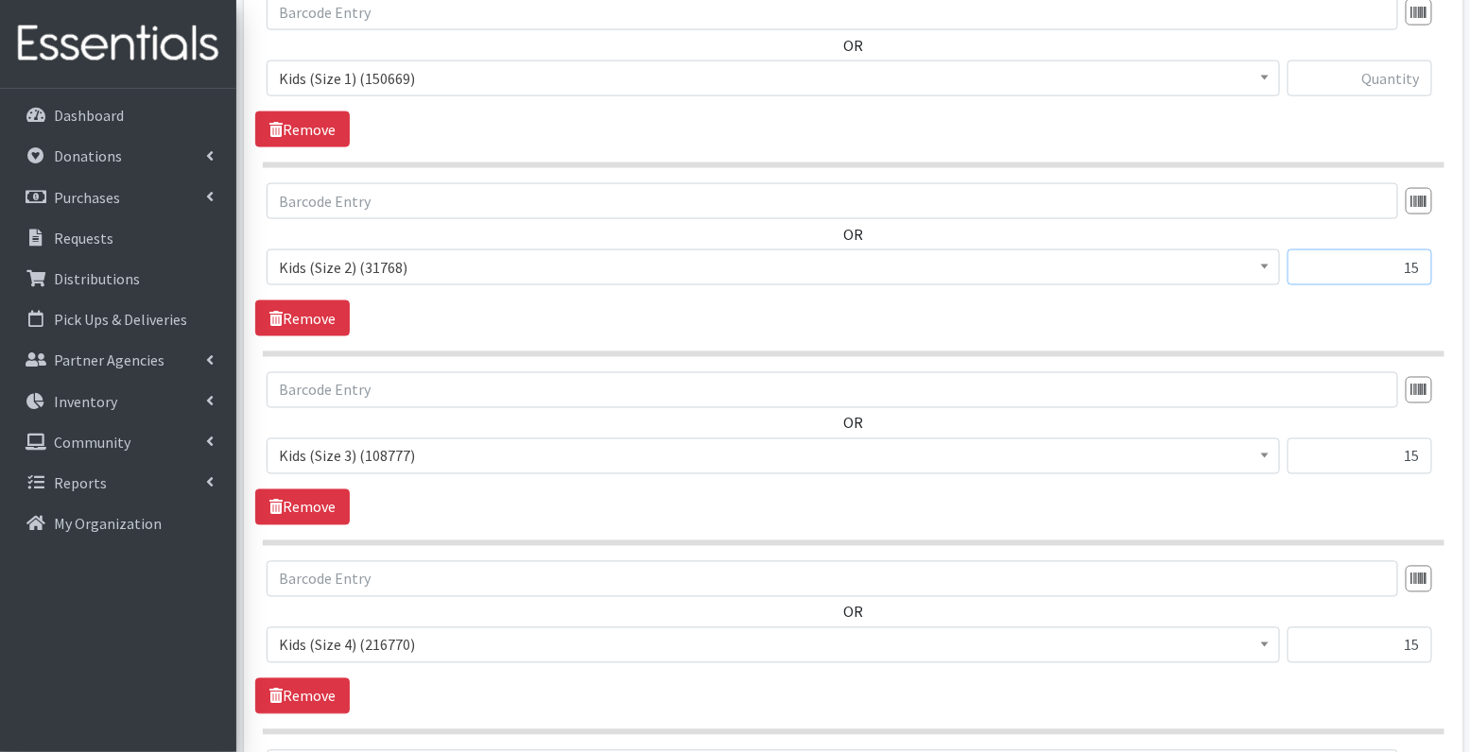
scroll to position [952, 0]
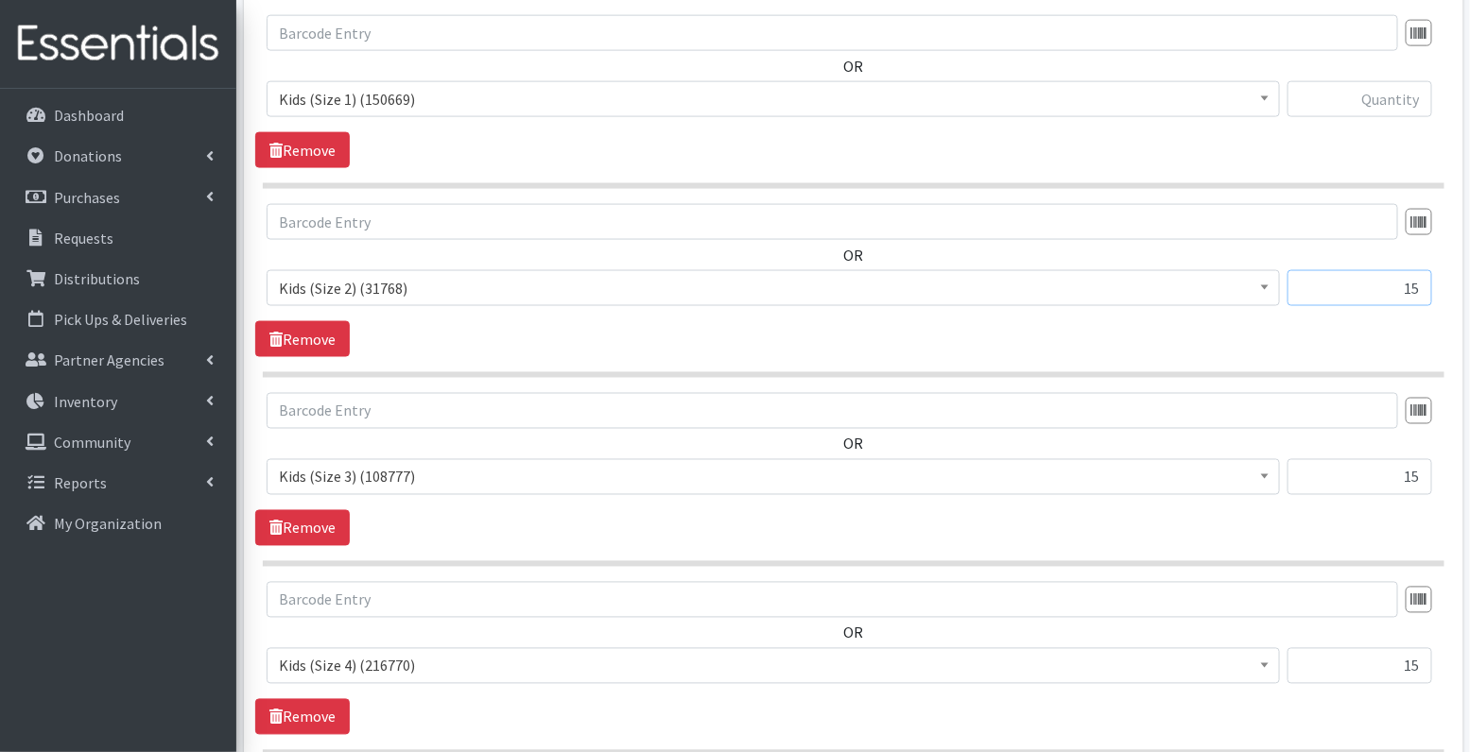
type input "15"
click at [1387, 88] on input "text" at bounding box center [1359, 99] width 145 height 36
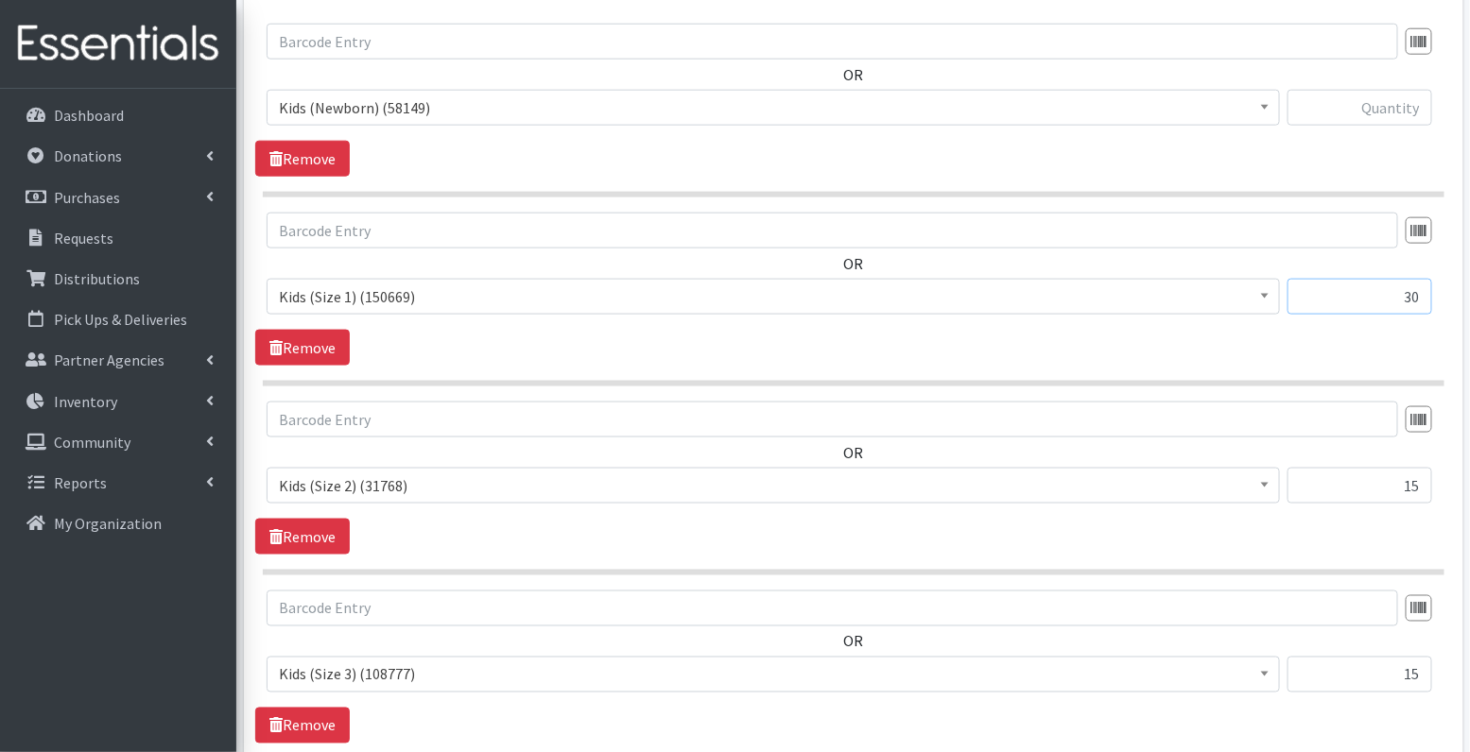
type input "30"
click at [1410, 104] on input "text" at bounding box center [1359, 108] width 145 height 36
type input "5"
click at [1032, 102] on span "Kids (Newborn) (58149)" at bounding box center [773, 108] width 989 height 26
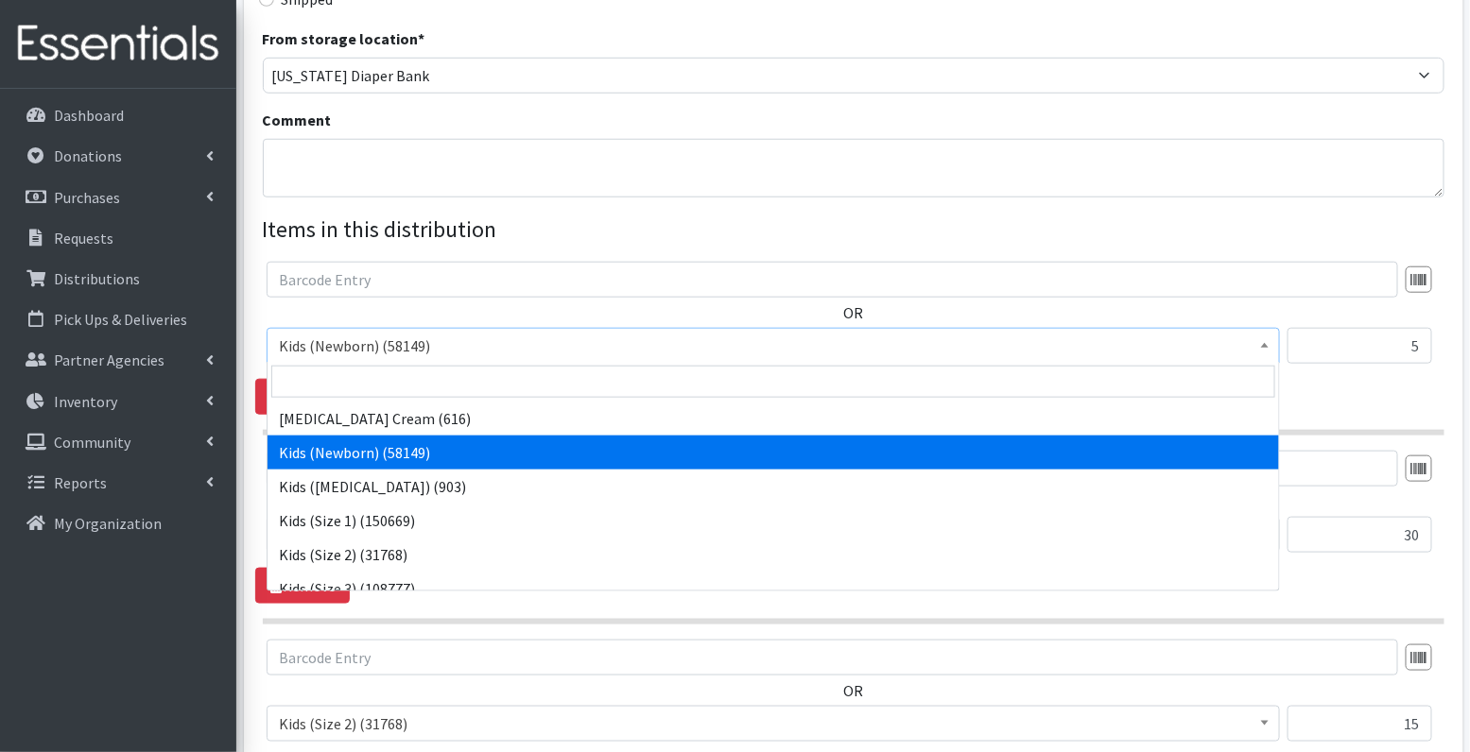
scroll to position [445, 0]
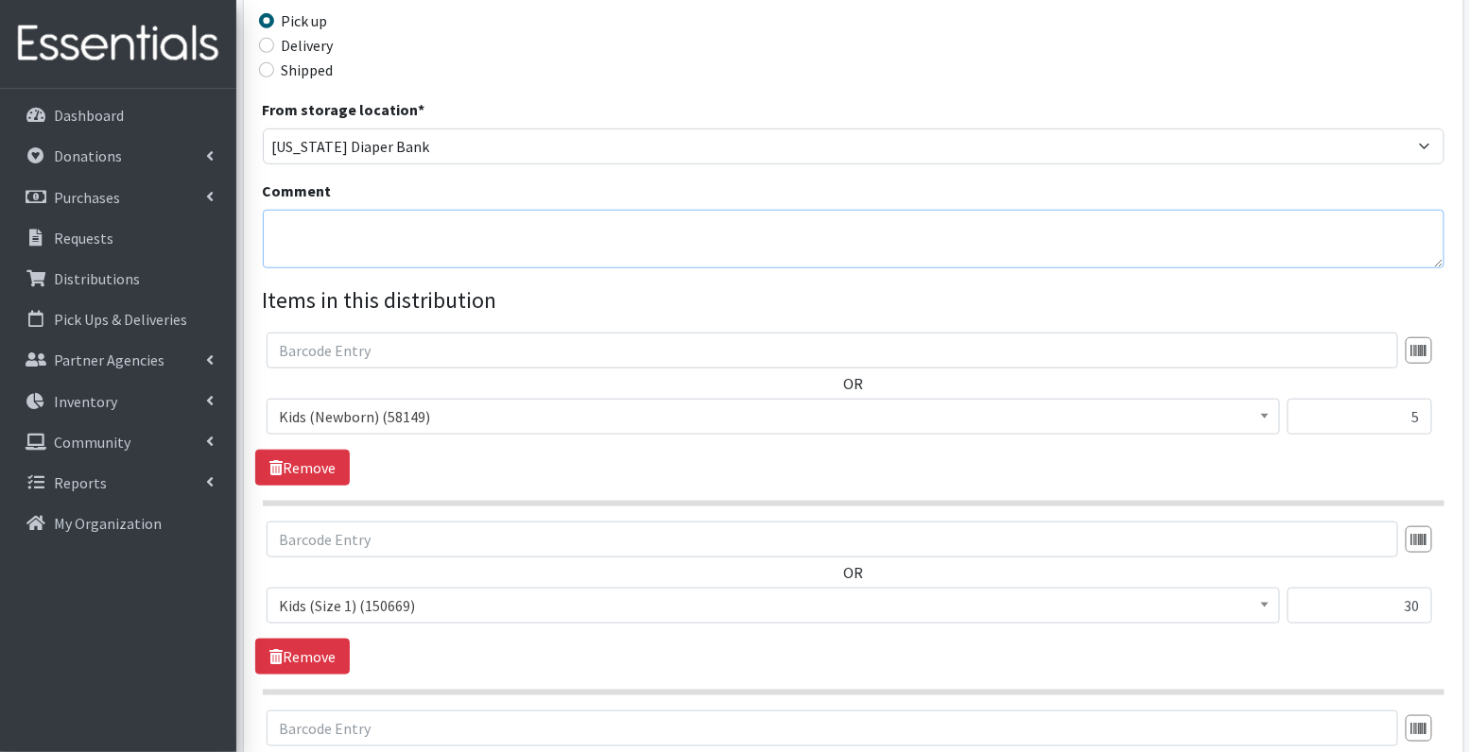
click at [940, 210] on textarea "Comment" at bounding box center [853, 239] width 1181 height 59
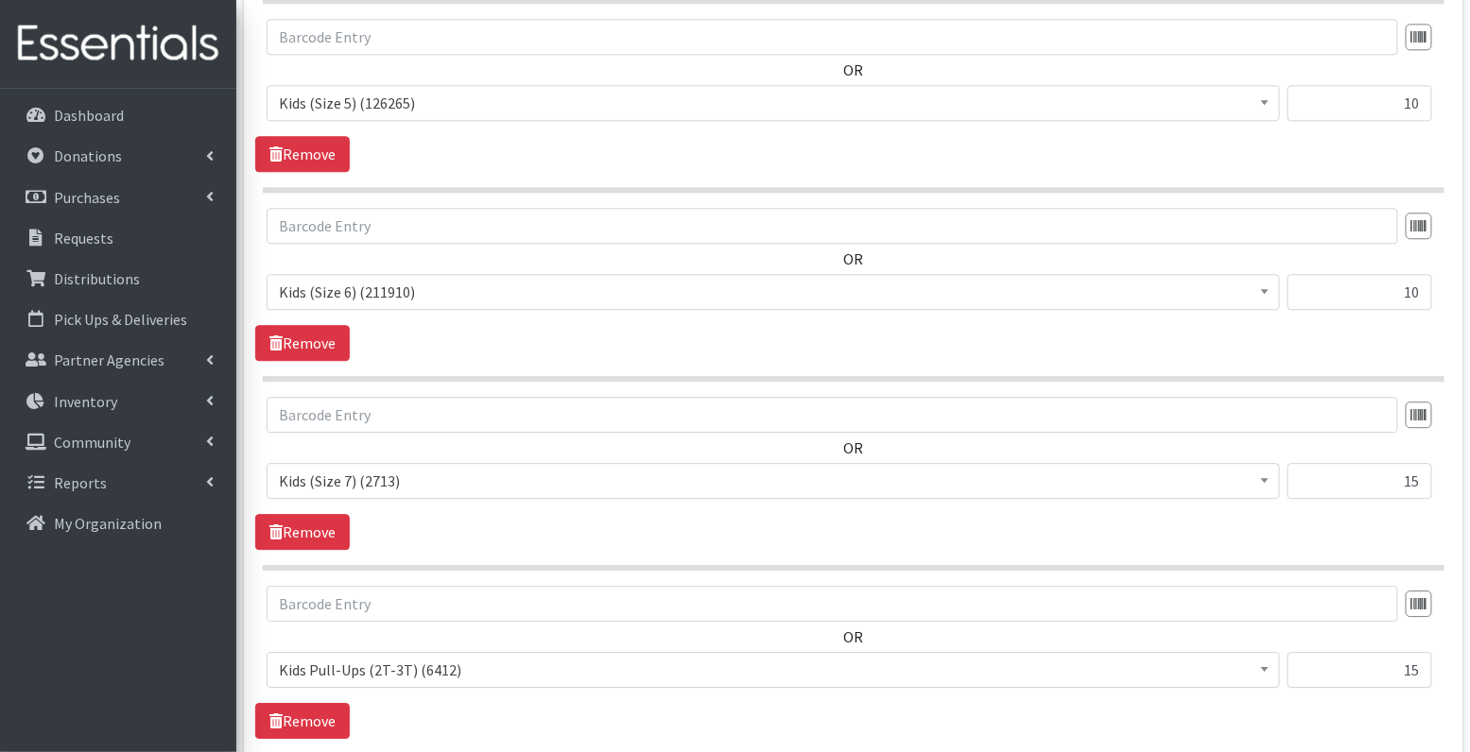
scroll to position [2315, 0]
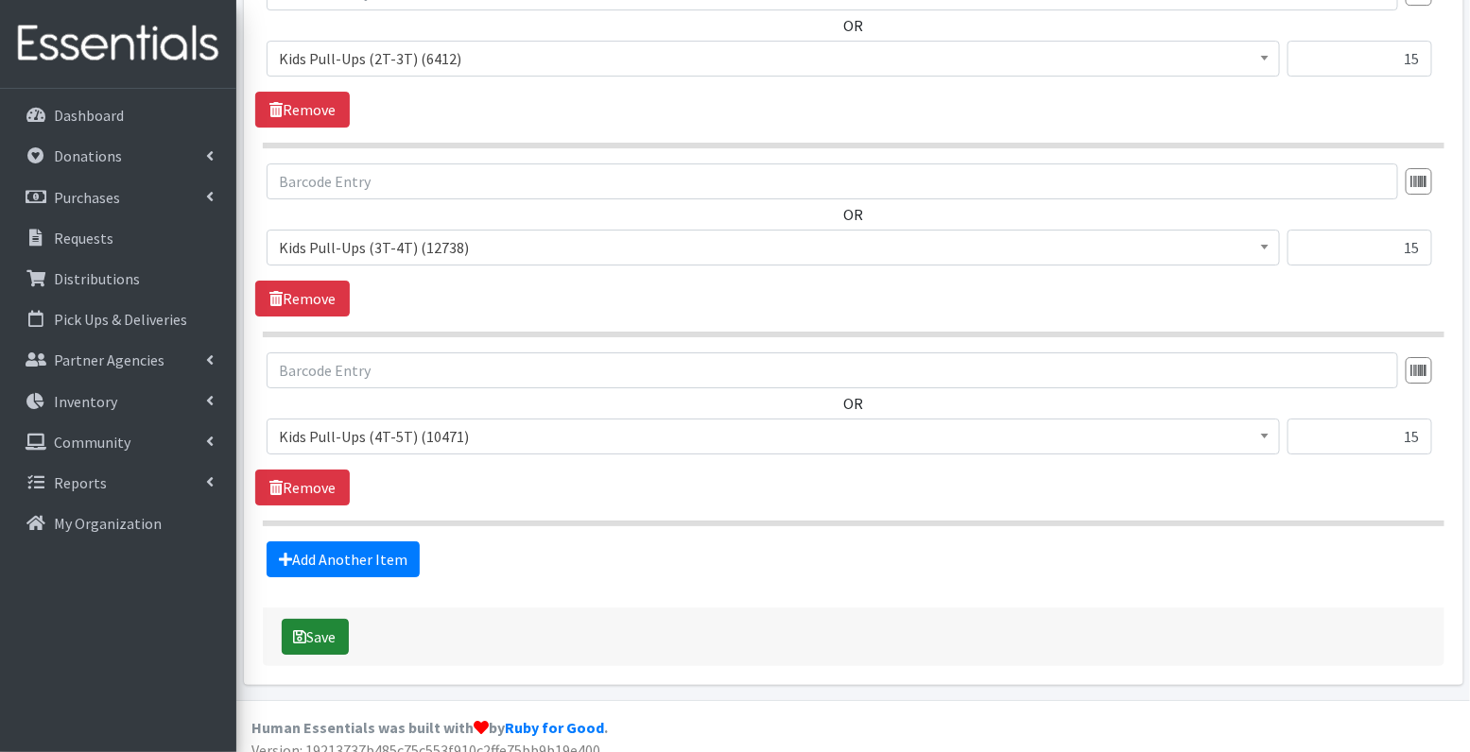
type textarea "Thanksgiving/Christmas Event"
click at [318, 621] on button "Save" at bounding box center [315, 637] width 67 height 36
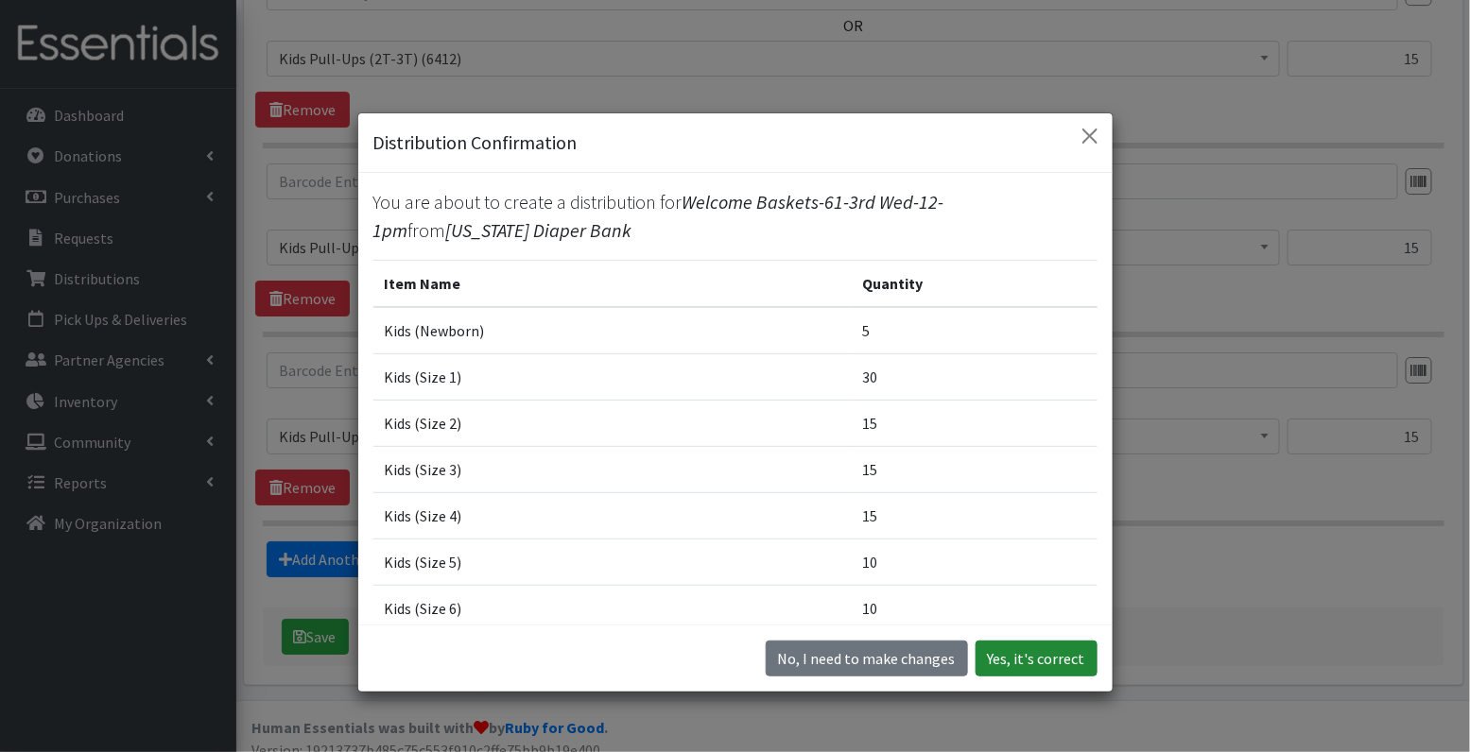
click at [1059, 659] on button "Yes, it's correct" at bounding box center [1036, 659] width 122 height 36
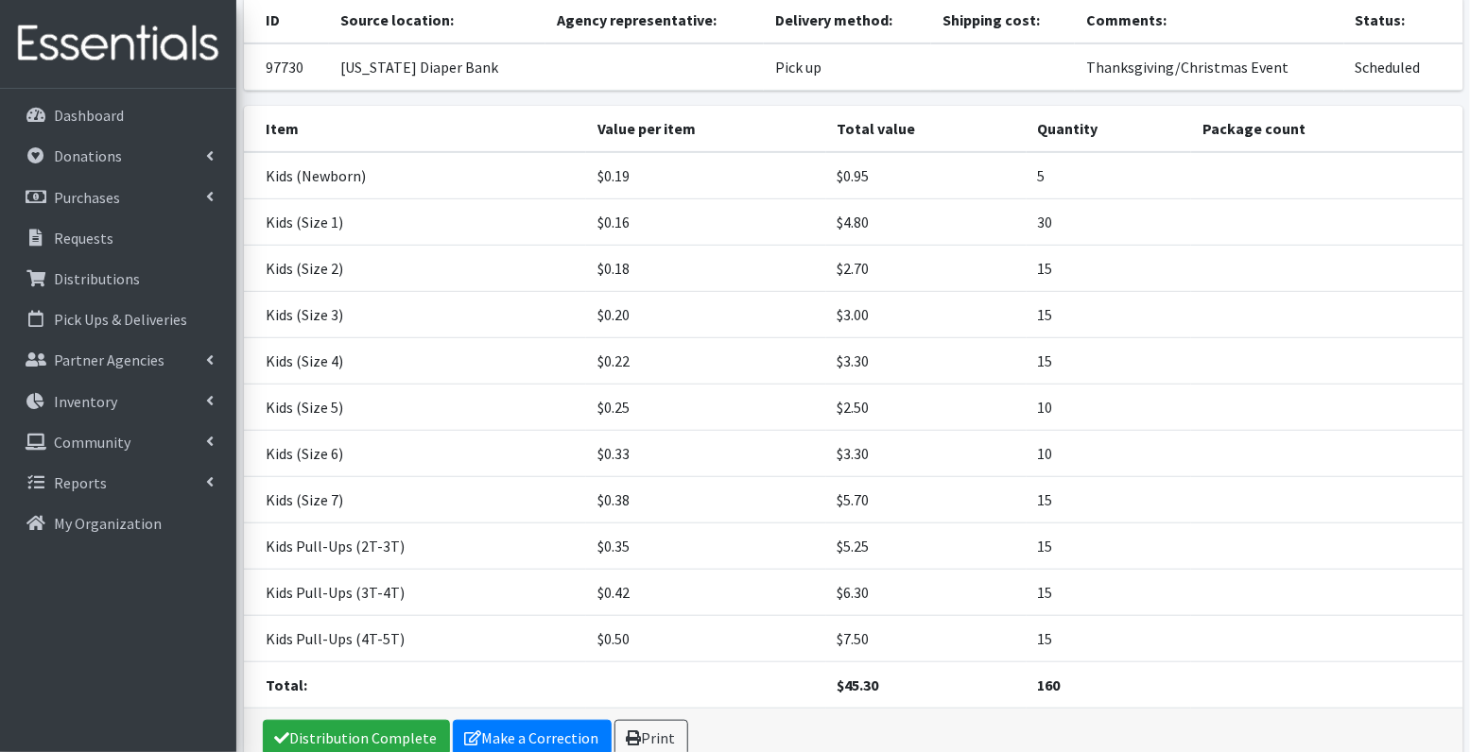
scroll to position [313, 0]
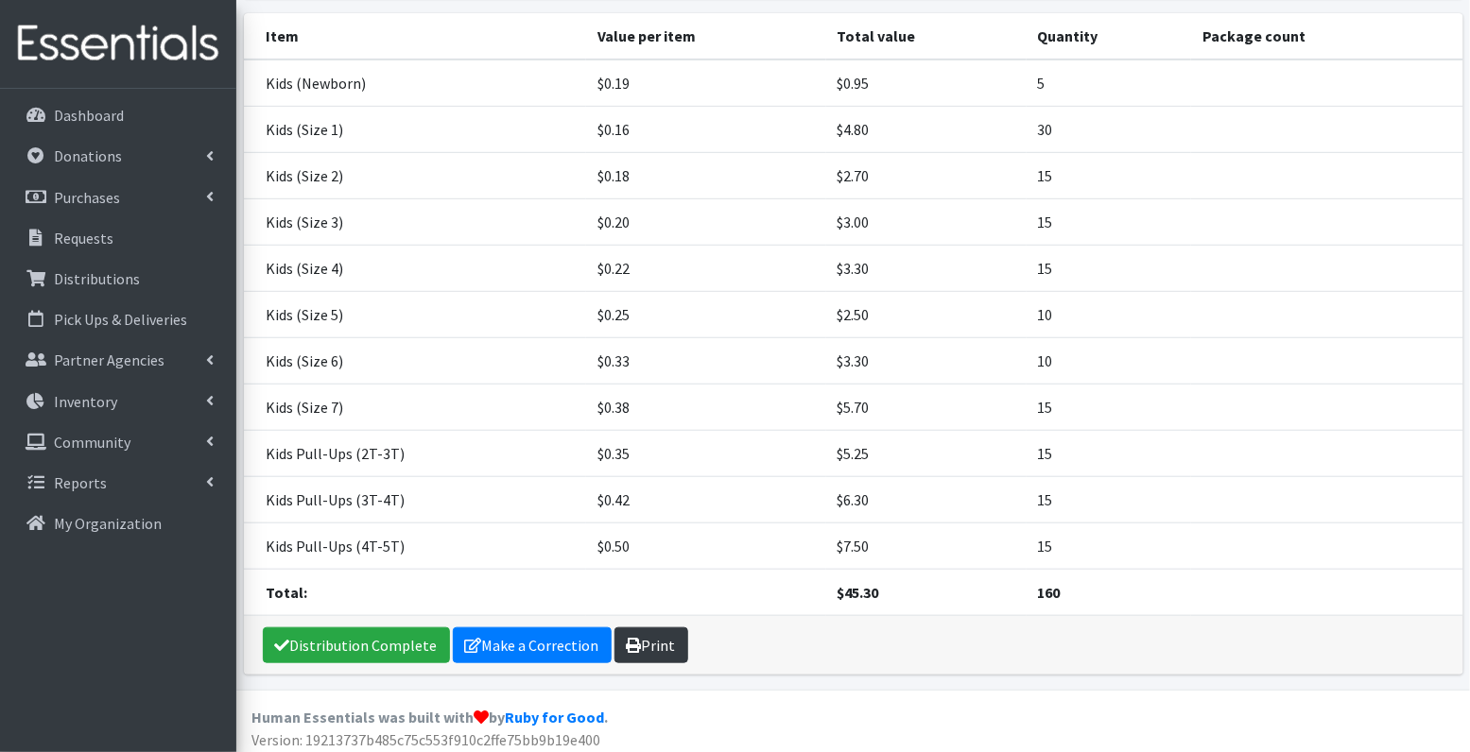
click at [638, 642] on link "Print" at bounding box center [651, 646] width 74 height 36
